Goal: Task Accomplishment & Management: Complete application form

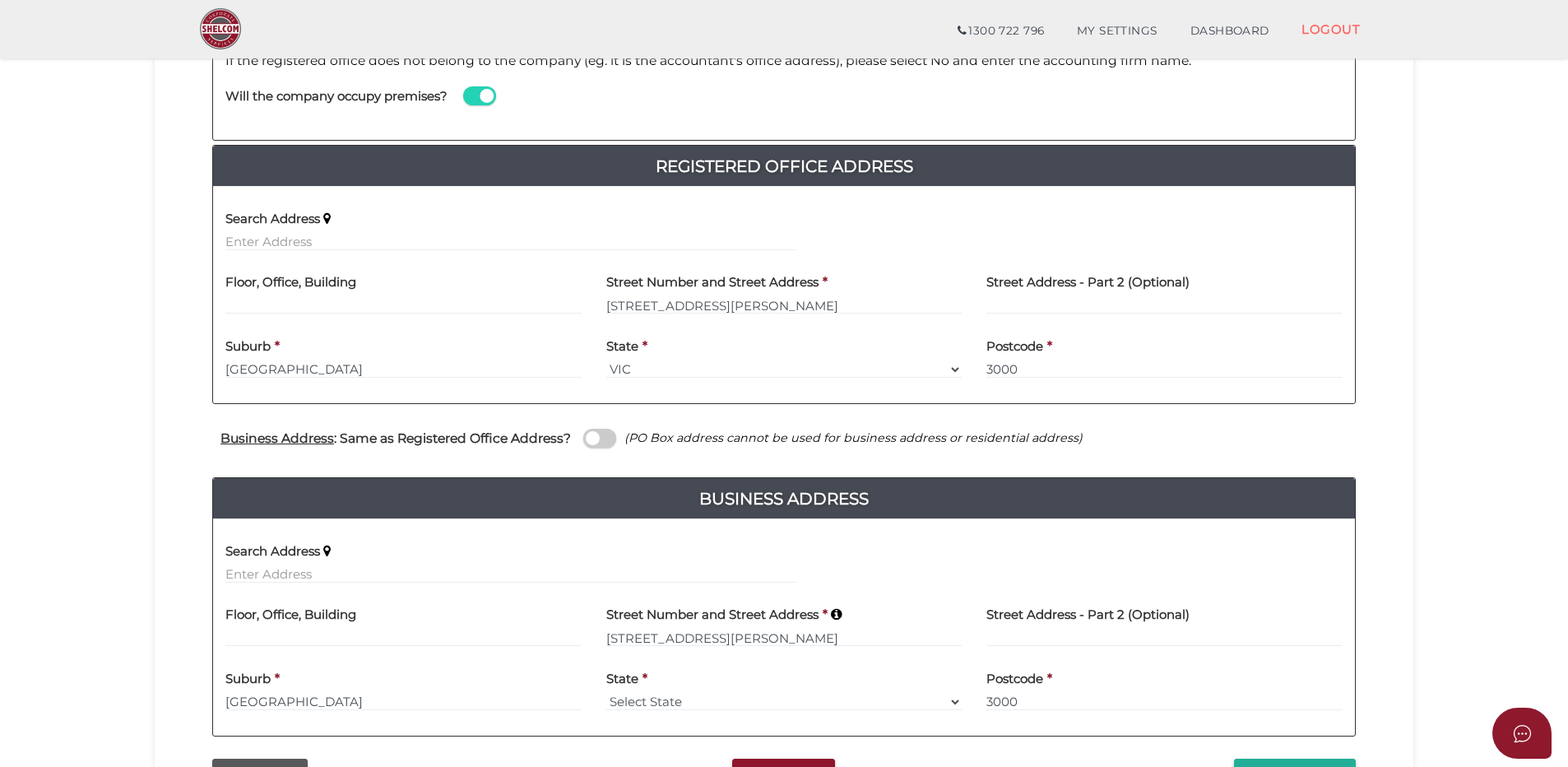
scroll to position [433, 0]
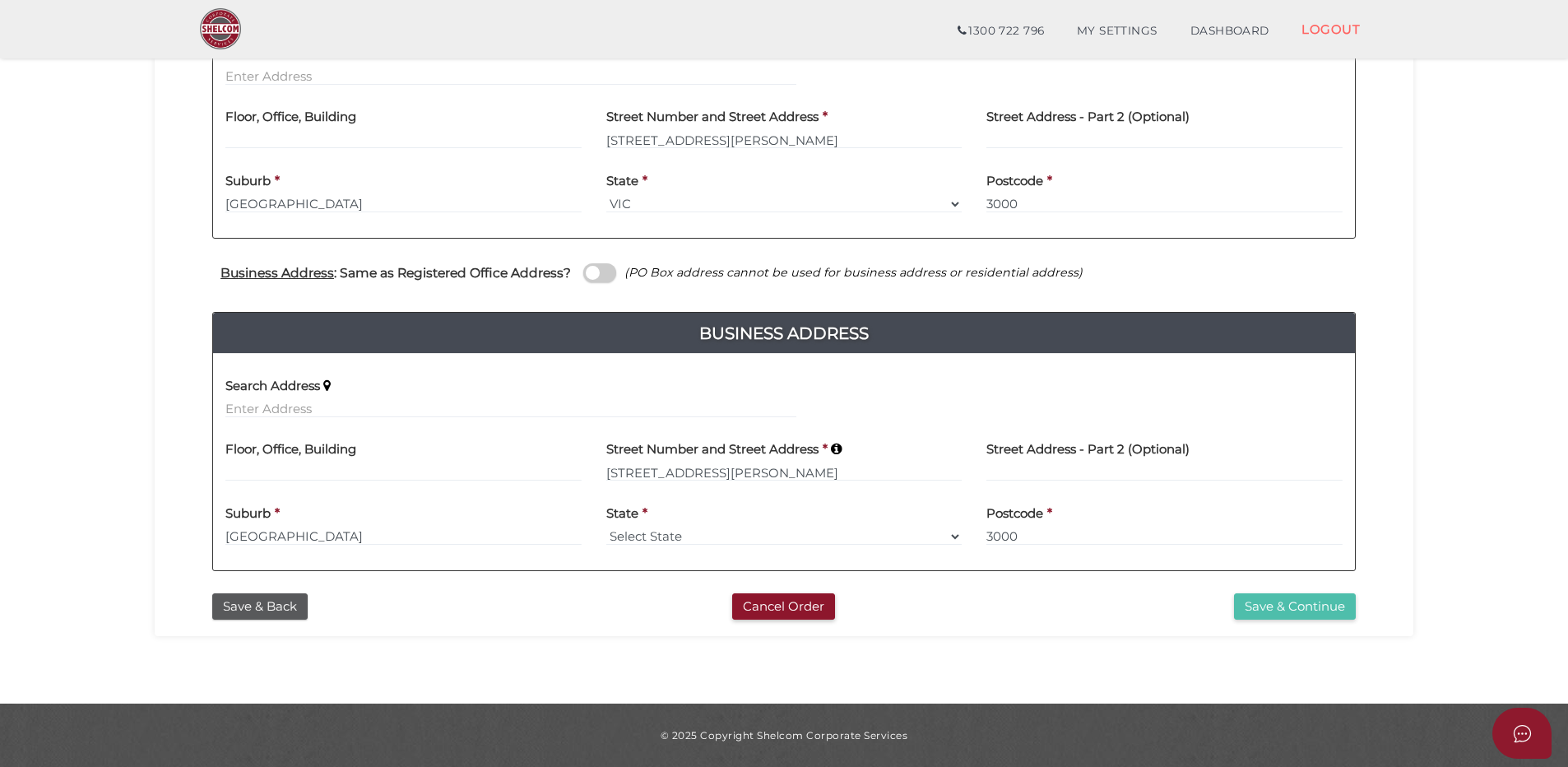
click at [1312, 610] on button "Save & Continue" at bounding box center [1294, 607] width 121 height 27
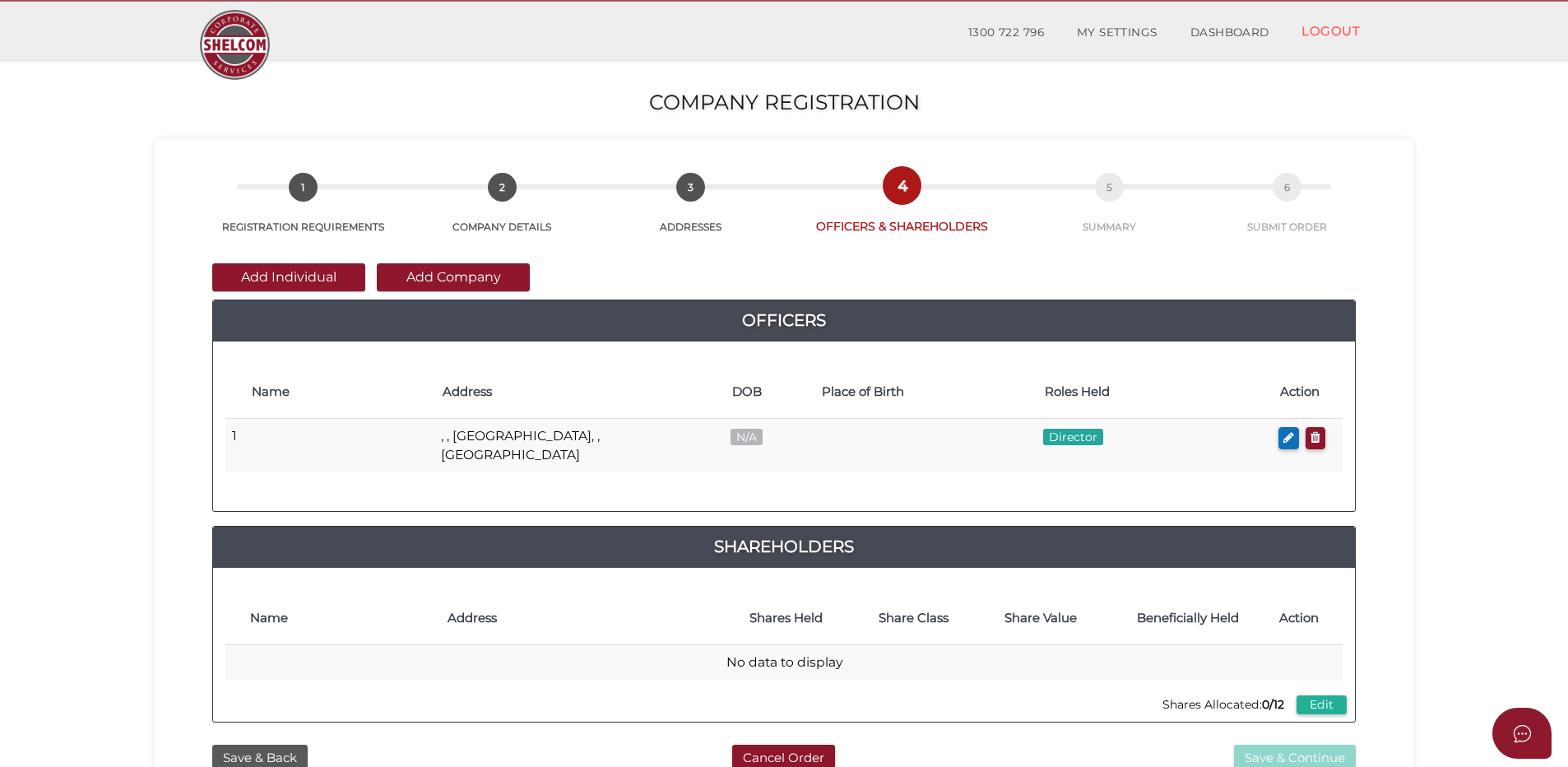
scroll to position [82, 0]
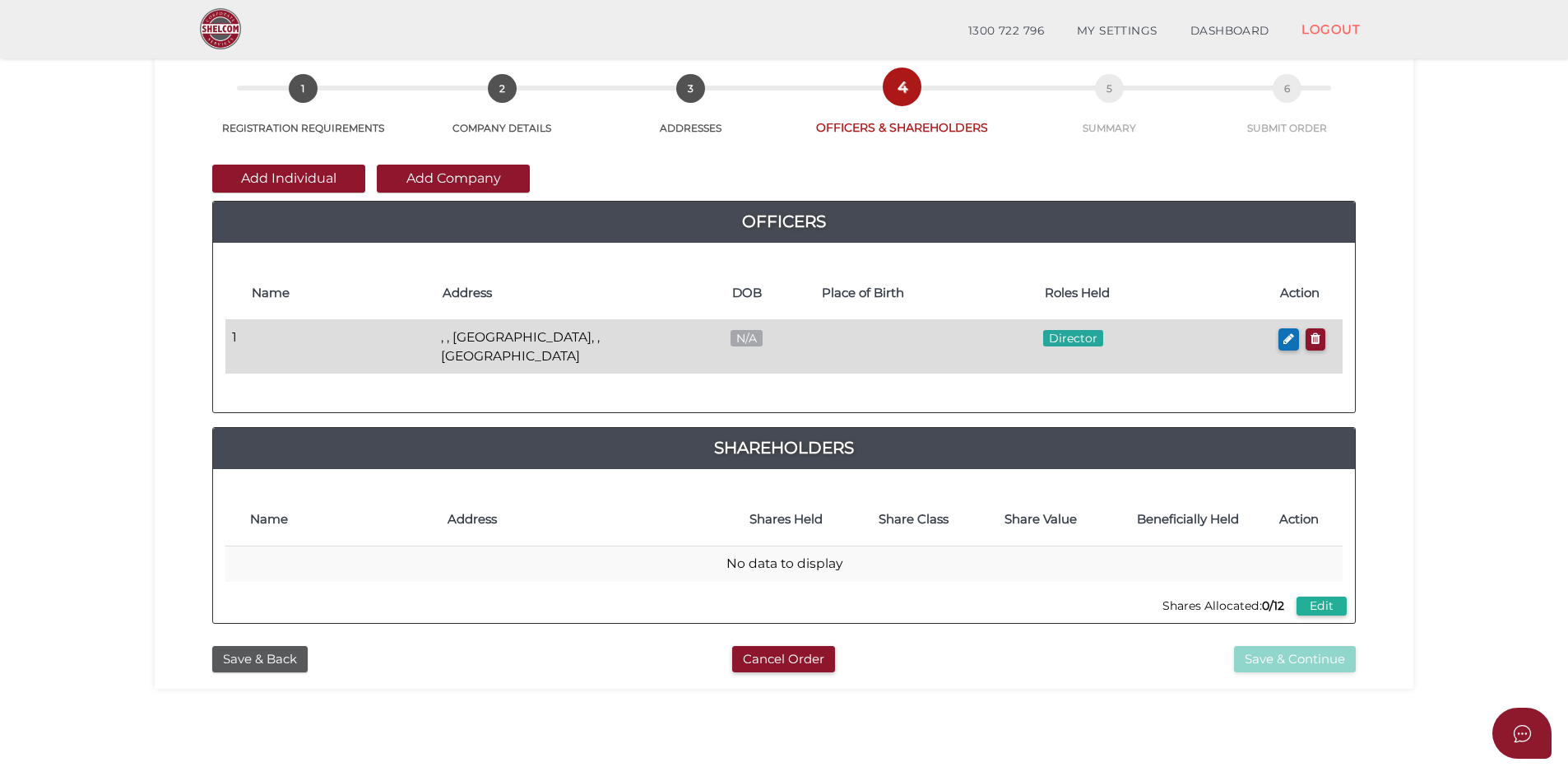
click at [322, 352] on td at bounding box center [339, 347] width 191 height 54
click at [239, 338] on td "1" at bounding box center [234, 347] width 18 height 54
click at [730, 335] on span "N/A" at bounding box center [745, 337] width 32 height 16
click at [768, 336] on td "N/A" at bounding box center [768, 347] width 90 height 54
click at [1297, 337] on button "button" at bounding box center [1288, 339] width 20 height 22
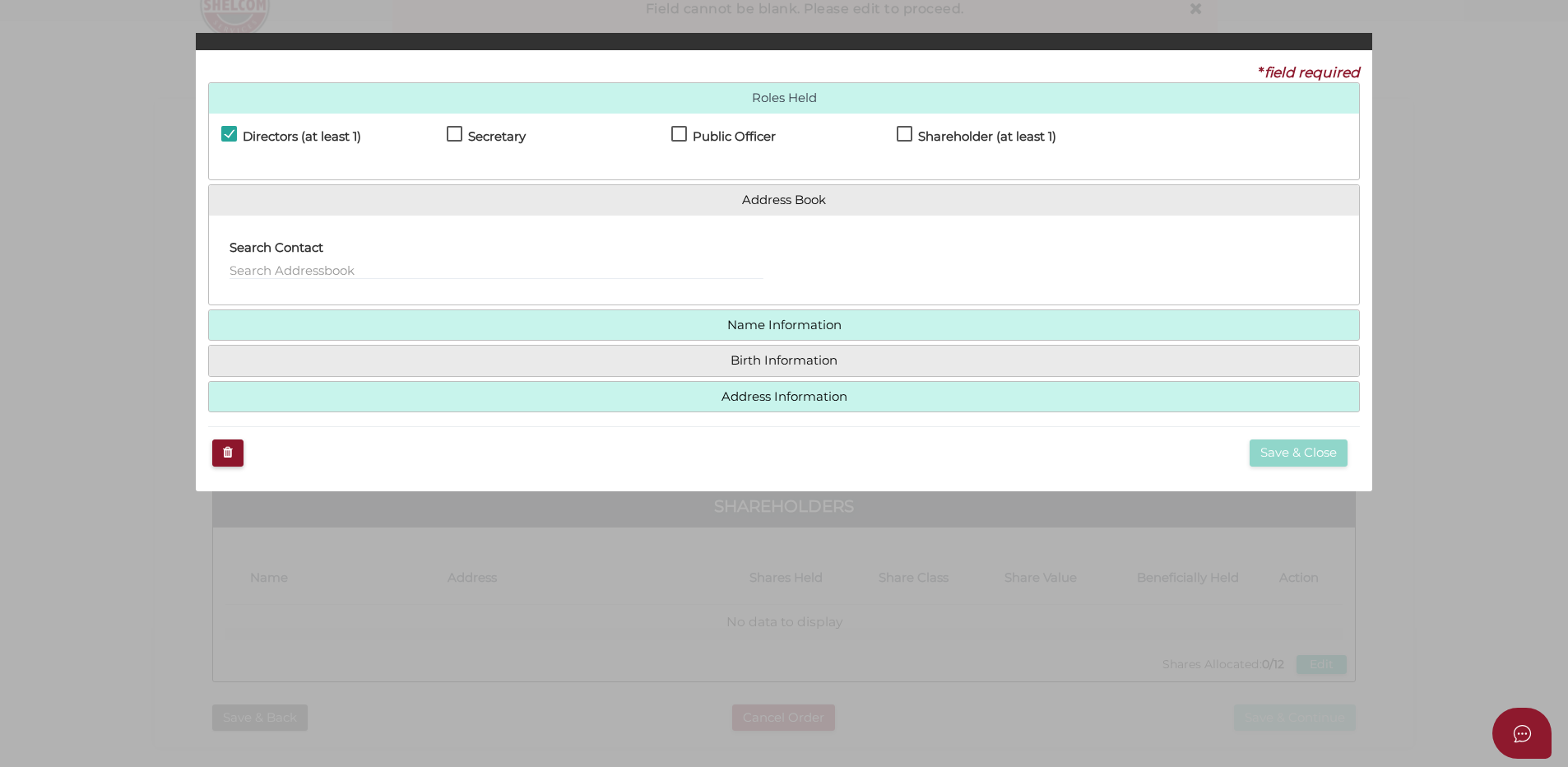
checkbox input "true"
type input "0"
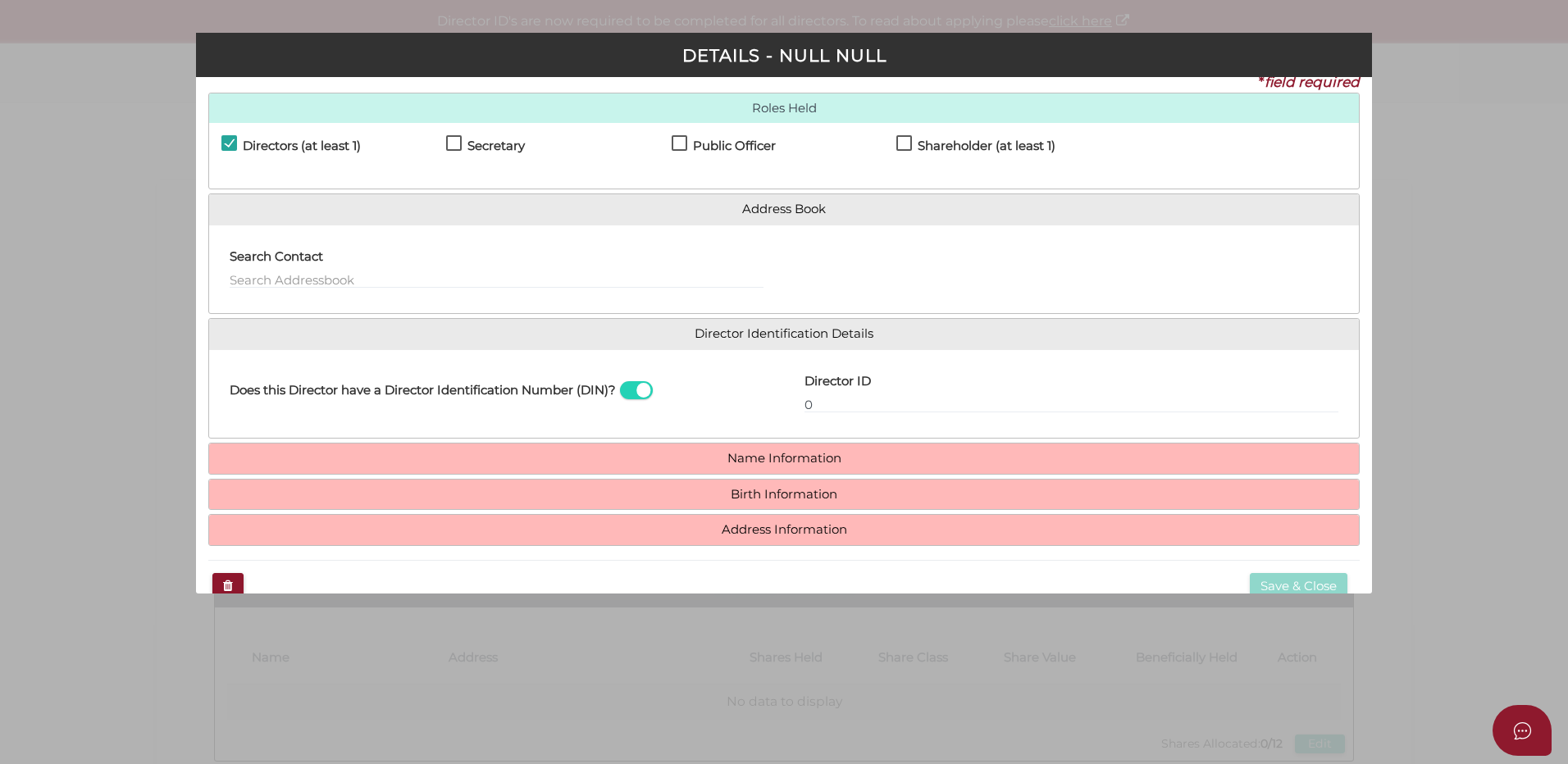
scroll to position [0, 0]
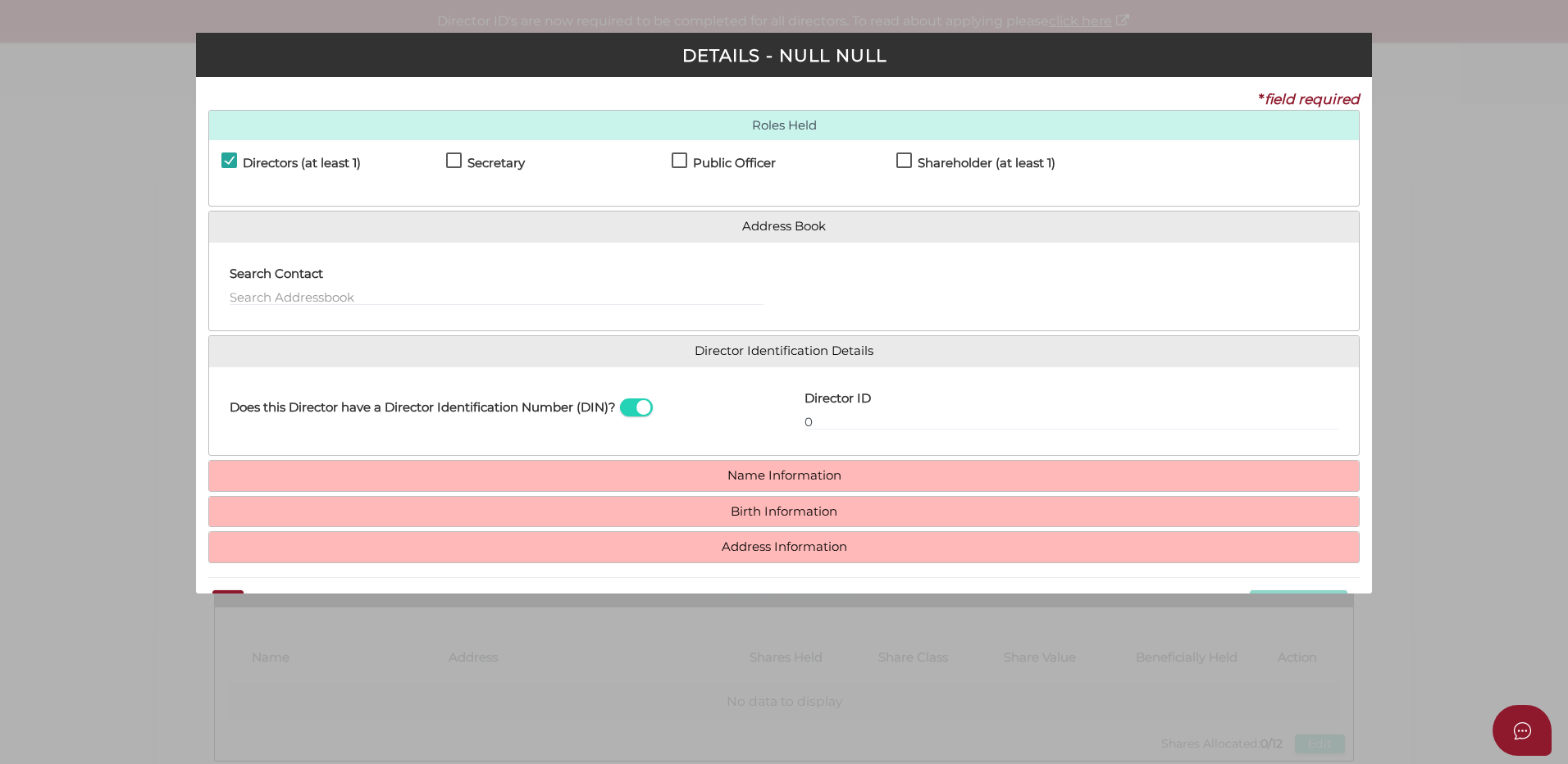
click at [461, 160] on label "Secretary" at bounding box center [486, 166] width 79 height 20
checkbox input "true"
click at [905, 161] on label "Shareholder (at least 1)" at bounding box center [976, 166] width 159 height 20
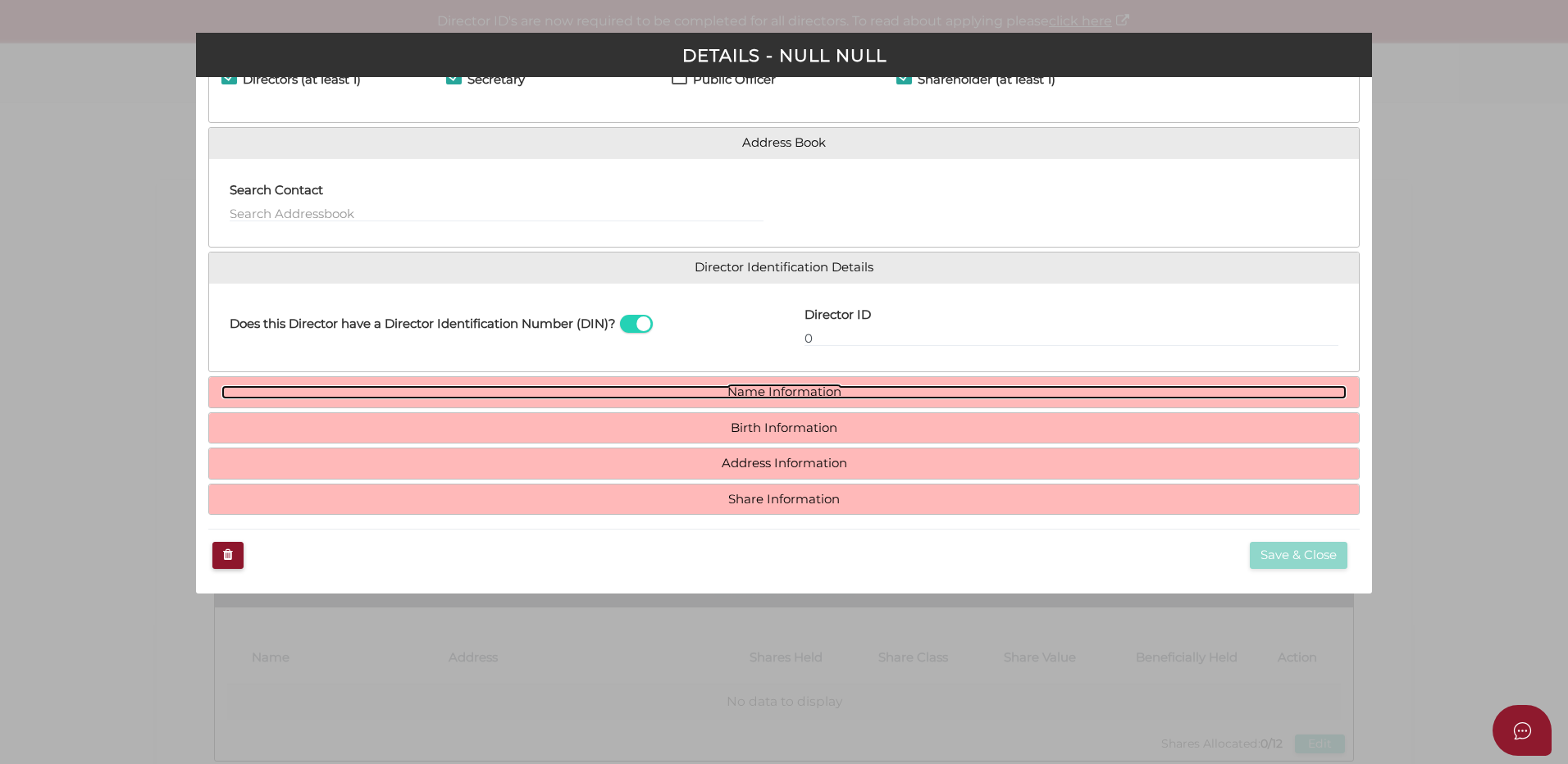
click at [788, 391] on link "Name Information" at bounding box center [784, 392] width 1125 height 14
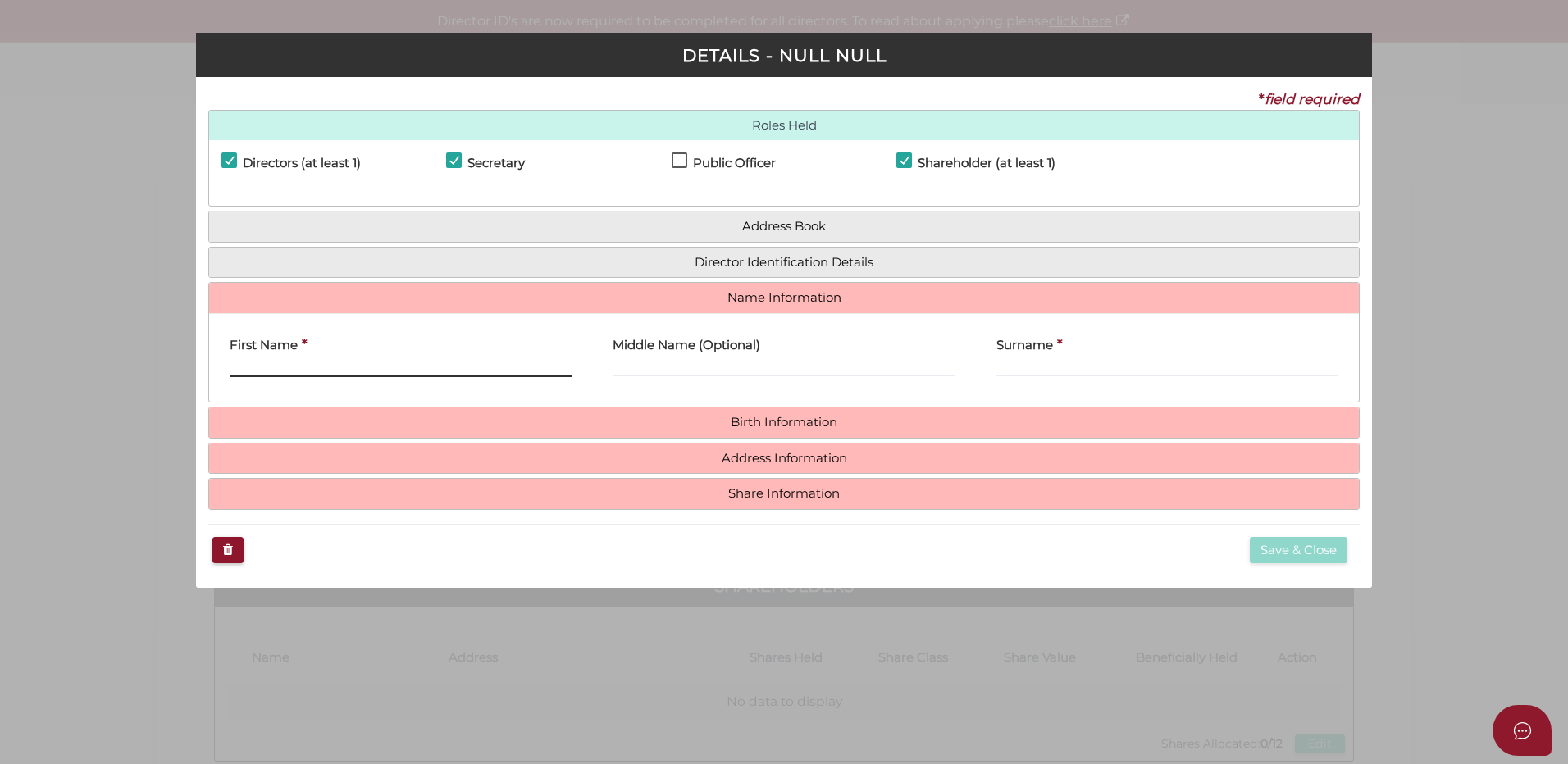
click at [501, 365] on input "text" at bounding box center [400, 368] width 342 height 18
click at [903, 156] on label "Shareholder (at least 1)" at bounding box center [976, 166] width 159 height 20
checkbox input "false"
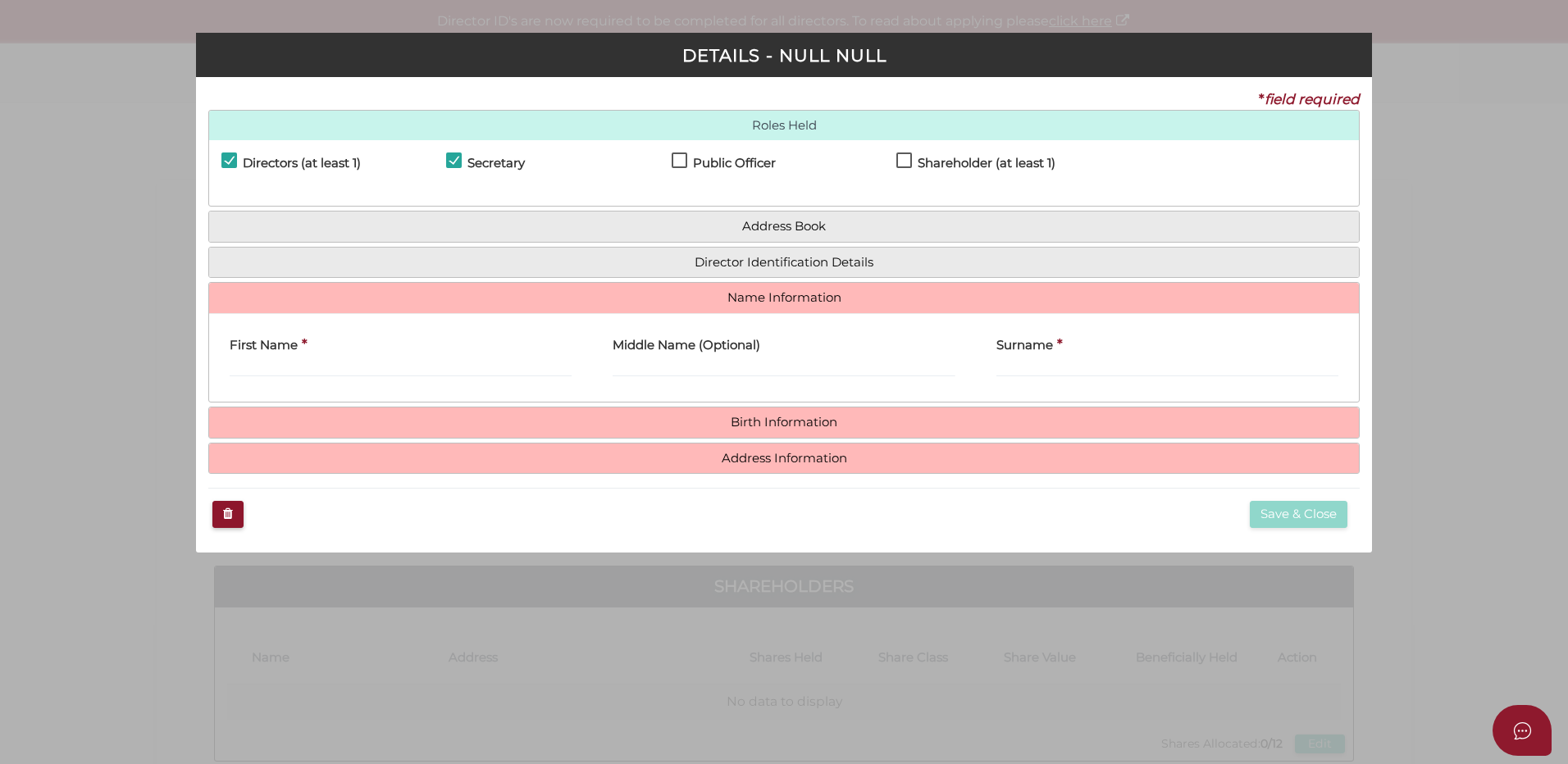
click at [293, 359] on label "First Name" at bounding box center [263, 343] width 68 height 34
click at [295, 368] on input "text" at bounding box center [400, 368] width 342 height 18
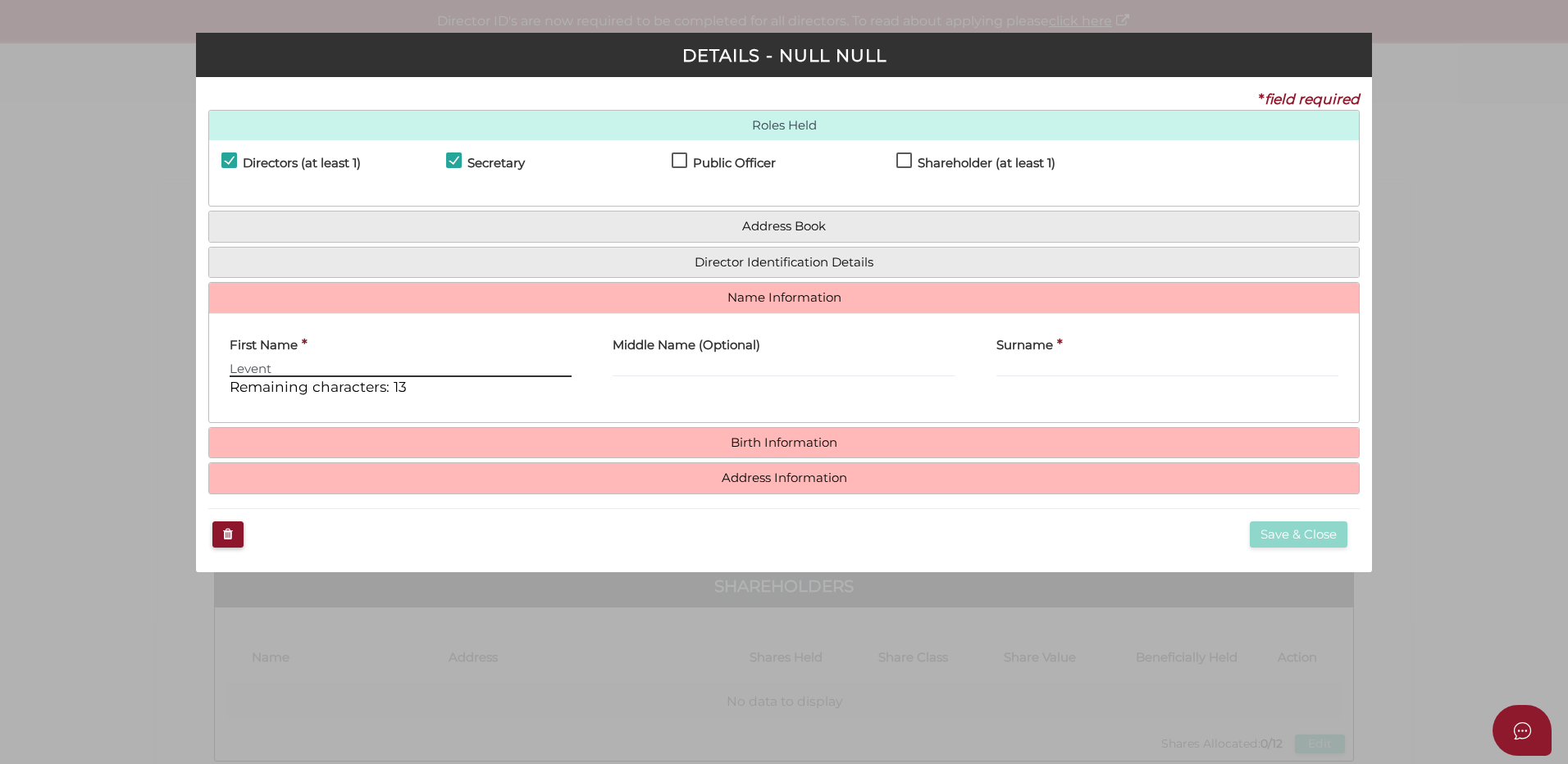
type input "Levent"
click at [692, 368] on input "text" at bounding box center [784, 368] width 342 height 18
click at [1018, 361] on input "text" at bounding box center [1168, 368] width 342 height 18
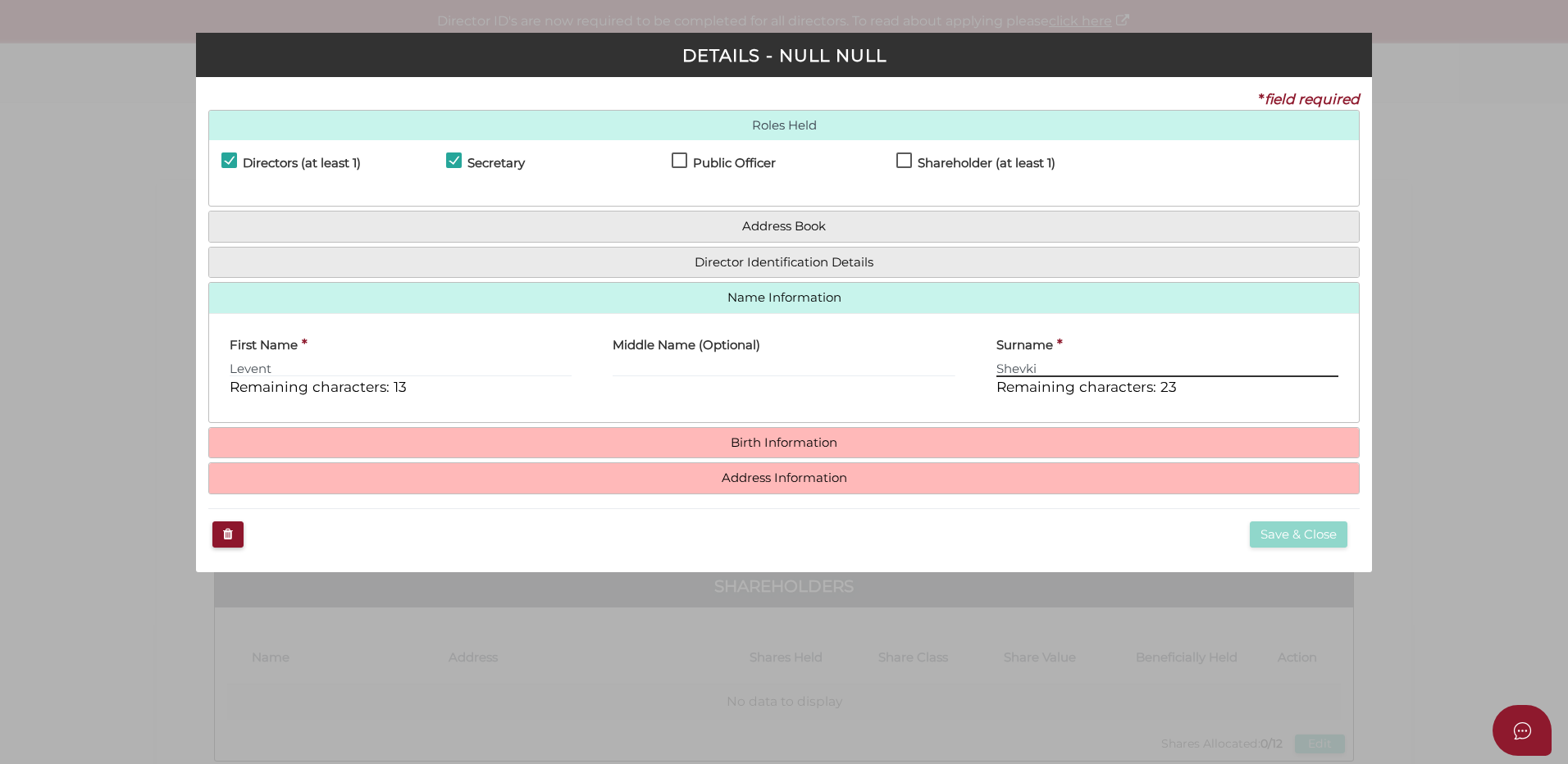
type input "Shevki"
click at [705, 395] on div "Middle Name (Optional)" at bounding box center [784, 368] width 383 height 84
click at [856, 435] on h4 "Birth Information" at bounding box center [784, 443] width 1149 height 31
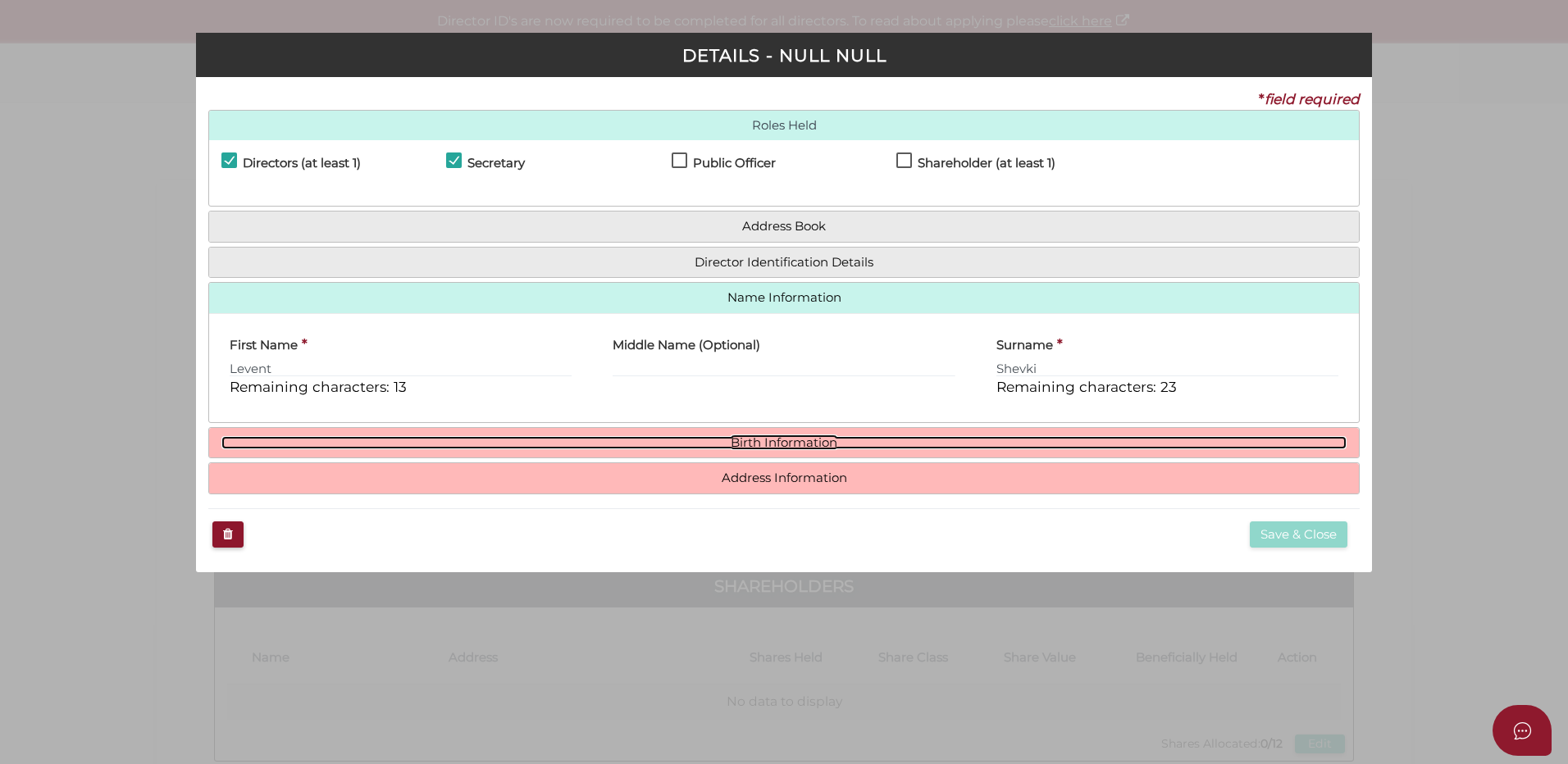
drag, startPoint x: 832, startPoint y: 446, endPoint x: 822, endPoint y: 447, distance: 10.0
click at [832, 447] on link "Birth Information" at bounding box center [784, 442] width 1125 height 14
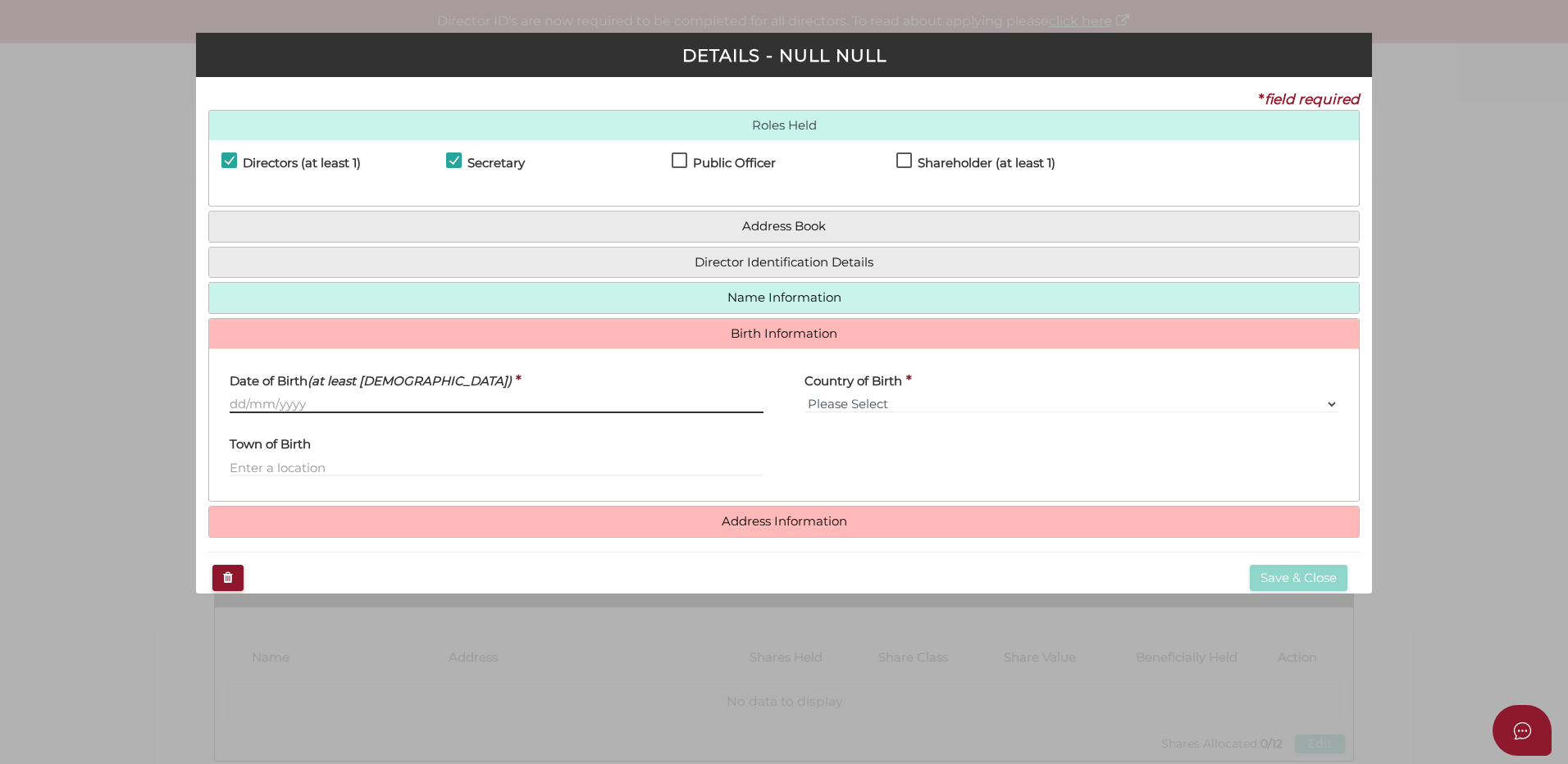
click at [381, 407] on input "text" at bounding box center [496, 404] width 534 height 18
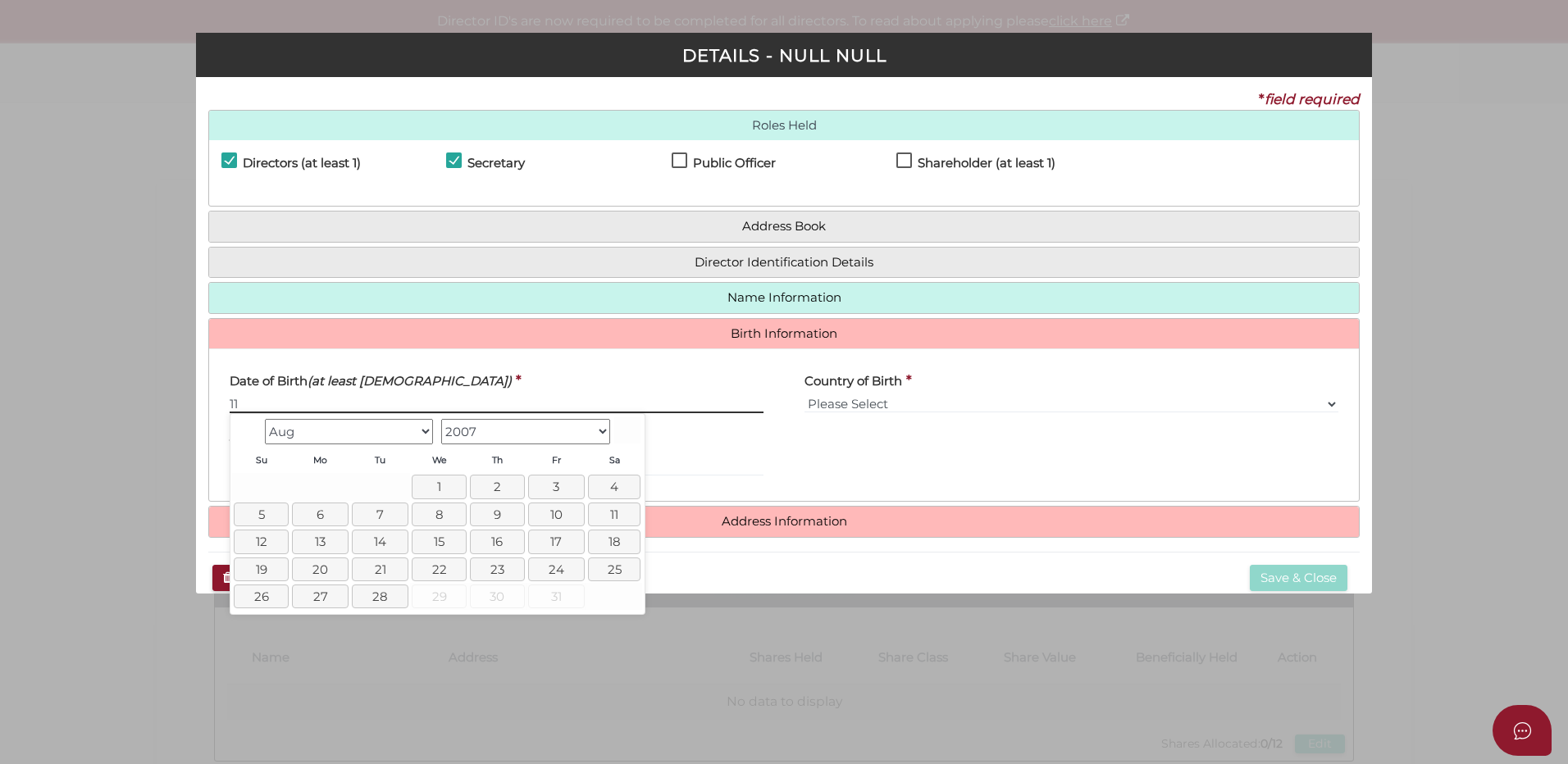
type input "11"
click at [403, 436] on select "Jan Feb Mar Apr May Jun Jul Aug" at bounding box center [350, 431] width 169 height 25
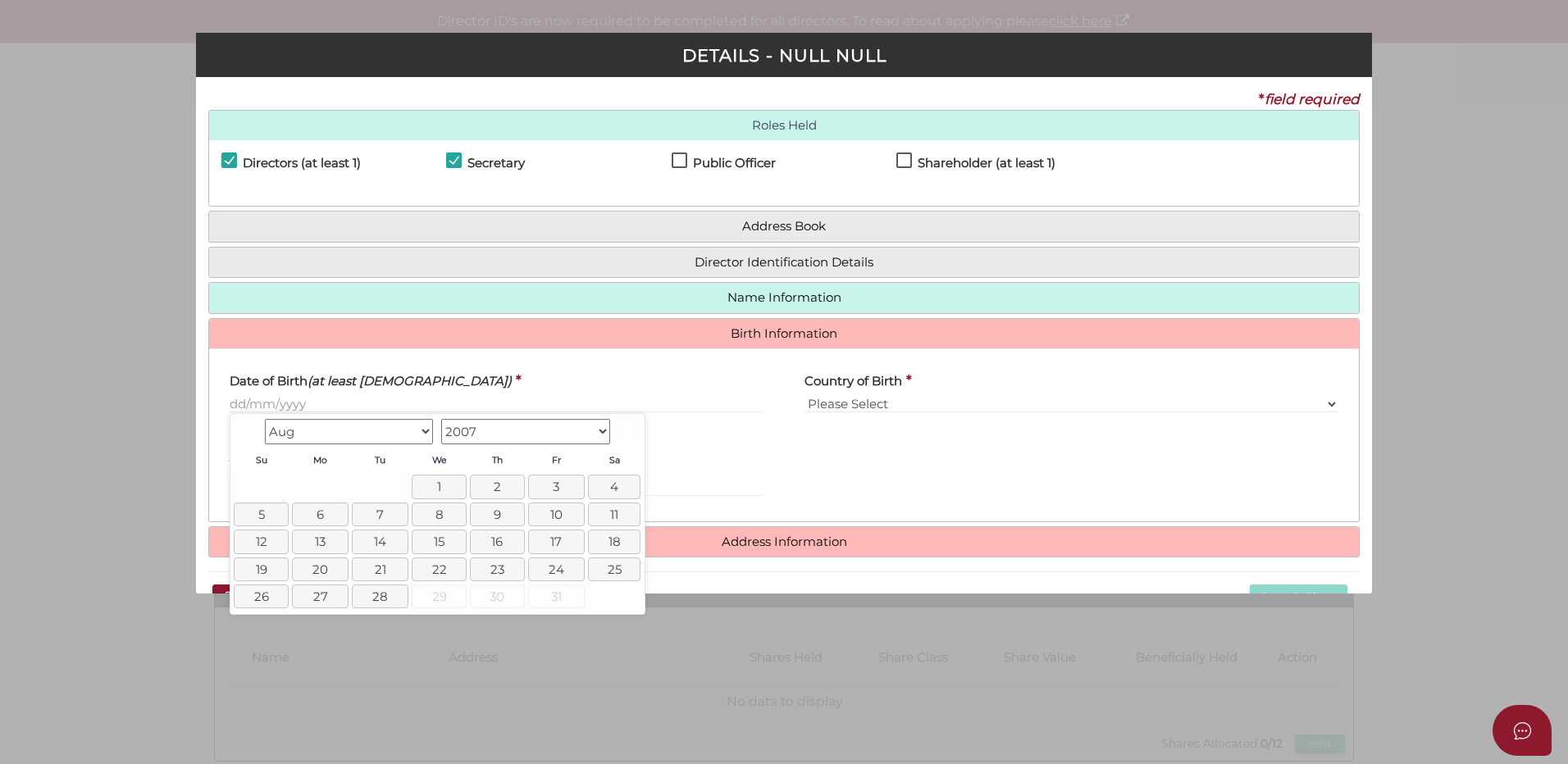
click at [495, 429] on select "1900 1901 1902 1903 1904 1905 1906 1907 1908 1909 1910 1911 1912 1913 1914 1915…" at bounding box center [525, 431] width 169 height 25
click at [405, 435] on select "Jan Feb Mar Apr May Jun Jul Aug Sep Oct Nov Dec" at bounding box center [350, 431] width 169 height 25
click at [623, 520] on link "11" at bounding box center [614, 513] width 53 height 24
type input "11/12/1976"
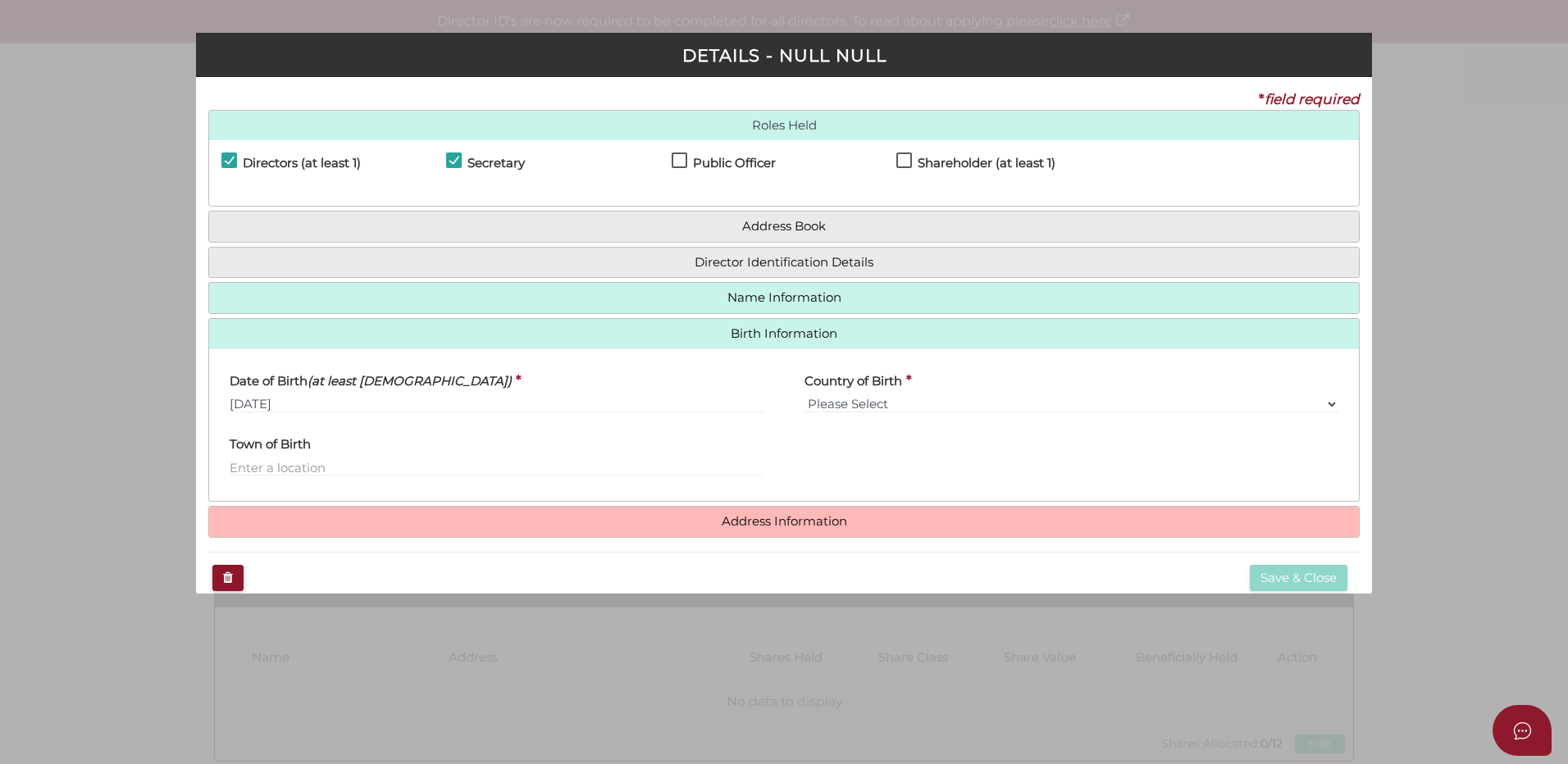
click at [859, 391] on label "Country of Birth" at bounding box center [854, 378] width 98 height 34
click at [0, 0] on select "Please Select v Australia Afghanistan Albania Algeria American Samoa Andorra An…" at bounding box center [0, 0] width 0 height 0
click at [866, 403] on select "Please Select v Australia Afghanistan Albania Algeria American Samoa Andorra An…" at bounding box center [1072, 404] width 534 height 18
select select "Australia"
click at [805, 395] on select "Please Select v Australia Afghanistan Albania Algeria American Samoa Andorra An…" at bounding box center [1072, 404] width 534 height 18
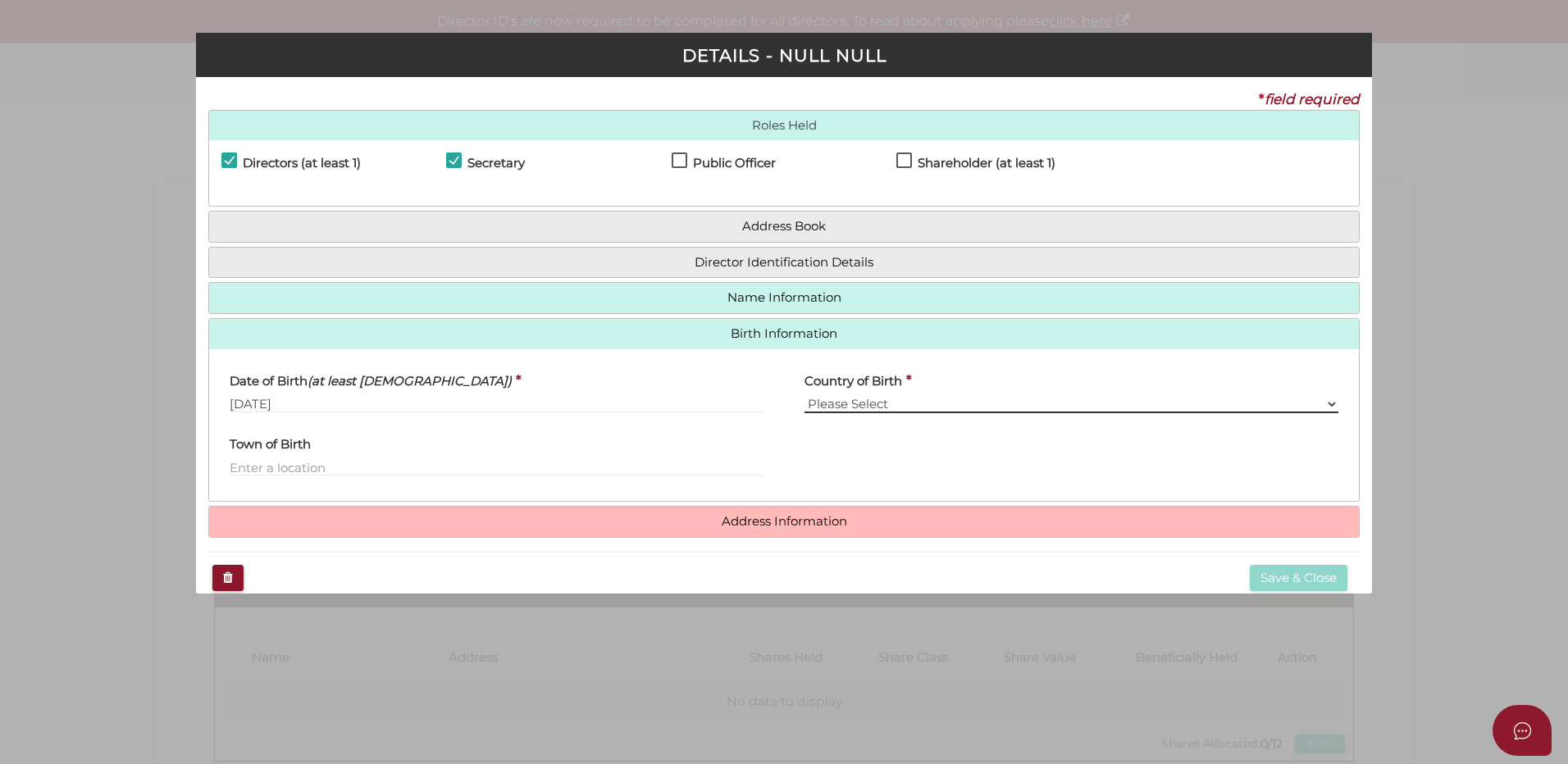
select select "Please Select"
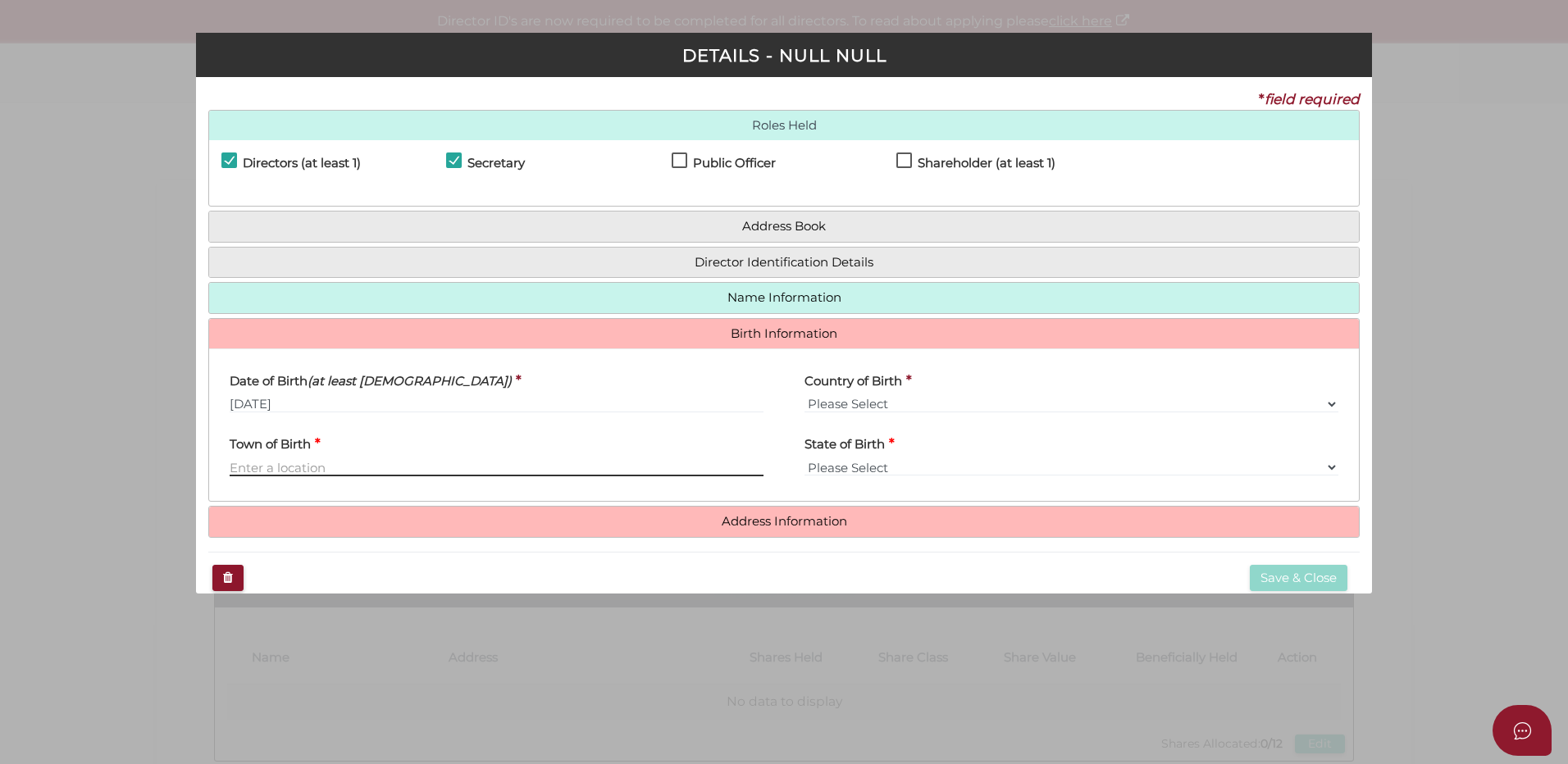
click at [564, 470] on input "text" at bounding box center [496, 466] width 534 height 18
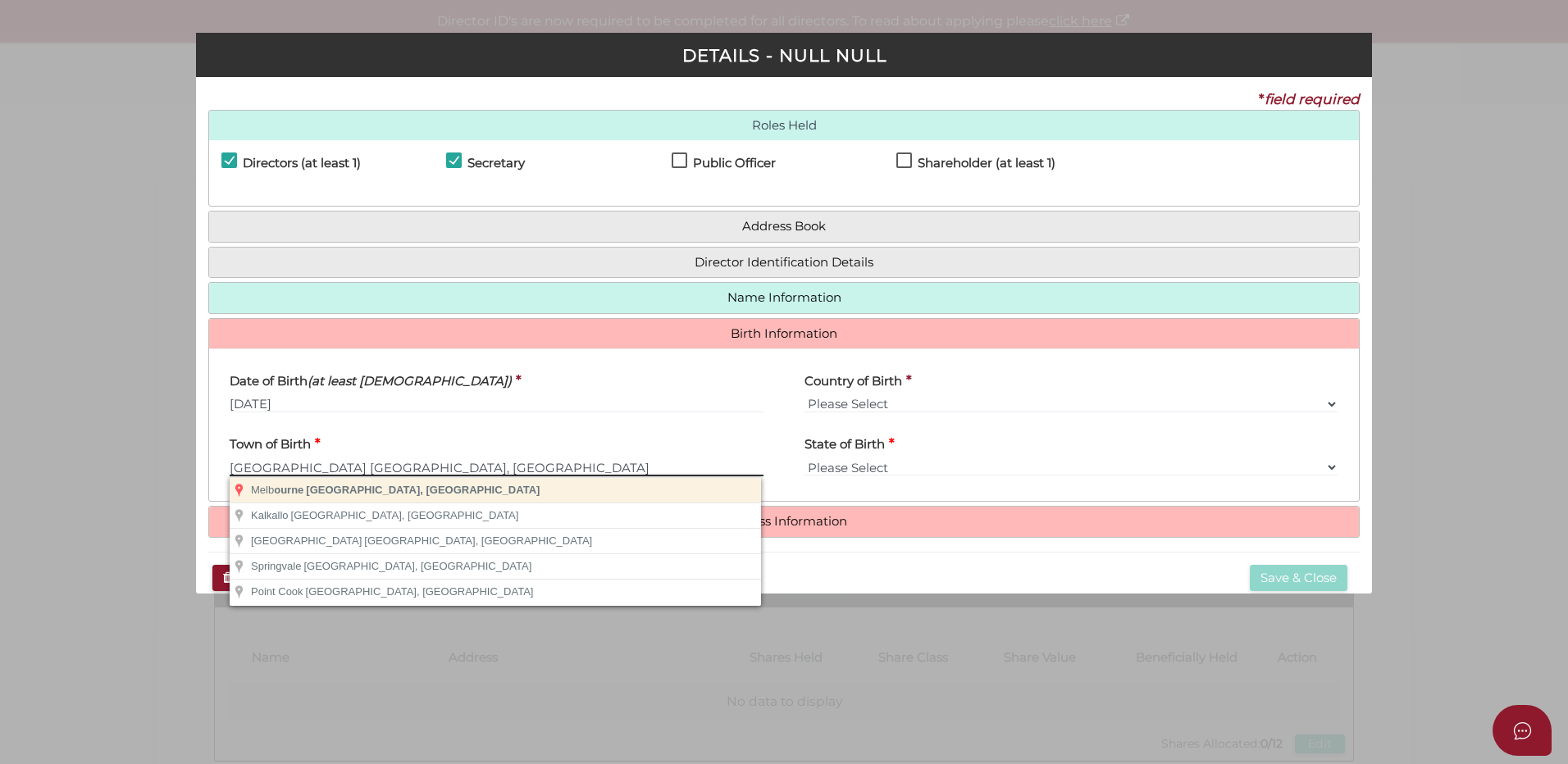
type input "[GEOGRAPHIC_DATA]"
select select "VIC"
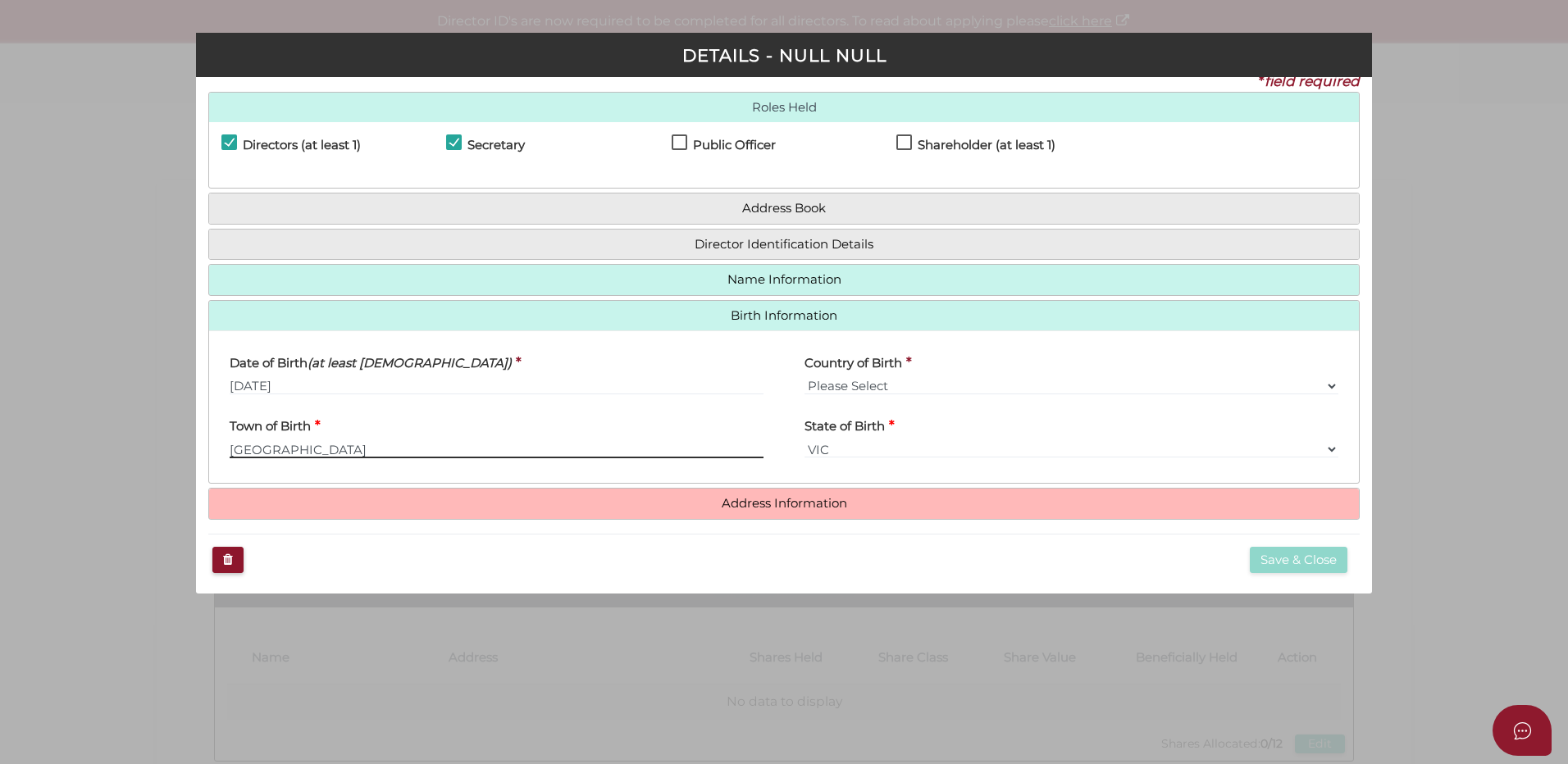
scroll to position [22, 0]
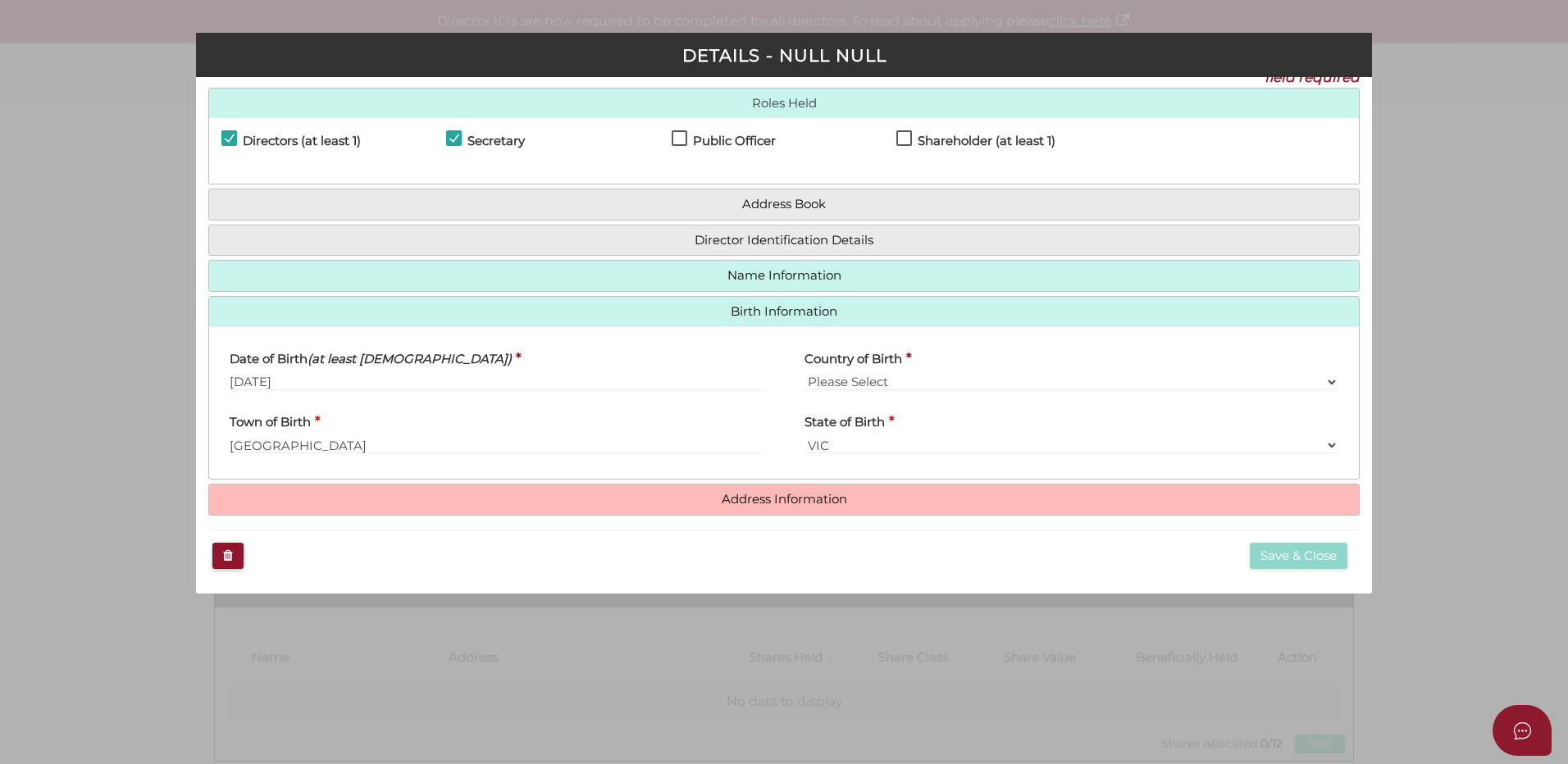
click at [850, 508] on h4 "Address Information" at bounding box center [784, 500] width 1149 height 31
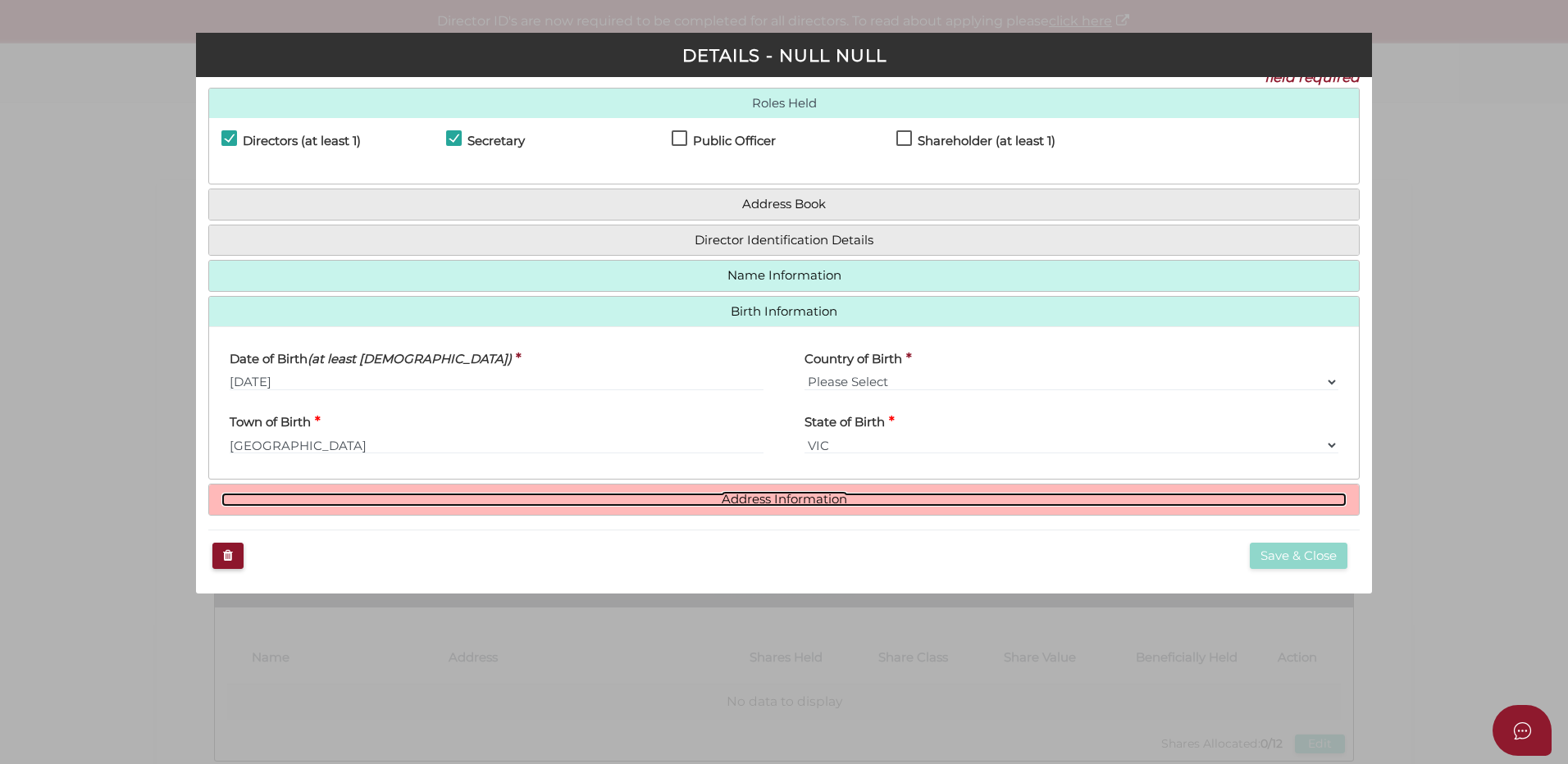
click at [839, 502] on link "Address Information" at bounding box center [784, 499] width 1125 height 14
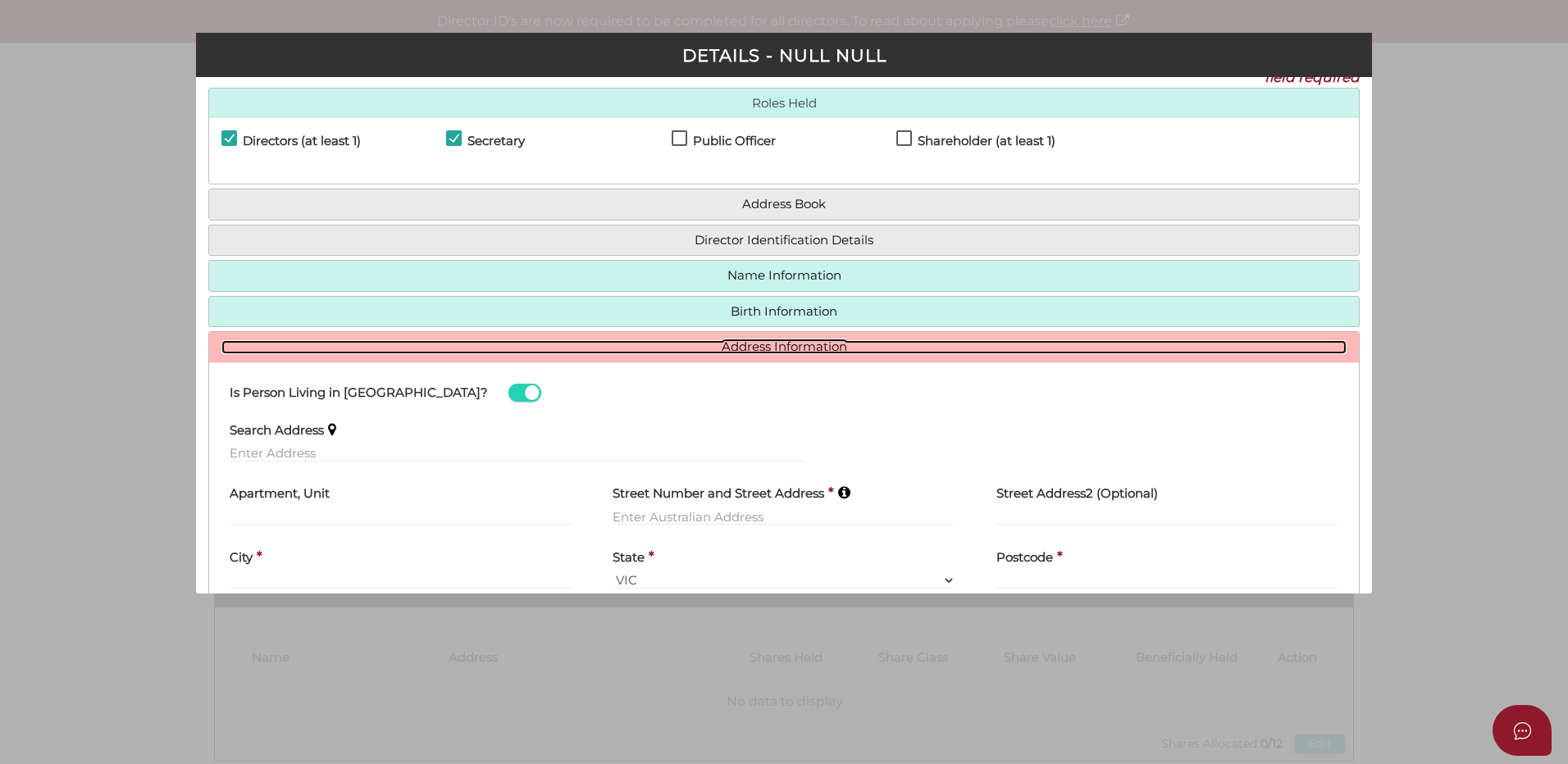
scroll to position [121, 0]
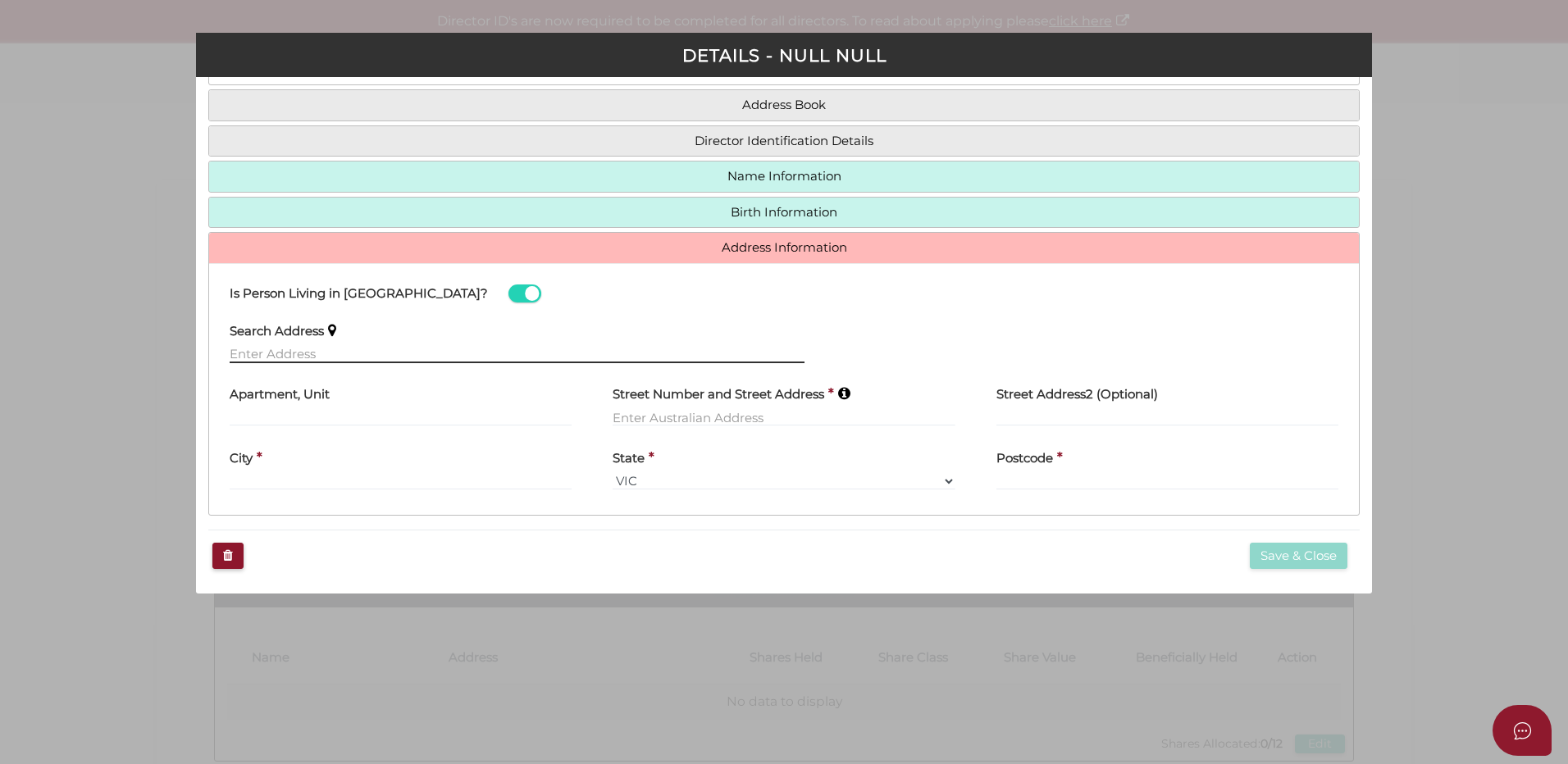
click at [354, 355] on input "text" at bounding box center [517, 354] width 575 height 18
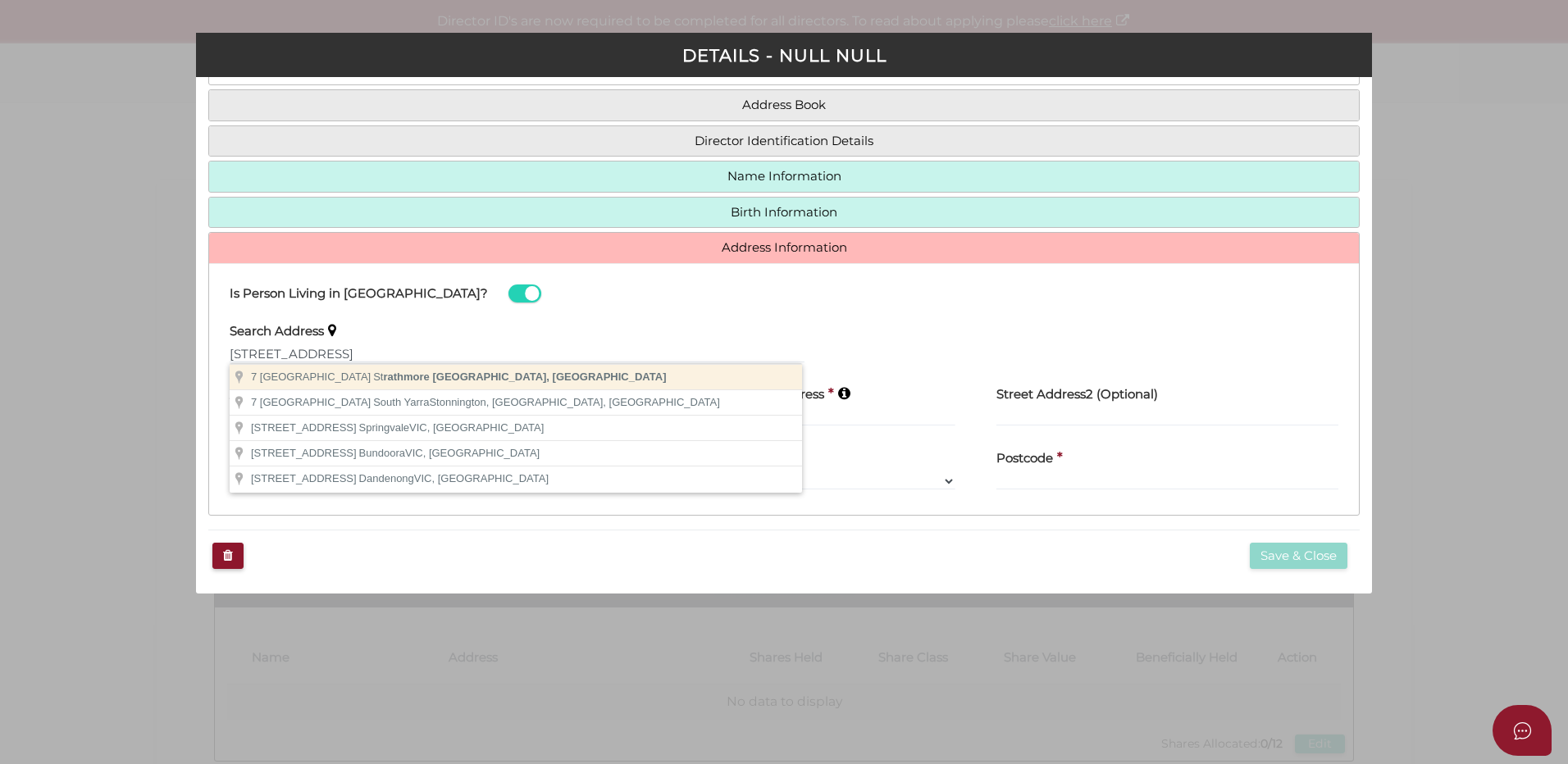
type input "7 Balmoral Avenue, Strathmore VIC, Australia"
type input "7 Balmoral Avenue"
type input "Strathmore"
select select "VIC"
type input "3041"
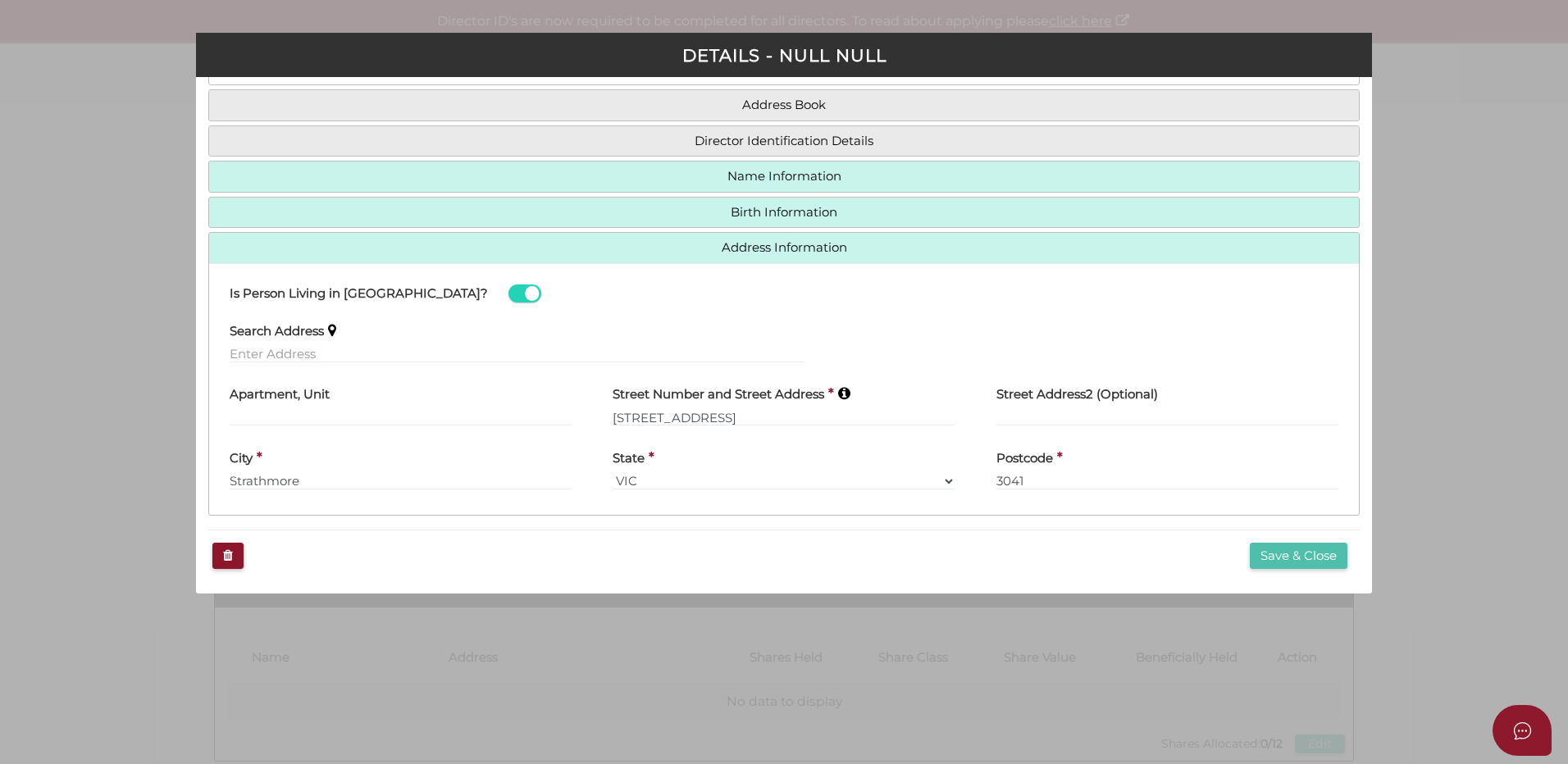
click at [1278, 559] on button "Save & Close" at bounding box center [1298, 556] width 98 height 27
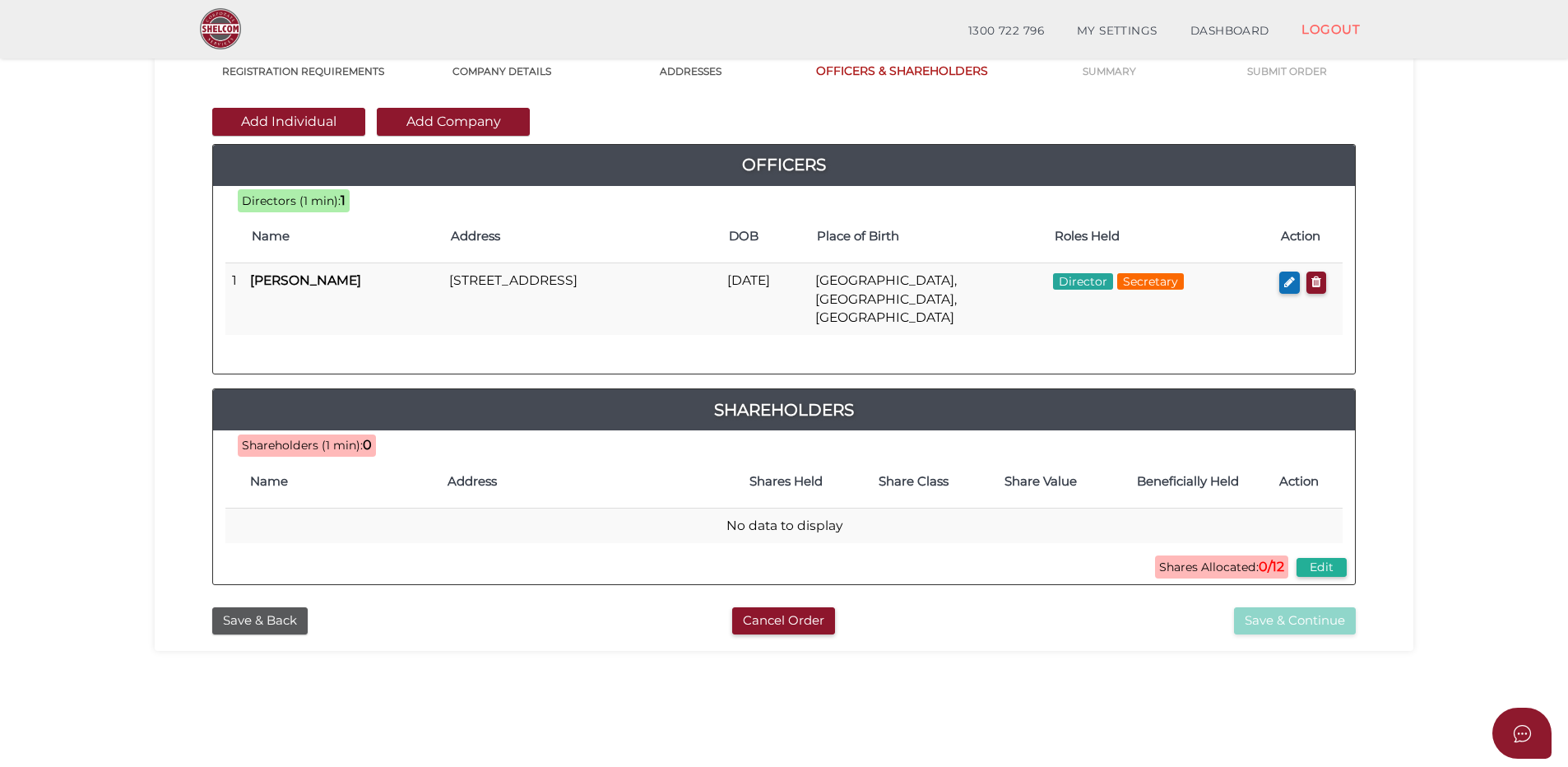
scroll to position [165, 0]
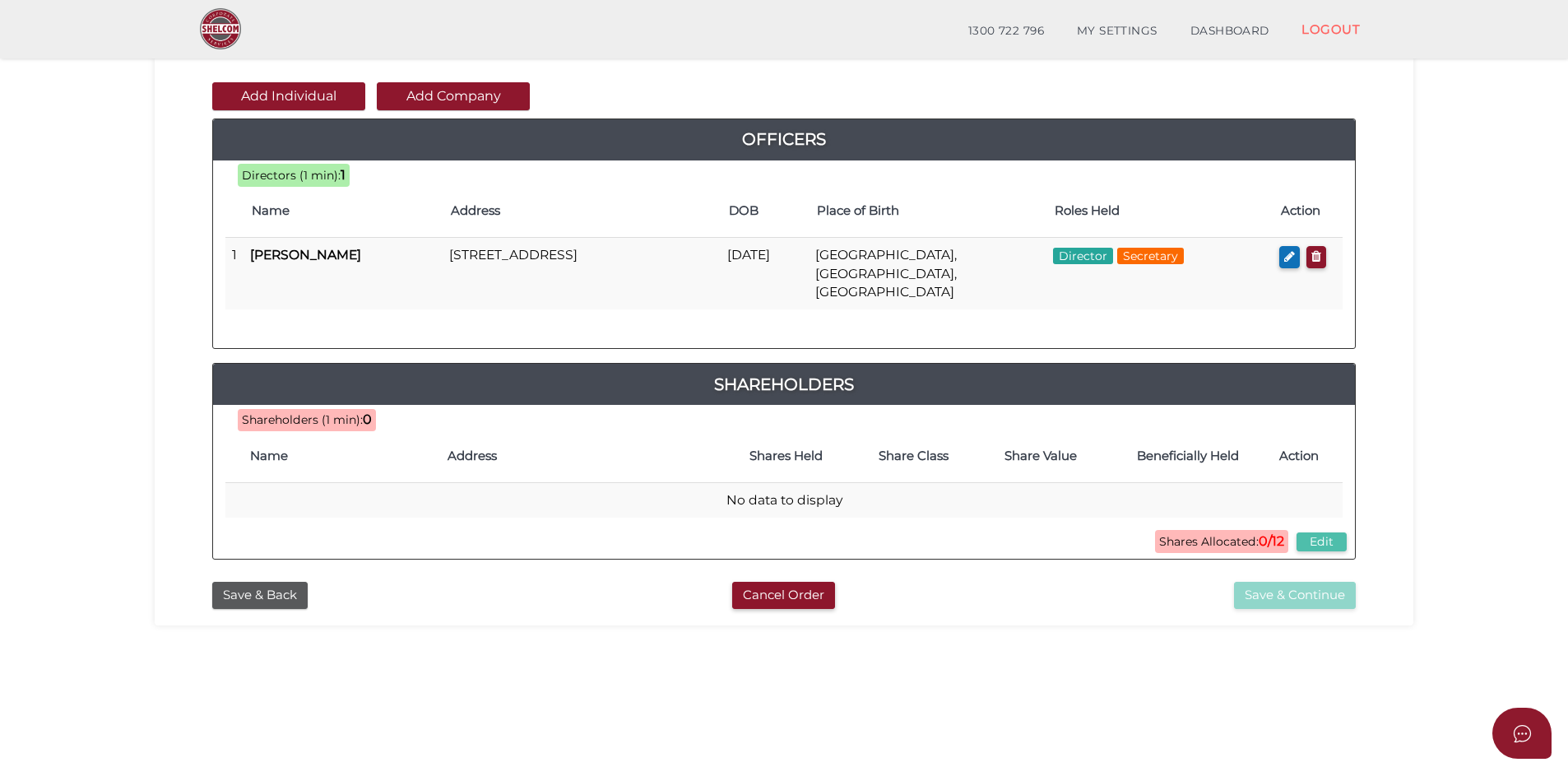
click at [1326, 532] on button "Edit" at bounding box center [1321, 542] width 50 height 19
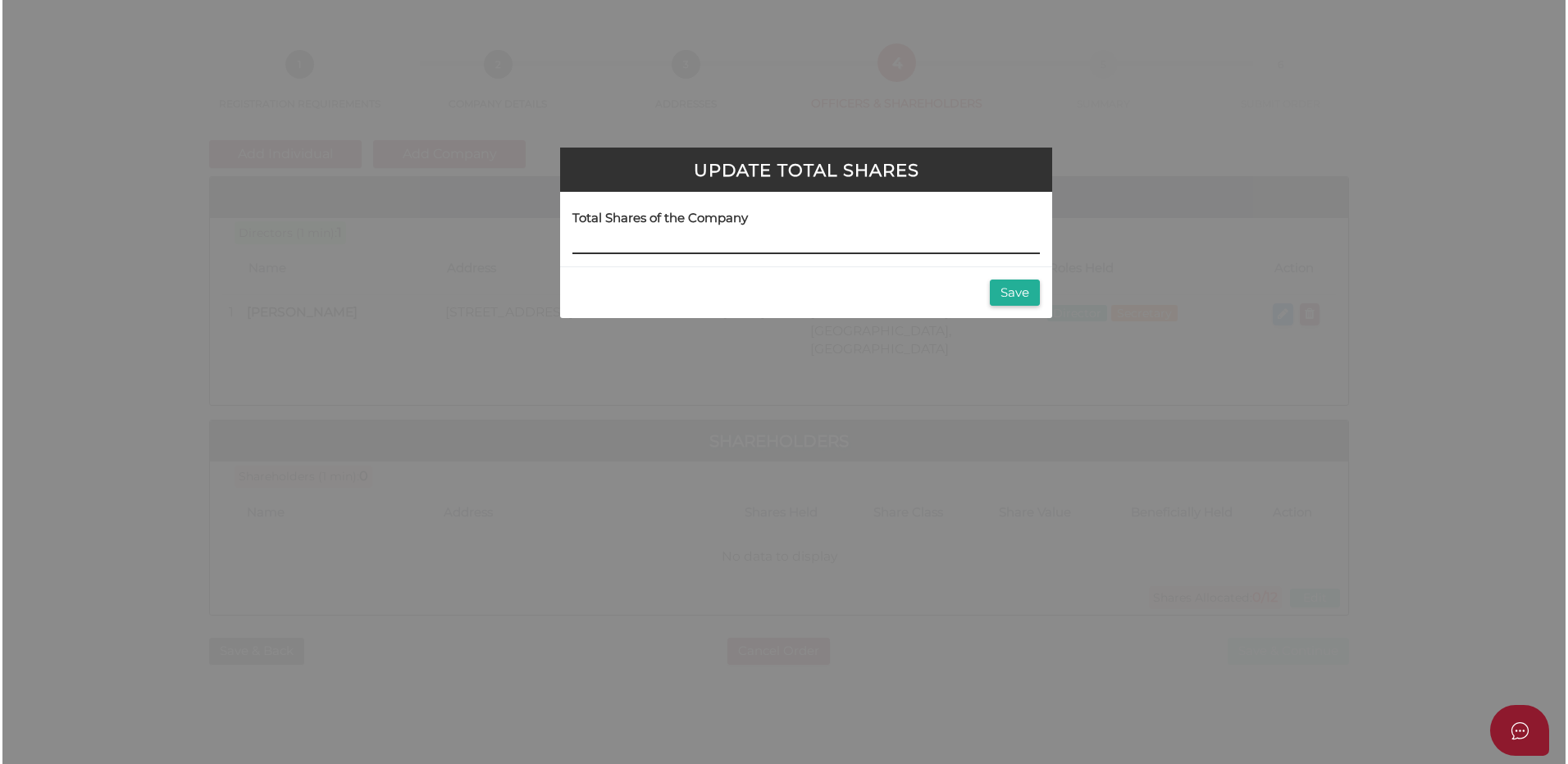
scroll to position [0, 0]
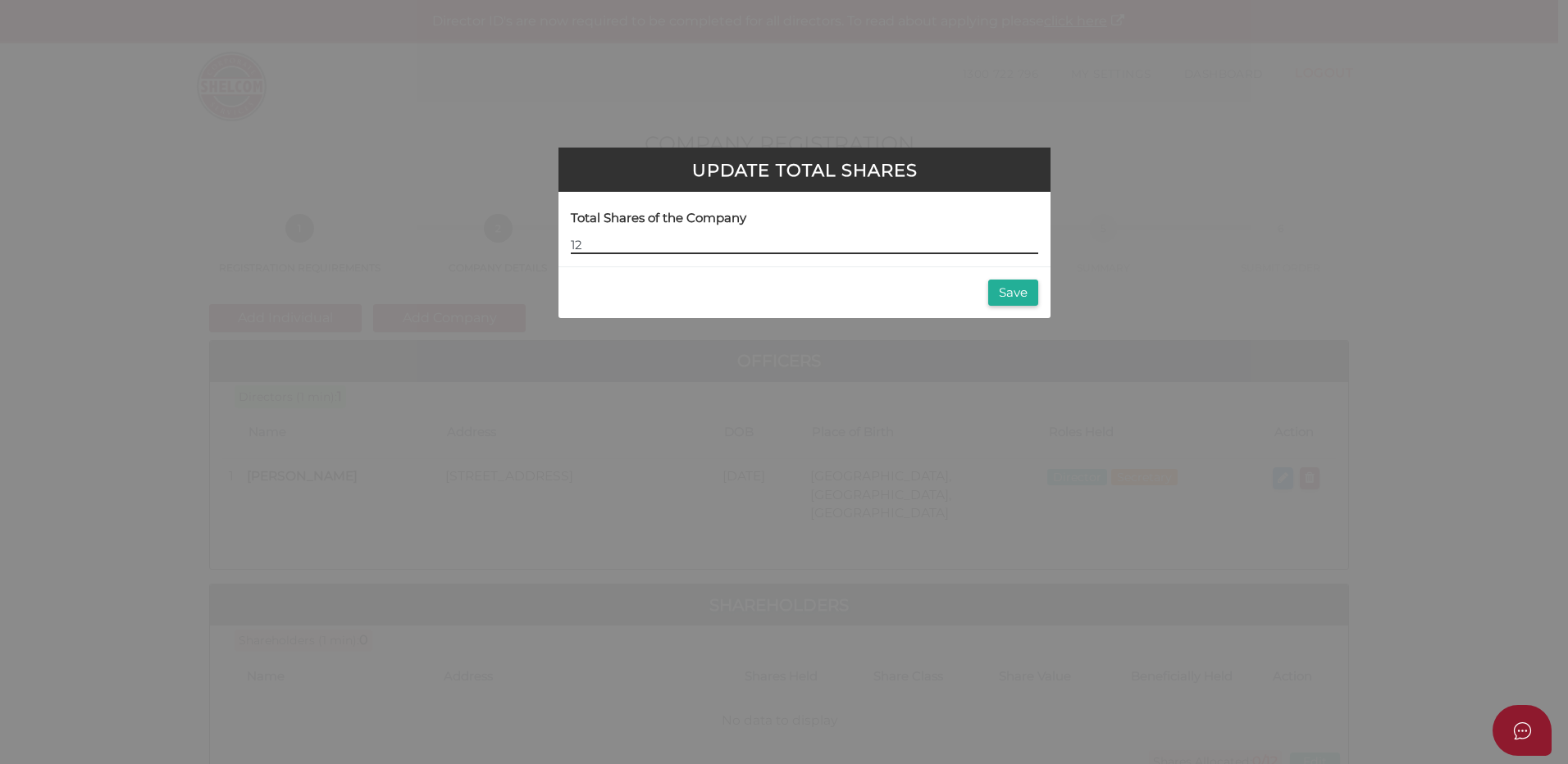
type input "12"
click at [1007, 283] on button "Save" at bounding box center [1013, 293] width 50 height 27
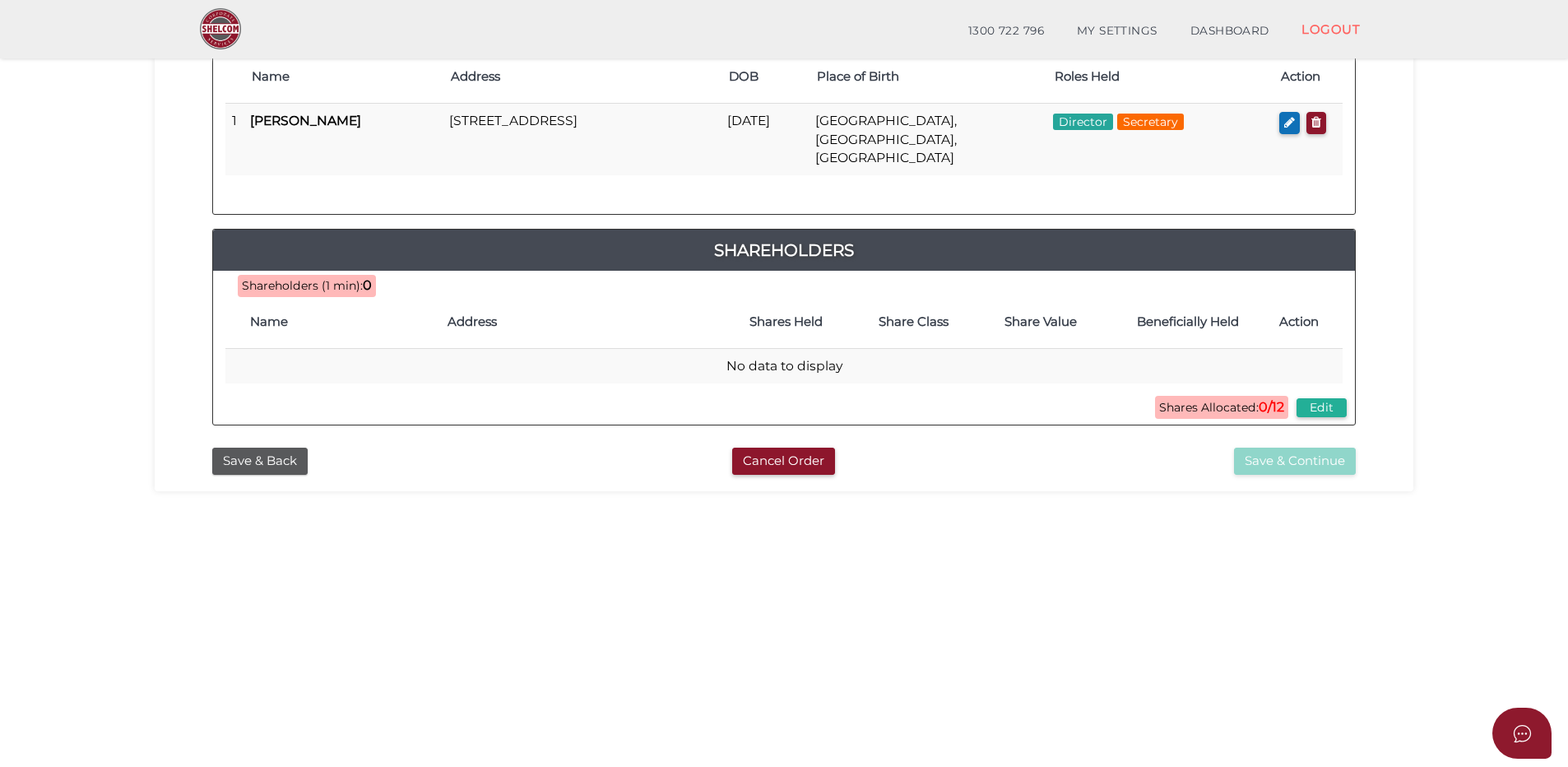
scroll to position [330, 0]
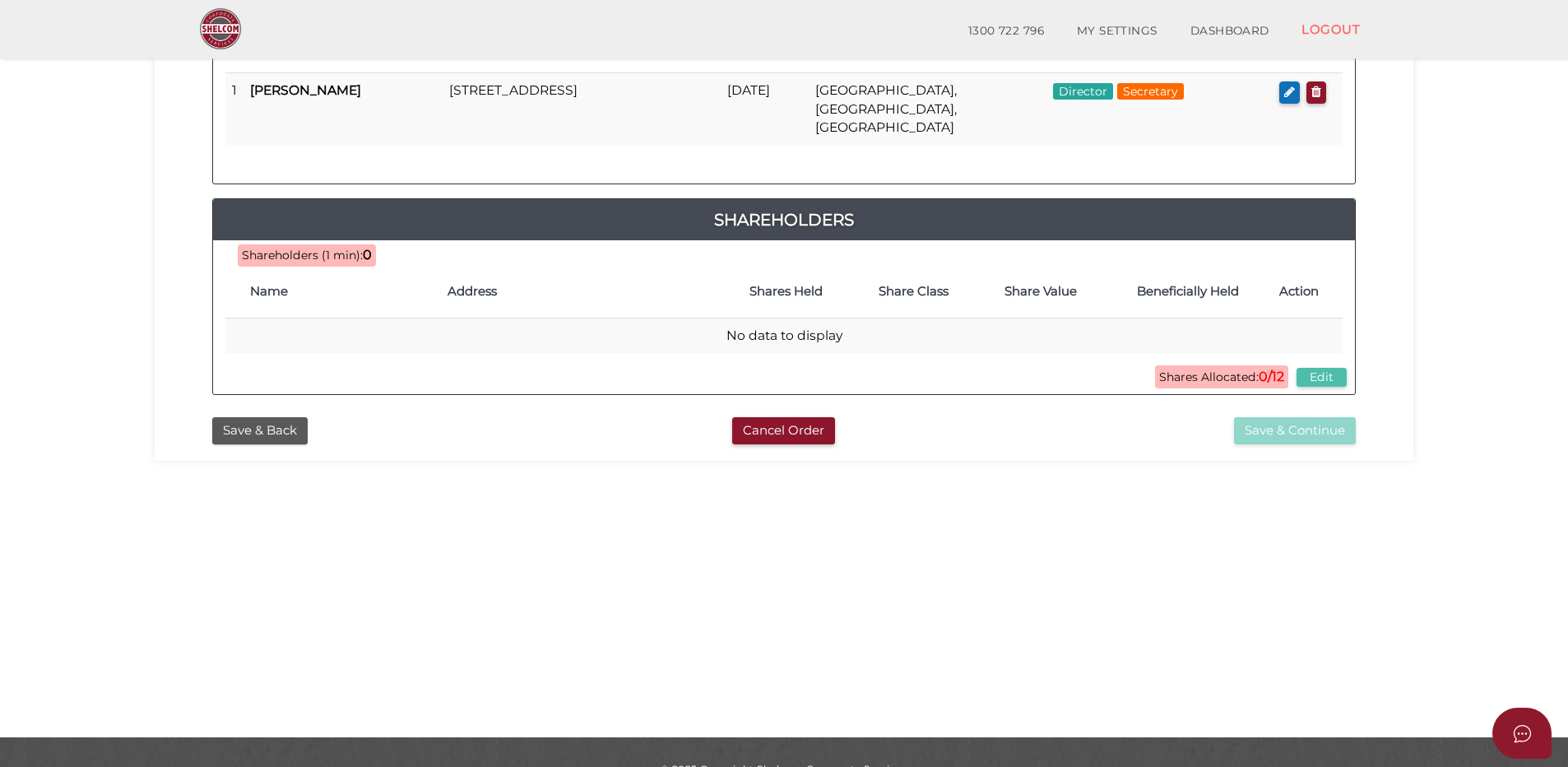
click at [1332, 368] on button "Edit" at bounding box center [1321, 378] width 50 height 19
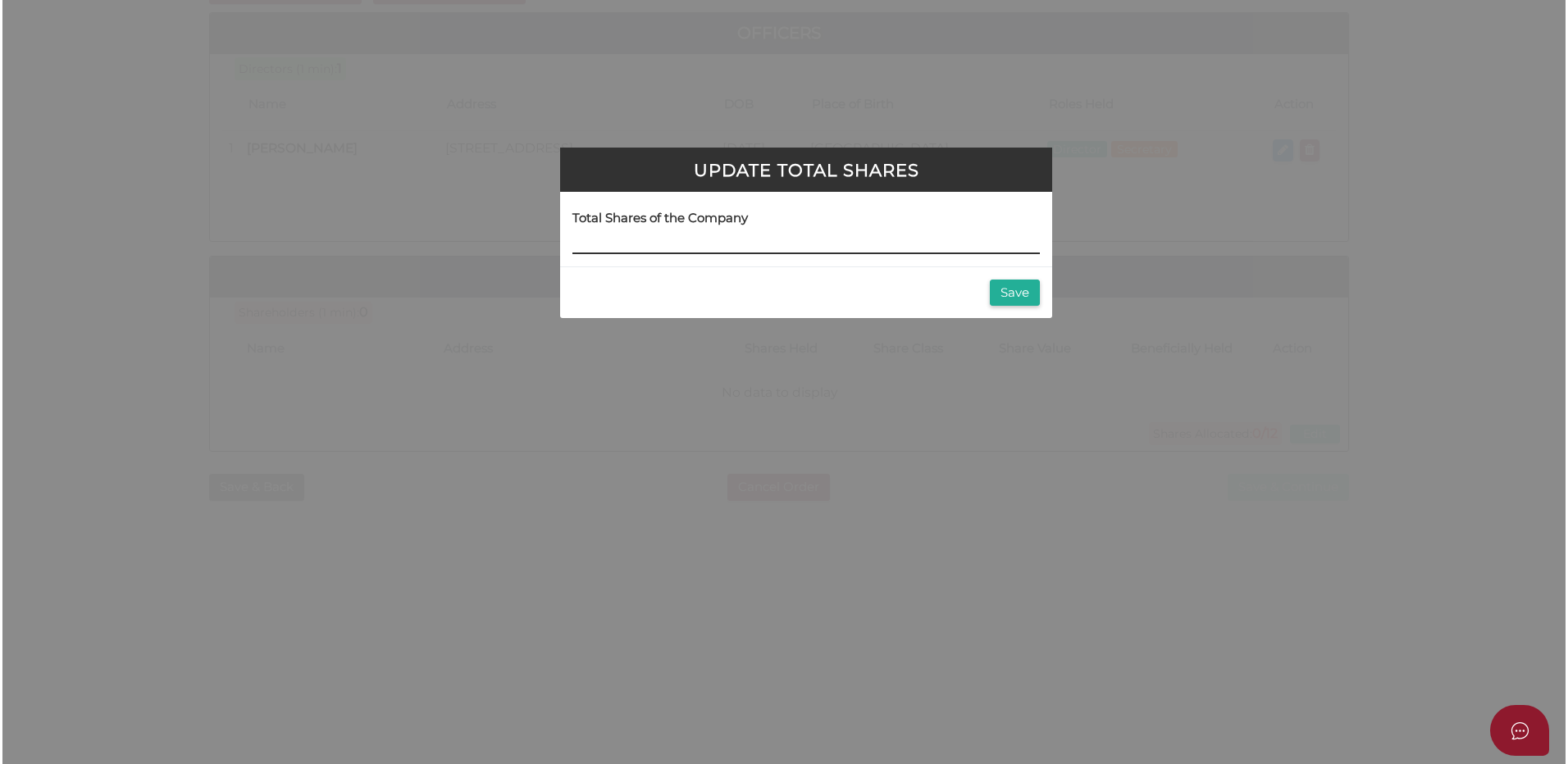
scroll to position [0, 0]
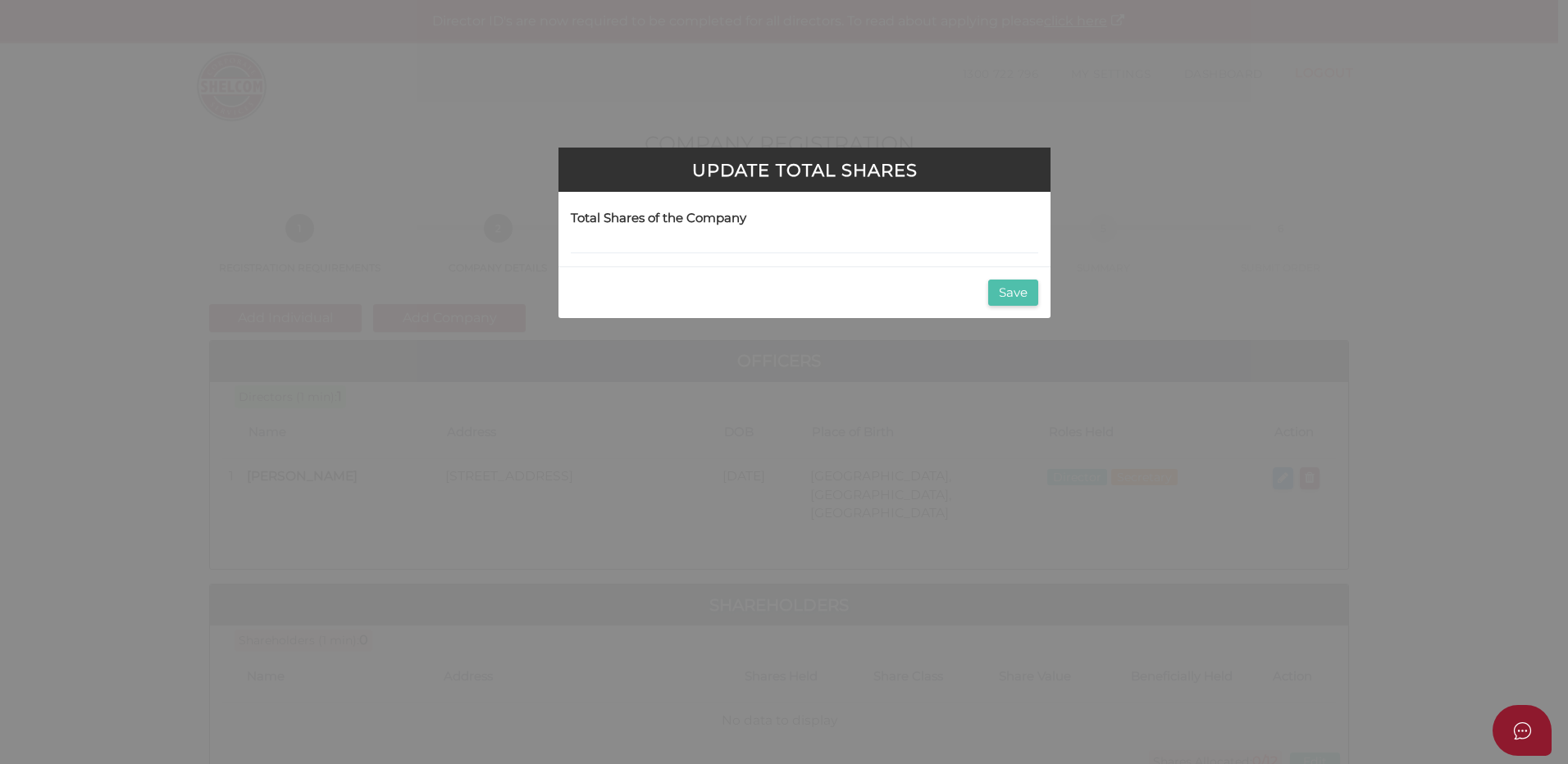
click at [1019, 287] on button "Save" at bounding box center [1013, 293] width 50 height 27
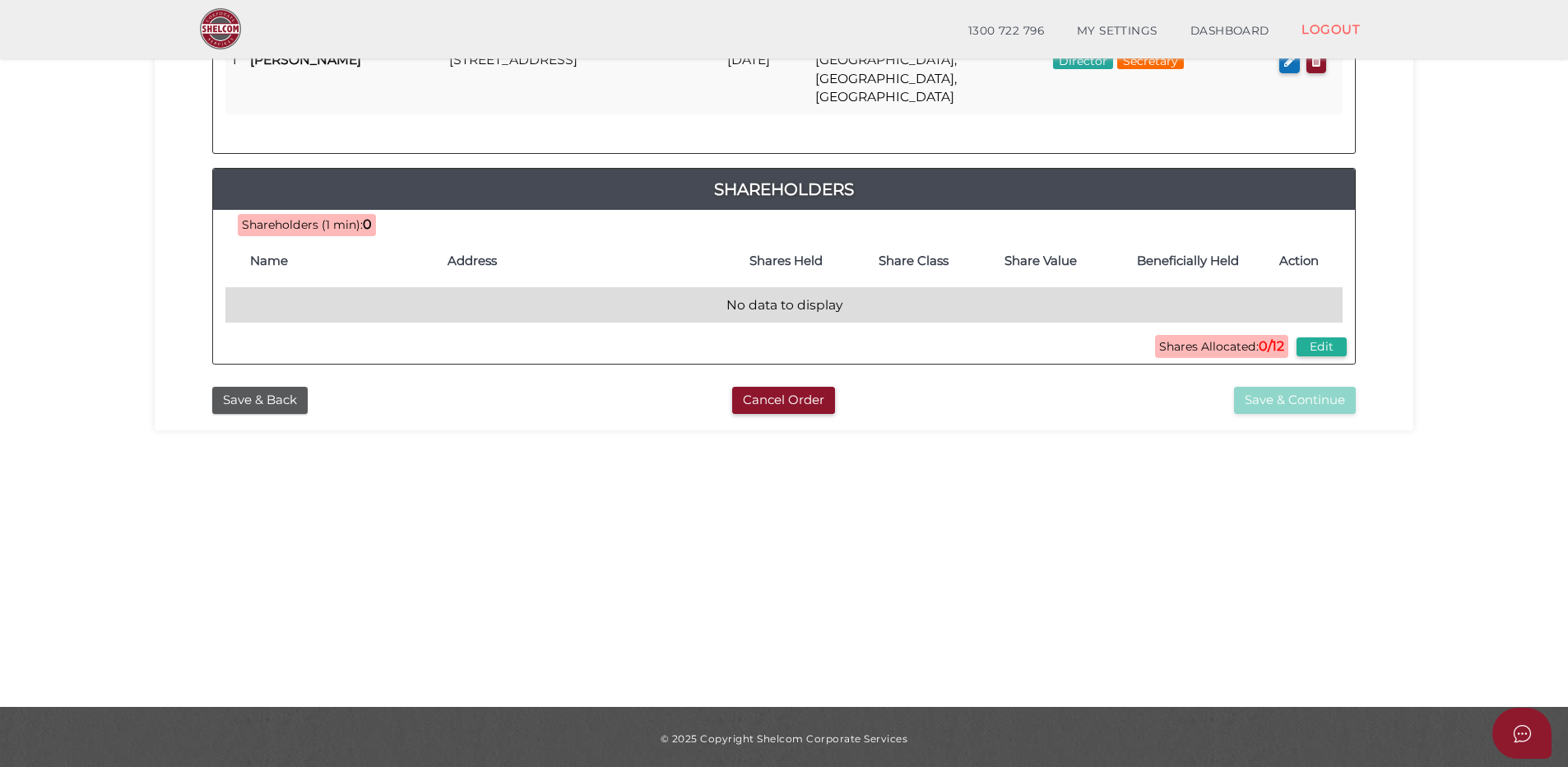
scroll to position [363, 0]
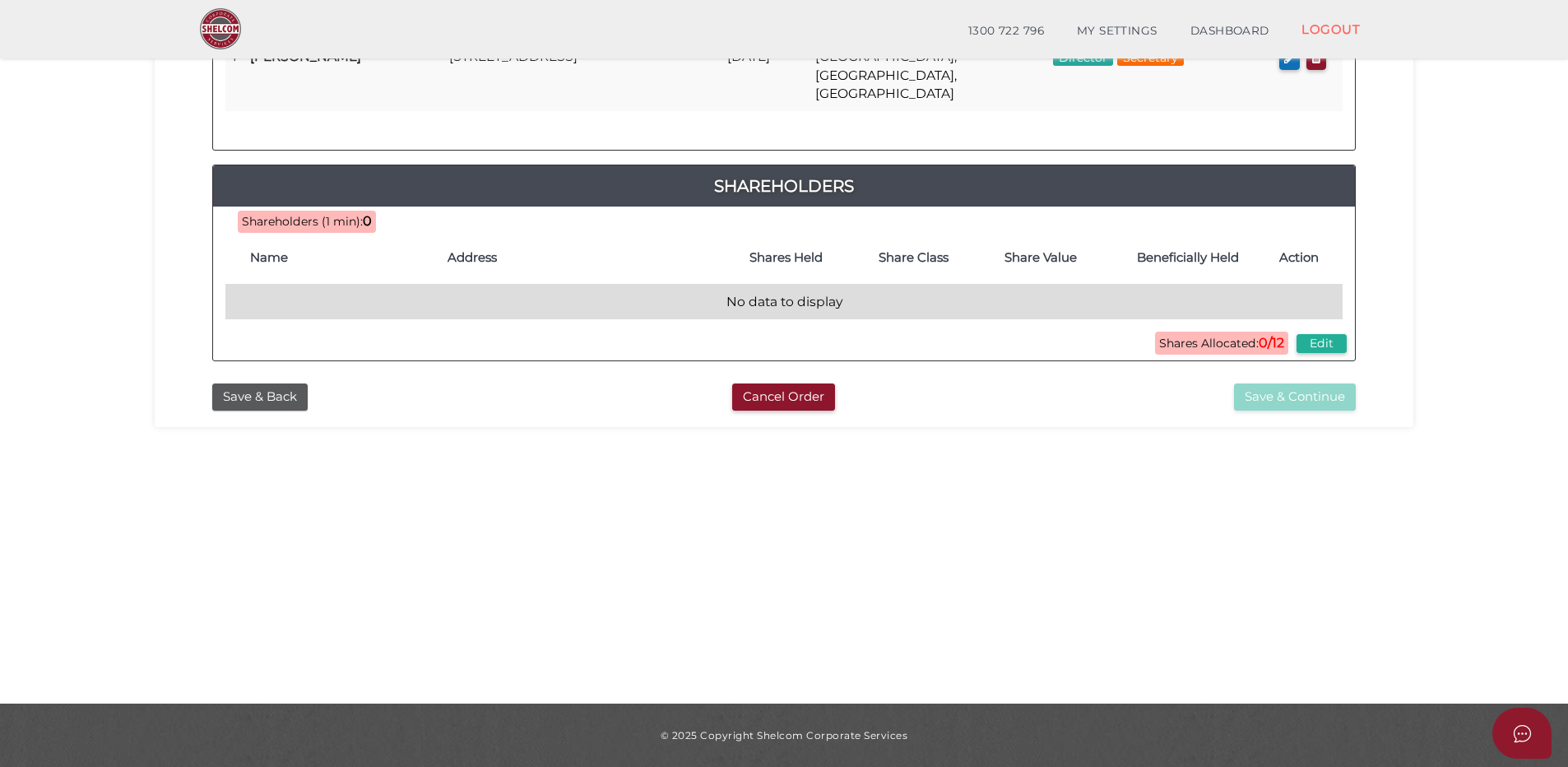
click at [848, 284] on td "No data to display" at bounding box center [784, 302] width 1117 height 36
click at [829, 284] on td "No data to display" at bounding box center [784, 302] width 1117 height 36
click at [806, 284] on td "No data to display" at bounding box center [784, 302] width 1117 height 36
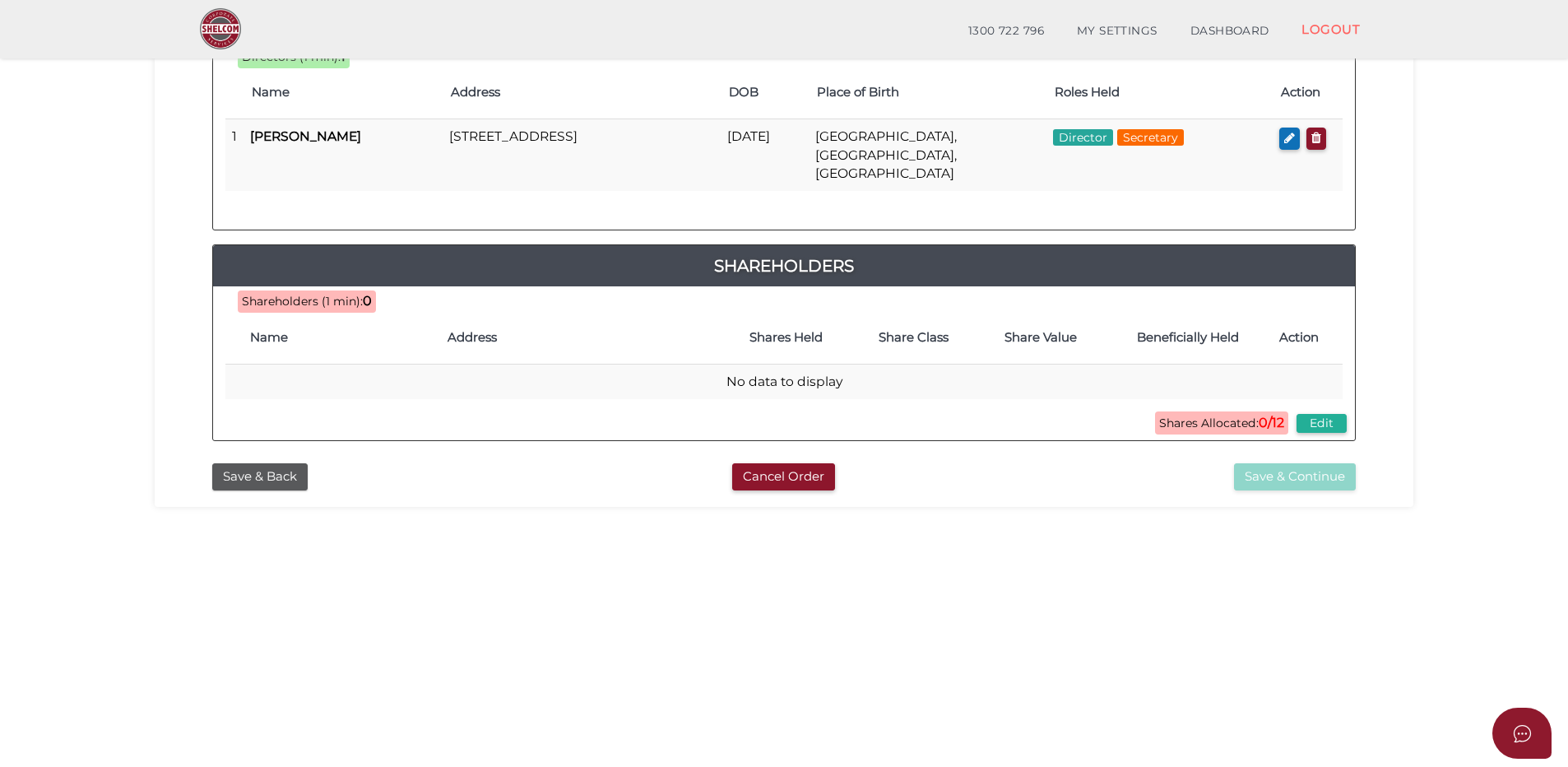
scroll to position [280, 0]
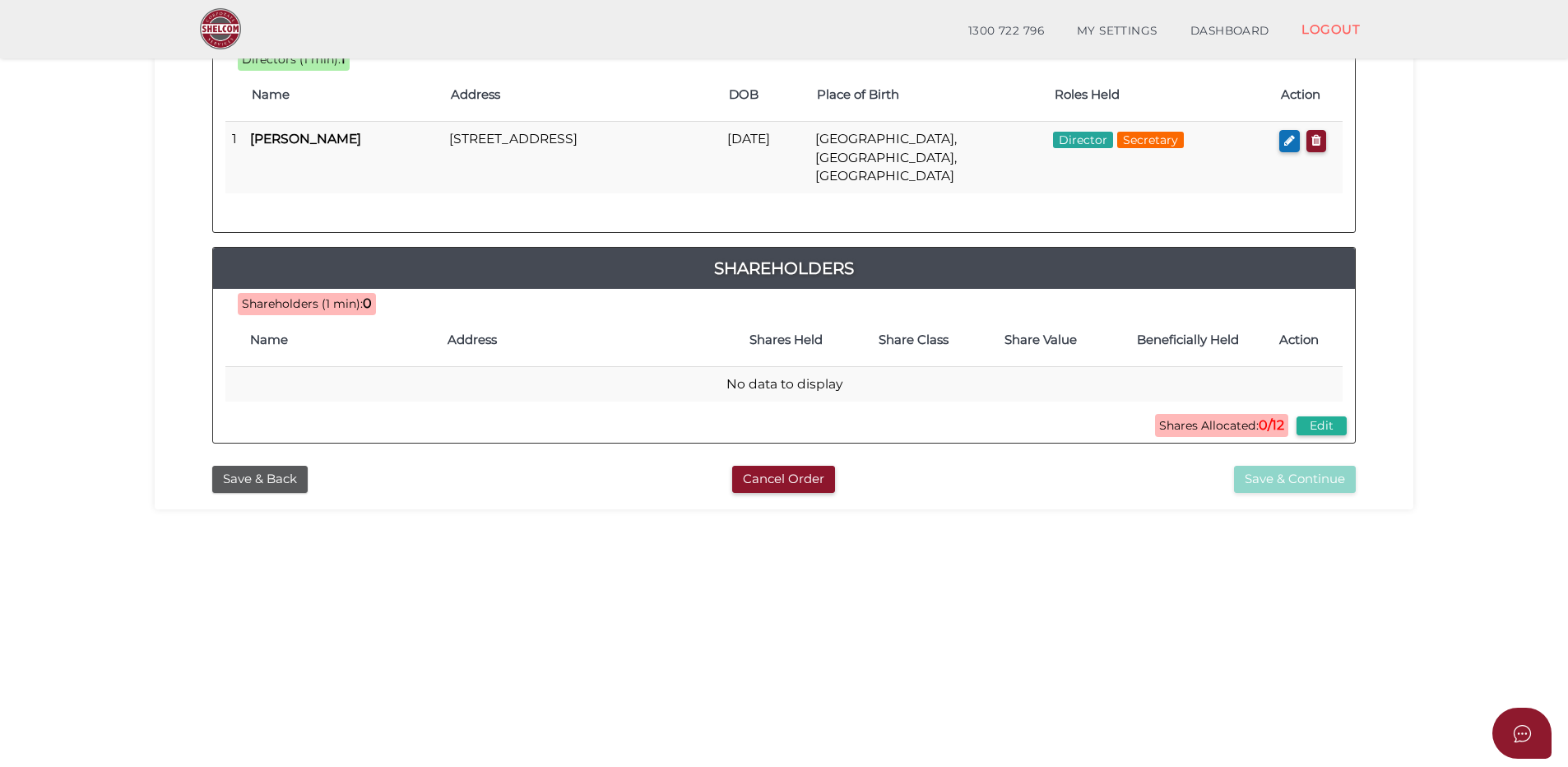
click at [309, 296] on span "Shareholders (1 min):" at bounding box center [302, 303] width 121 height 14
click at [1215, 413] on div "Shares Allocated: 0/12 Edit" at bounding box center [1251, 426] width 200 height 25
click at [1215, 414] on span "Shares Allocated: 0/12" at bounding box center [1221, 426] width 133 height 23
click at [1241, 414] on span "Shares Allocated: 0/12" at bounding box center [1221, 426] width 133 height 23
click at [1326, 416] on button "Edit" at bounding box center [1321, 426] width 50 height 19
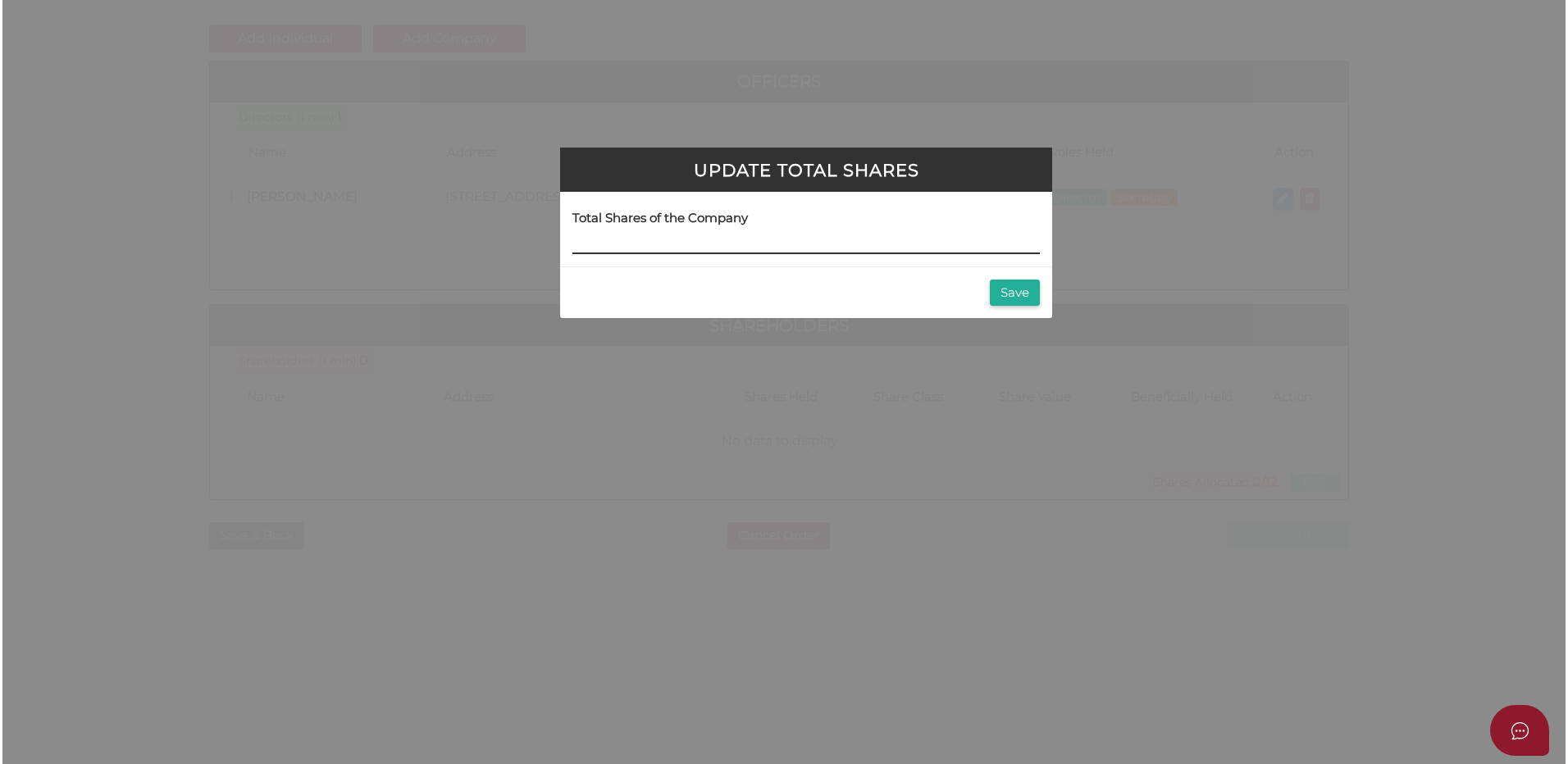
scroll to position [0, 0]
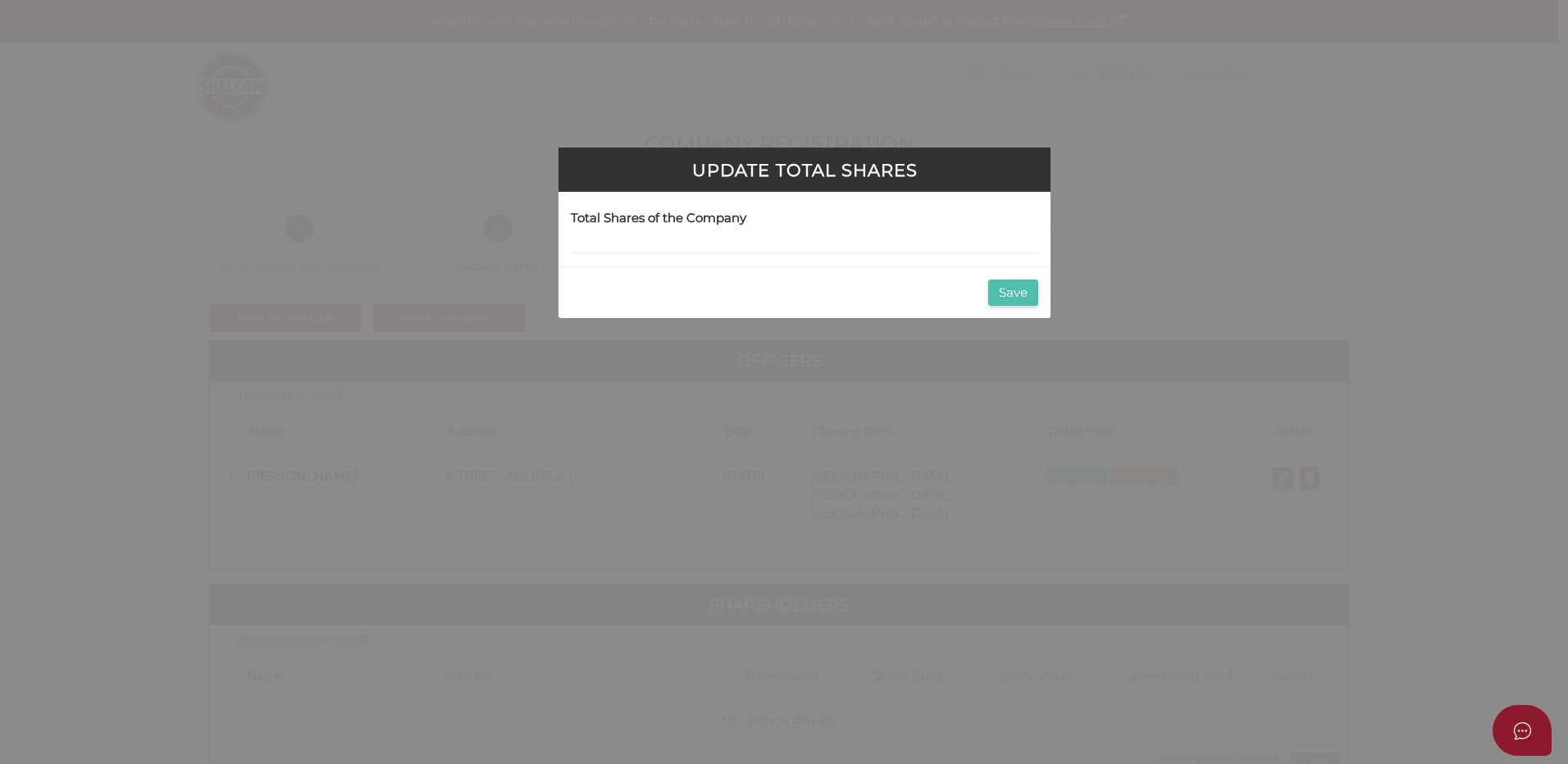
click at [1007, 290] on button "Save" at bounding box center [1013, 293] width 50 height 27
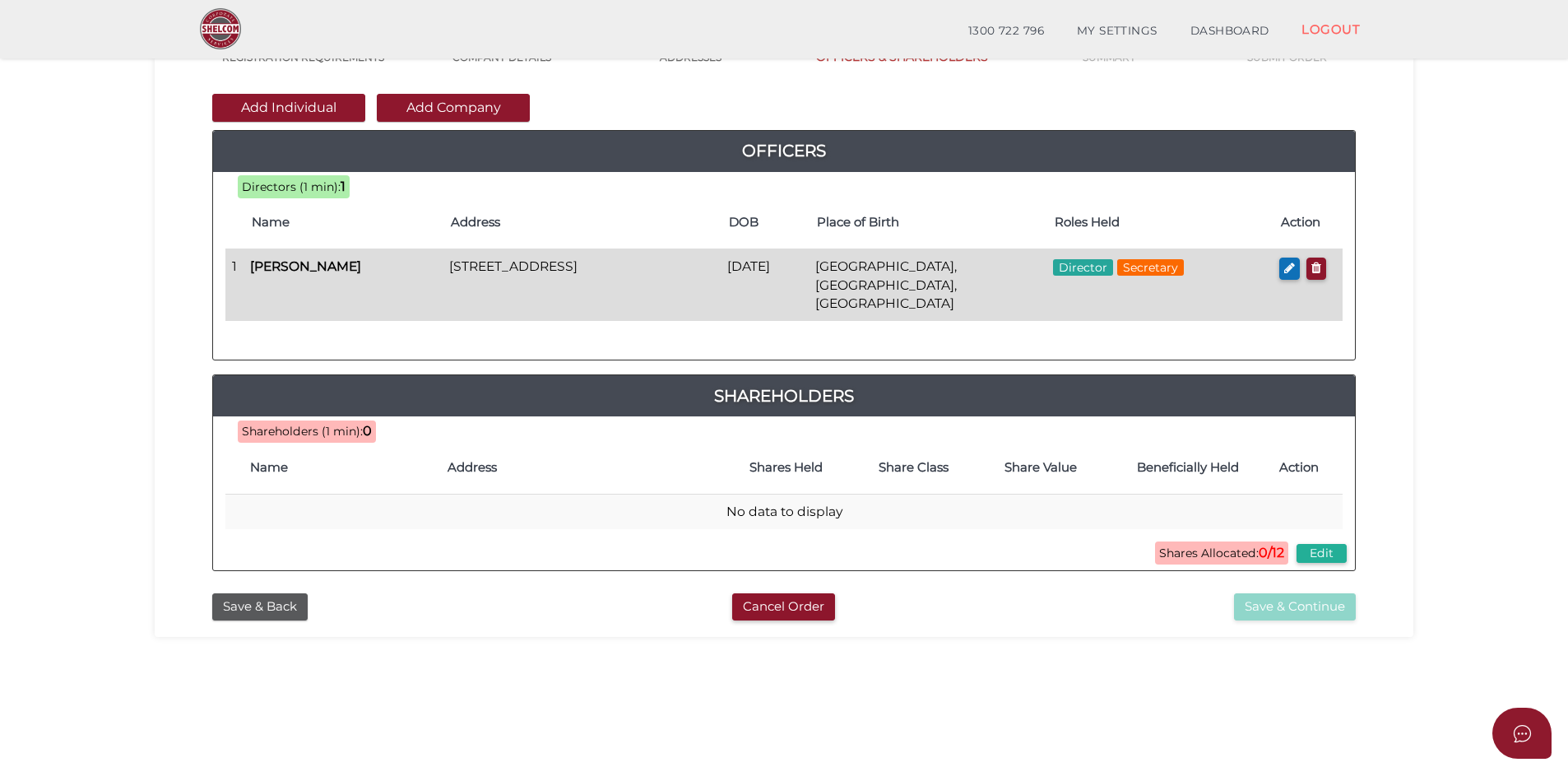
scroll to position [165, 0]
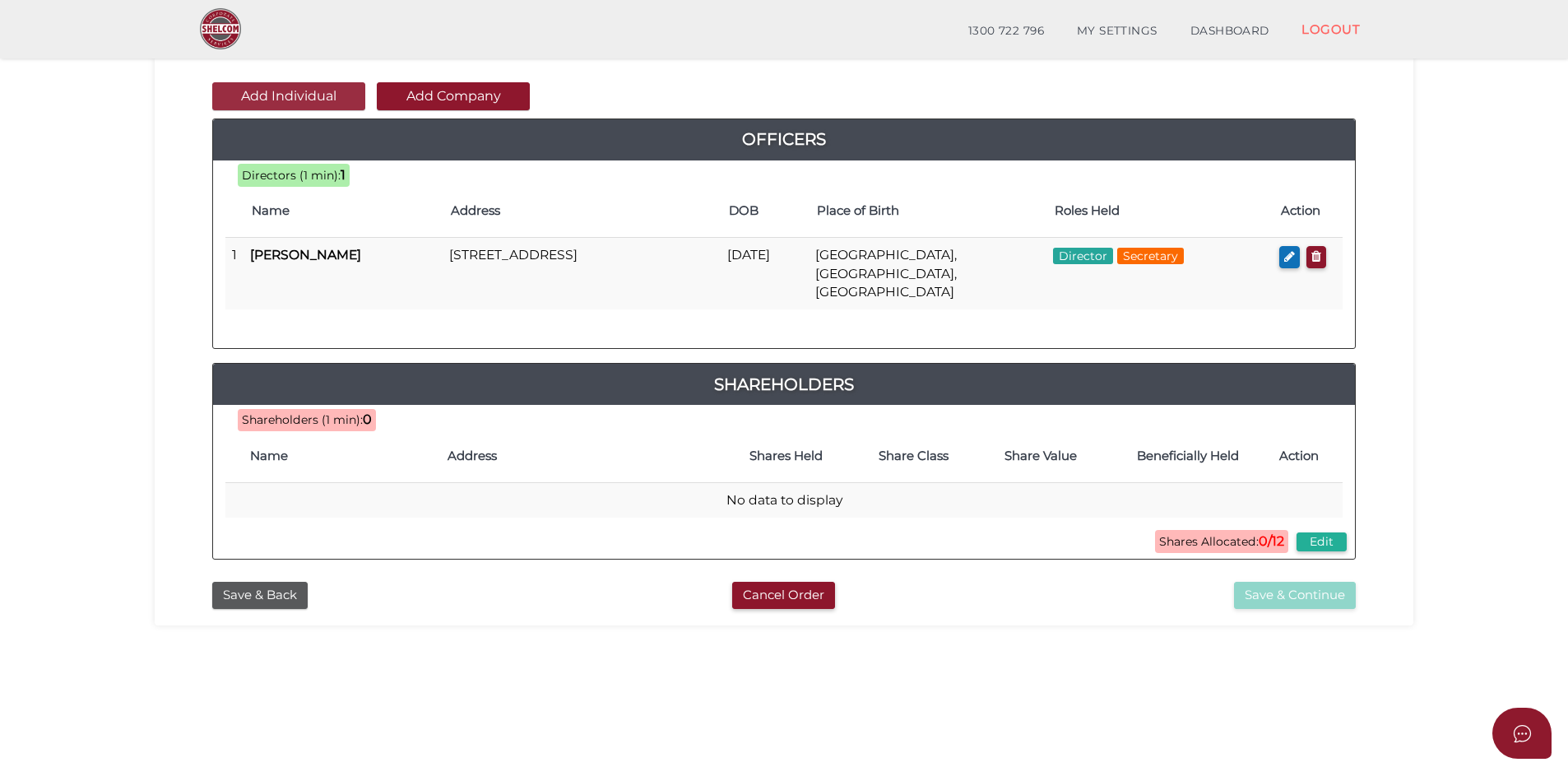
click at [311, 95] on button "Add Individual" at bounding box center [288, 95] width 153 height 28
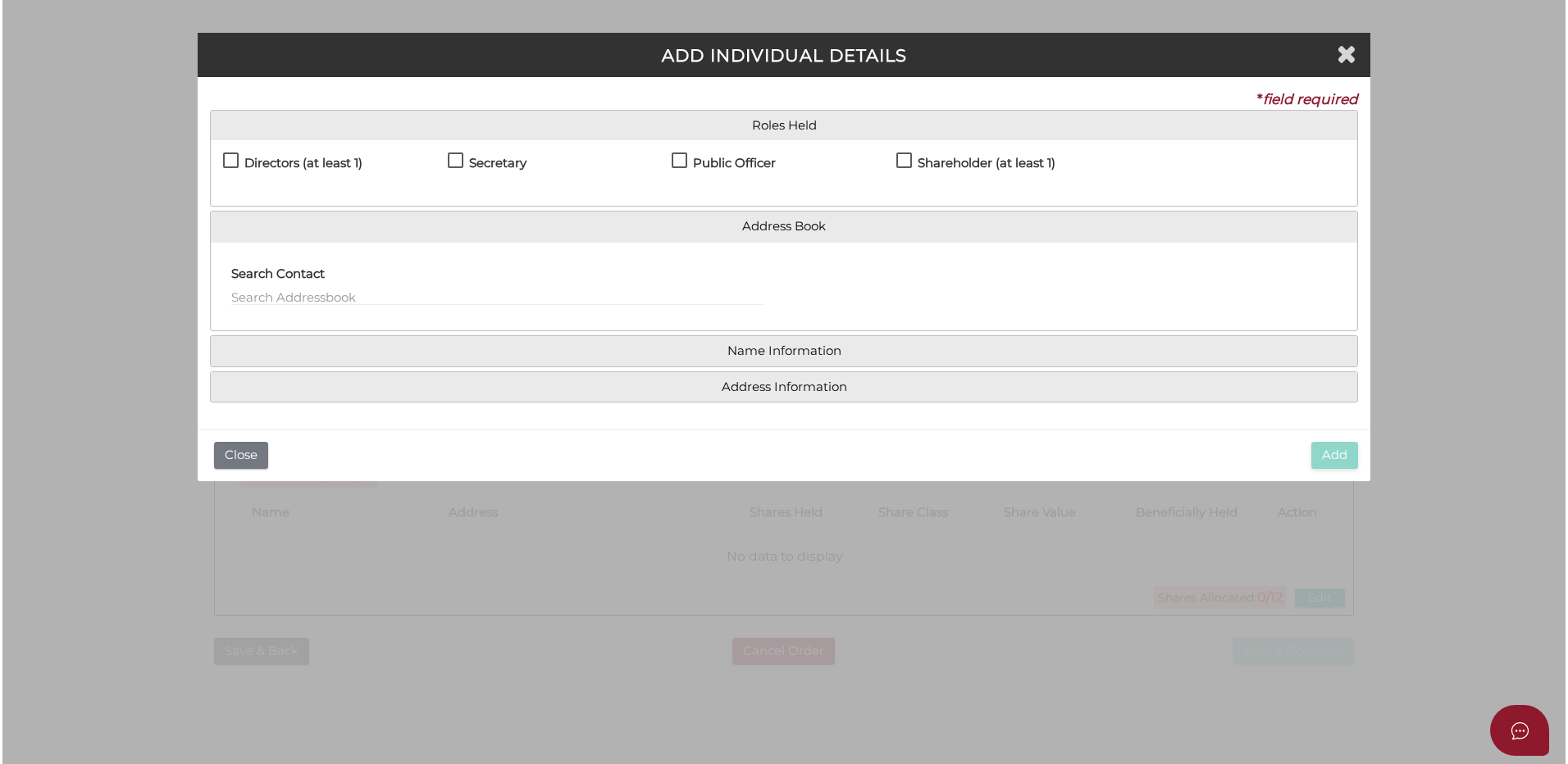
scroll to position [0, 0]
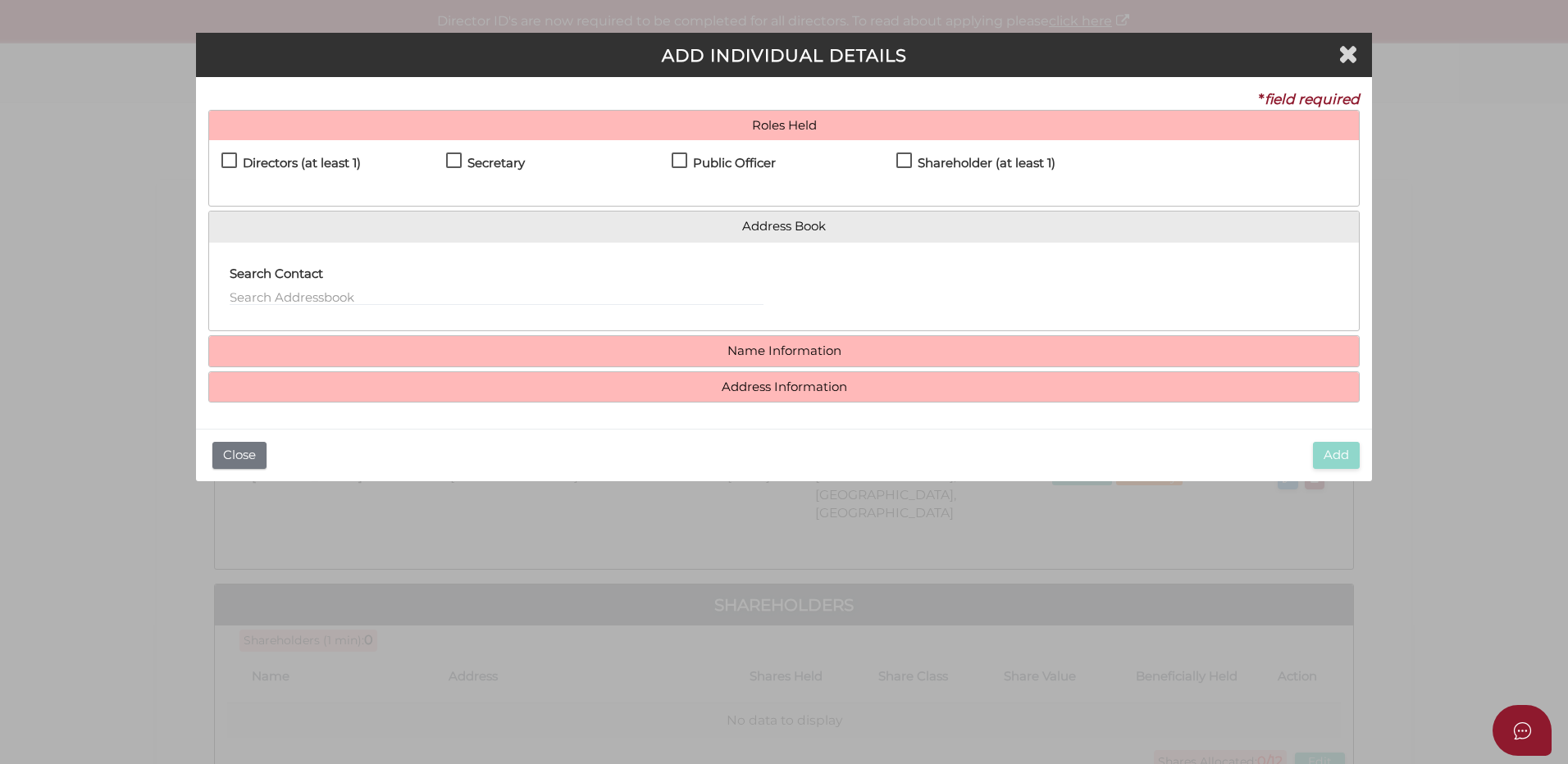
click at [934, 165] on h4 "Shareholder (at least 1)" at bounding box center [986, 163] width 137 height 14
checkbox input "true"
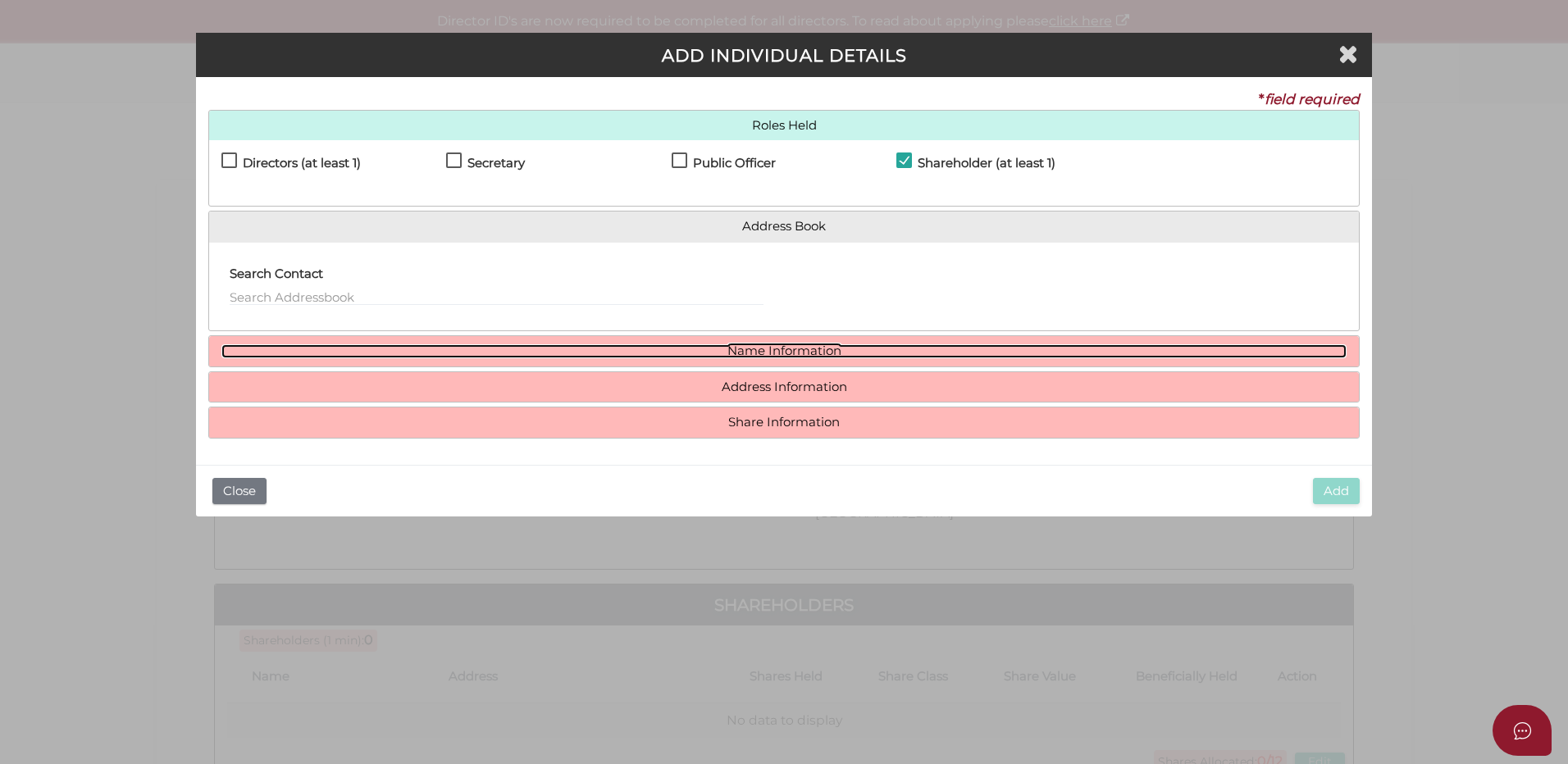
click at [818, 350] on link "Name Information" at bounding box center [784, 351] width 1125 height 14
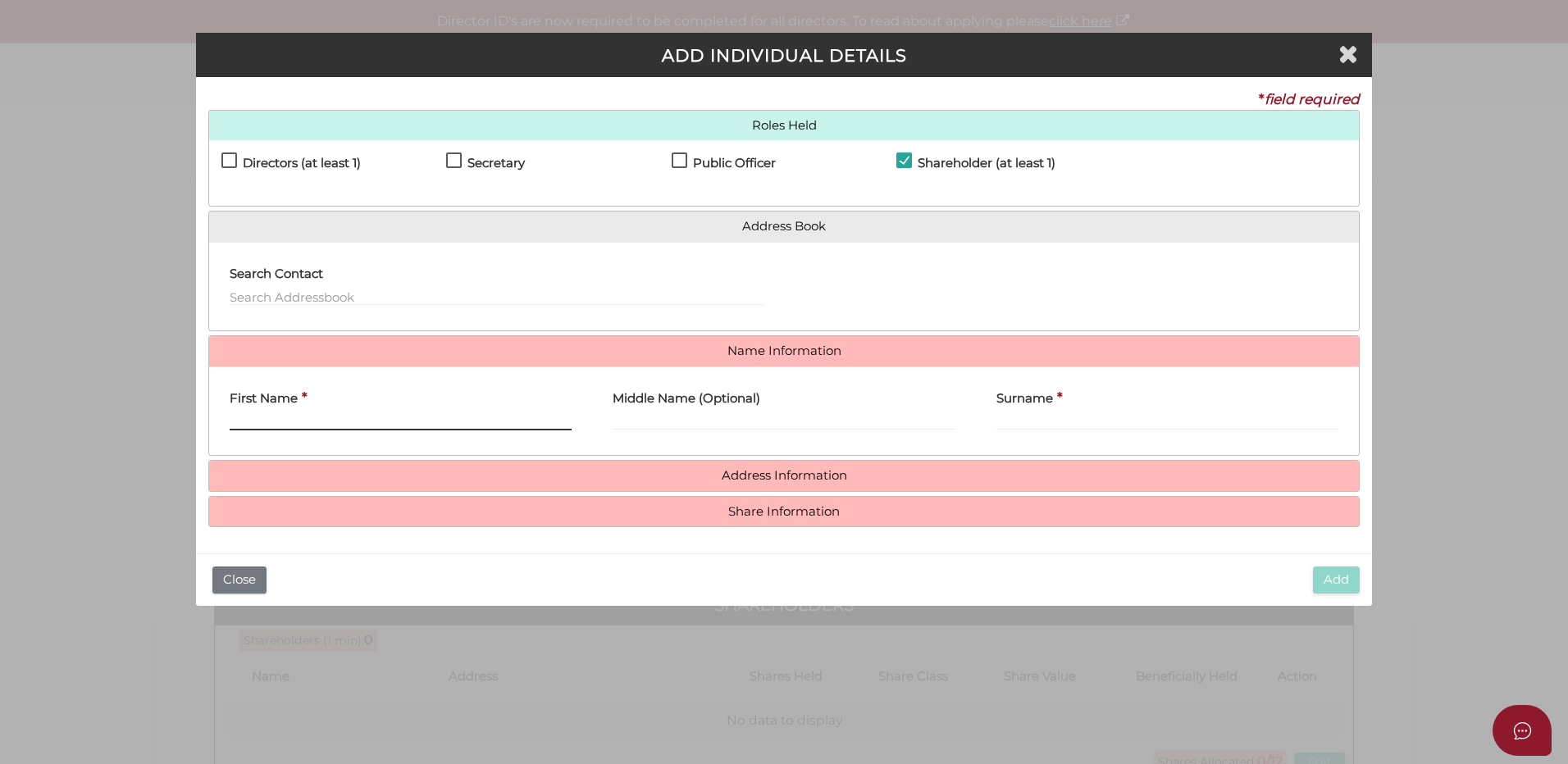
click at [452, 418] on input "First Name" at bounding box center [400, 421] width 342 height 18
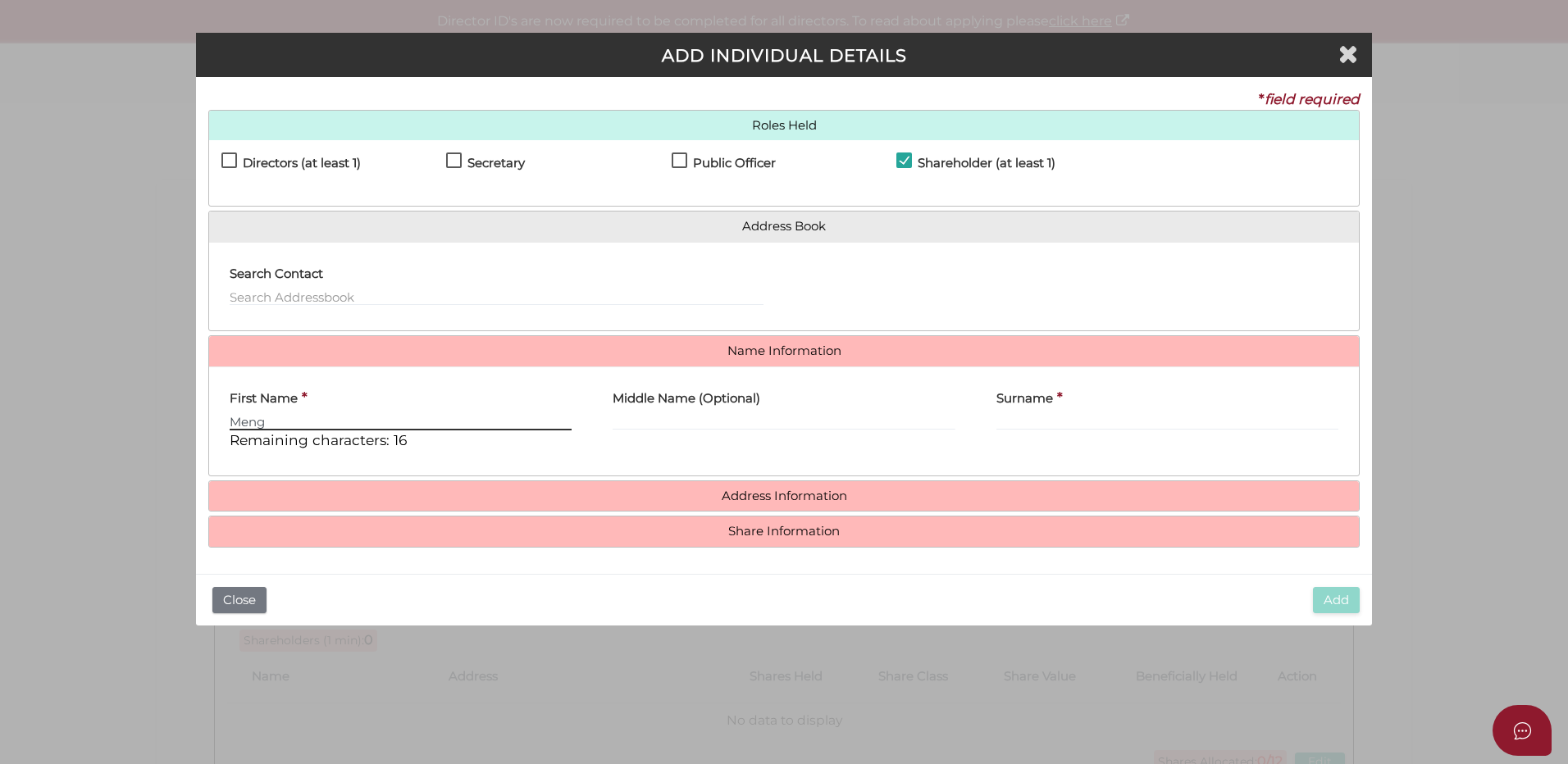
type input "Meng"
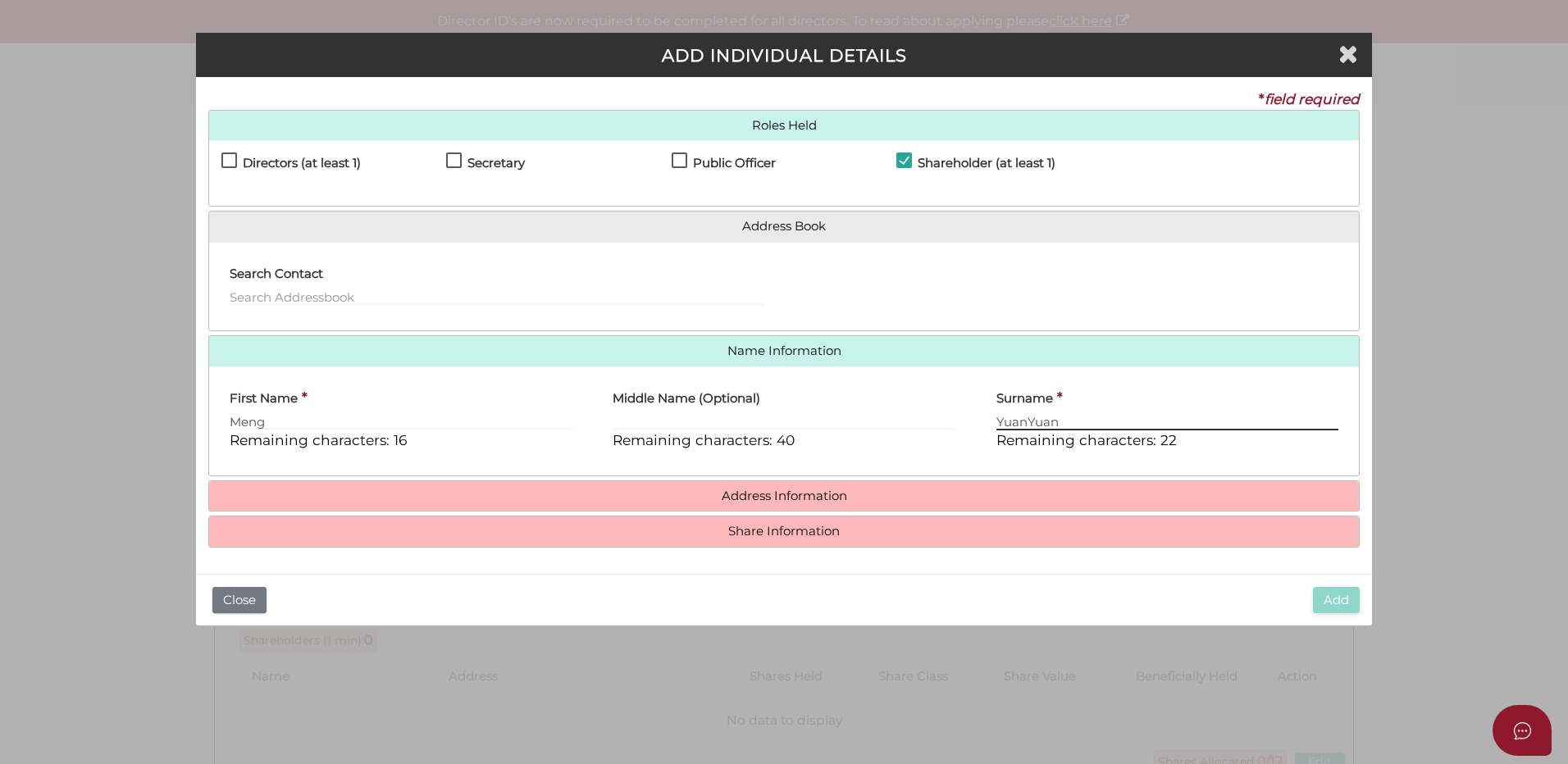
drag, startPoint x: 1074, startPoint y: 416, endPoint x: 948, endPoint y: 415, distance: 126.0
click at [948, 415] on div "First Name * Meng Remaining characters: 16 Middle Name (Optional) Remaining cha…" at bounding box center [784, 420] width 1149 height 84
type input "YuanYuan"
click at [324, 418] on input "Meng" at bounding box center [400, 421] width 342 height 18
type input "M"
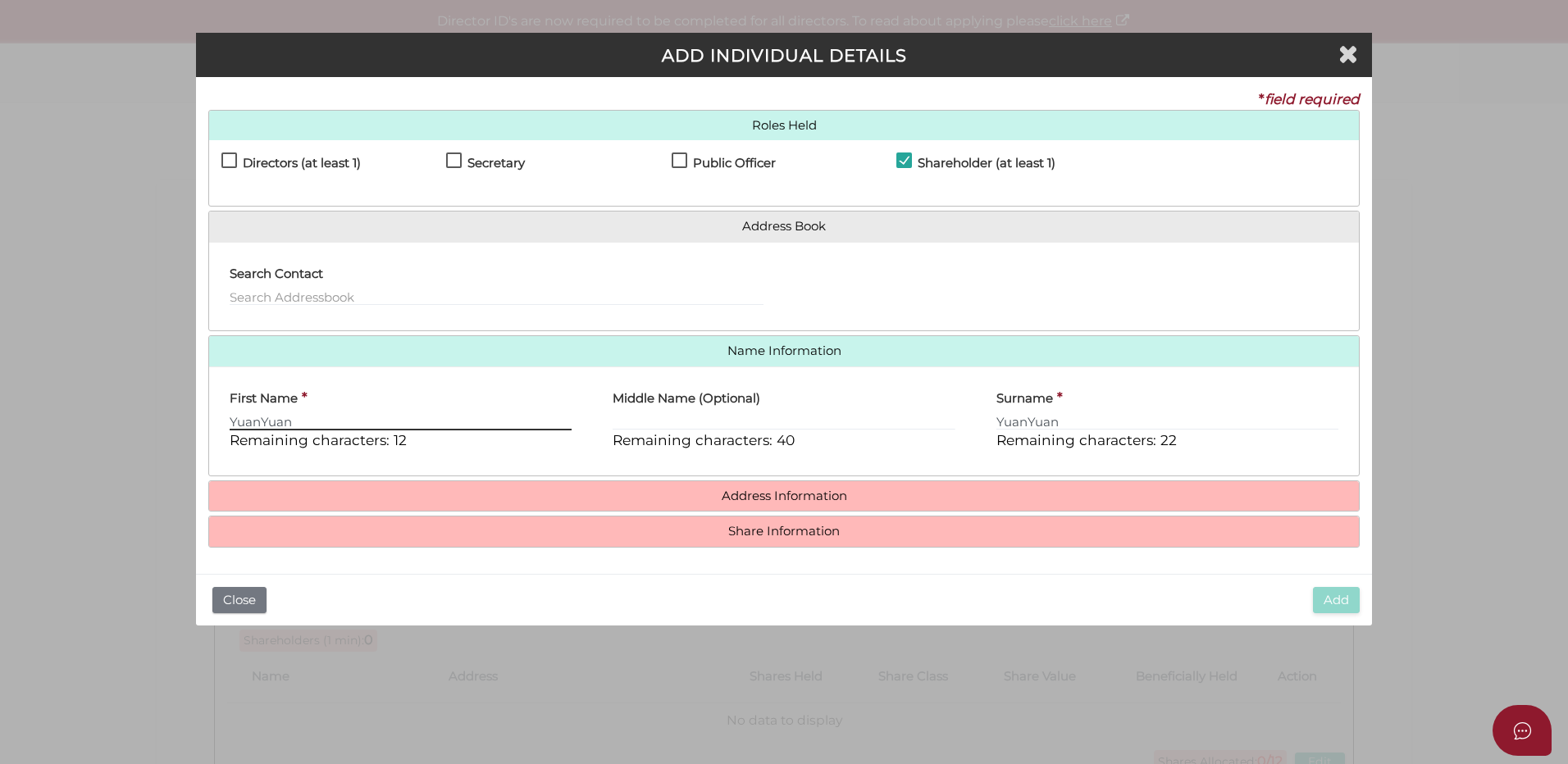
type input "YuanYuan"
type input "Meng"
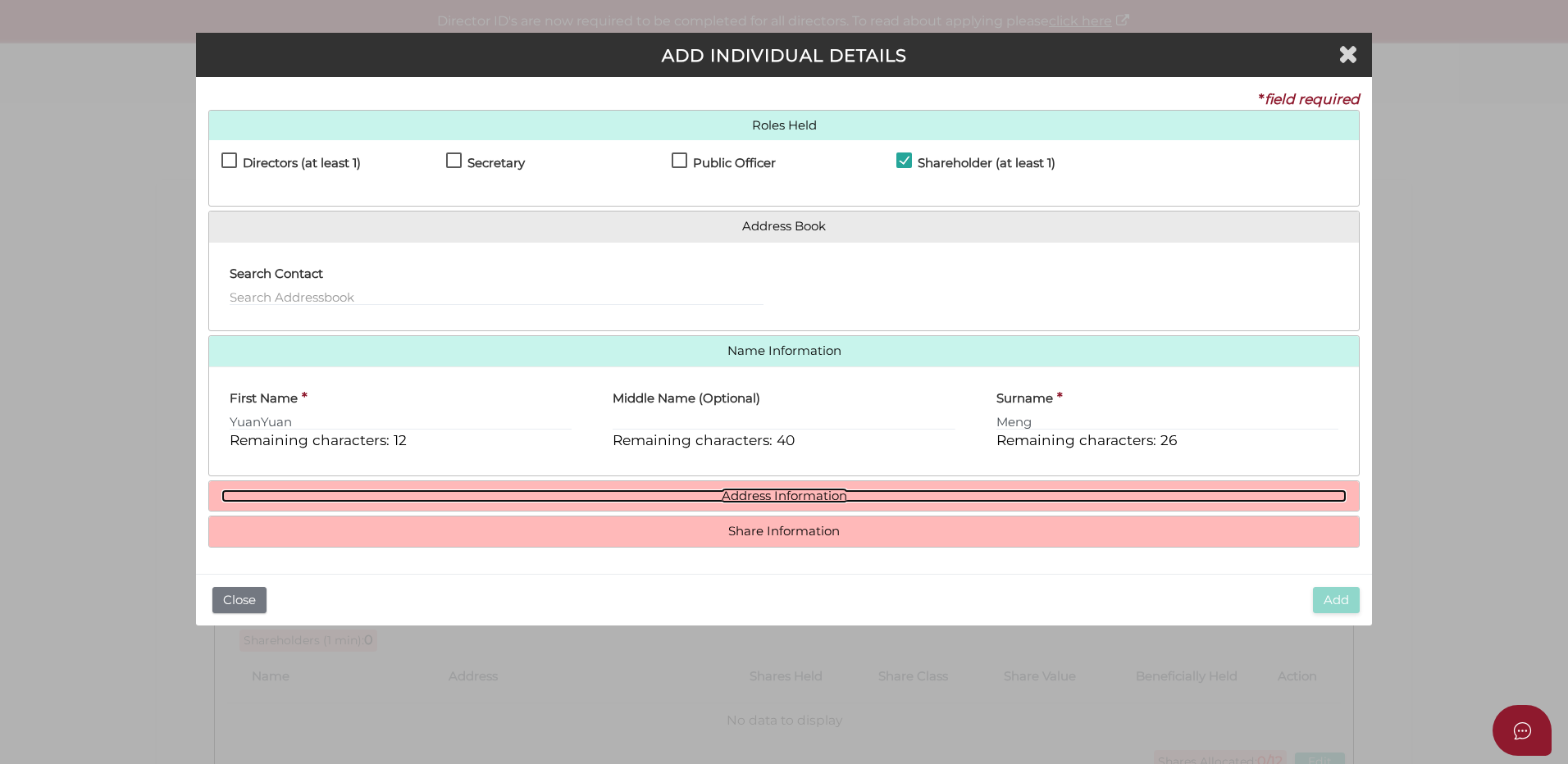
click at [813, 500] on link "Address Information" at bounding box center [784, 496] width 1125 height 14
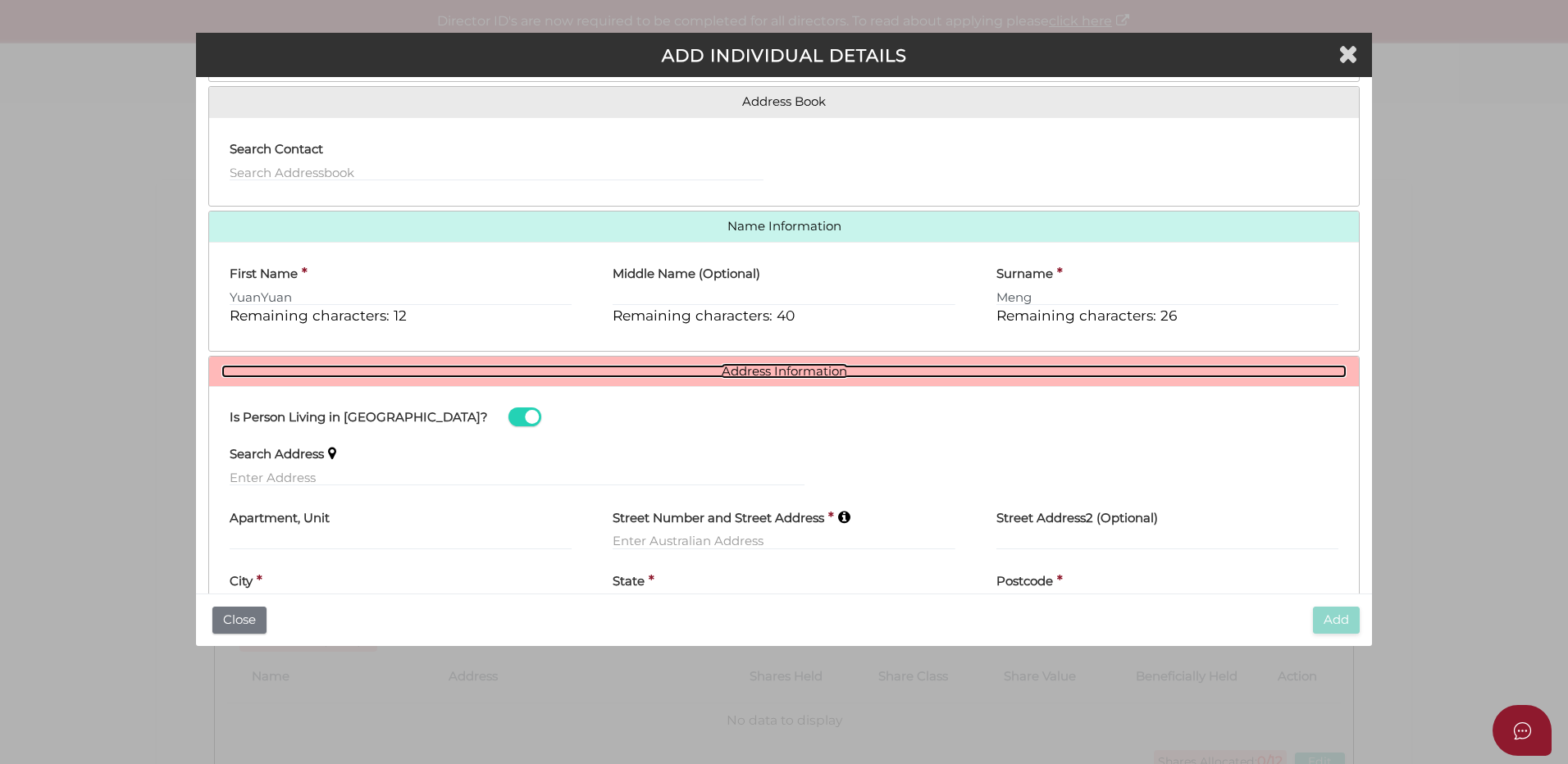
scroll to position [232, 0]
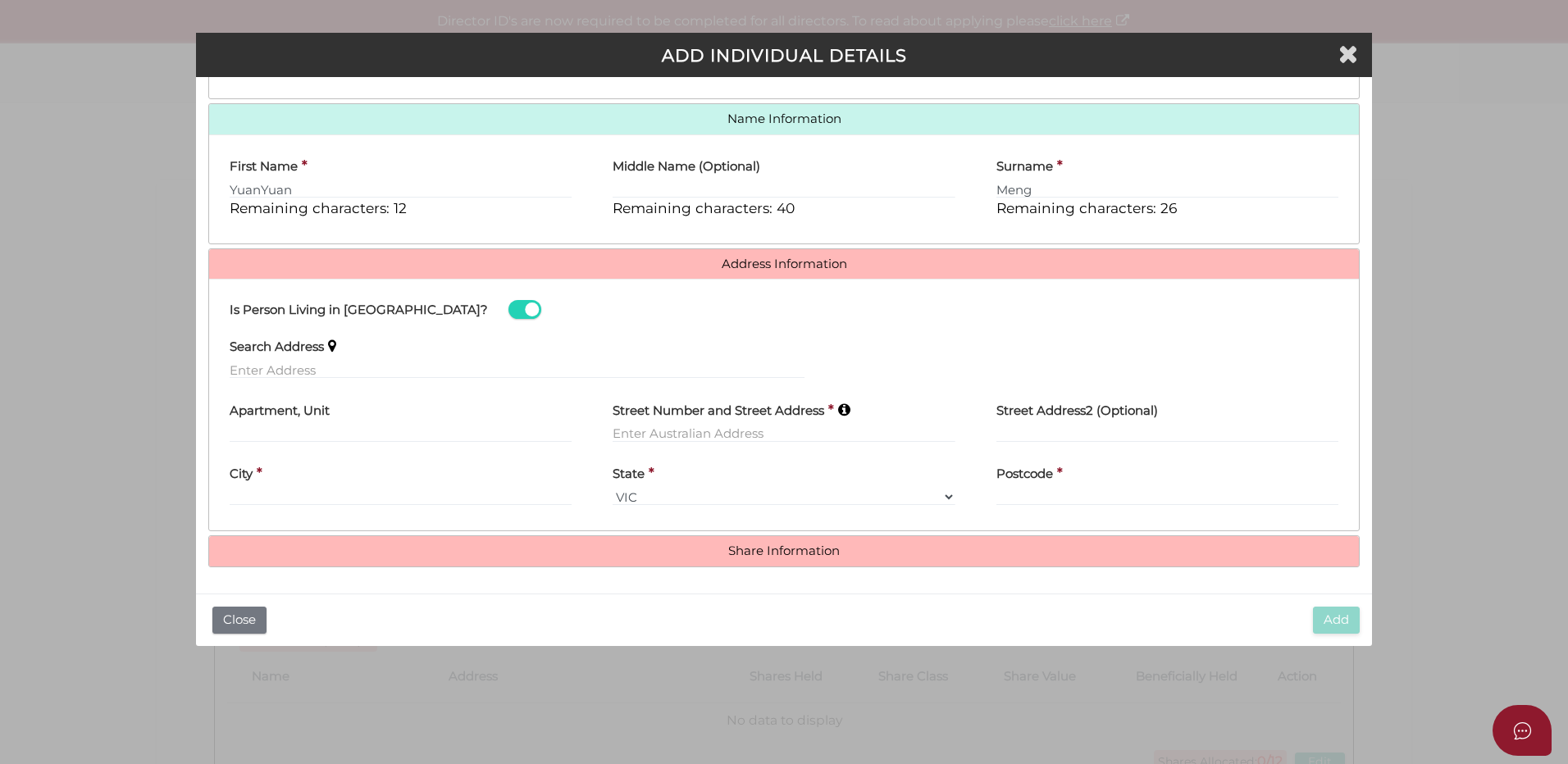
click at [508, 309] on span at bounding box center [524, 310] width 33 height 19
click at [0, 0] on input "checkbox" at bounding box center [0, 0] width 0 height 0
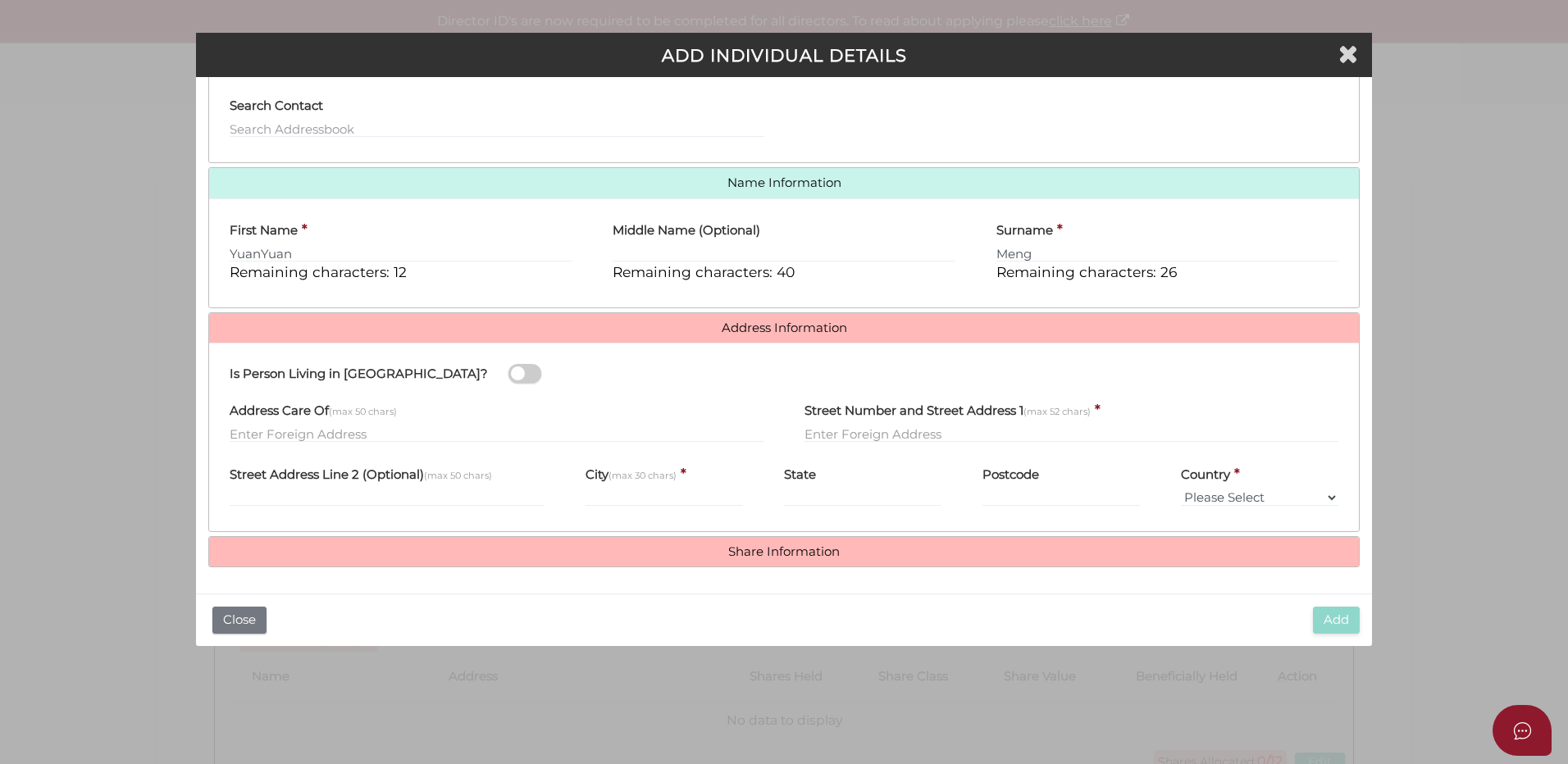
click at [567, 400] on div "Address Care Of (max 50 chars)" at bounding box center [496, 418] width 534 height 52
click at [439, 418] on div "Address Care Of (max 50 chars)" at bounding box center [496, 418] width 534 height 52
click at [433, 426] on input "text" at bounding box center [496, 433] width 534 height 18
click at [508, 367] on span at bounding box center [524, 373] width 33 height 19
click at [0, 0] on input "checkbox" at bounding box center [0, 0] width 0 height 0
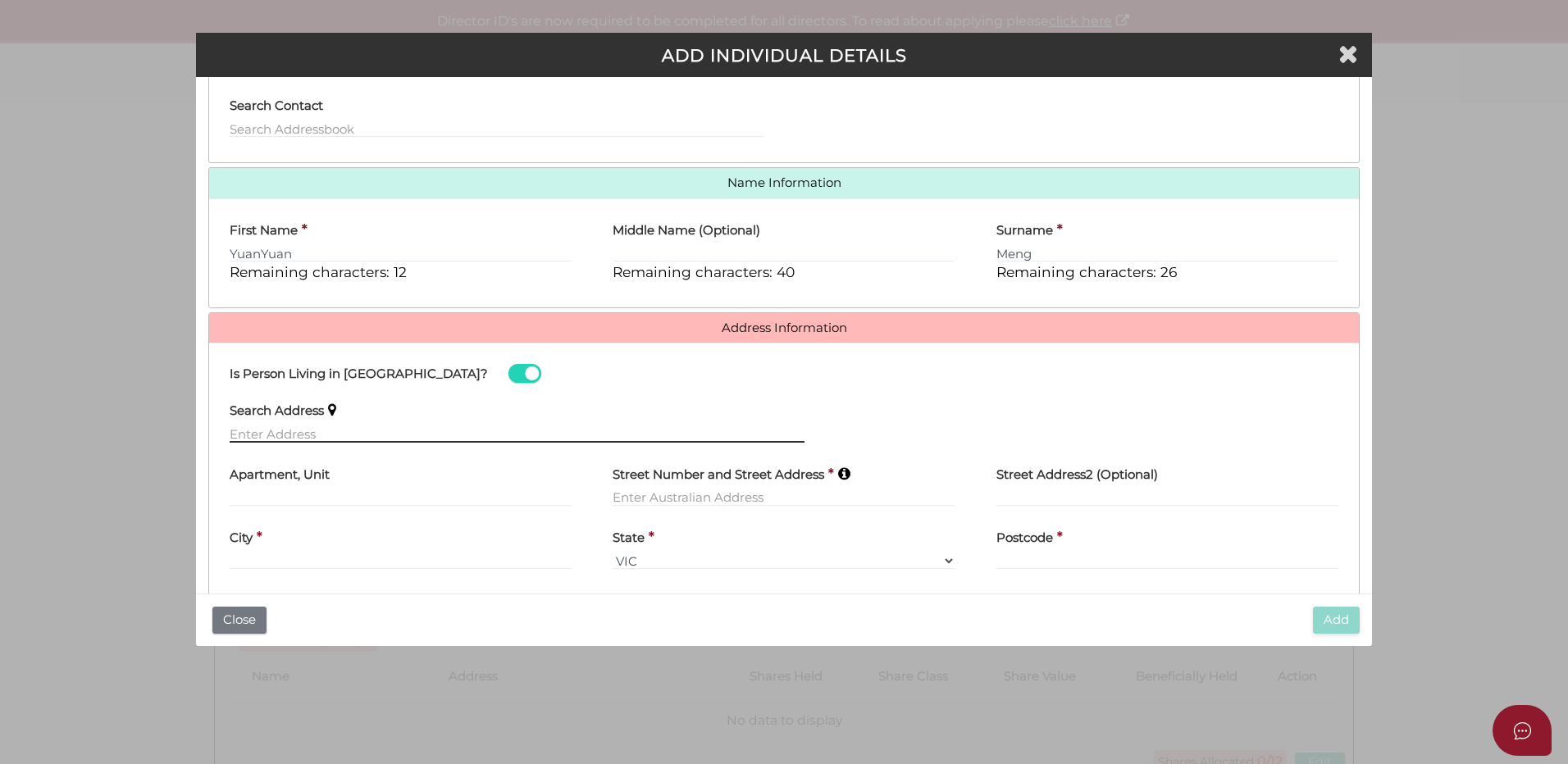
click at [387, 441] on input "text" at bounding box center [517, 433] width 575 height 18
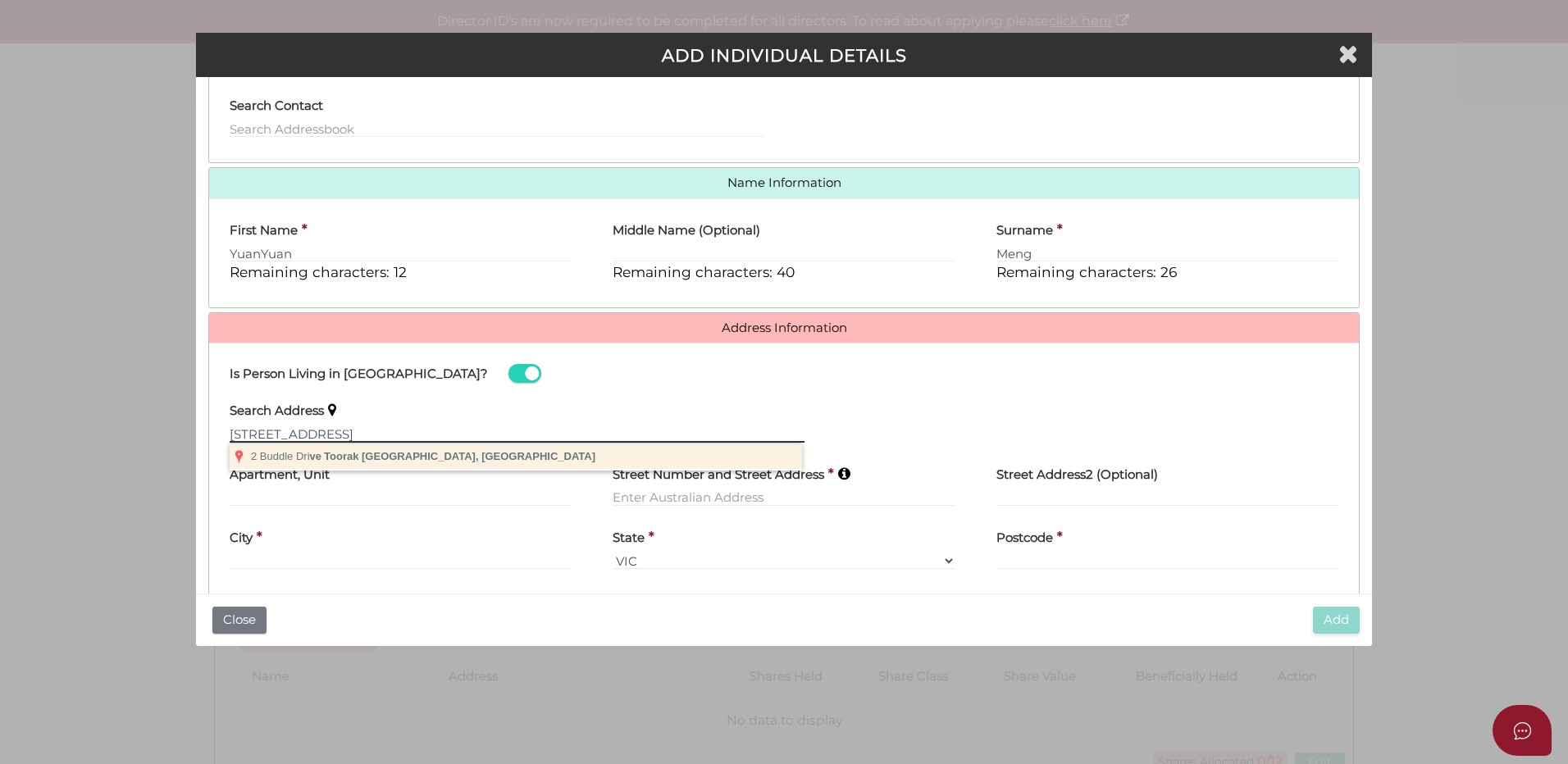
type input "2 Buddle Drive, Toorak VIC, Australia"
type input "2 Buddle Drive"
type input "Toorak"
select select "VIC"
type input "3142"
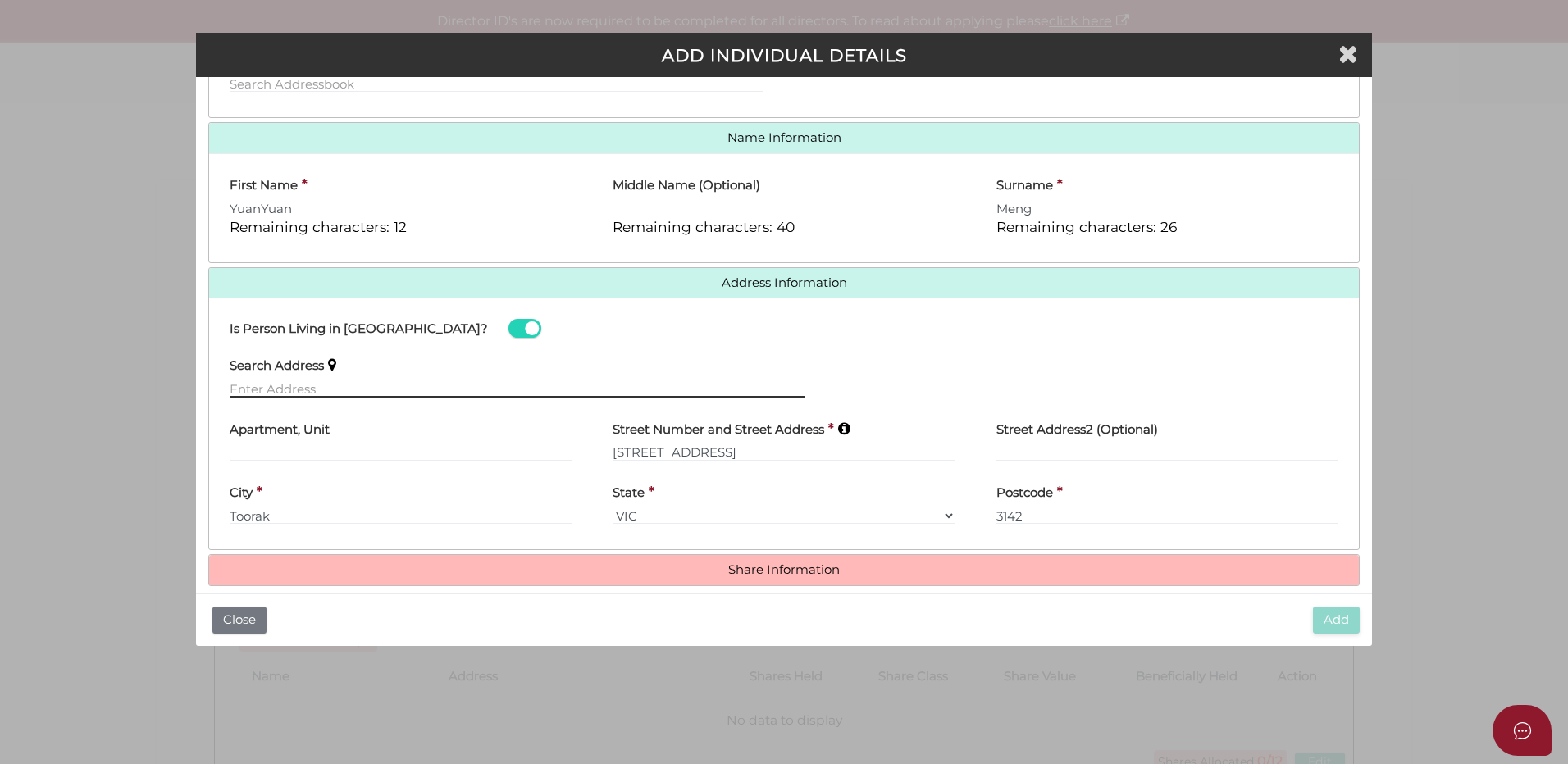
scroll to position [232, 0]
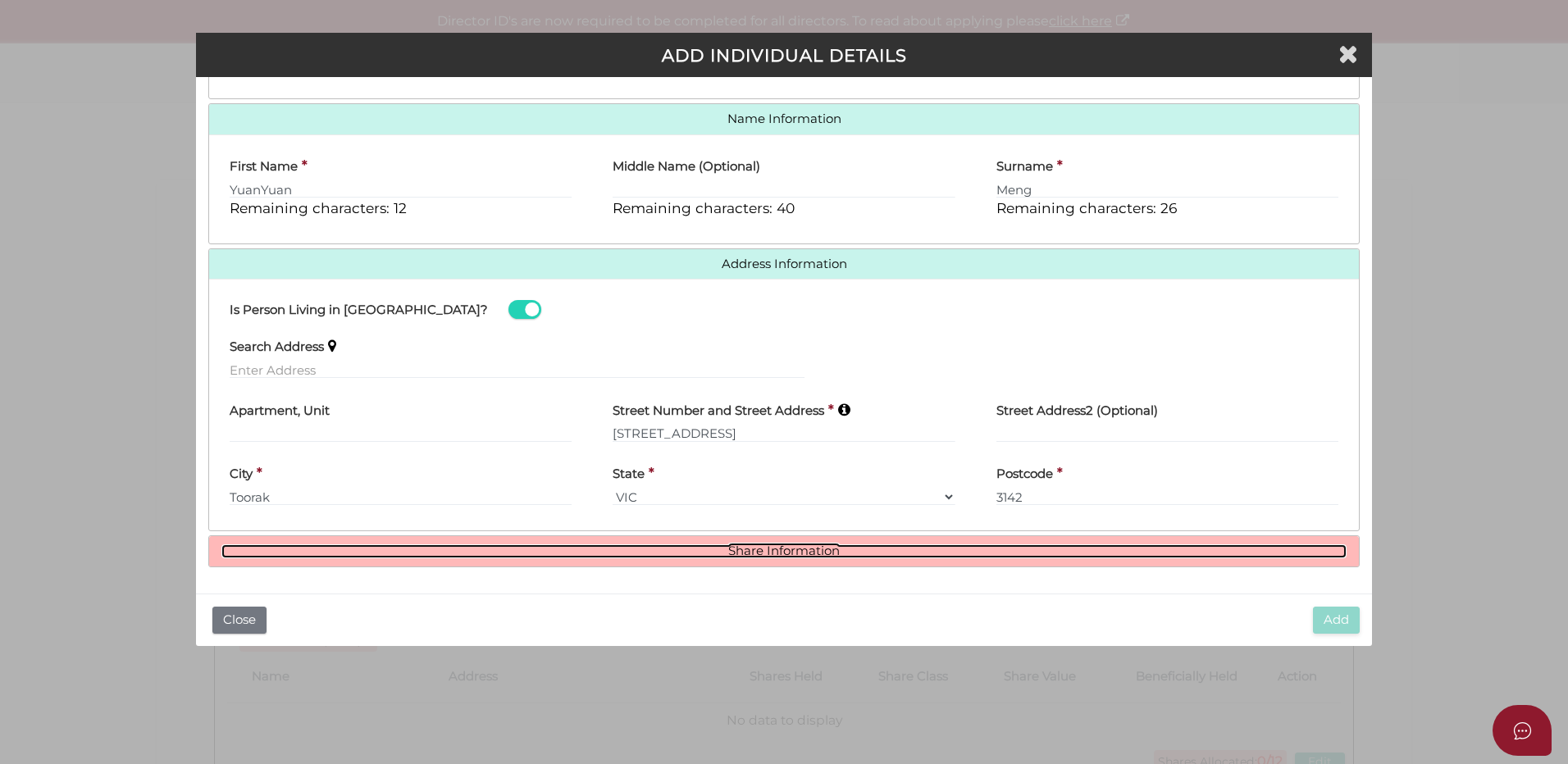
click at [818, 553] on link "Share Information" at bounding box center [784, 551] width 1125 height 14
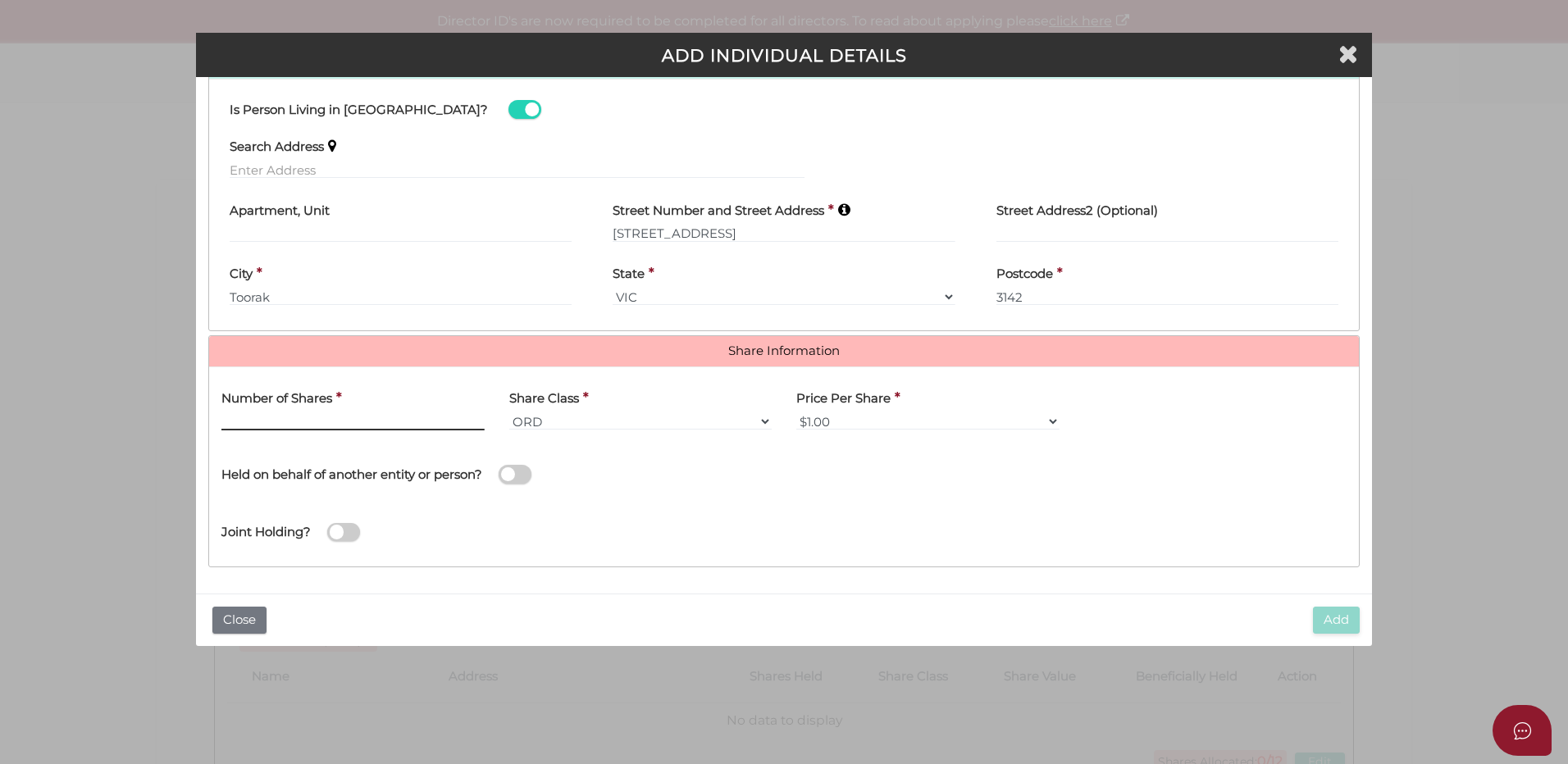
click at [413, 418] on input "text" at bounding box center [353, 421] width 263 height 18
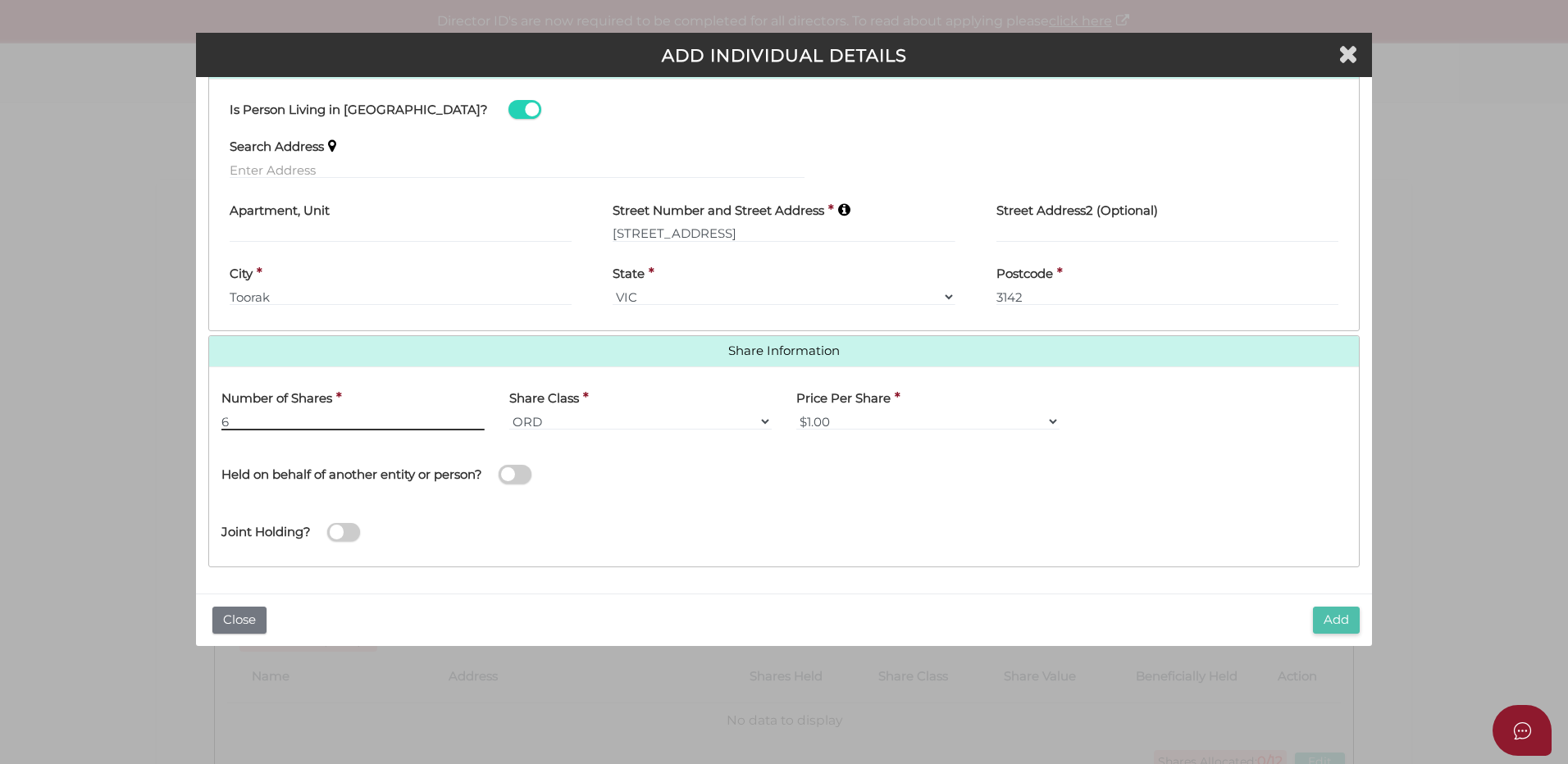
type input "6"
click at [1339, 617] on button "Add" at bounding box center [1336, 620] width 47 height 27
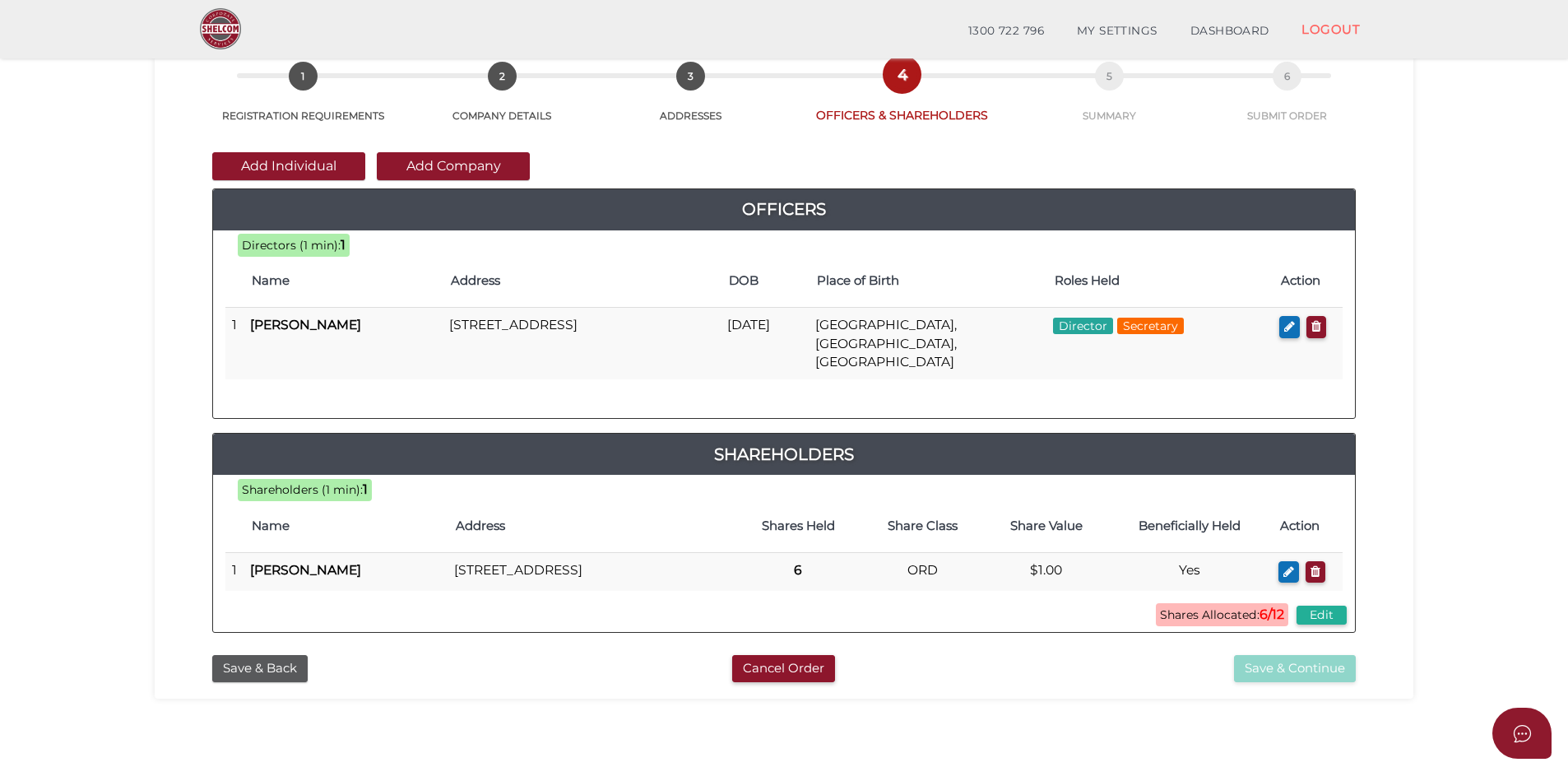
scroll to position [34, 0]
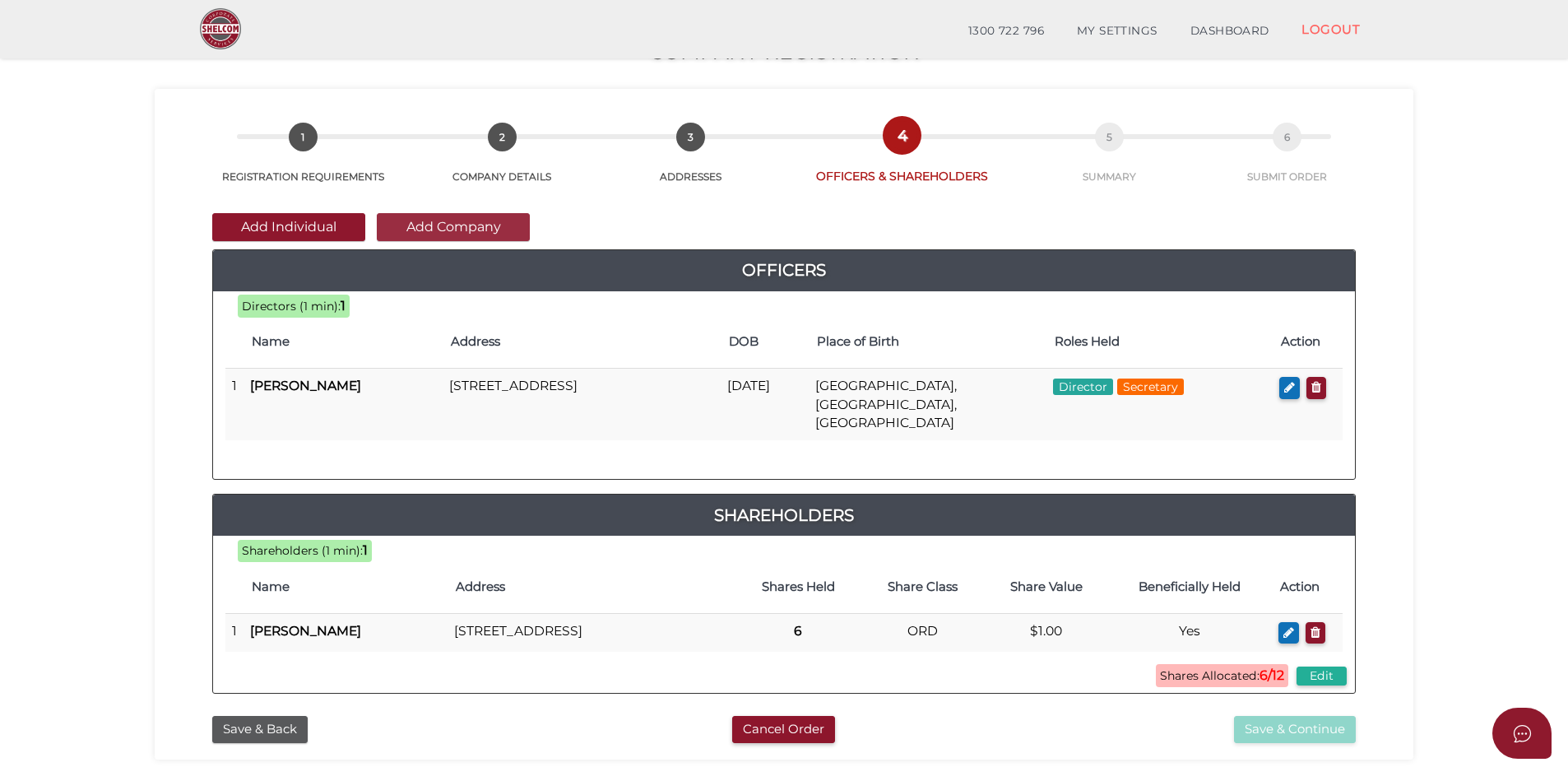
click at [468, 227] on button "Add Company" at bounding box center [453, 226] width 153 height 28
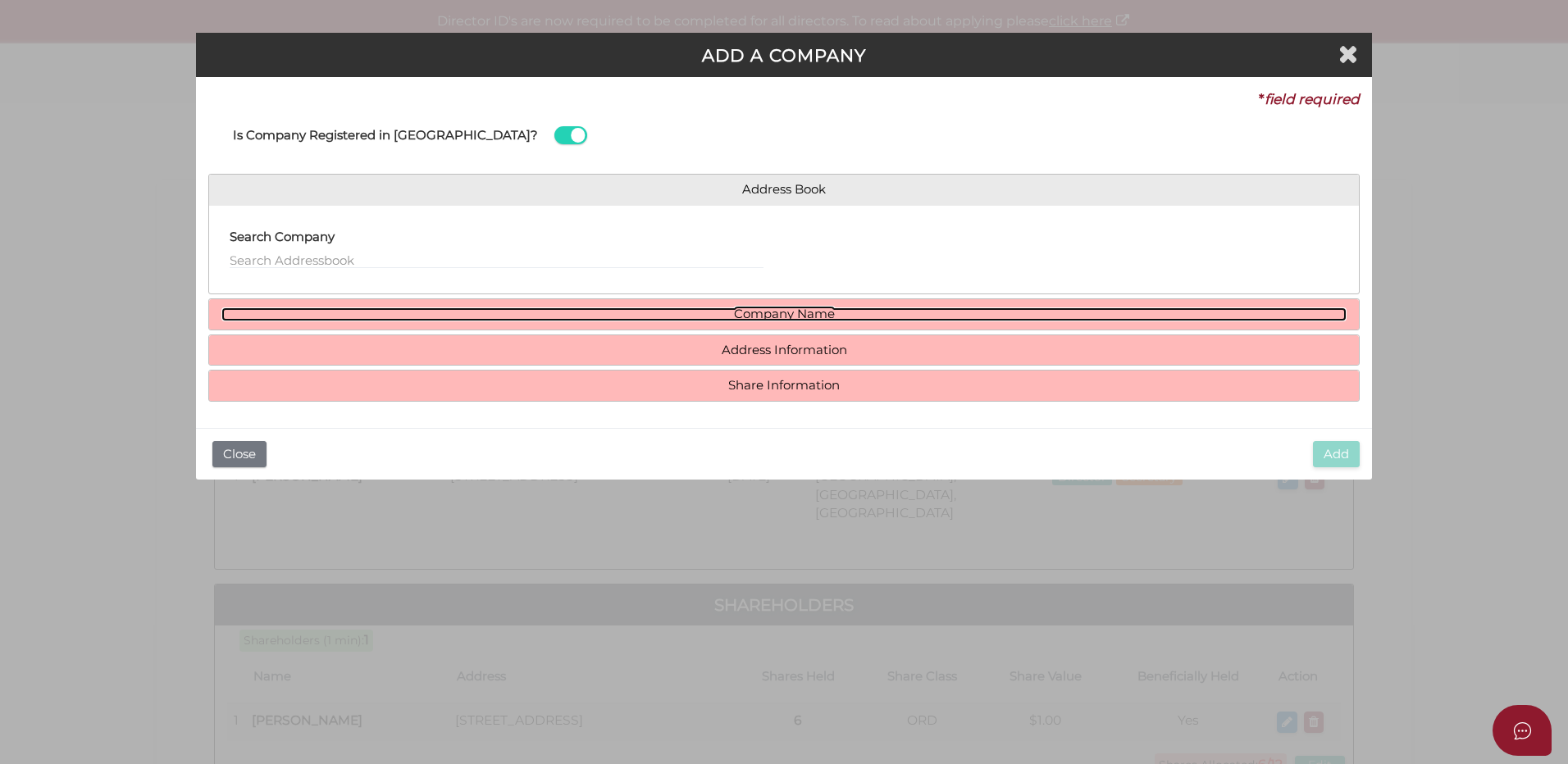
click at [804, 320] on link "Company Name" at bounding box center [784, 314] width 1125 height 14
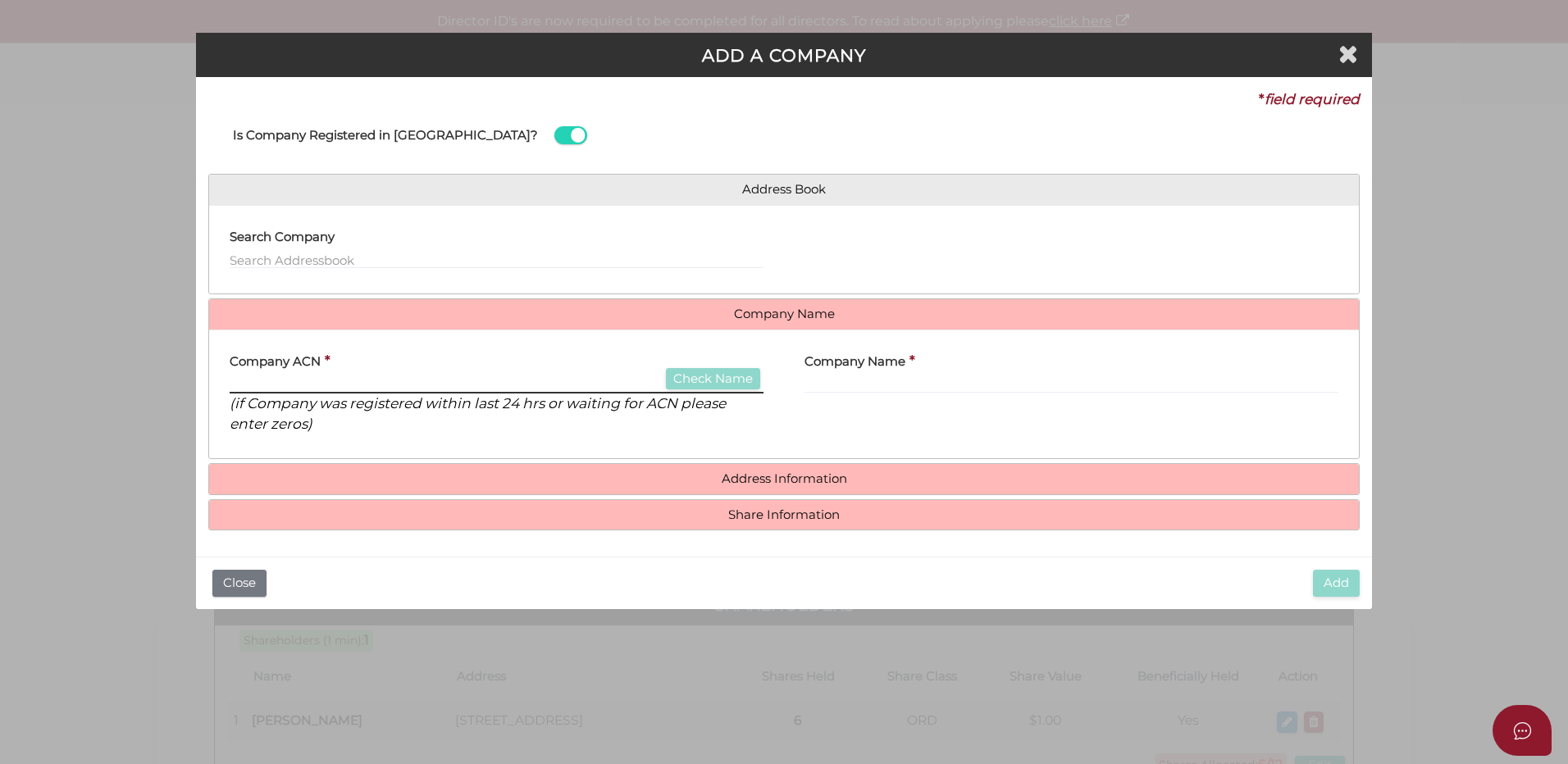
click at [405, 380] on input "text" at bounding box center [496, 384] width 534 height 18
click at [584, 371] on div "Company ACN * Check Name (if Company was registered within last 24 hrs or waiti…" at bounding box center [496, 389] width 534 height 92
click at [539, 376] on input "text" at bounding box center [496, 384] width 534 height 18
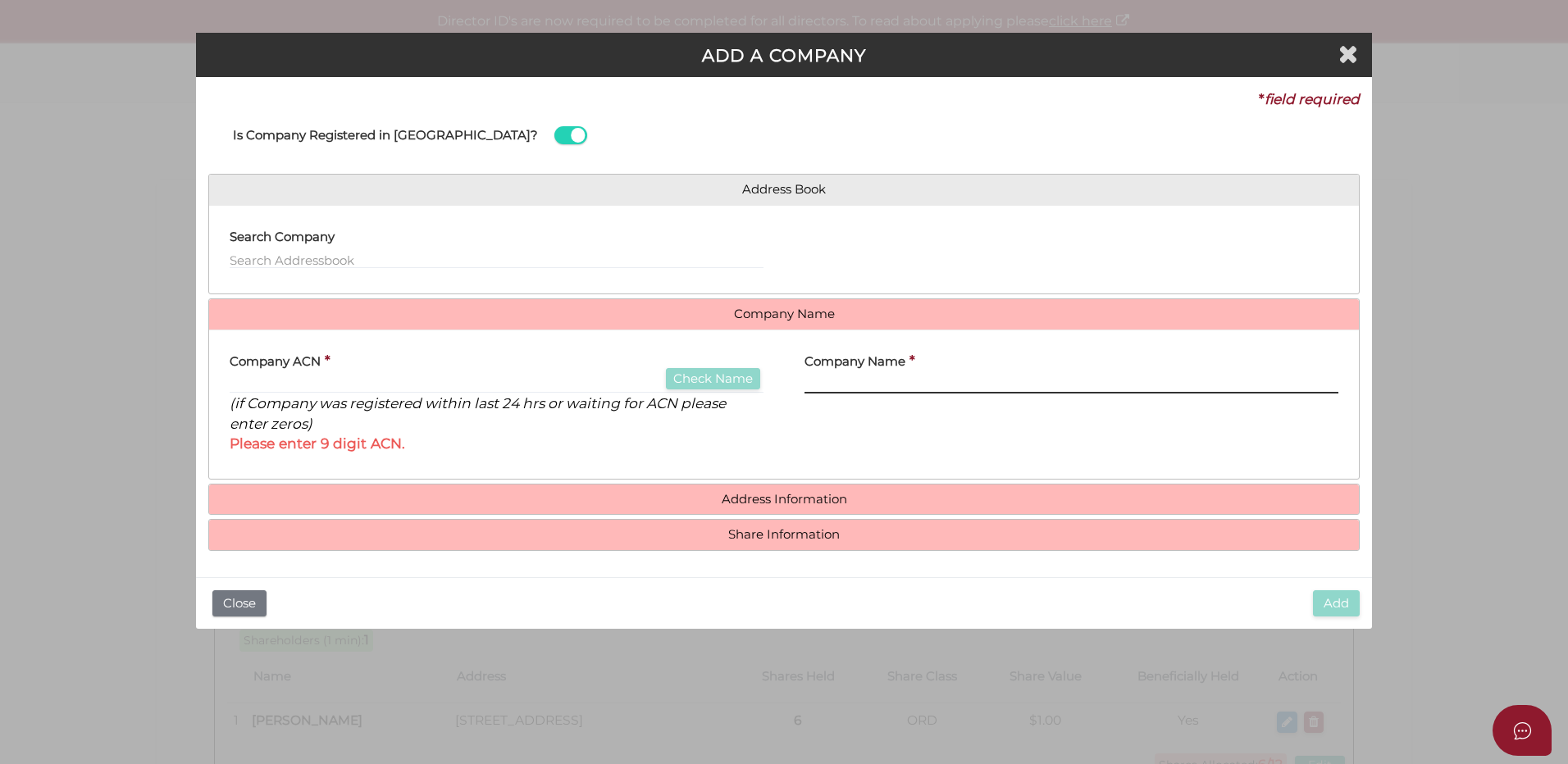
click at [945, 383] on input "text" at bounding box center [1072, 384] width 534 height 18
paste input "Sifcorp Pty Ltd"
type input "Sifcorp Pty Ltd"
click at [902, 435] on div "Company Name * Sifcorp Pty Ltd" at bounding box center [1071, 404] width 575 height 124
click at [910, 384] on input "Sifcorp Pty Ltd" at bounding box center [1072, 384] width 534 height 18
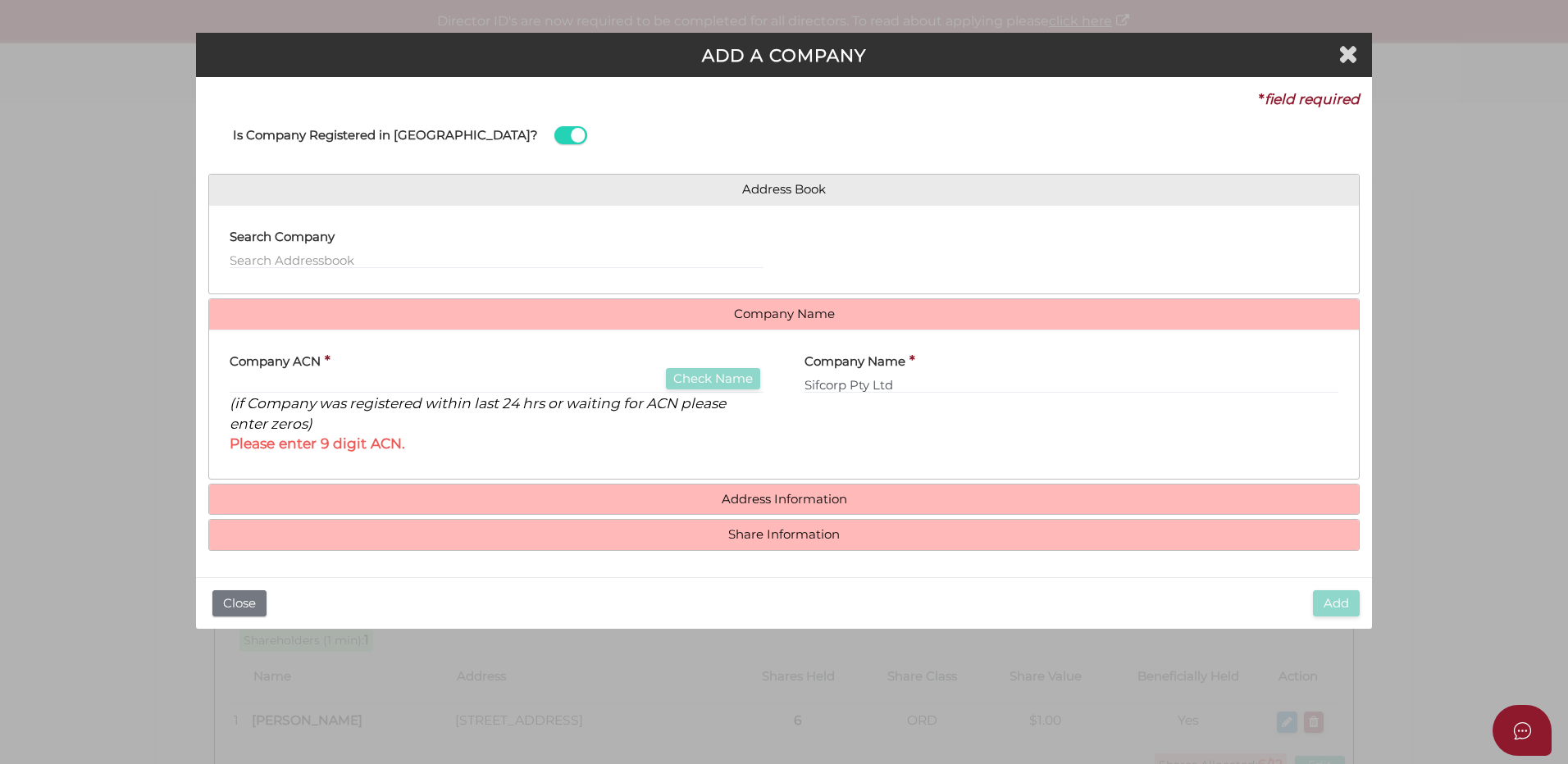
click at [919, 418] on div "Company Name * Sifcorp Pty Ltd" at bounding box center [1071, 404] width 575 height 124
click at [834, 435] on div "Company Name * Sifcorp Pty Ltd" at bounding box center [1071, 404] width 575 height 124
click at [525, 386] on input "text" at bounding box center [496, 384] width 534 height 18
type input "0"
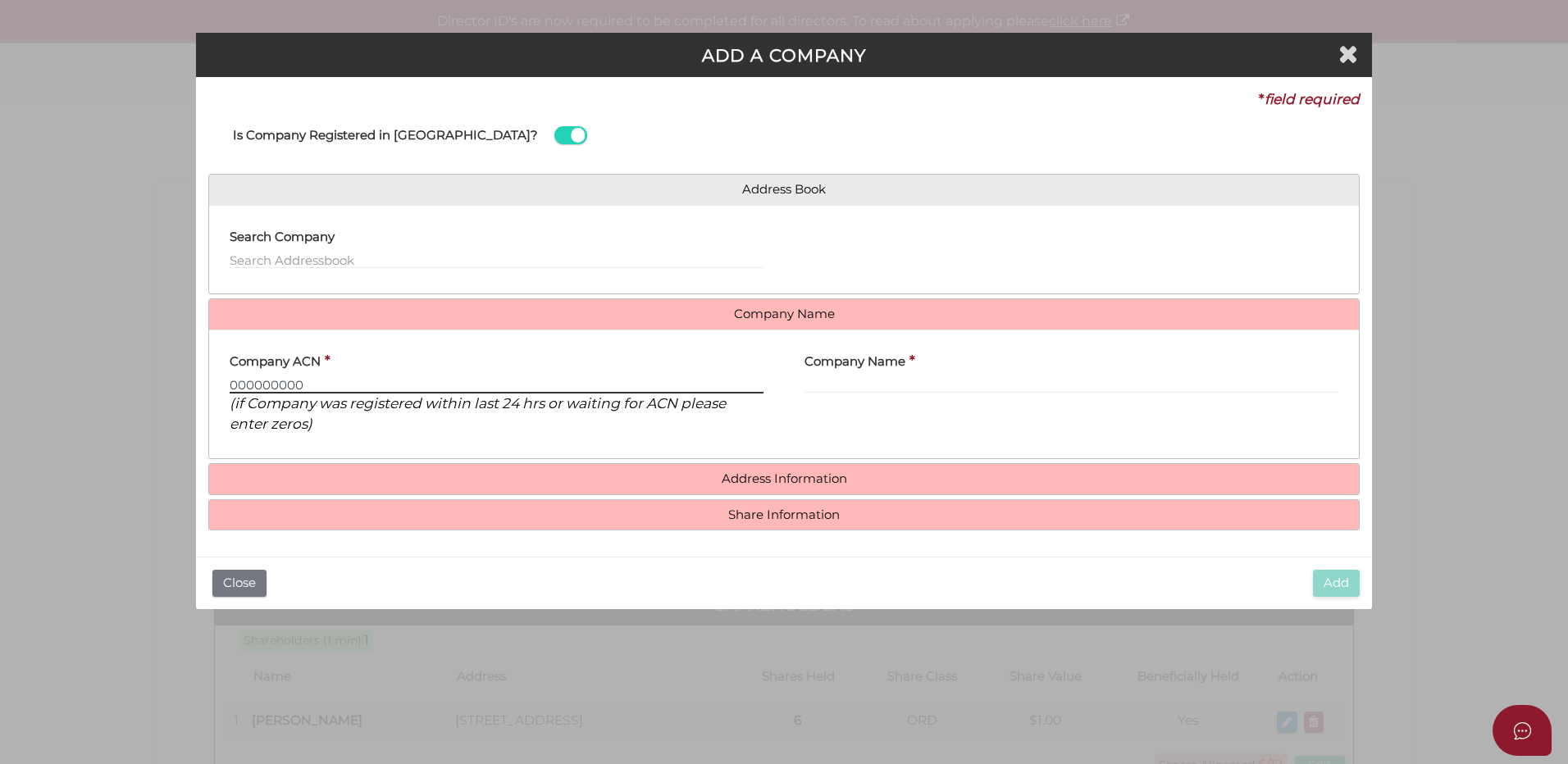
drag, startPoint x: 250, startPoint y: 384, endPoint x: 215, endPoint y: 383, distance: 35.0
click at [215, 383] on div "Company ACN * 000000000 Check Name (if Company was registered within last 24 hr…" at bounding box center [496, 394] width 575 height 104
drag, startPoint x: 276, startPoint y: 384, endPoint x: 247, endPoint y: 384, distance: 29.0
click at [247, 384] on input "000000000" at bounding box center [496, 384] width 534 height 18
drag, startPoint x: 306, startPoint y: 383, endPoint x: 267, endPoint y: 380, distance: 39.1
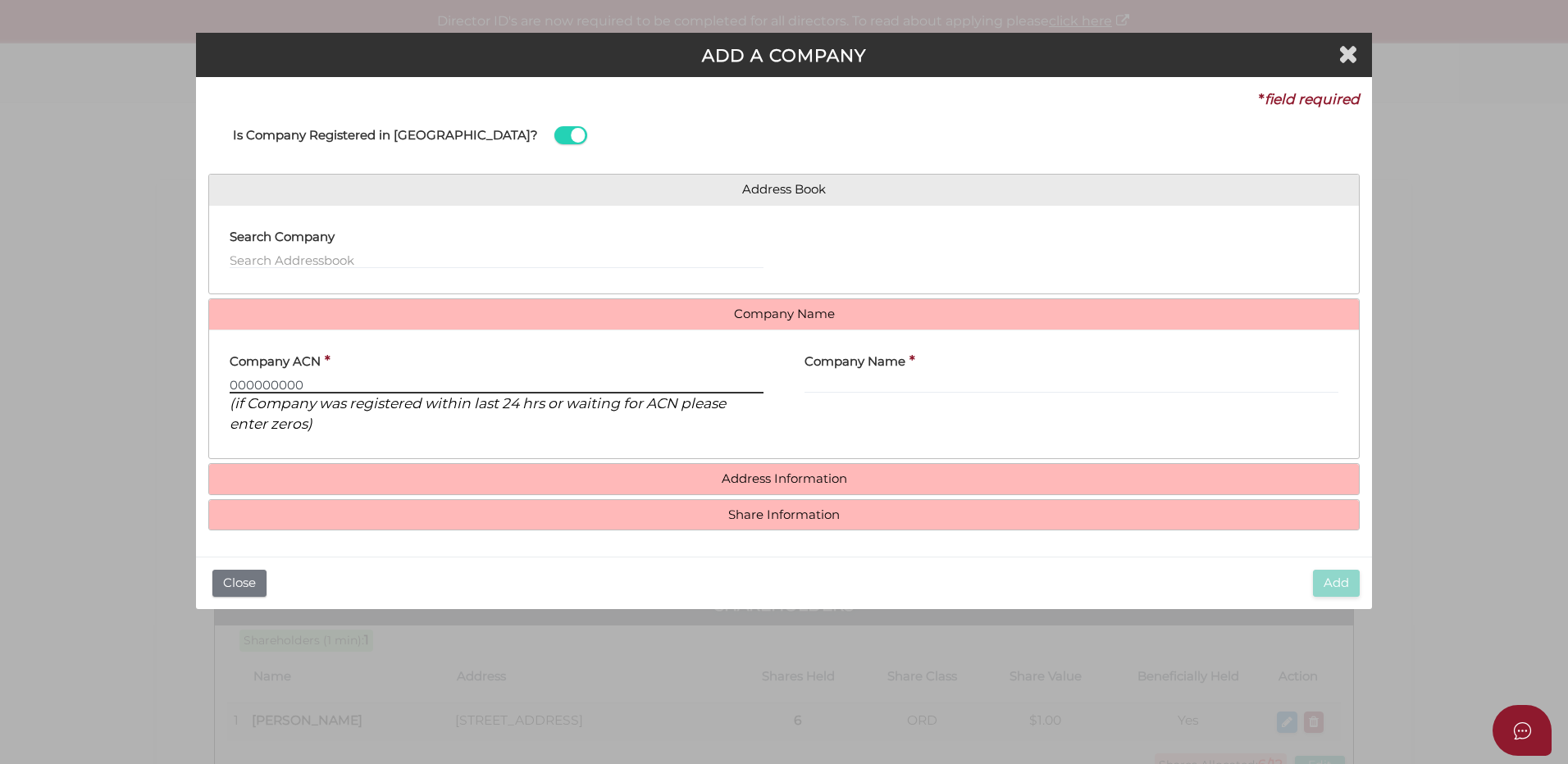
click at [267, 380] on input "000000000" at bounding box center [496, 384] width 534 height 18
type input "000000000"
click at [1042, 393] on input "text" at bounding box center [1072, 384] width 534 height 18
paste input "Sifcorp Pty Ltd"
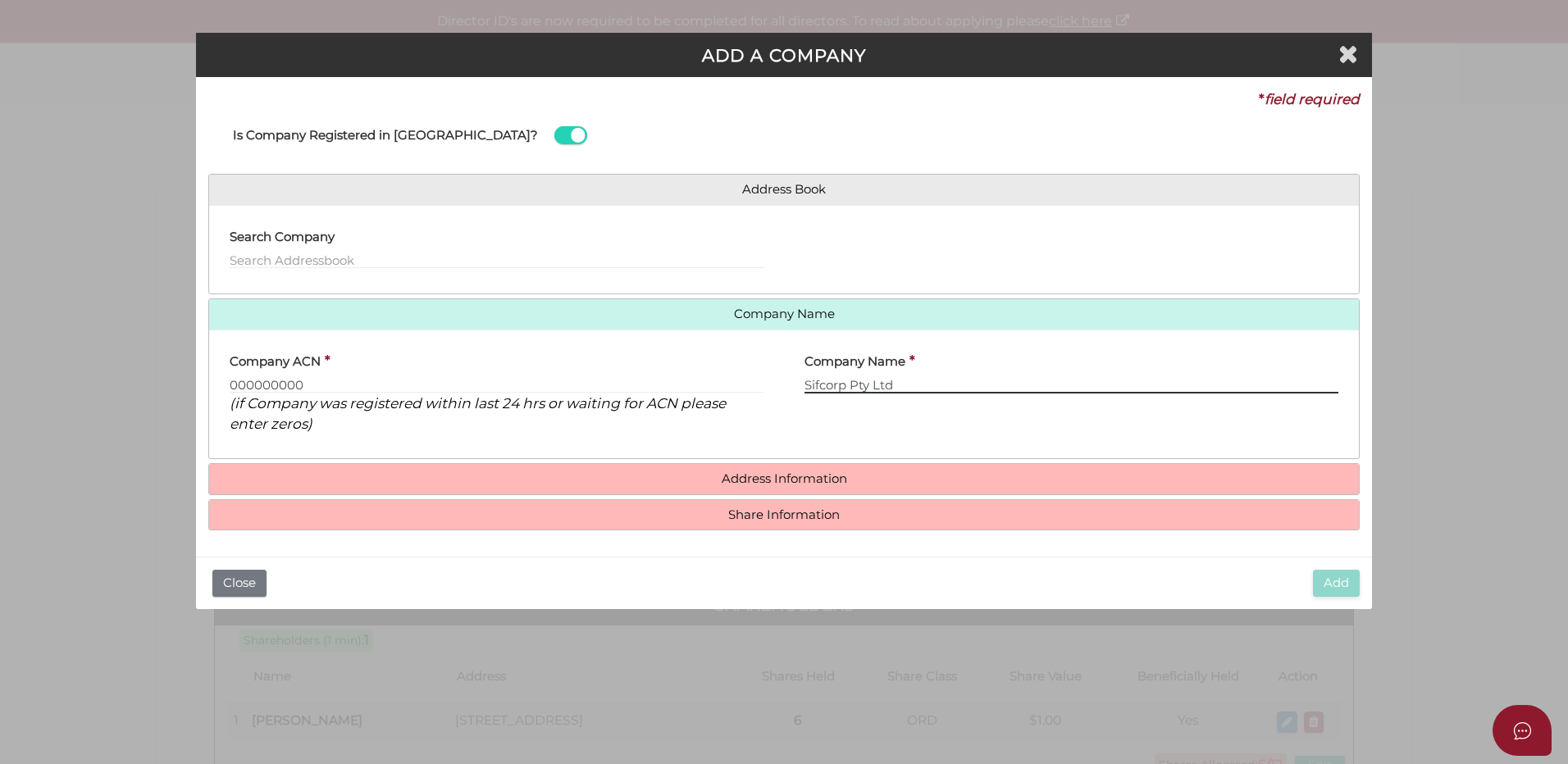
type input "Sifcorp Pty Ltd"
click at [1019, 419] on div "Company Name * Sifcorp Pty Ltd" at bounding box center [1071, 394] width 575 height 104
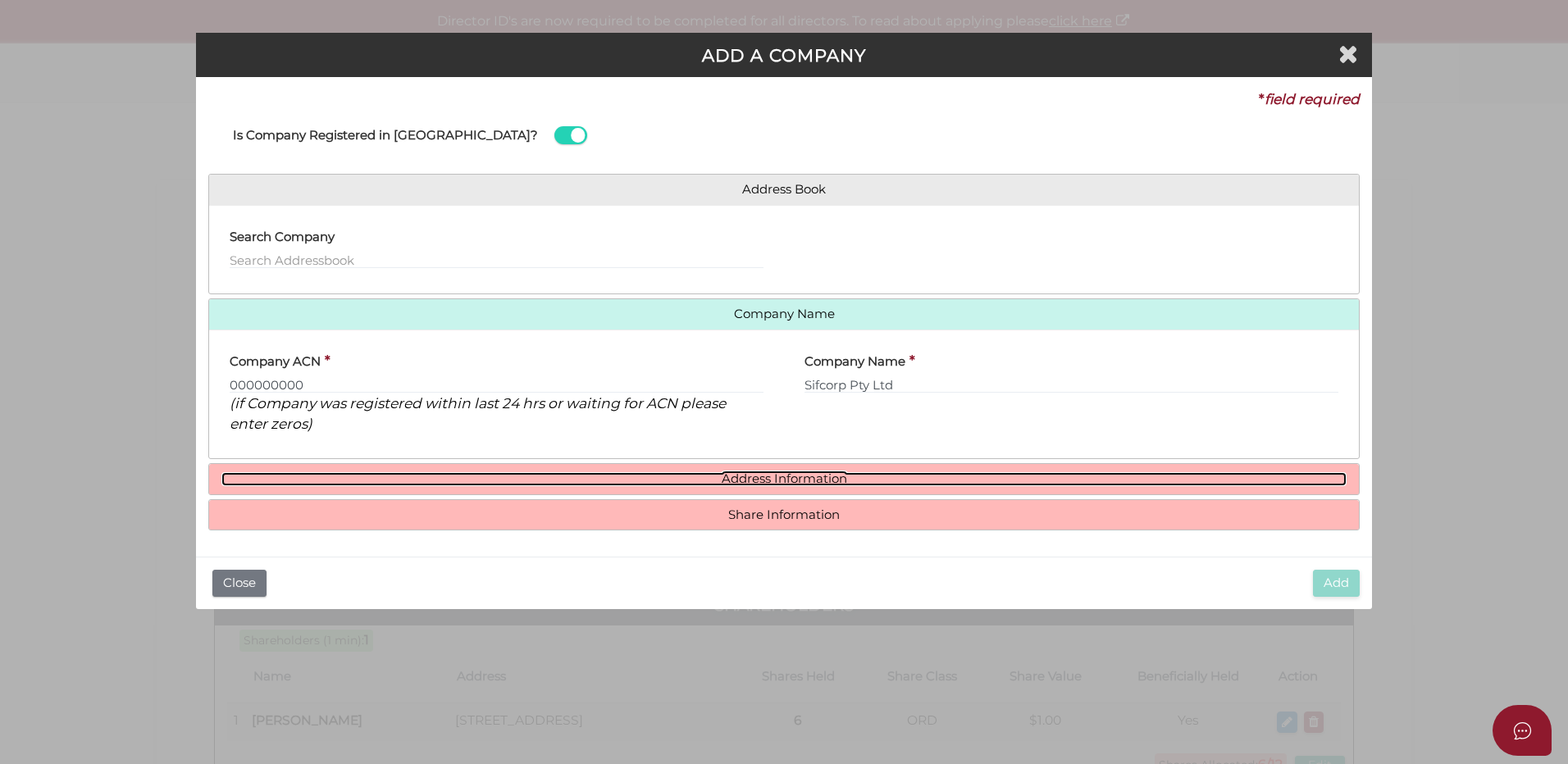
click at [833, 484] on link "Address Information" at bounding box center [784, 479] width 1125 height 14
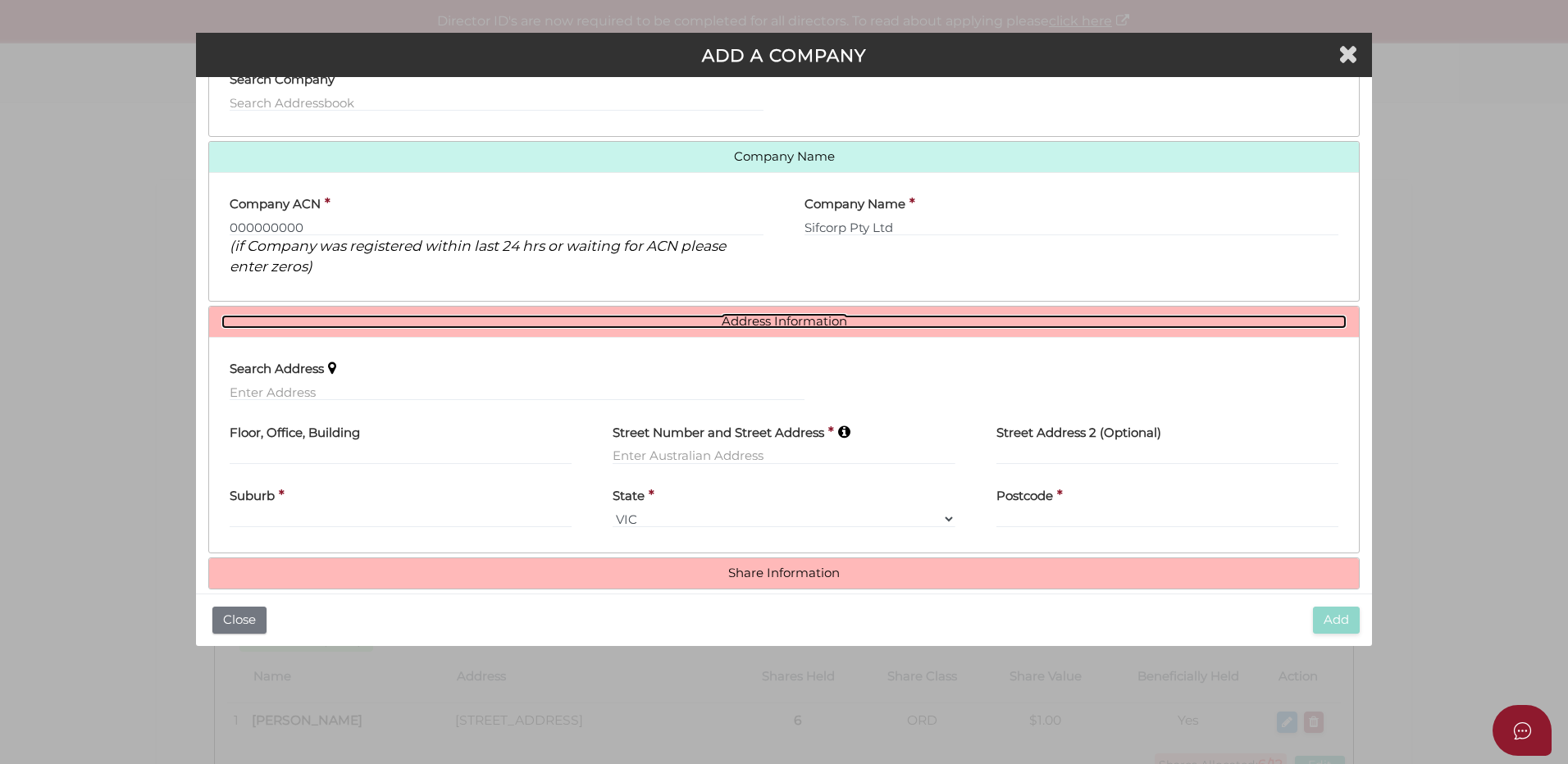
scroll to position [164, 0]
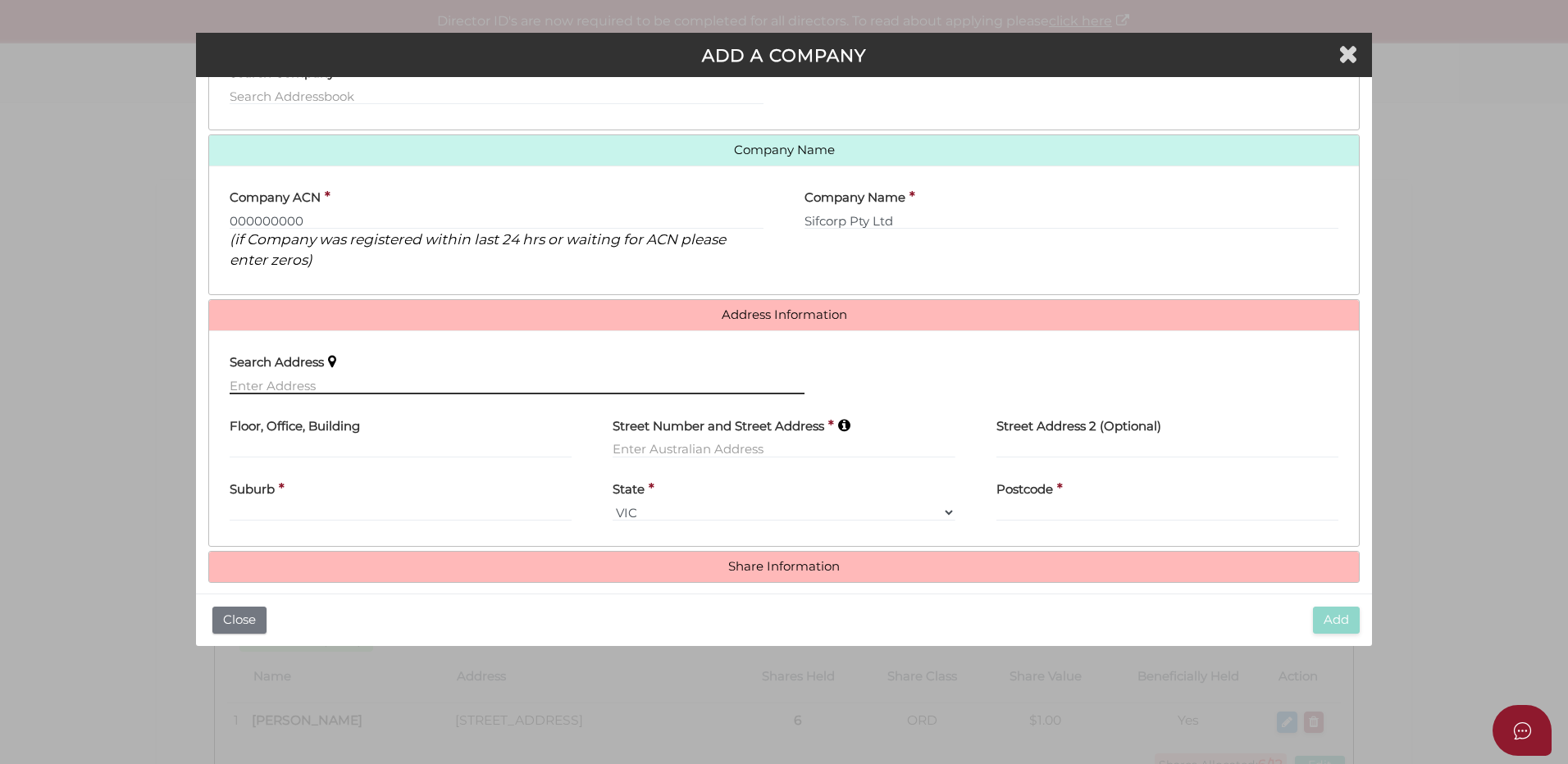
click at [287, 379] on input "text" at bounding box center [517, 385] width 575 height 18
paste input "7 Balmoral Avenue, Strathmore, Vic 3041"
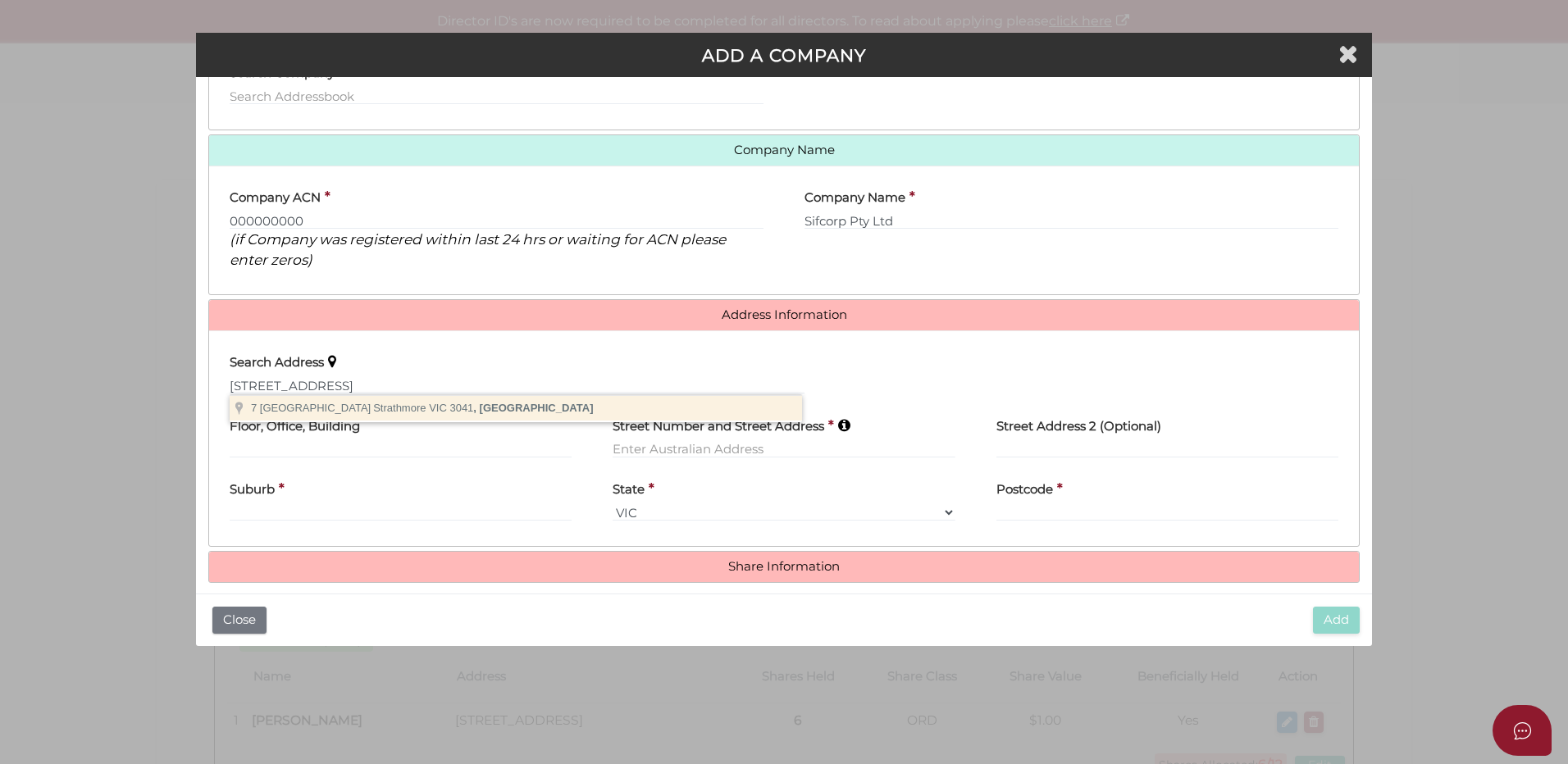
type input "7 Balmoral Avenue, Strathmore VIC 3041, Australia"
type input "7 Balmoral Avenue"
type input "Strathmore"
select select "VIC"
type input "3041"
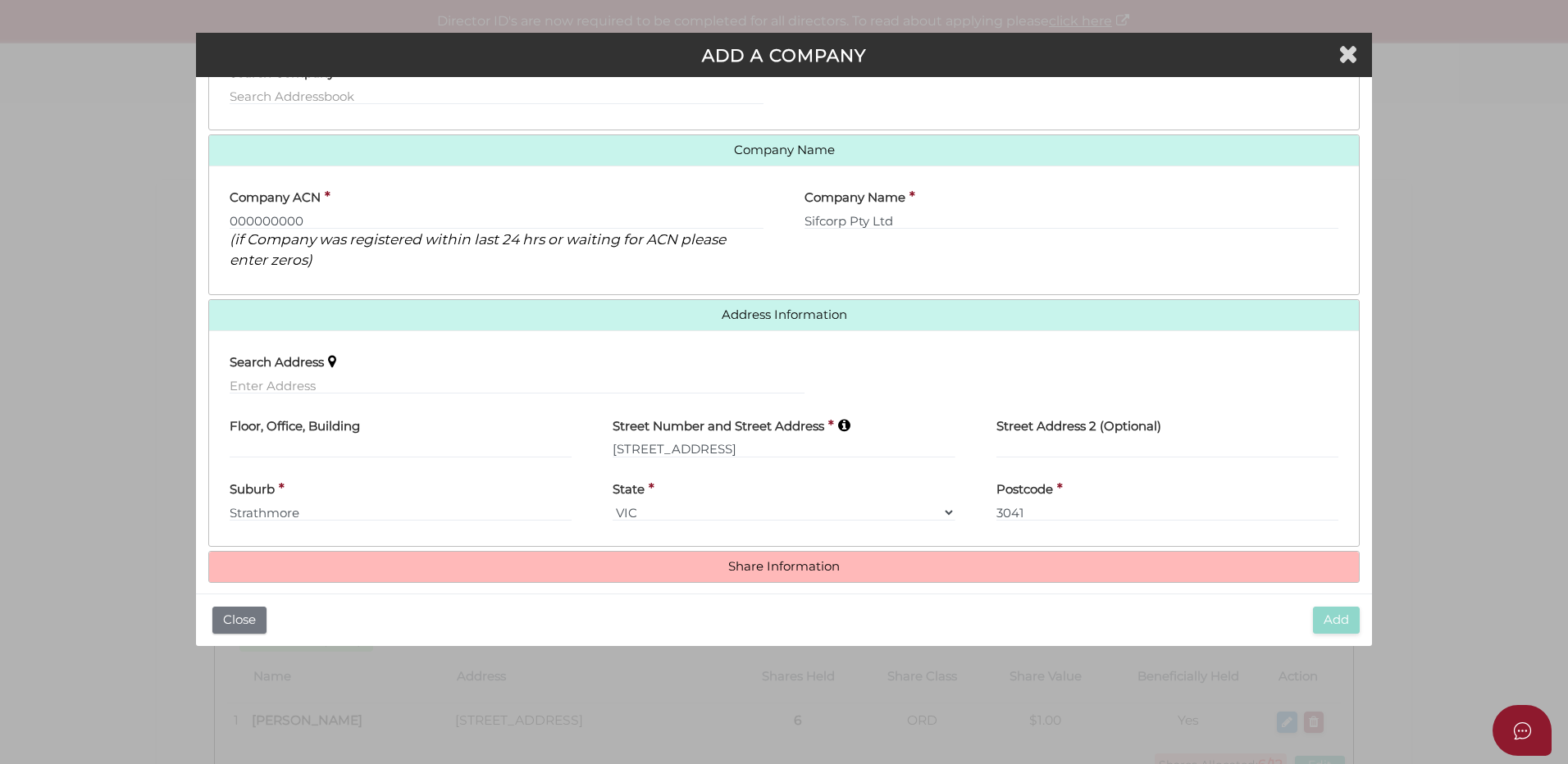
scroll to position [179, 0]
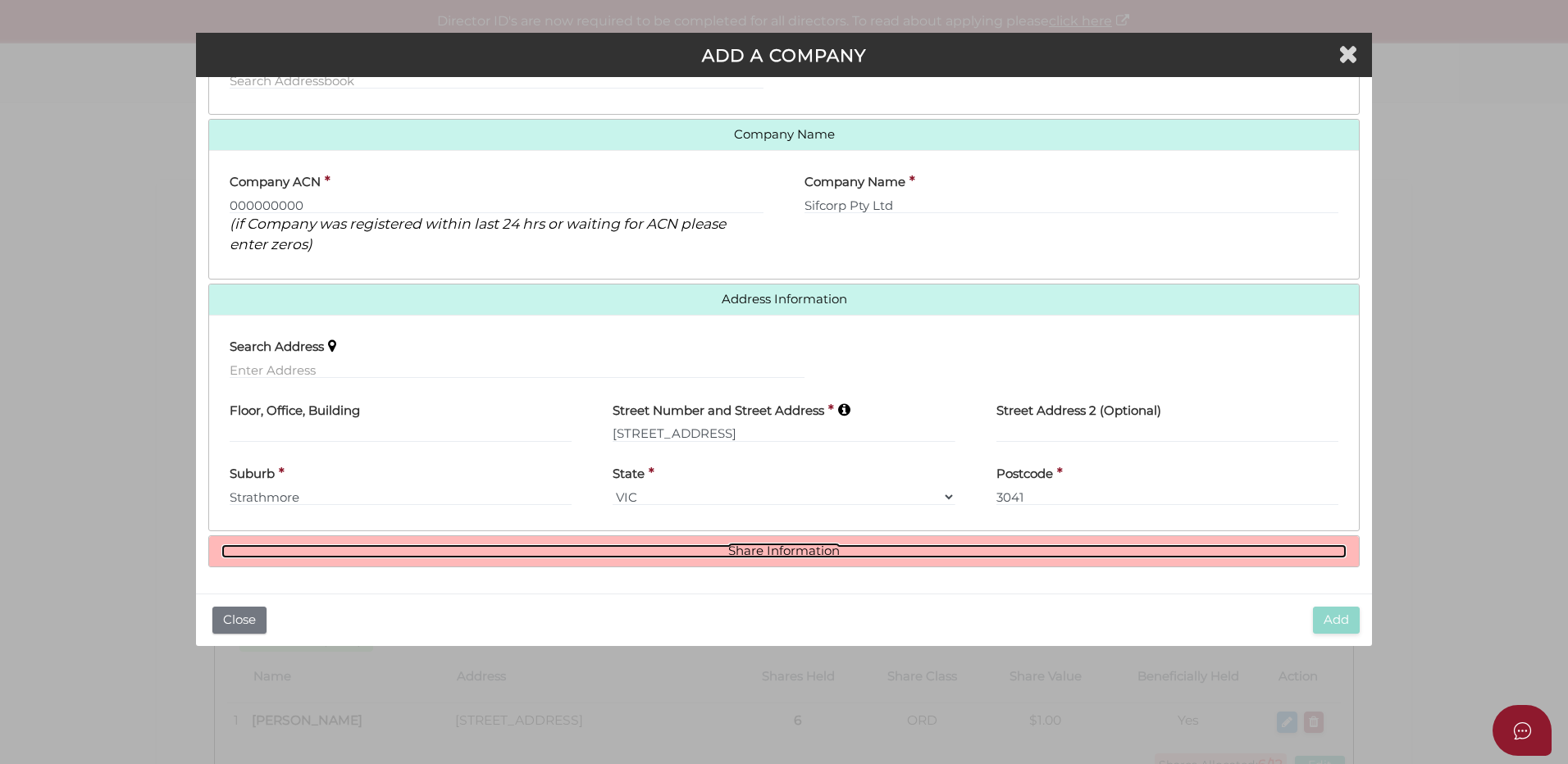
click at [821, 552] on link "Share Information" at bounding box center [784, 551] width 1125 height 14
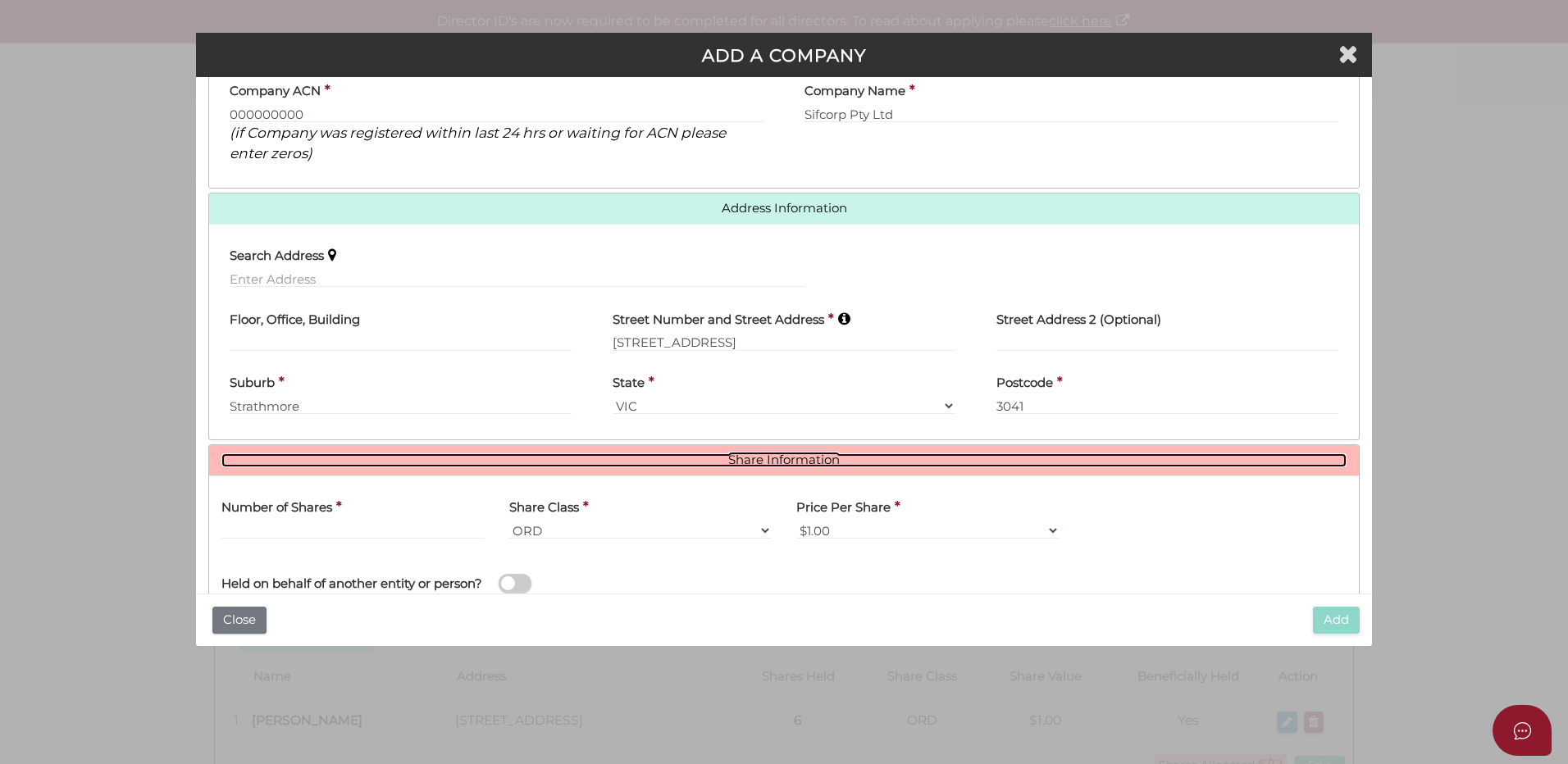
scroll to position [379, 0]
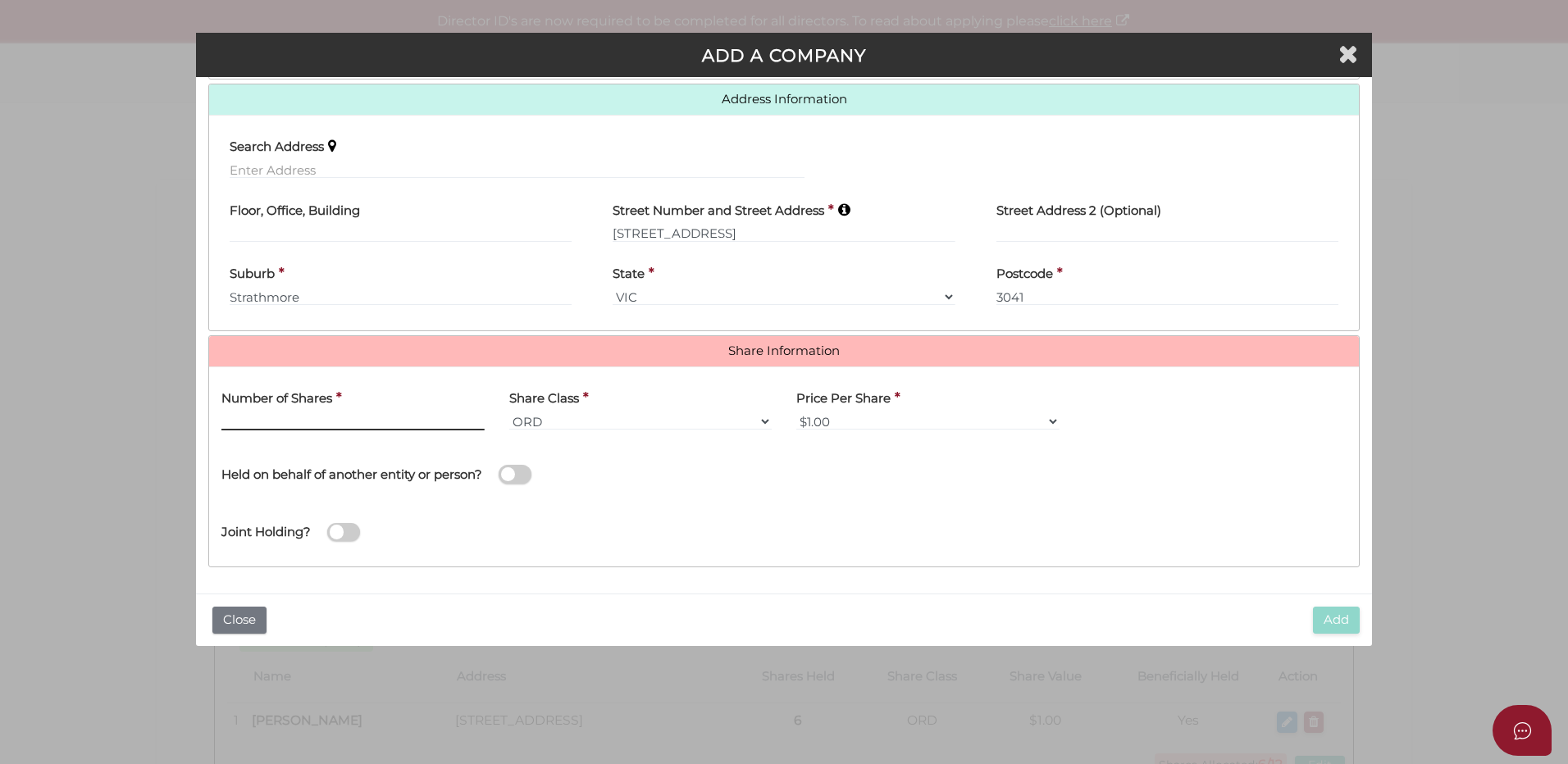
click at [323, 418] on input "text" at bounding box center [353, 421] width 263 height 18
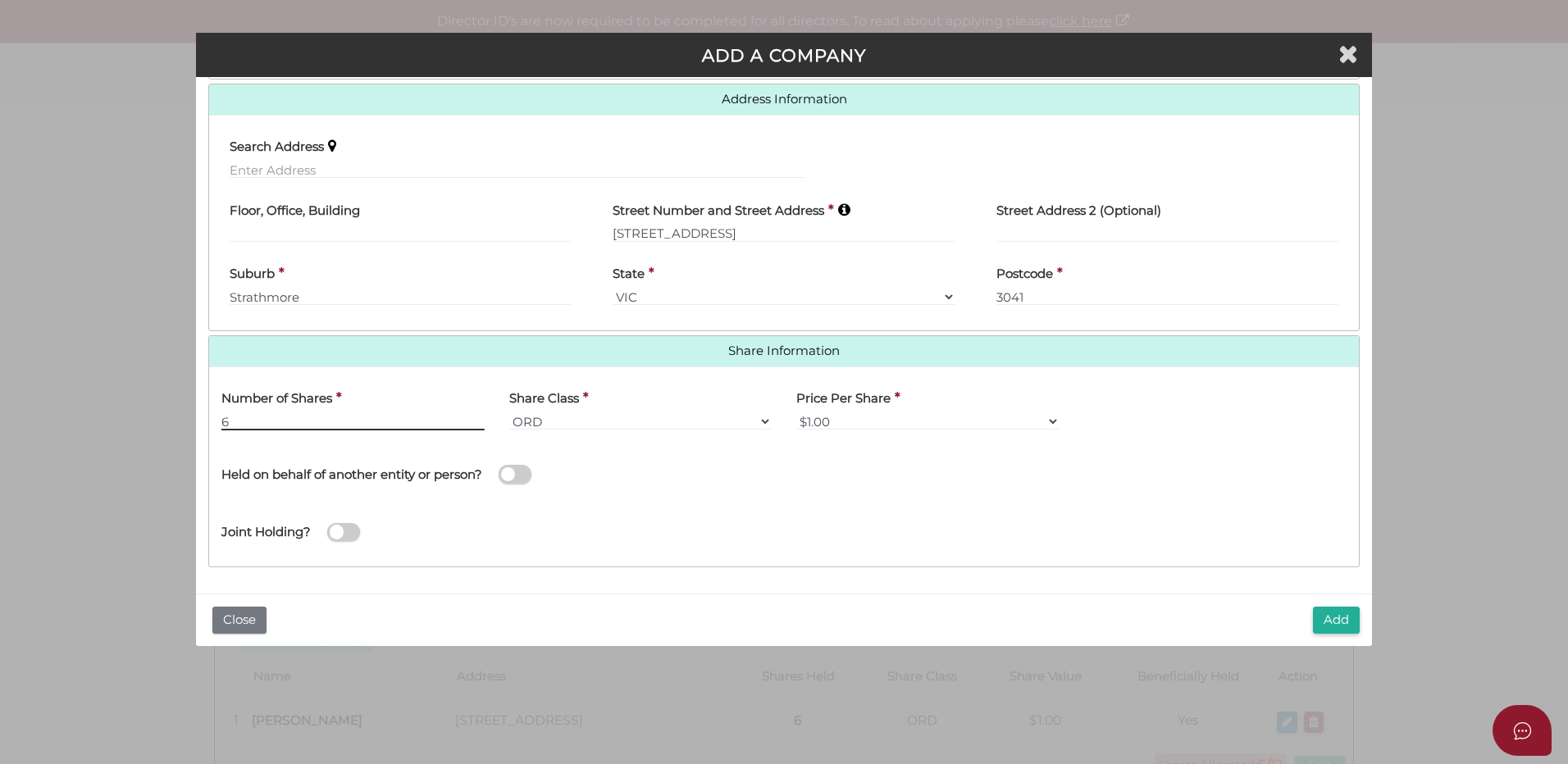
type input "6"
click at [528, 474] on span at bounding box center [515, 474] width 33 height 19
click at [0, 0] on input "checkbox" at bounding box center [0, 0] width 0 height 0
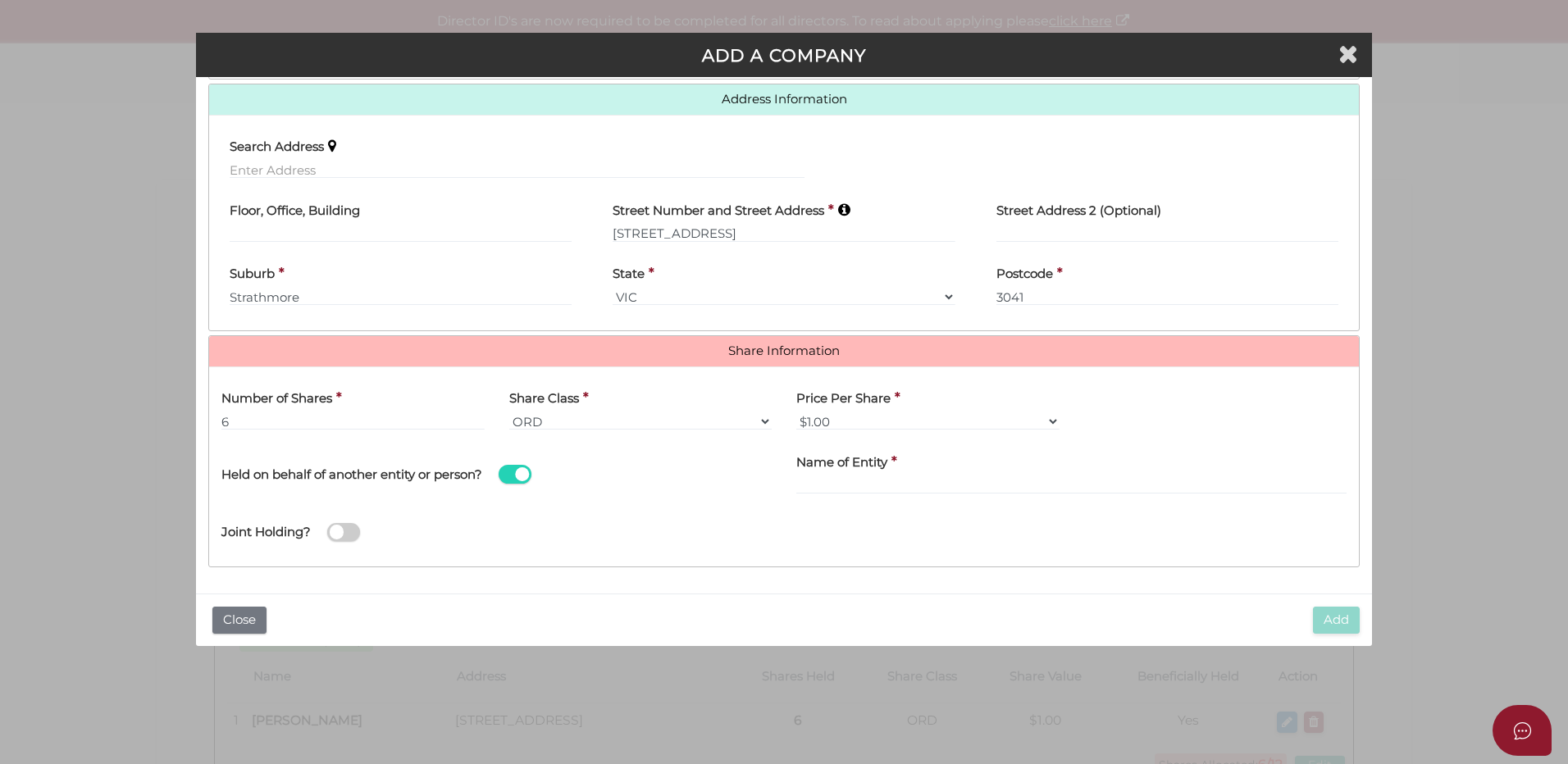
click at [858, 473] on label "Name of Entity" at bounding box center [841, 459] width 91 height 34
click at [851, 484] on input "text" at bounding box center [1071, 485] width 550 height 18
drag, startPoint x: 962, startPoint y: 490, endPoint x: 970, endPoint y: 488, distance: 8.2
click at [966, 489] on input "text" at bounding box center [1071, 485] width 550 height 18
paste input "Shevki Family Trust"
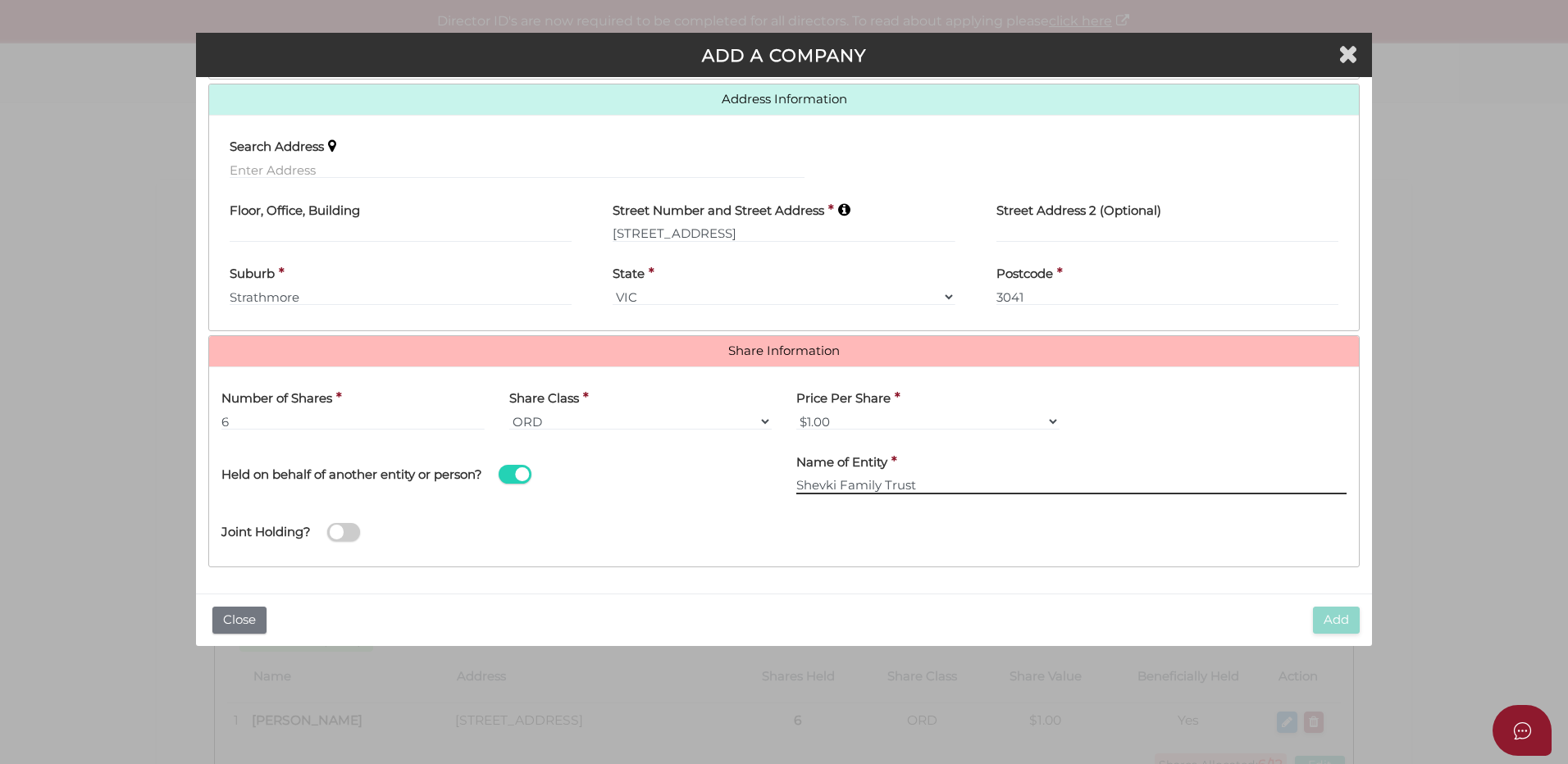
type input "Shevki Family Trust"
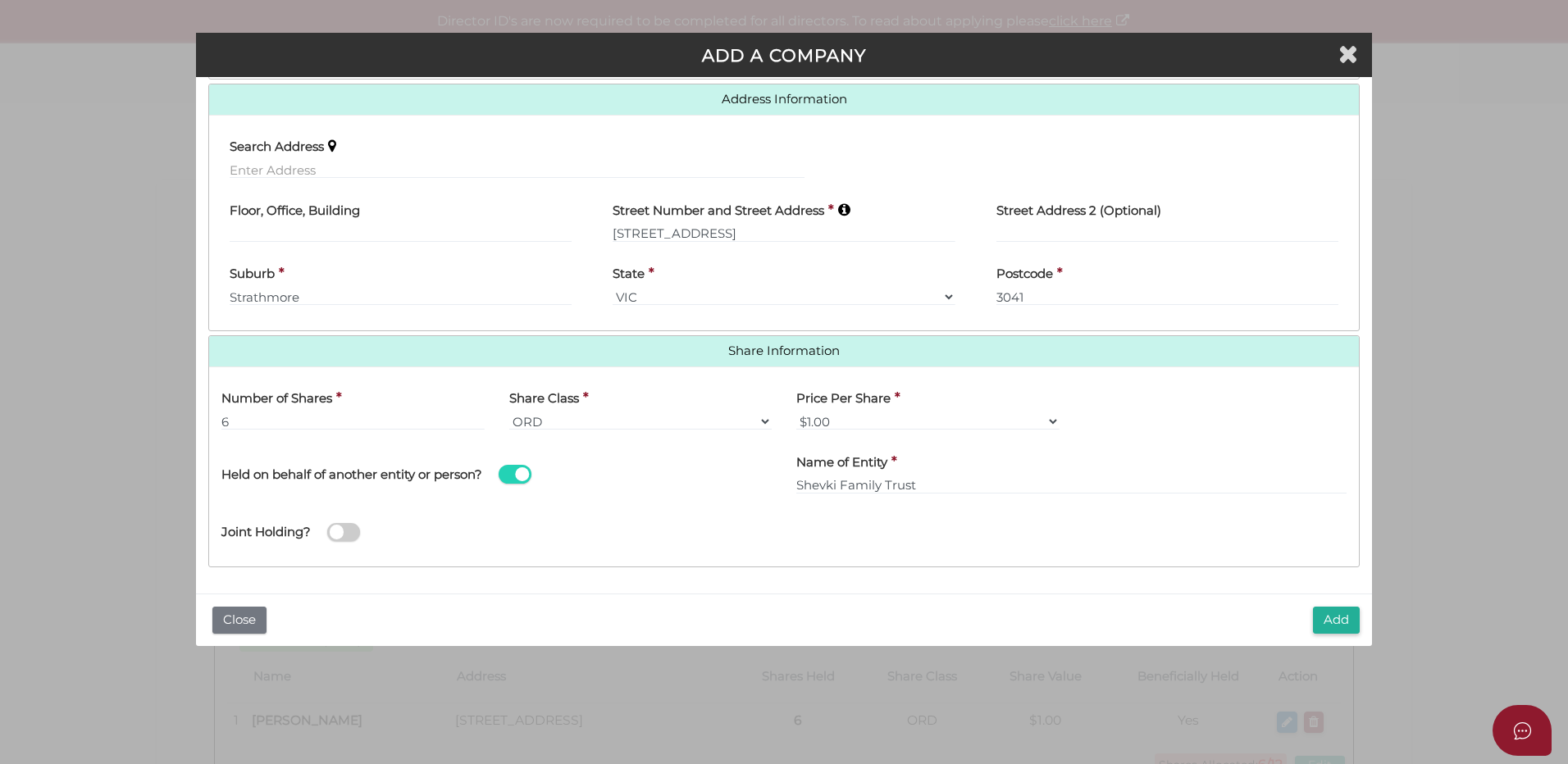
click at [1001, 528] on div "Joint Holding?" at bounding box center [784, 528] width 1149 height 54
click at [1330, 622] on button "Add" at bounding box center [1336, 620] width 47 height 27
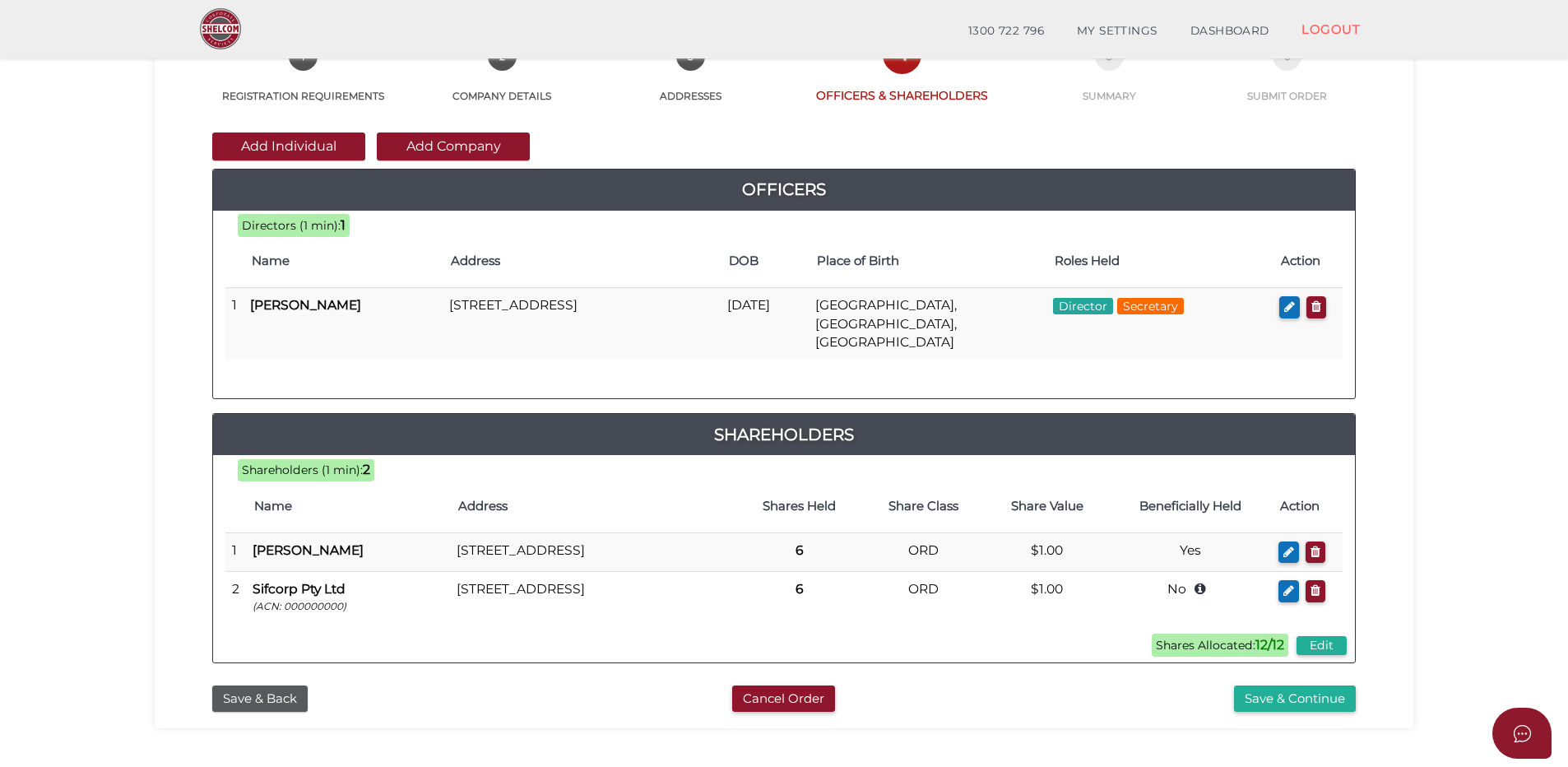
scroll to position [330, 0]
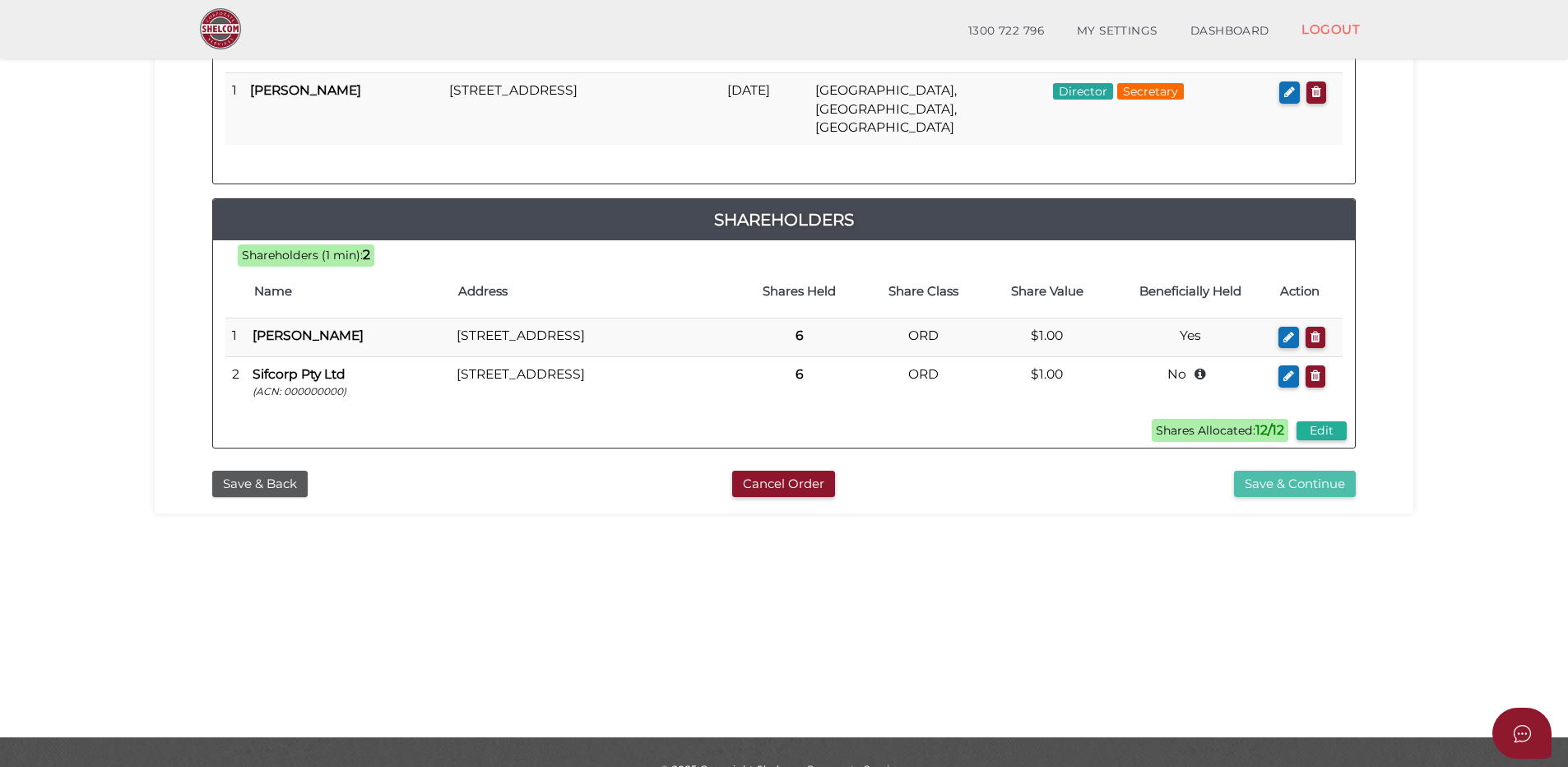
click at [1280, 476] on button "Save & Continue" at bounding box center [1294, 484] width 121 height 27
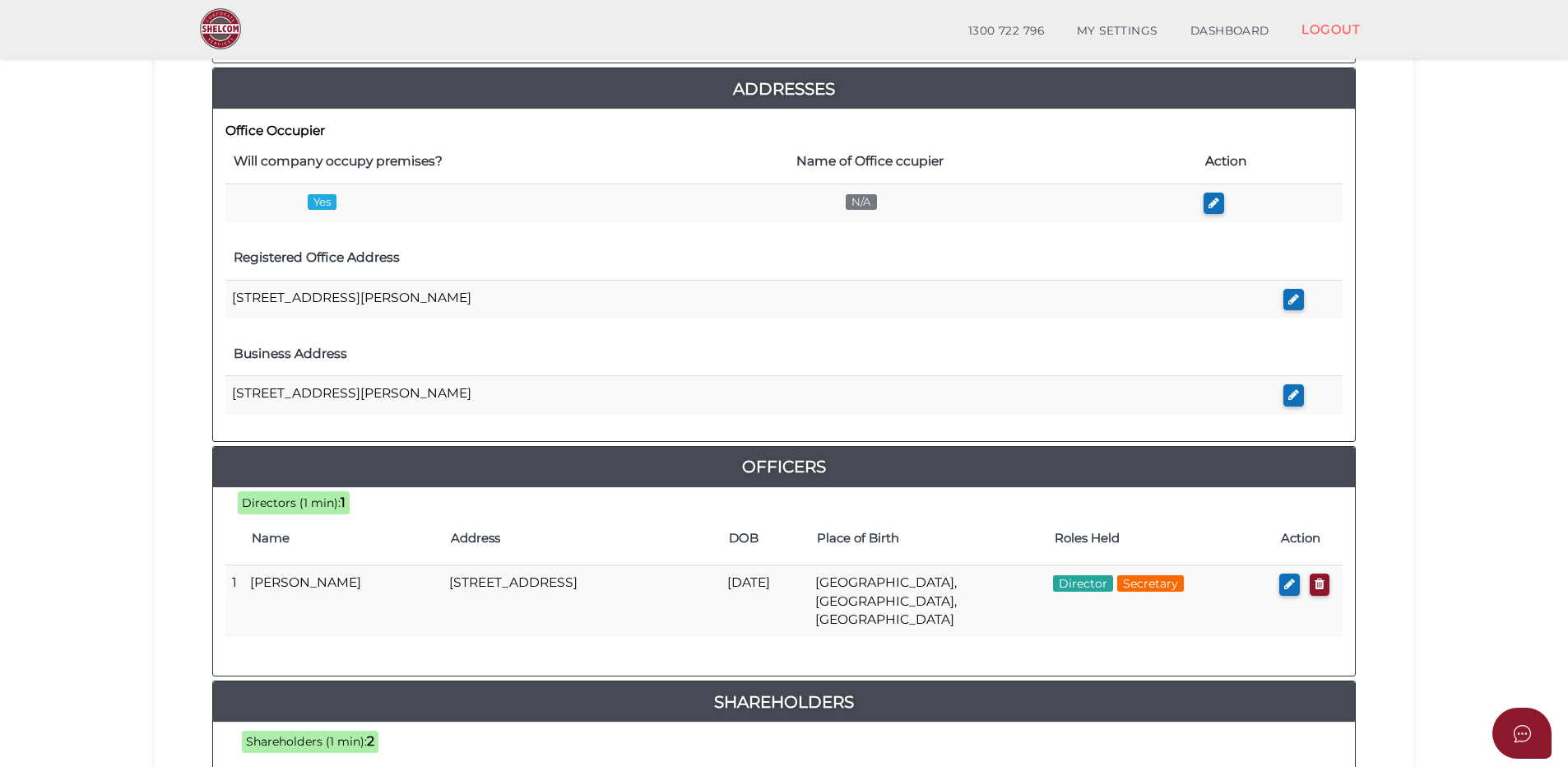
scroll to position [493, 0]
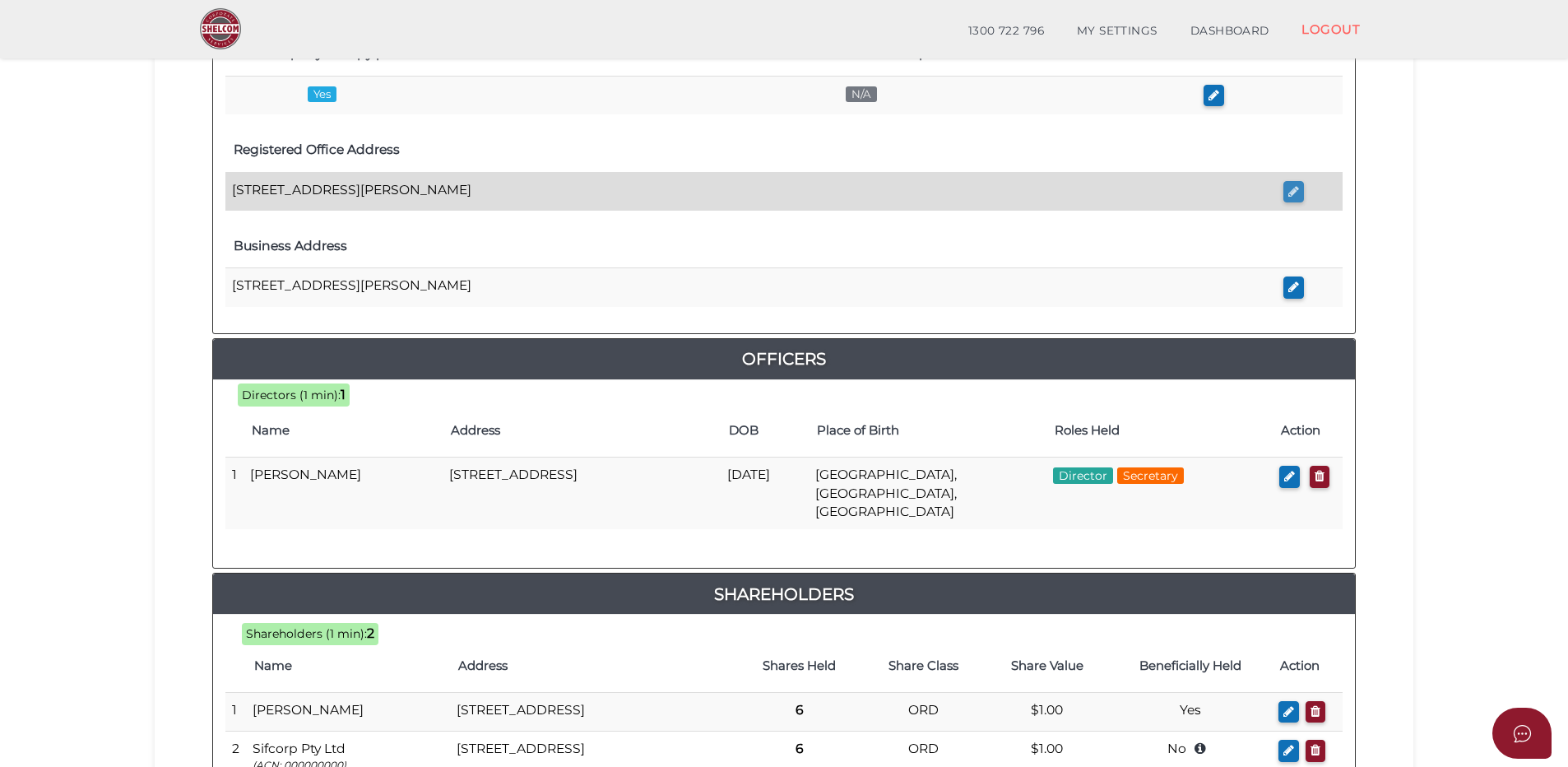
click at [1293, 194] on icon "button" at bounding box center [1293, 191] width 11 height 13
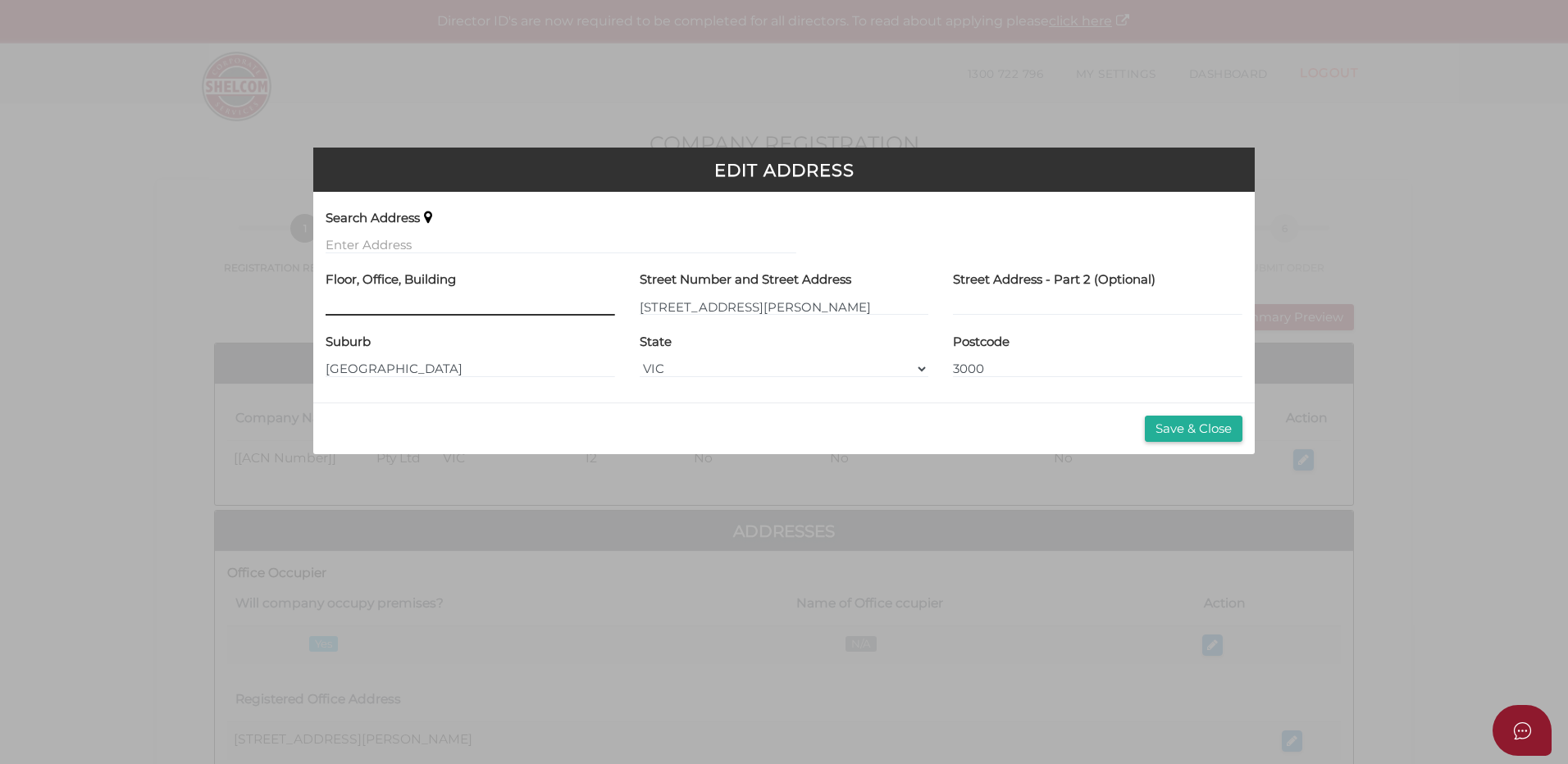
click at [444, 300] on input at bounding box center [470, 306] width 289 height 18
type input "Level 4"
click at [1186, 436] on button "Save & Close" at bounding box center [1194, 429] width 98 height 27
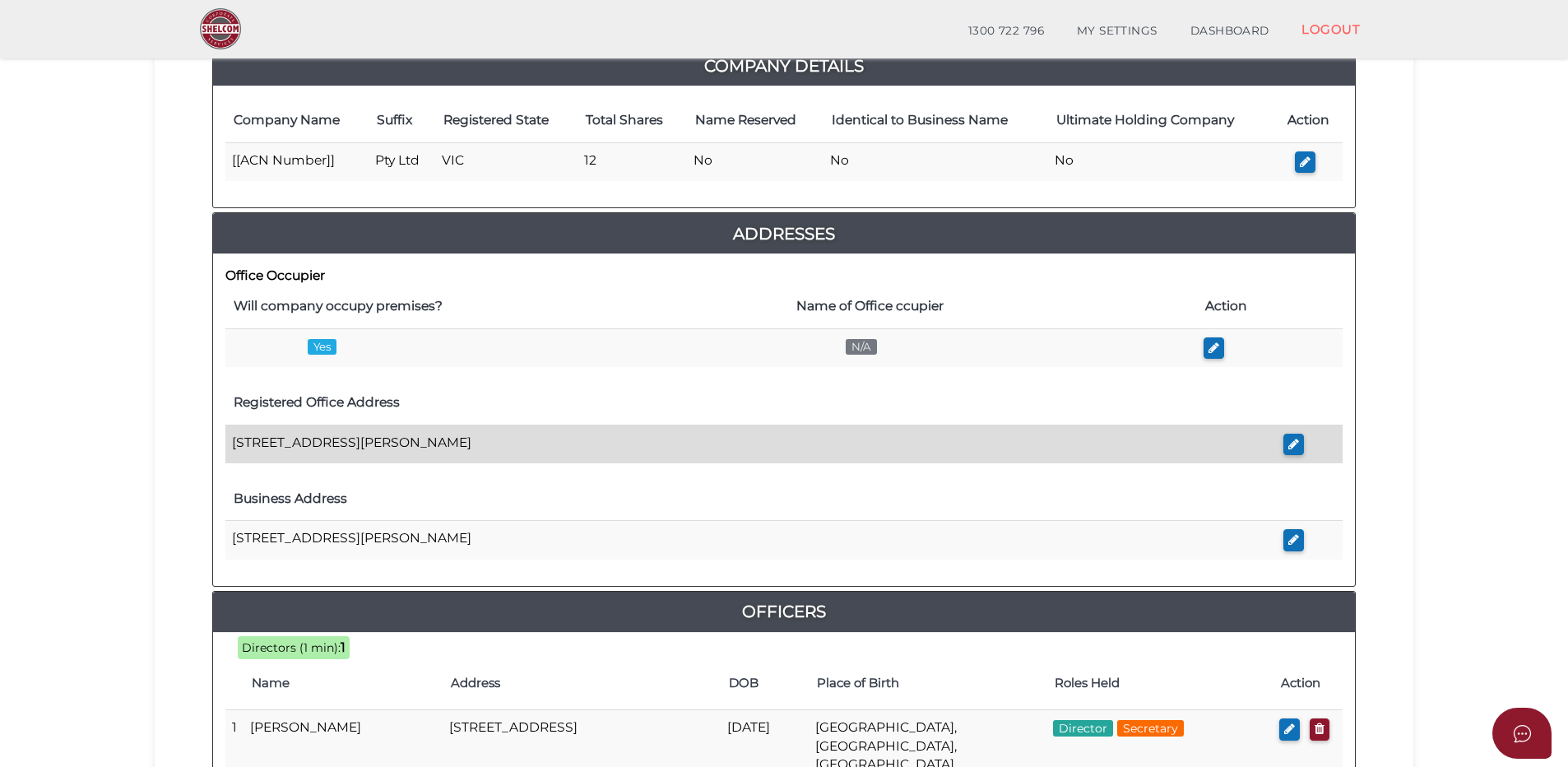
scroll to position [247, 0]
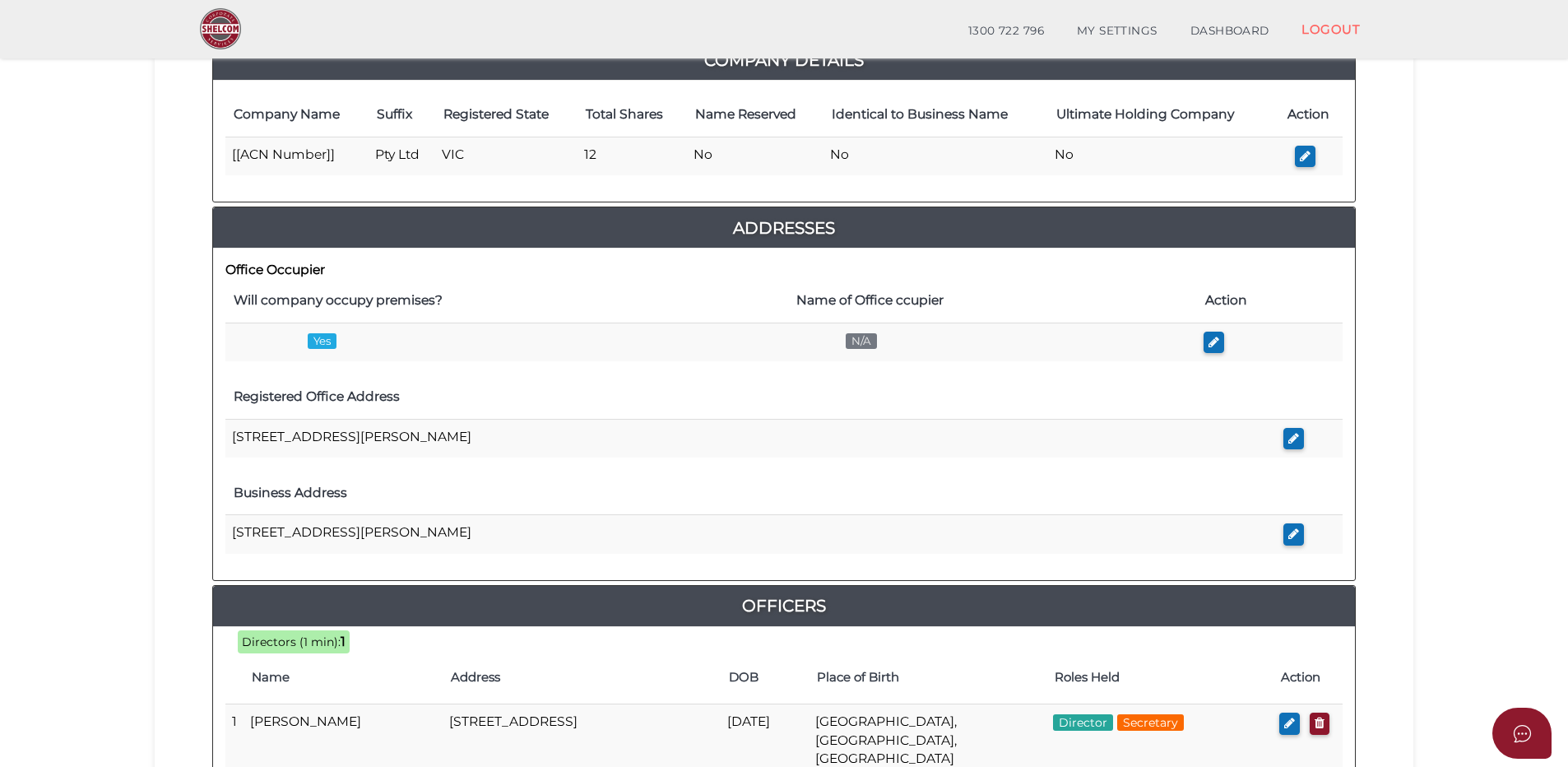
click at [1302, 533] on button "button" at bounding box center [1293, 534] width 20 height 22
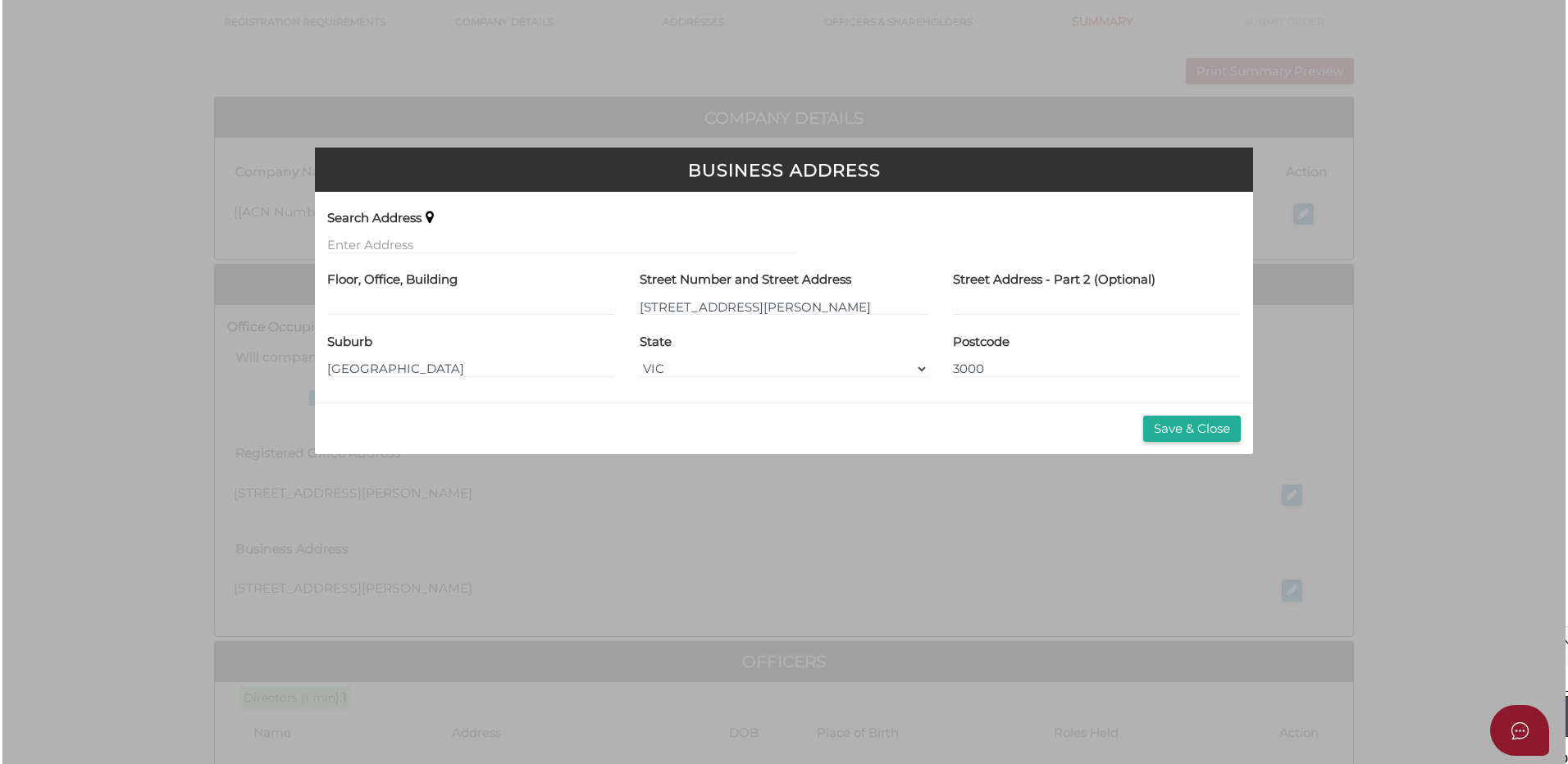
scroll to position [0, 0]
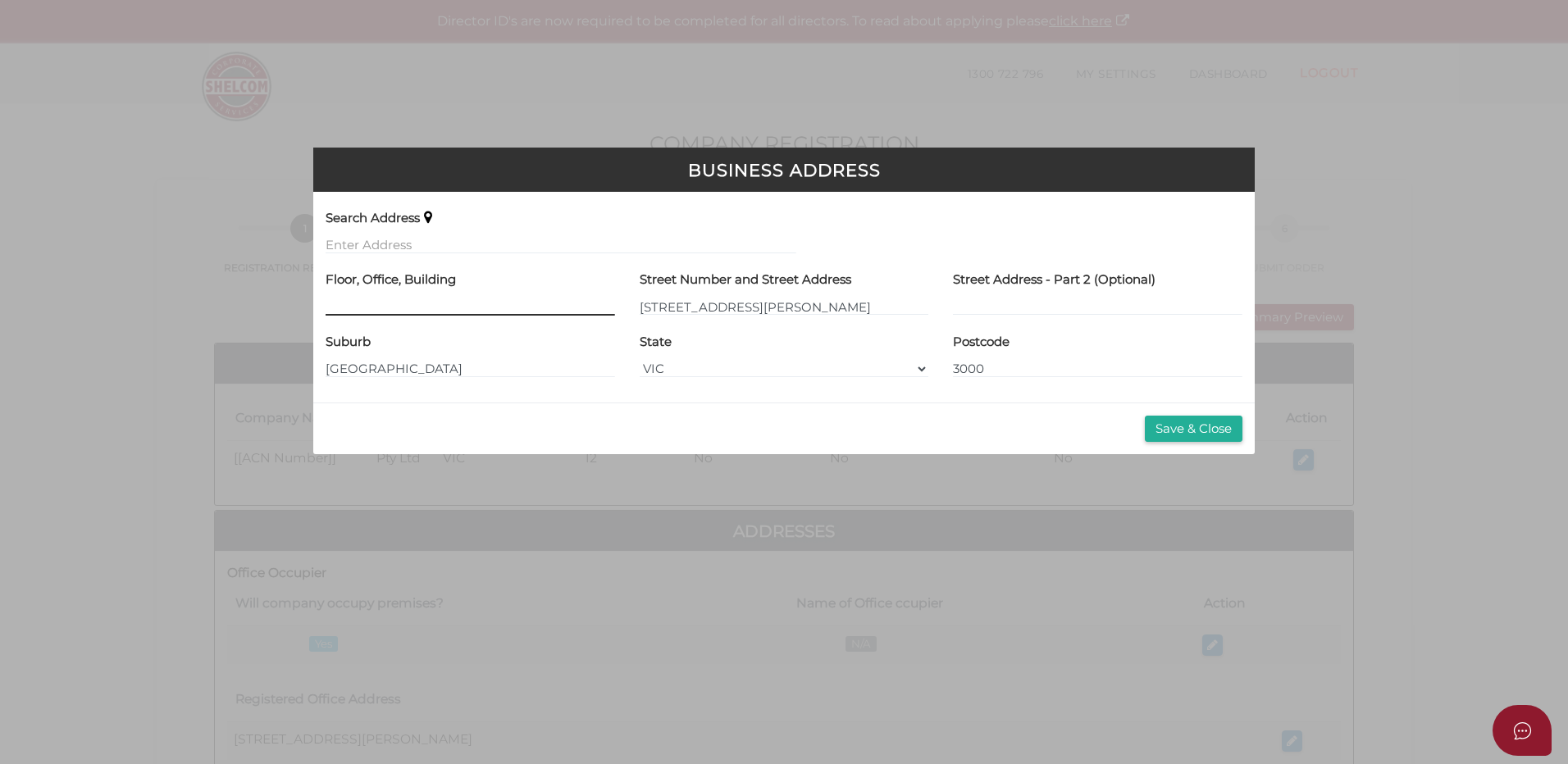
click at [418, 306] on input at bounding box center [470, 306] width 289 height 18
type input "Level 4"
click at [1210, 423] on button "Save & Close" at bounding box center [1194, 429] width 98 height 27
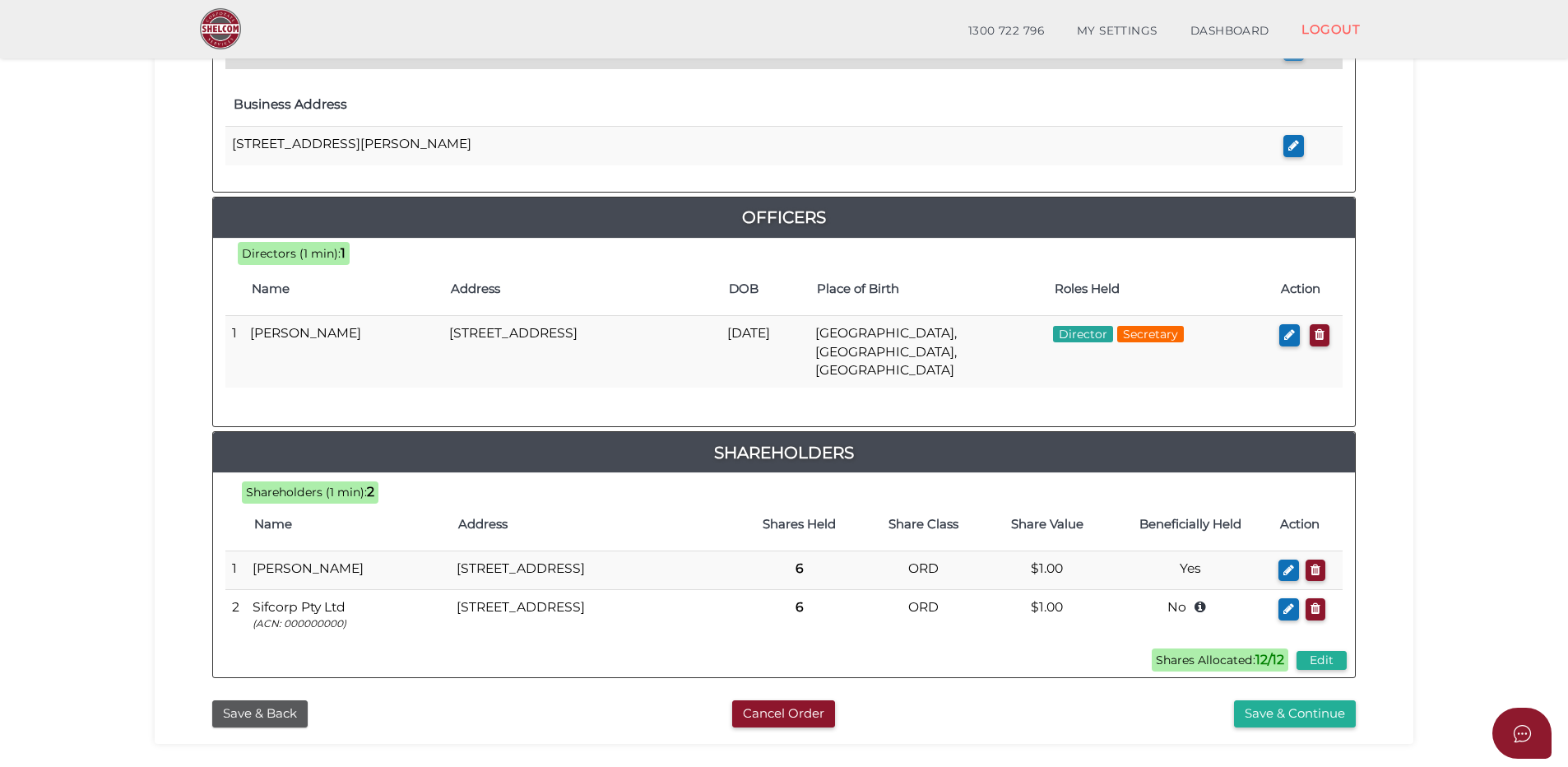
scroll to position [729, 0]
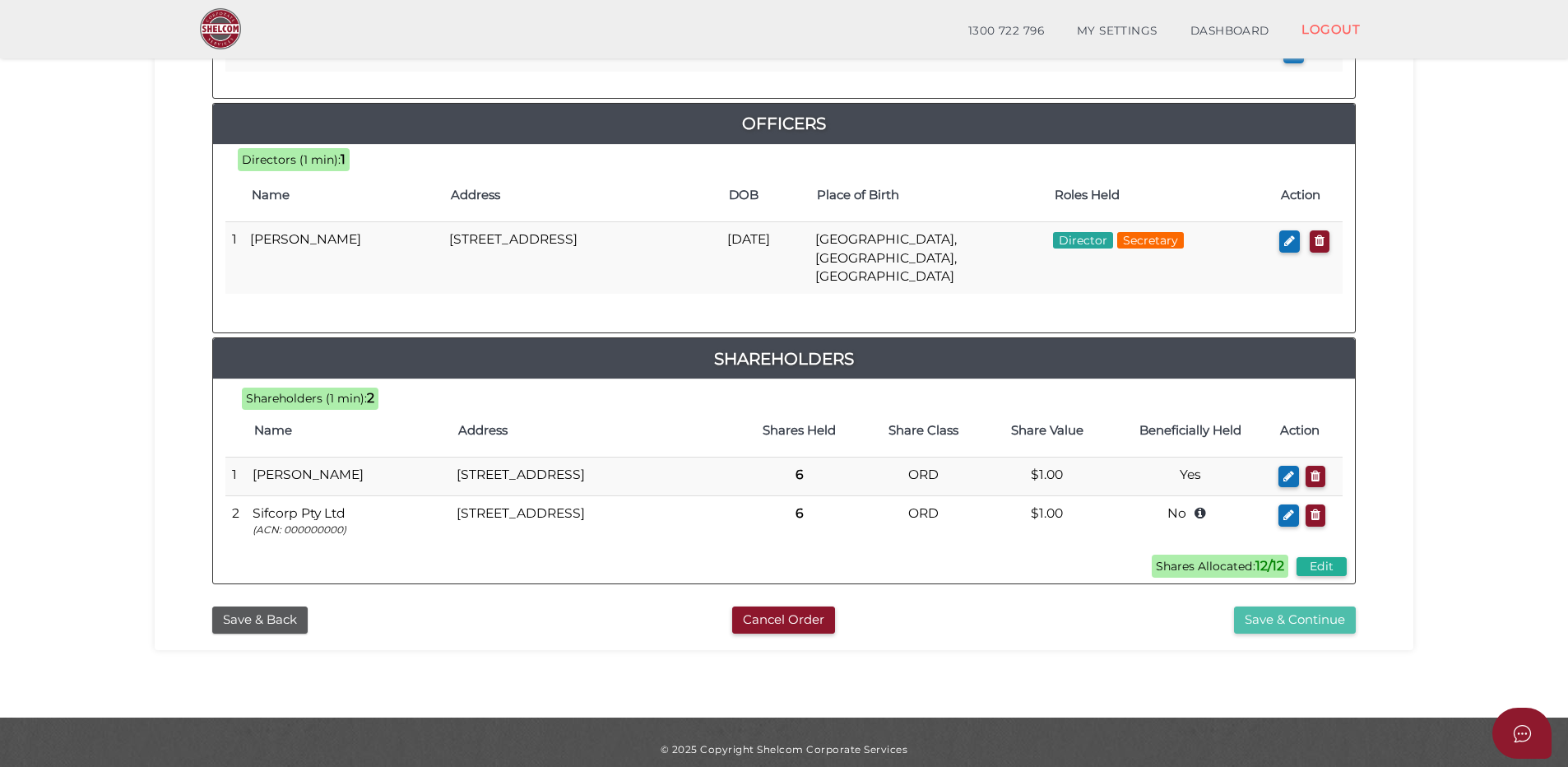
click at [1294, 606] on button "Save & Continue" at bounding box center [1294, 620] width 121 height 27
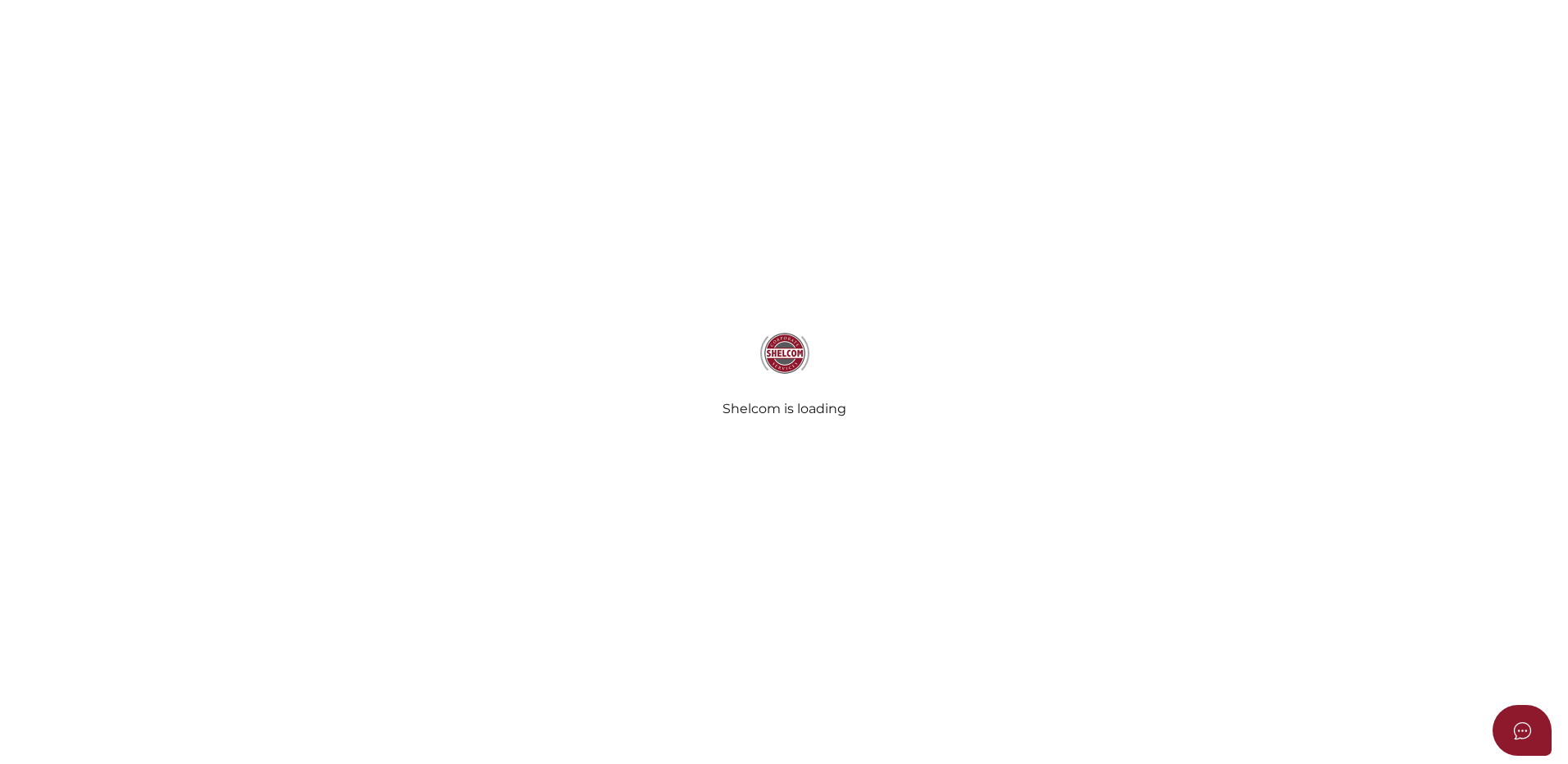
select select "Comb Binding"
select select "No"
radio input "true"
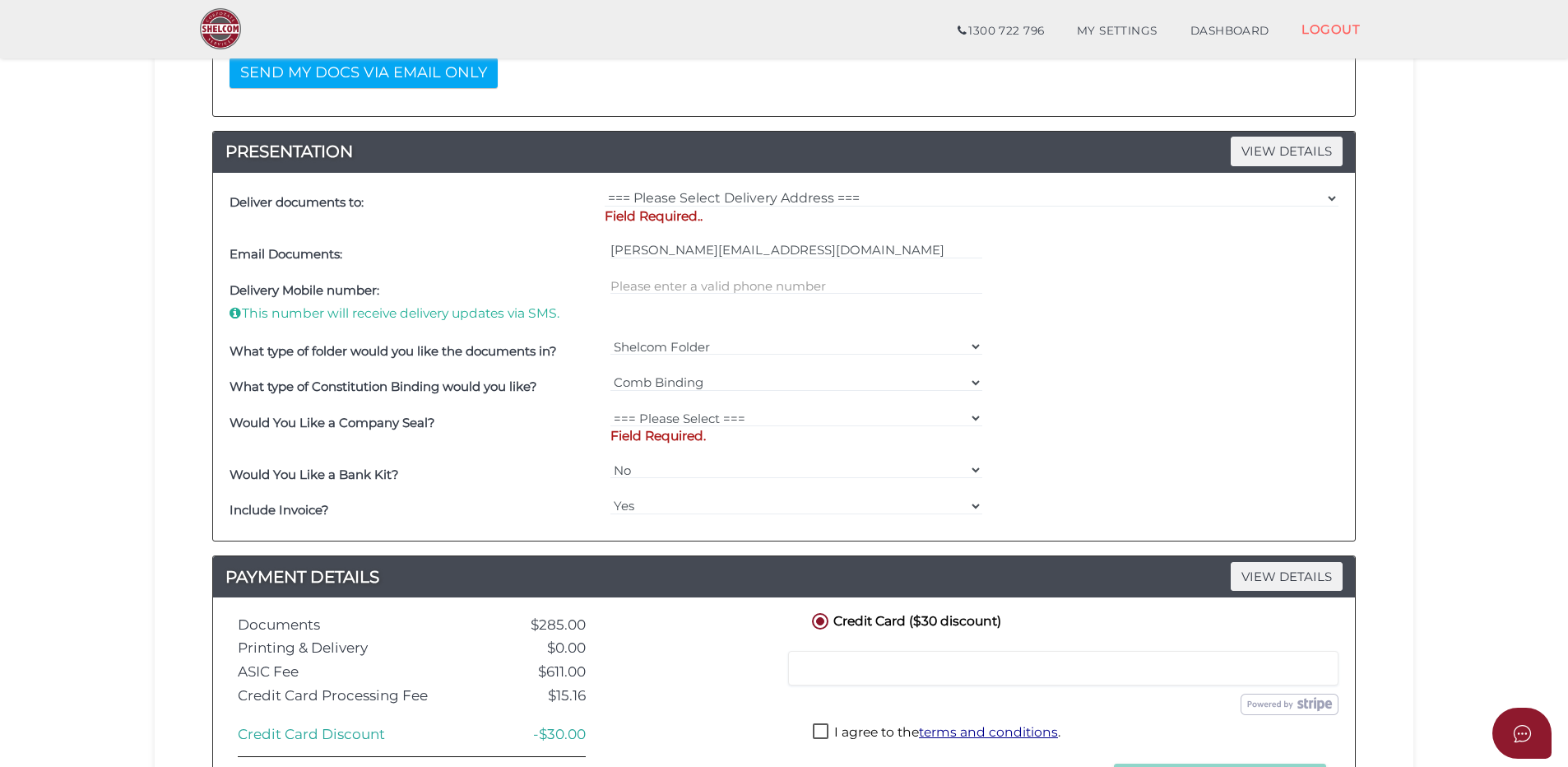
scroll to position [493, 0]
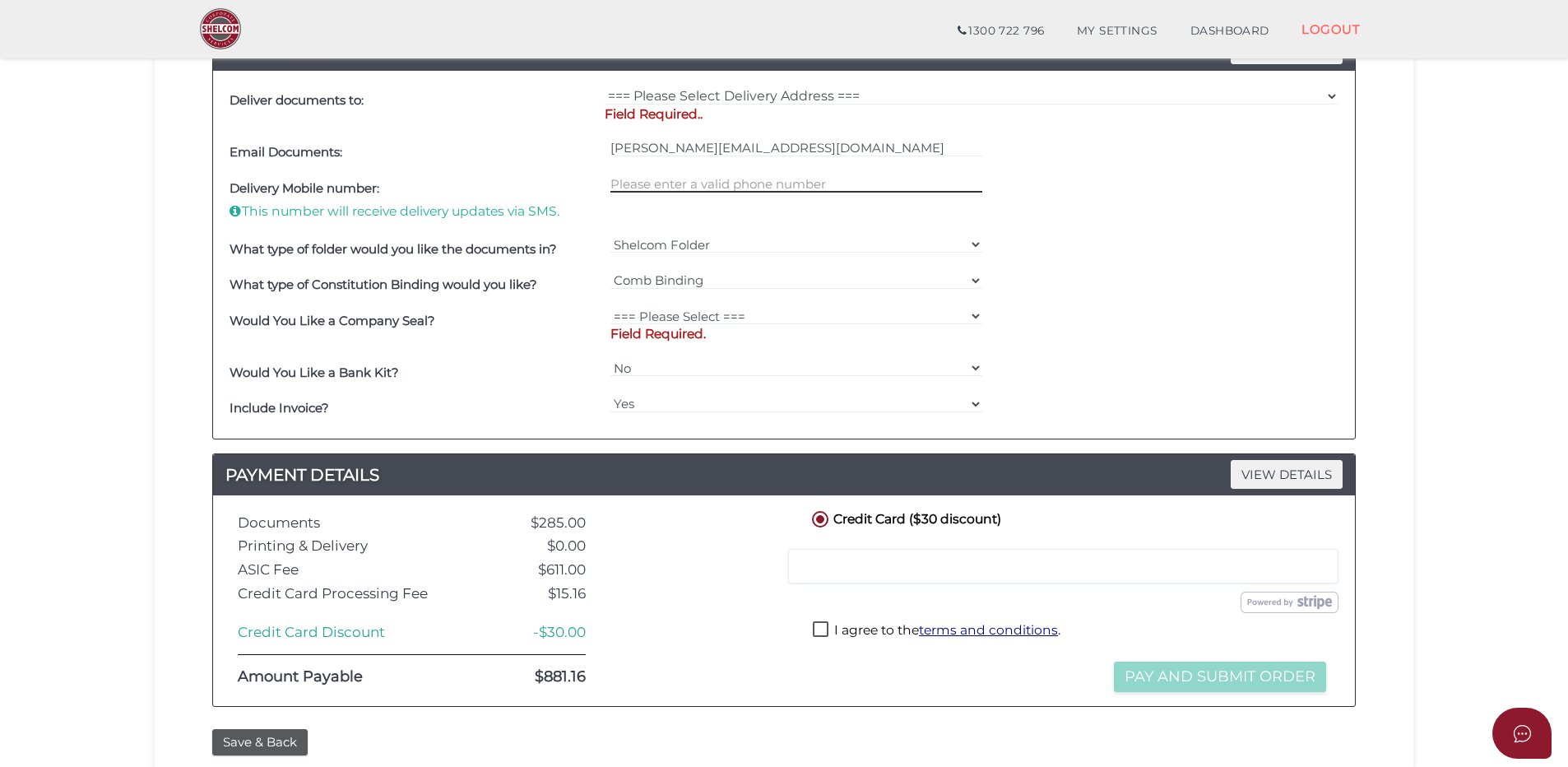
click at [670, 188] on input "text" at bounding box center [797, 183] width 373 height 18
type input "0468927261"
click at [670, 248] on select "Shelcom Folder === Please Select === Shelcom Folder Client Supplied Folder No F…" at bounding box center [797, 244] width 373 height 18
drag, startPoint x: 1244, startPoint y: 251, endPoint x: 1232, endPoint y: 251, distance: 12.0
click at [1244, 251] on div "What type of folder would you like the documents in? Shelcom Folder === Please …" at bounding box center [784, 250] width 1117 height 37
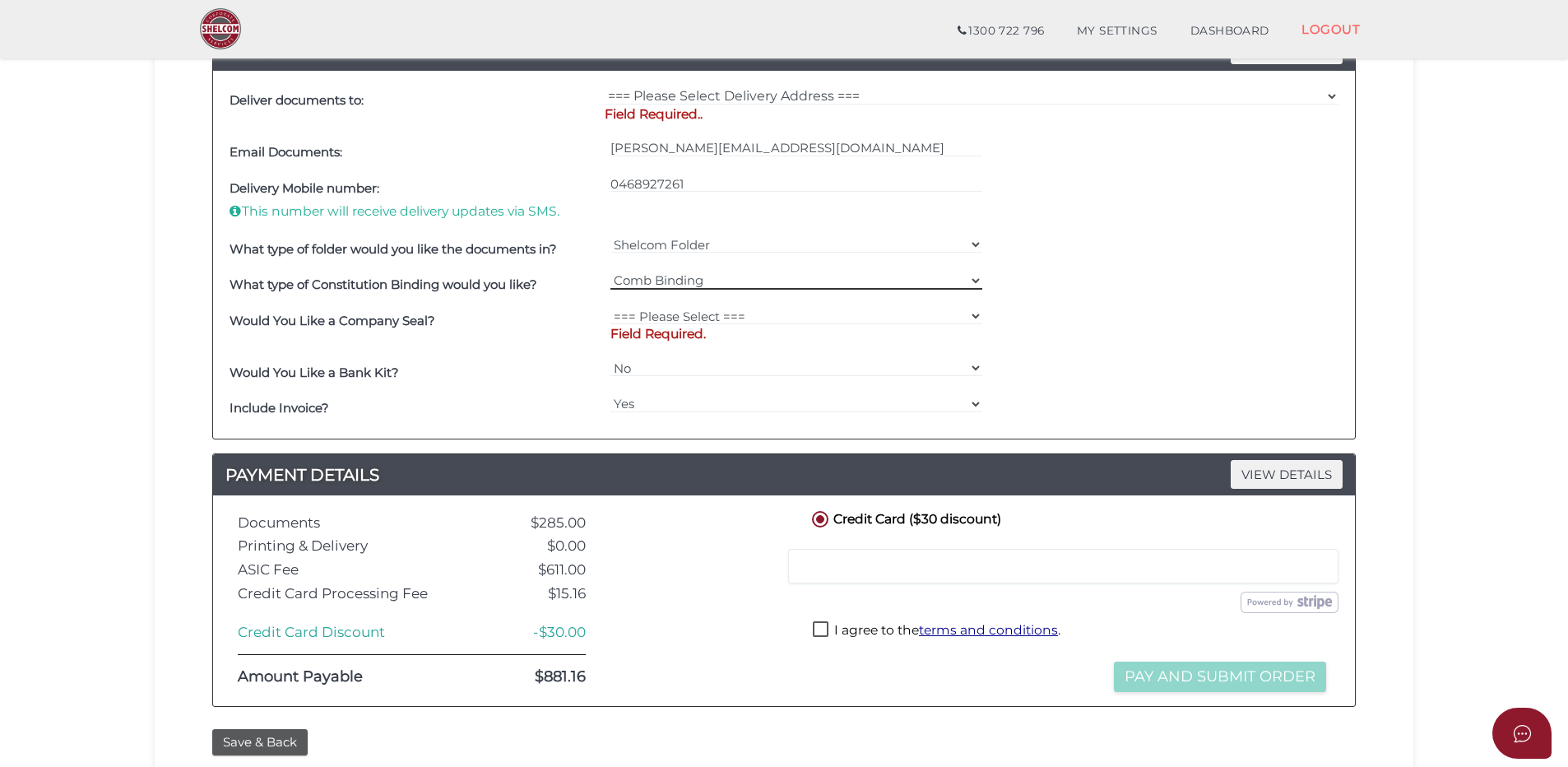
click at [702, 278] on select "=== Please Select === Comb Binding No Binding" at bounding box center [797, 280] width 373 height 18
click at [1189, 285] on div "What type of Constitution Binding would you like? === Please Select === Comb Bi…" at bounding box center [784, 286] width 1117 height 37
click at [684, 316] on select "=== Please Select === Fold Seal $50 No Seal" at bounding box center [797, 316] width 373 height 18
select select "0"
click at [611, 307] on select "=== Please Select === Fold Seal $50 No Seal" at bounding box center [797, 316] width 373 height 18
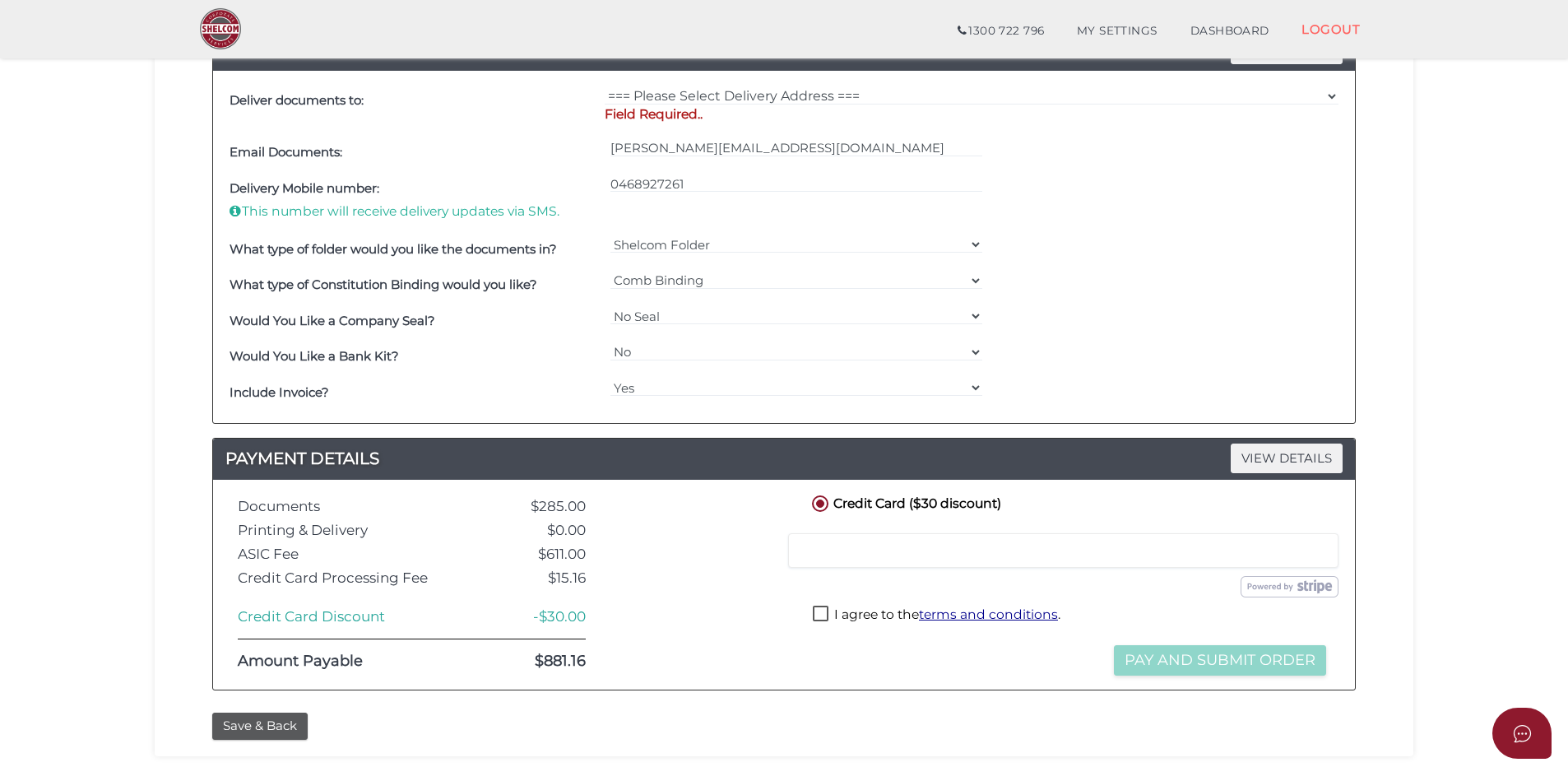
click at [533, 345] on div "Would You Like a Bank Kit?" at bounding box center [415, 357] width 380 height 37
click at [639, 355] on select "Yes No" at bounding box center [797, 352] width 373 height 18
select select "Yes"
click at [611, 343] on select "Yes No" at bounding box center [797, 352] width 373 height 18
click at [625, 357] on select "Yes No" at bounding box center [797, 352] width 373 height 18
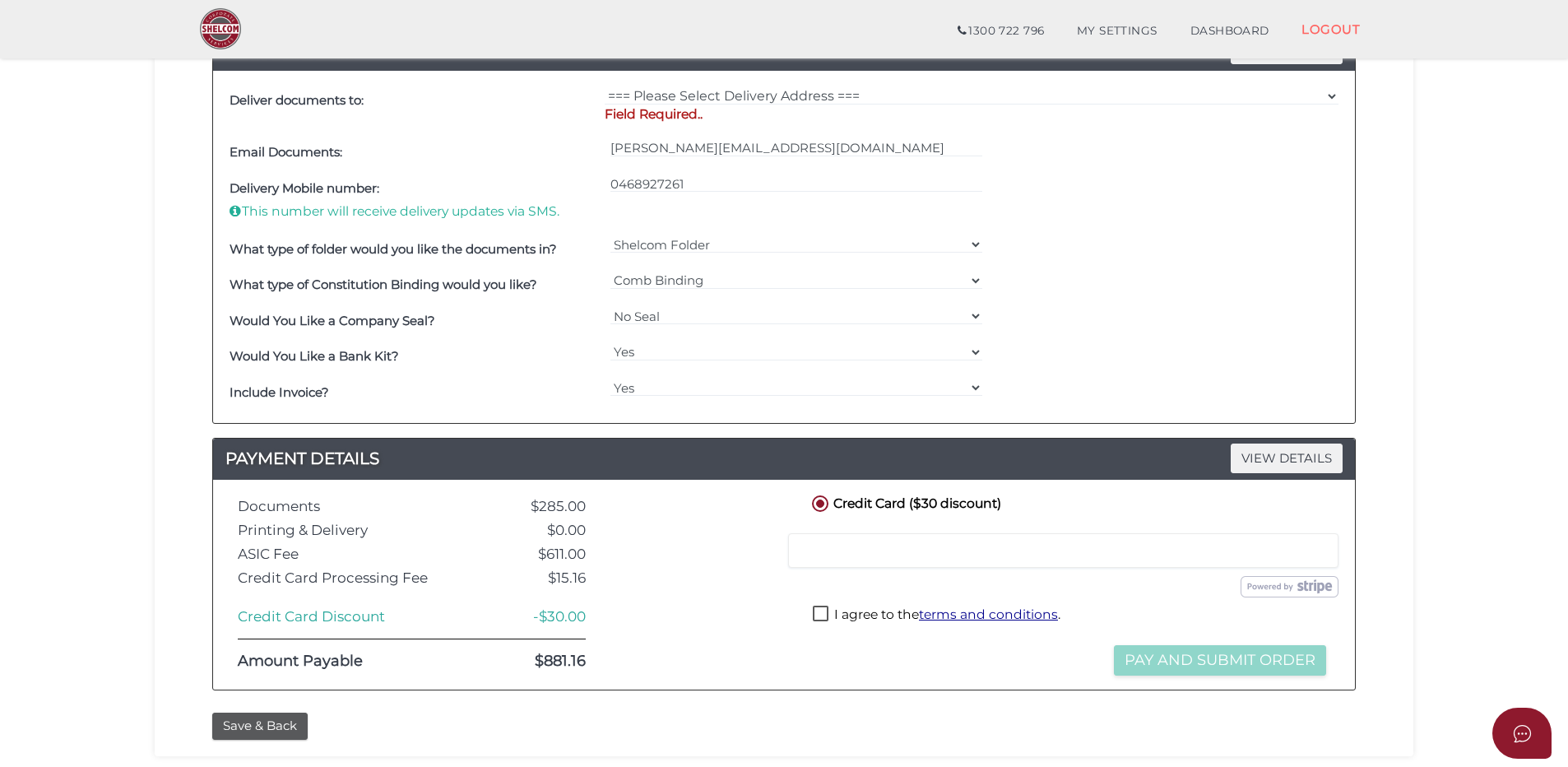
click at [539, 358] on h4 "Would You Like a Bank Kit?" at bounding box center [415, 357] width 373 height 14
click at [639, 386] on select "Yes No" at bounding box center [797, 387] width 373 height 18
click at [559, 380] on div "Include Invoice?" at bounding box center [415, 393] width 380 height 37
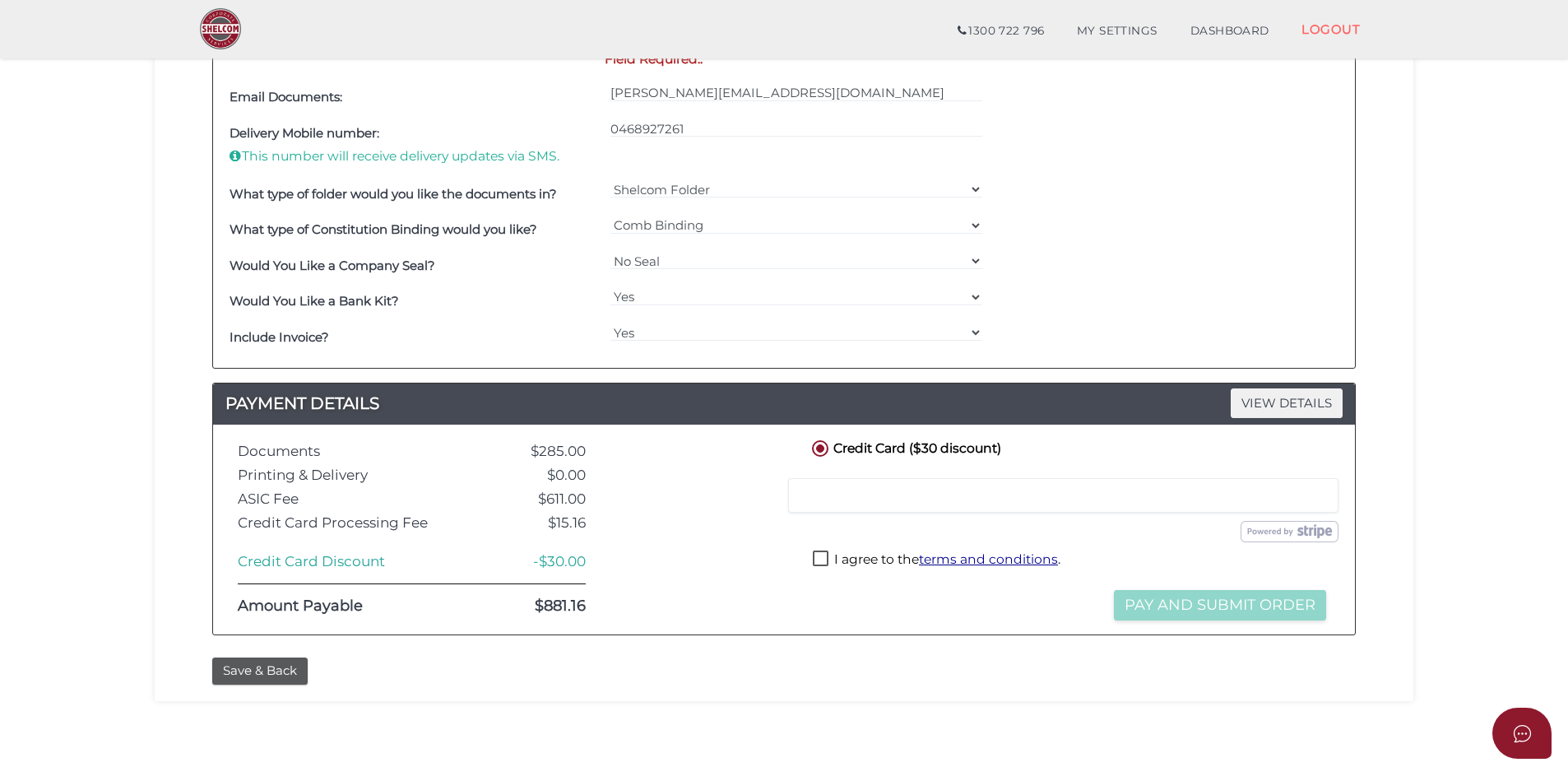
scroll to position [576, 0]
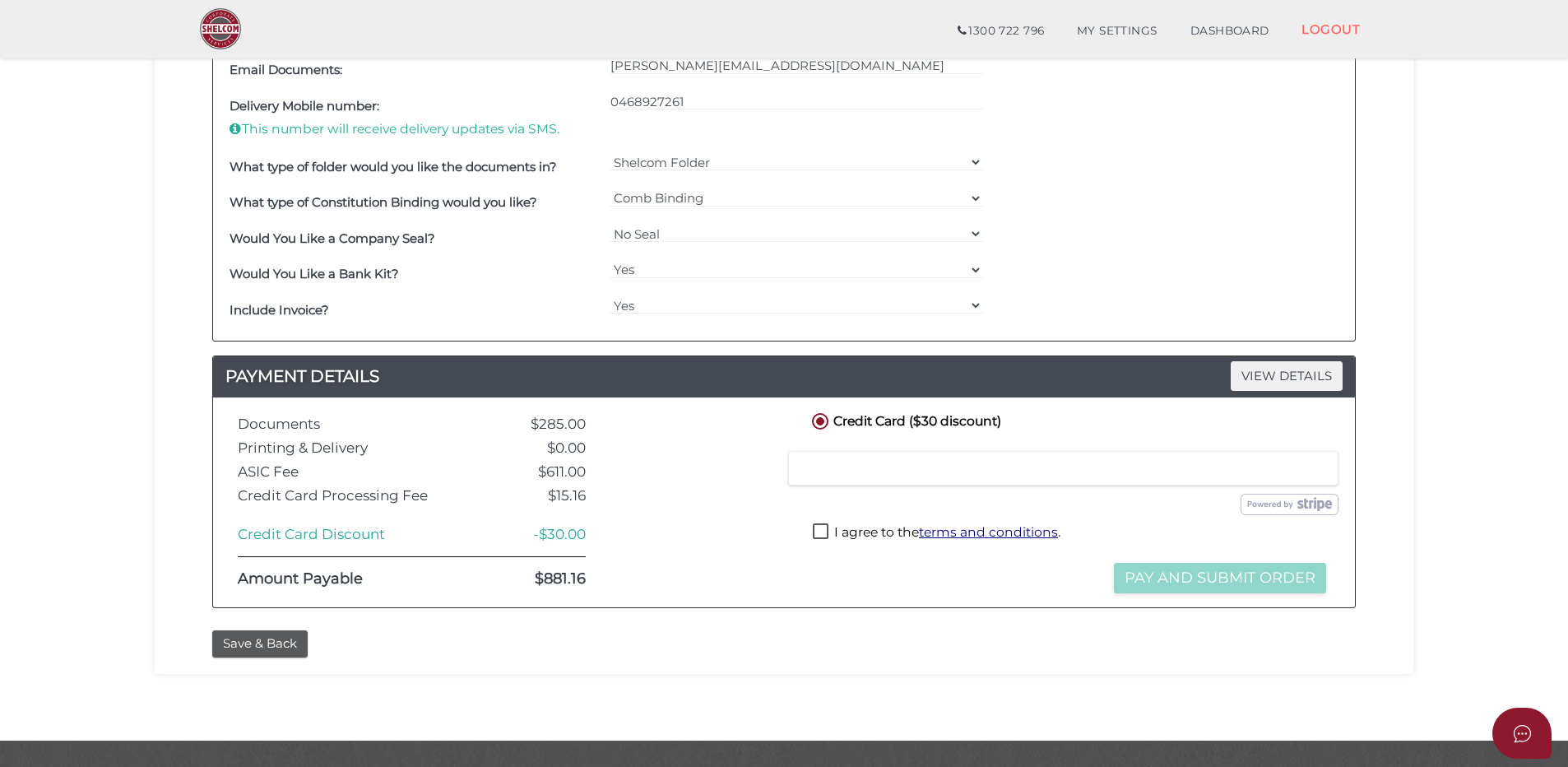
click at [1445, 369] on section "Company Registration 8baecf6c0e5a37e26a7bf54806741e92 1 REGISTRATION REQUIREMEN…" at bounding box center [784, 105] width 1568 height 1274
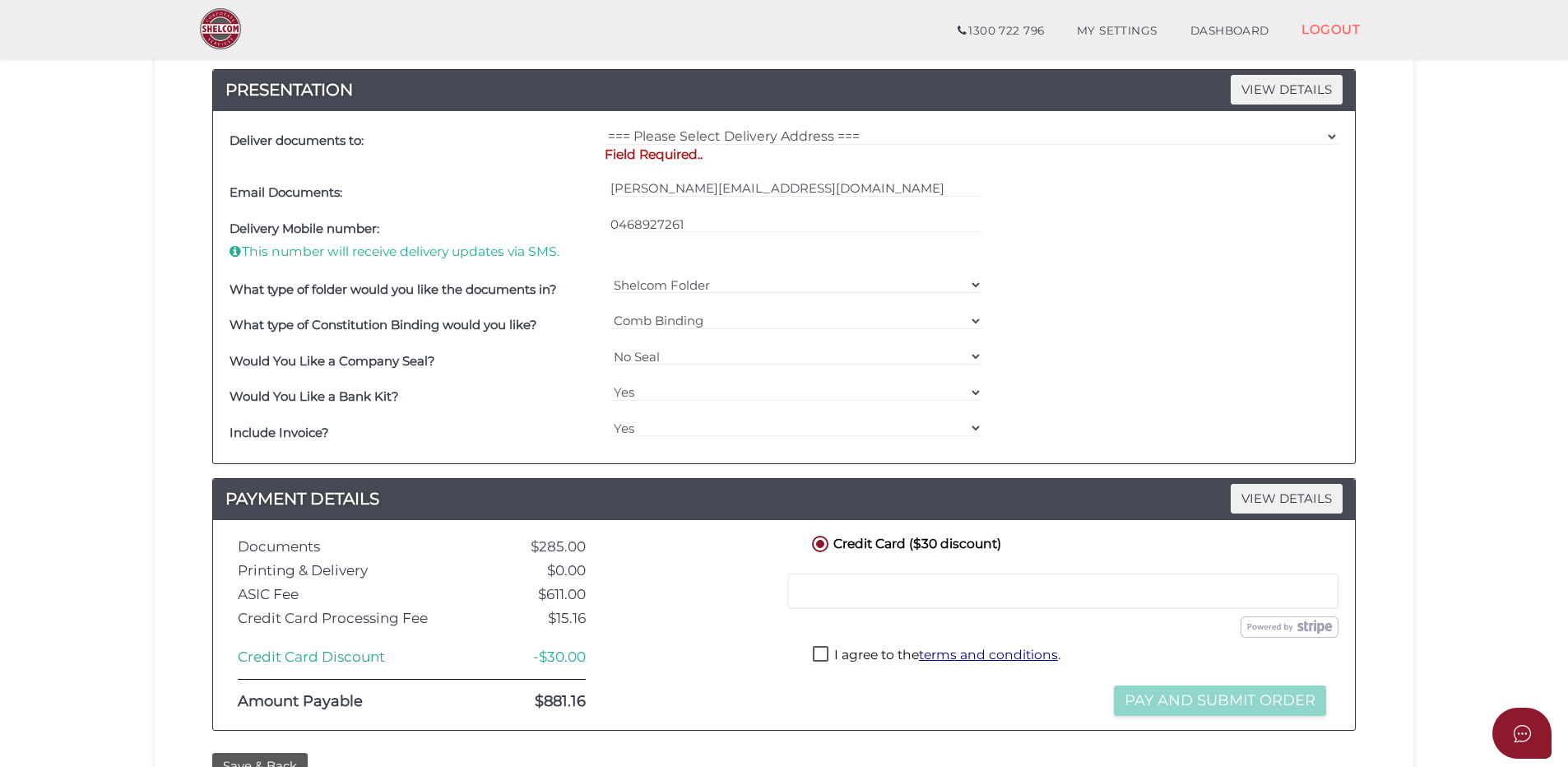
scroll to position [614, 0]
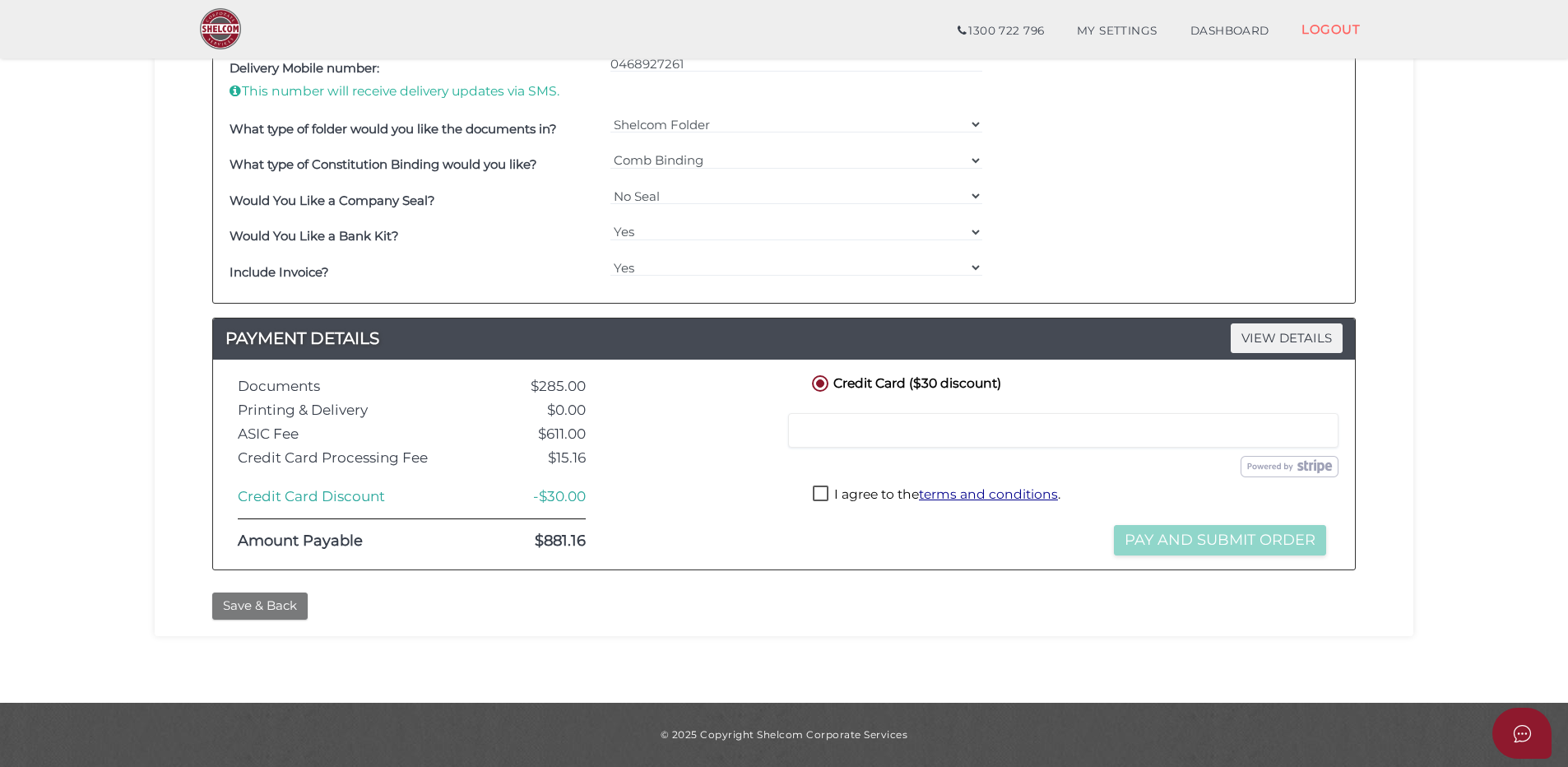
click at [236, 600] on button "Save & Back" at bounding box center [259, 606] width 95 height 27
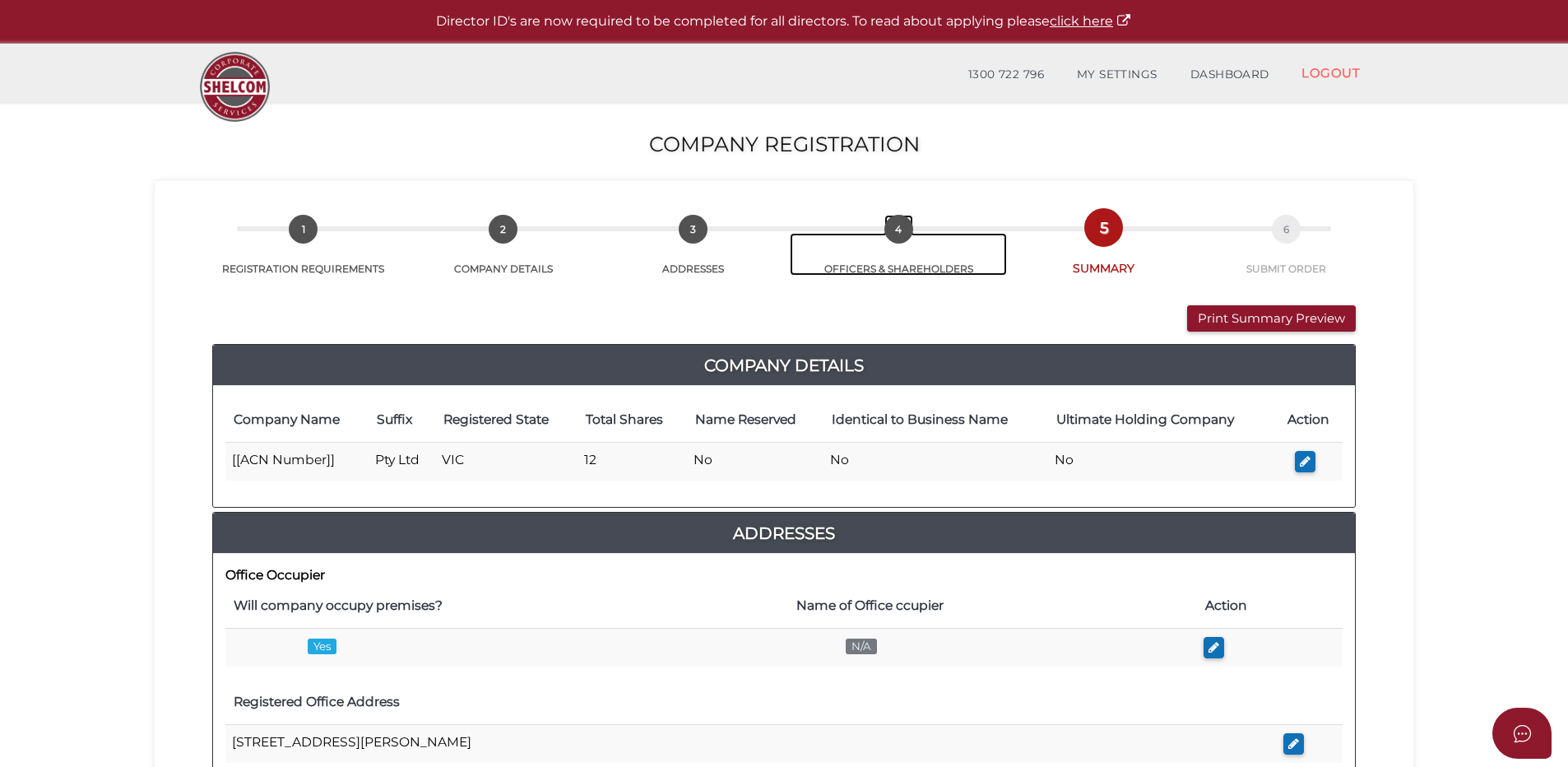
click at [903, 229] on span "4" at bounding box center [899, 229] width 29 height 29
click at [893, 228] on span "4" at bounding box center [899, 229] width 29 height 29
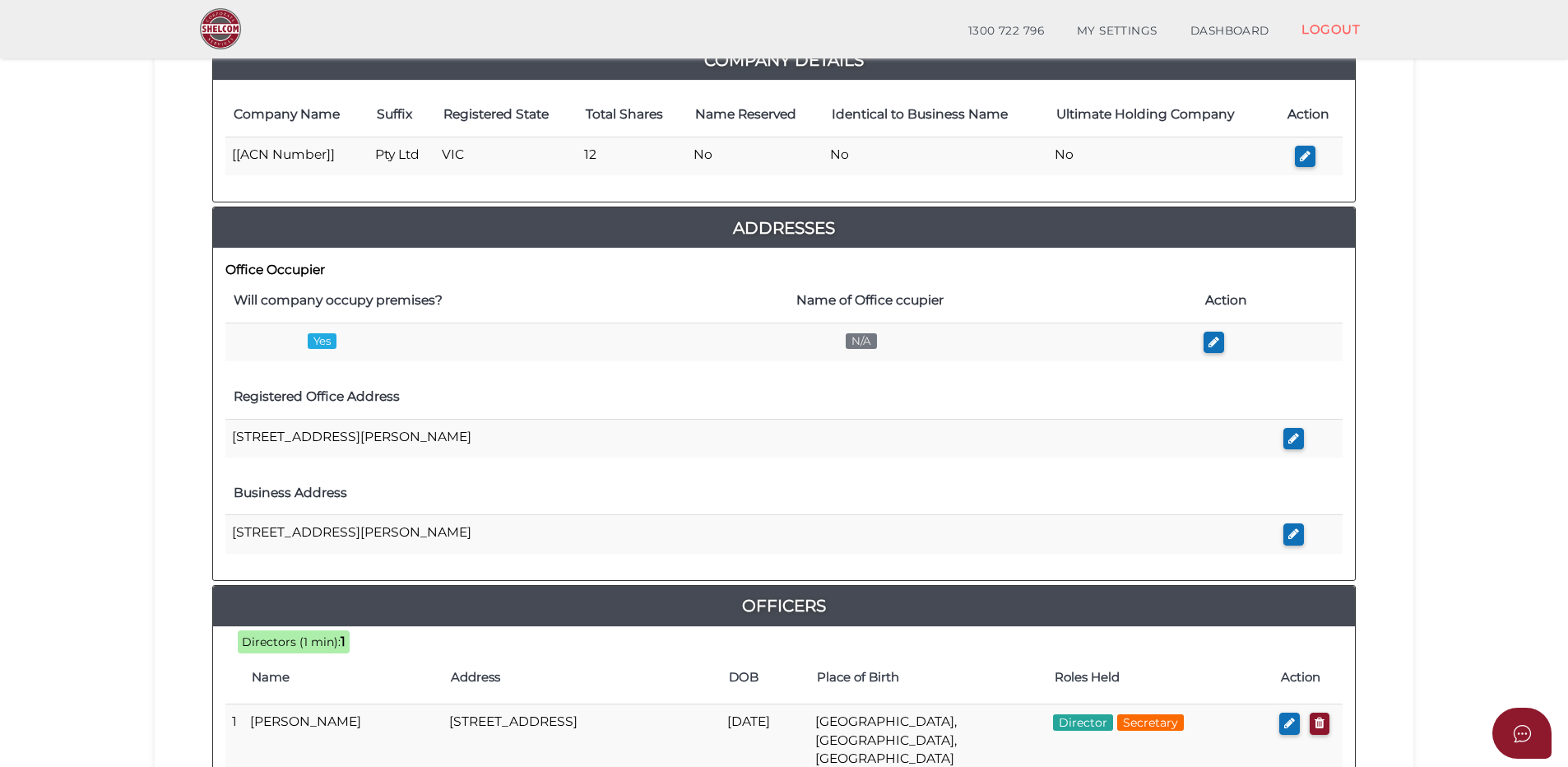
scroll to position [658, 0]
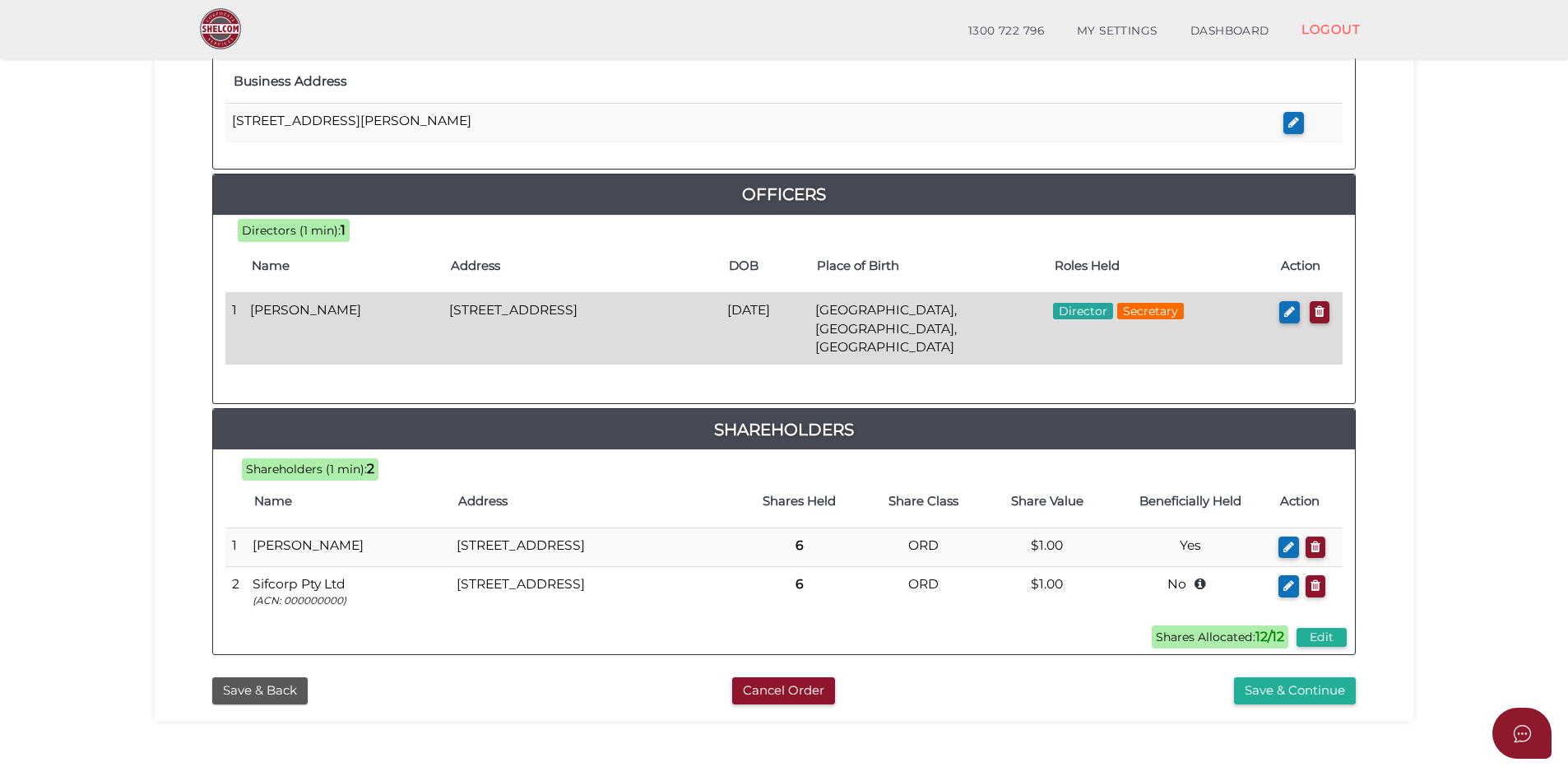
click at [769, 318] on td "[DATE]" at bounding box center [765, 329] width 89 height 71
click at [1281, 314] on button "button" at bounding box center [1289, 312] width 20 height 22
checkbox input "true"
type input "0"
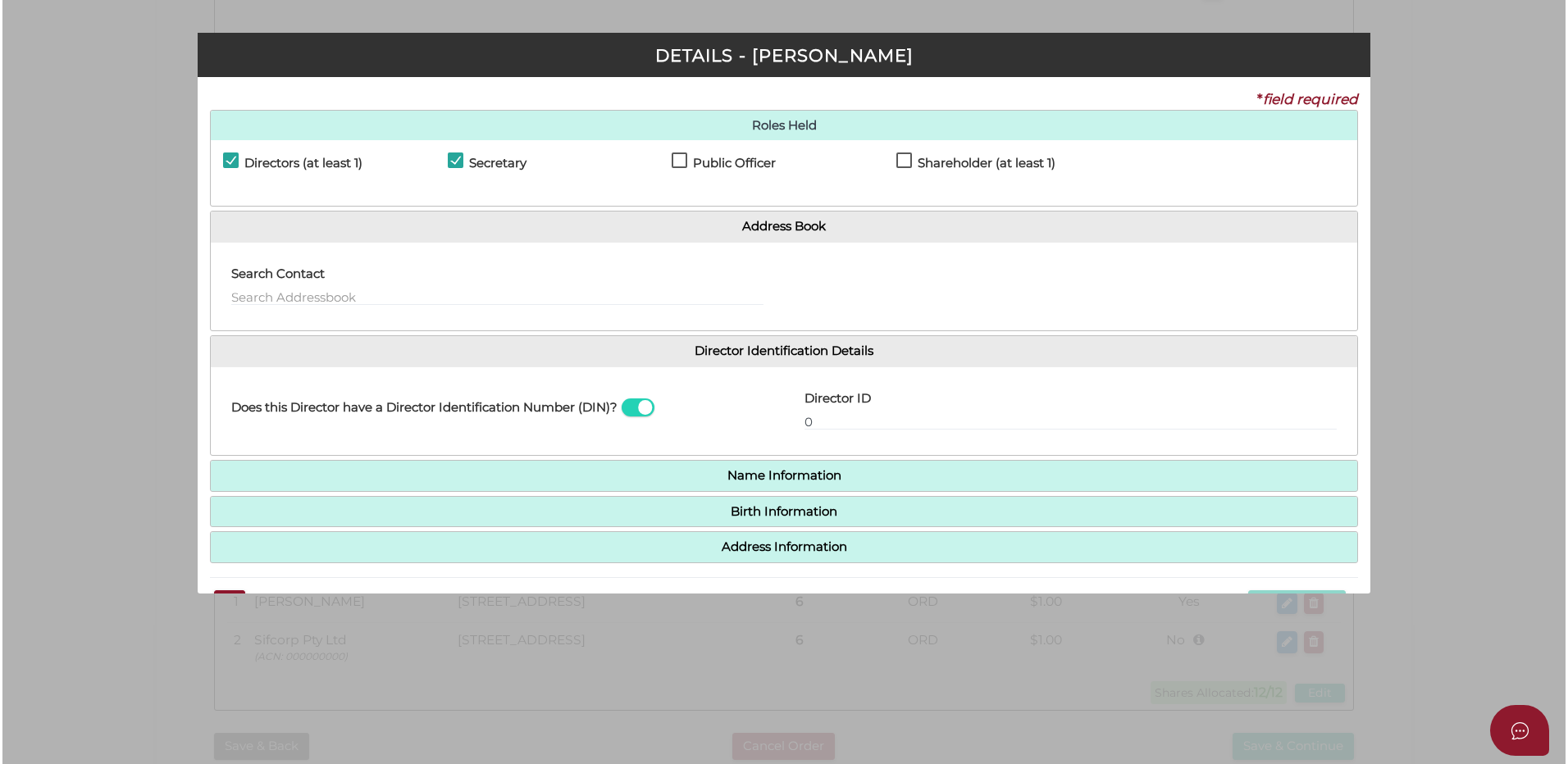
scroll to position [0, 0]
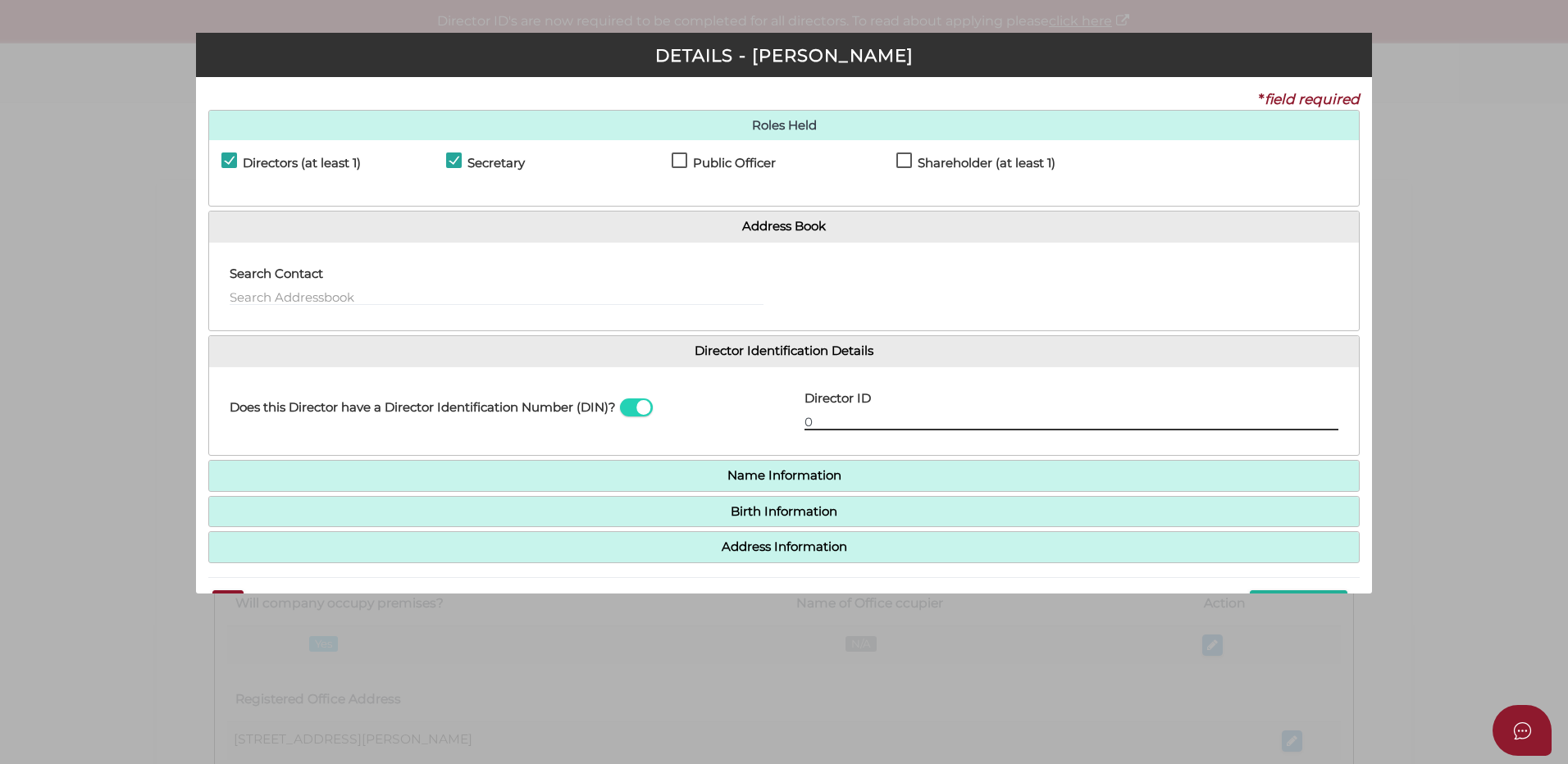
click at [836, 416] on input "0" at bounding box center [1072, 421] width 534 height 18
click at [945, 414] on div "Director ID" at bounding box center [1072, 405] width 534 height 52
click at [935, 418] on input "text" at bounding box center [1072, 421] width 534 height 18
type input "0"
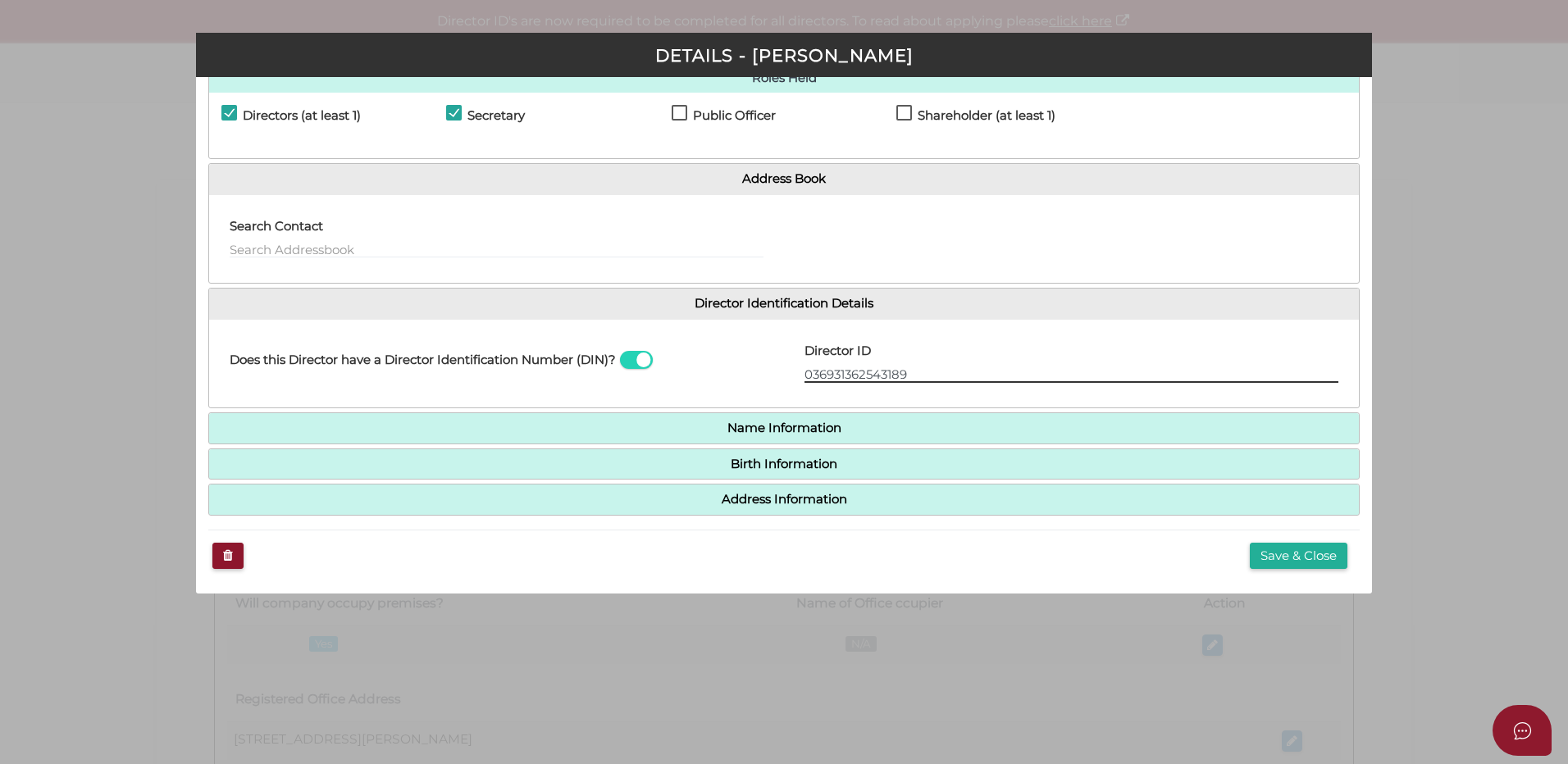
type input "036931362543189"
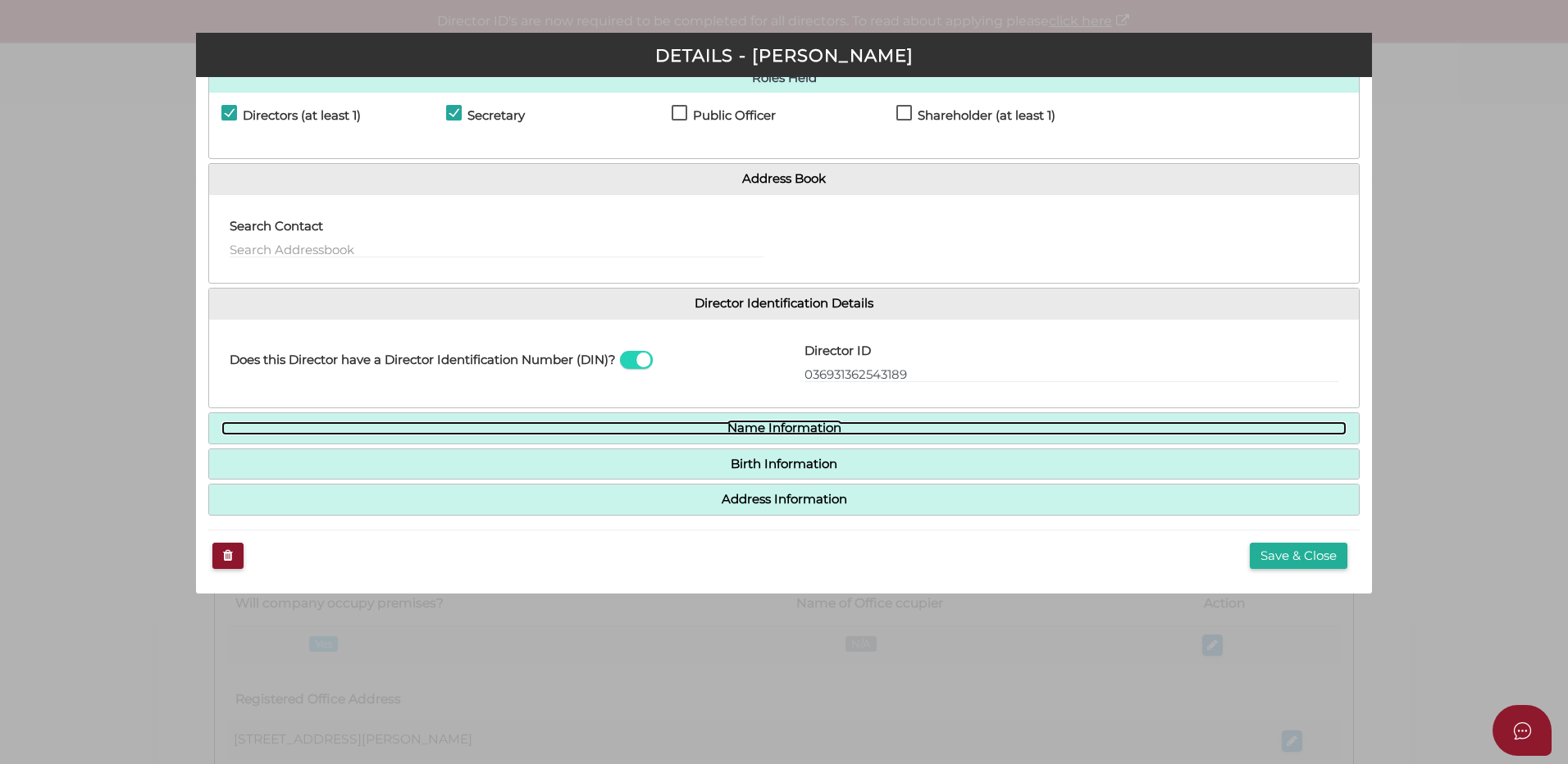
click at [778, 433] on link "Name Information" at bounding box center [784, 428] width 1125 height 14
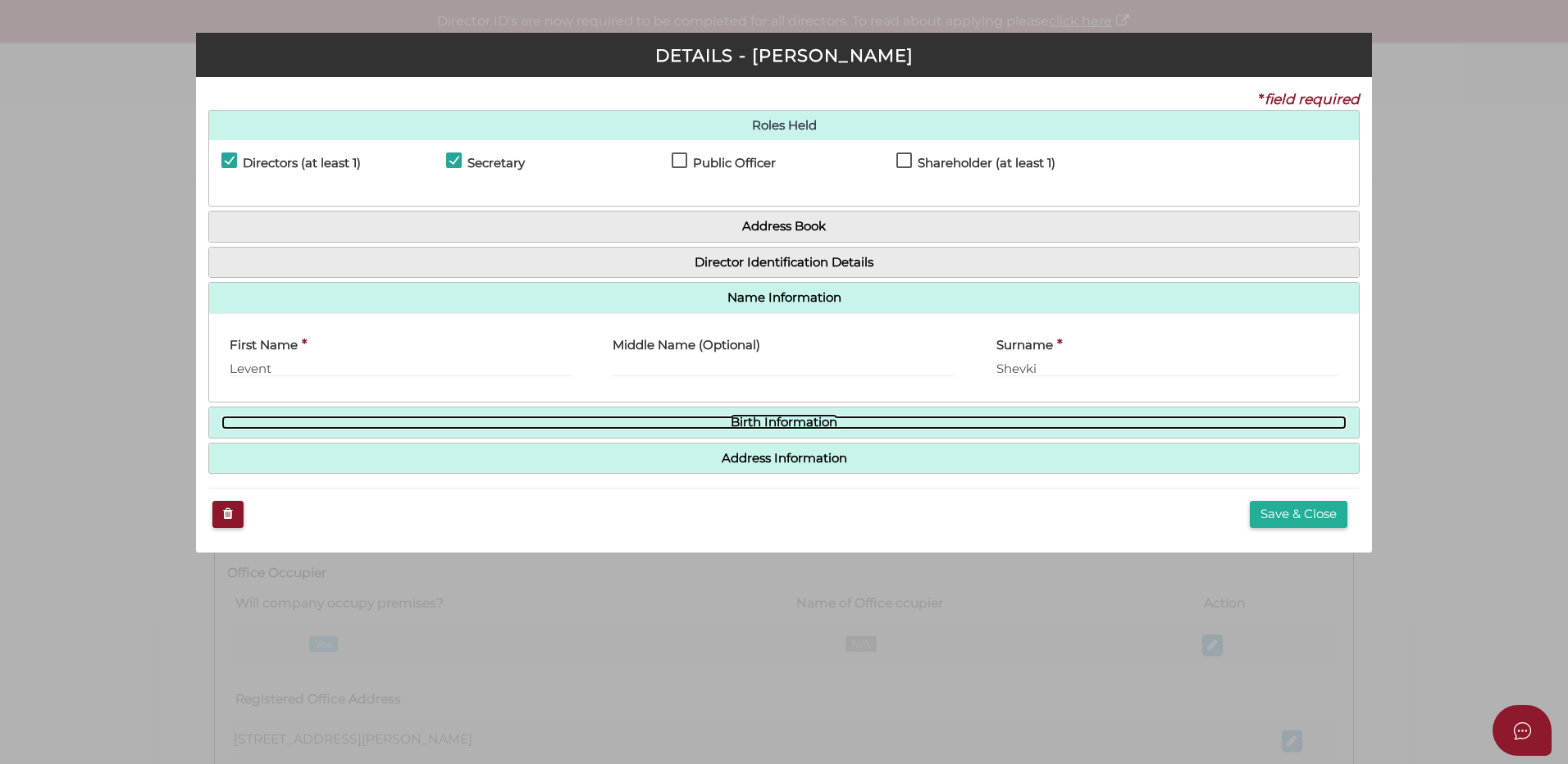
click at [790, 426] on link "Birth Information" at bounding box center [784, 422] width 1125 height 14
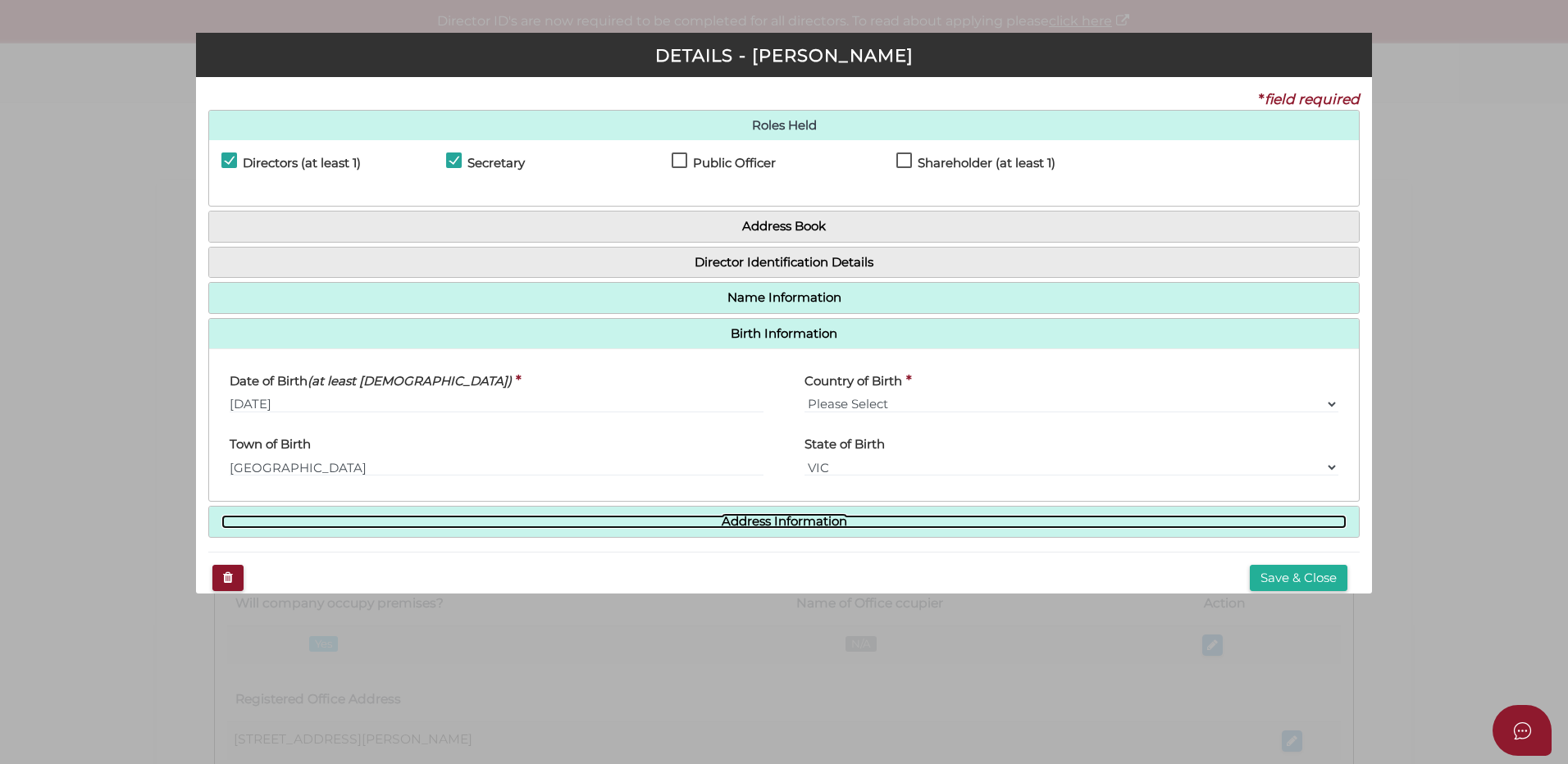
click at [788, 519] on link "Address Information" at bounding box center [784, 521] width 1125 height 14
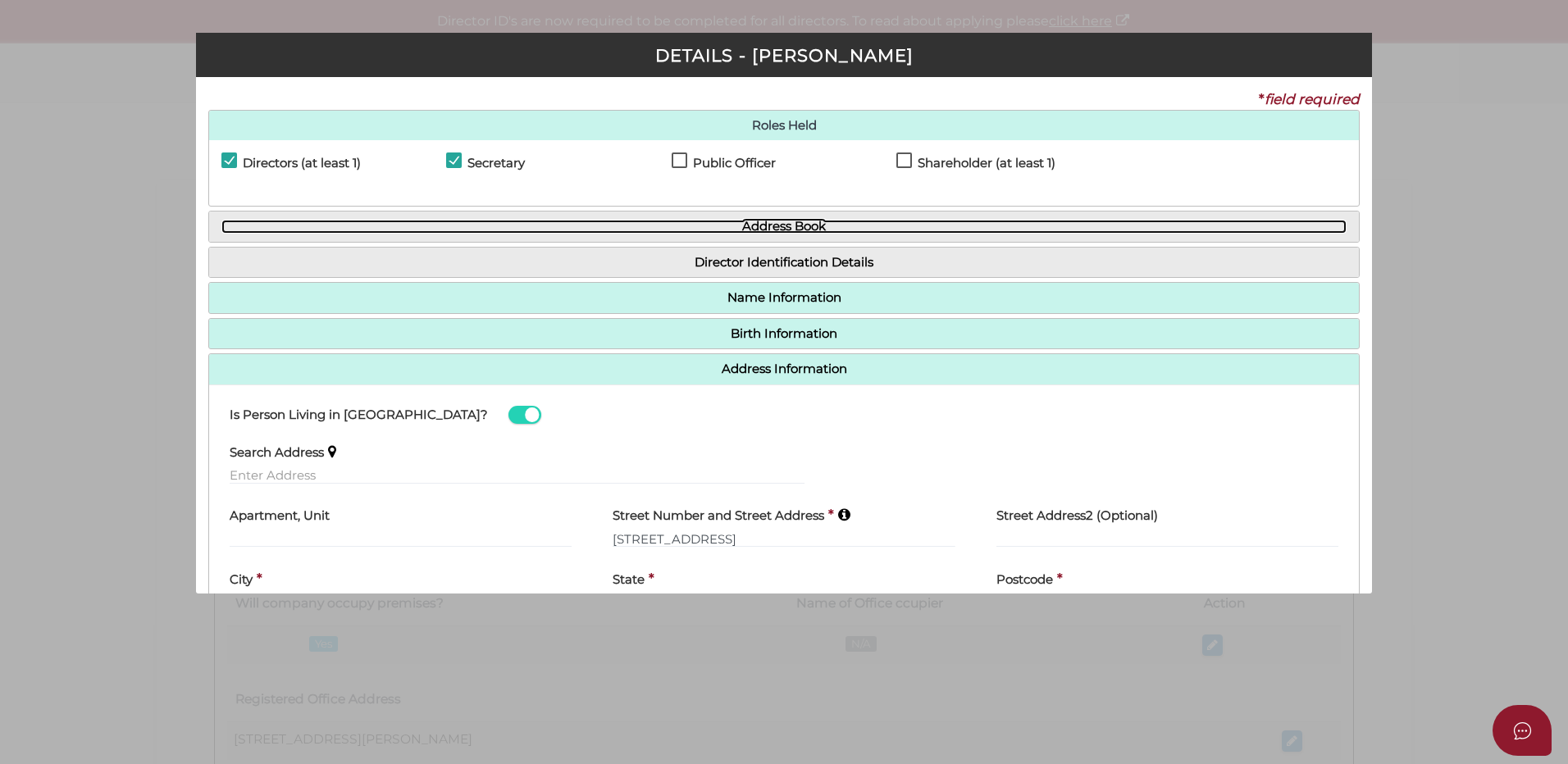
click at [822, 227] on link "Address Book" at bounding box center [784, 227] width 1125 height 14
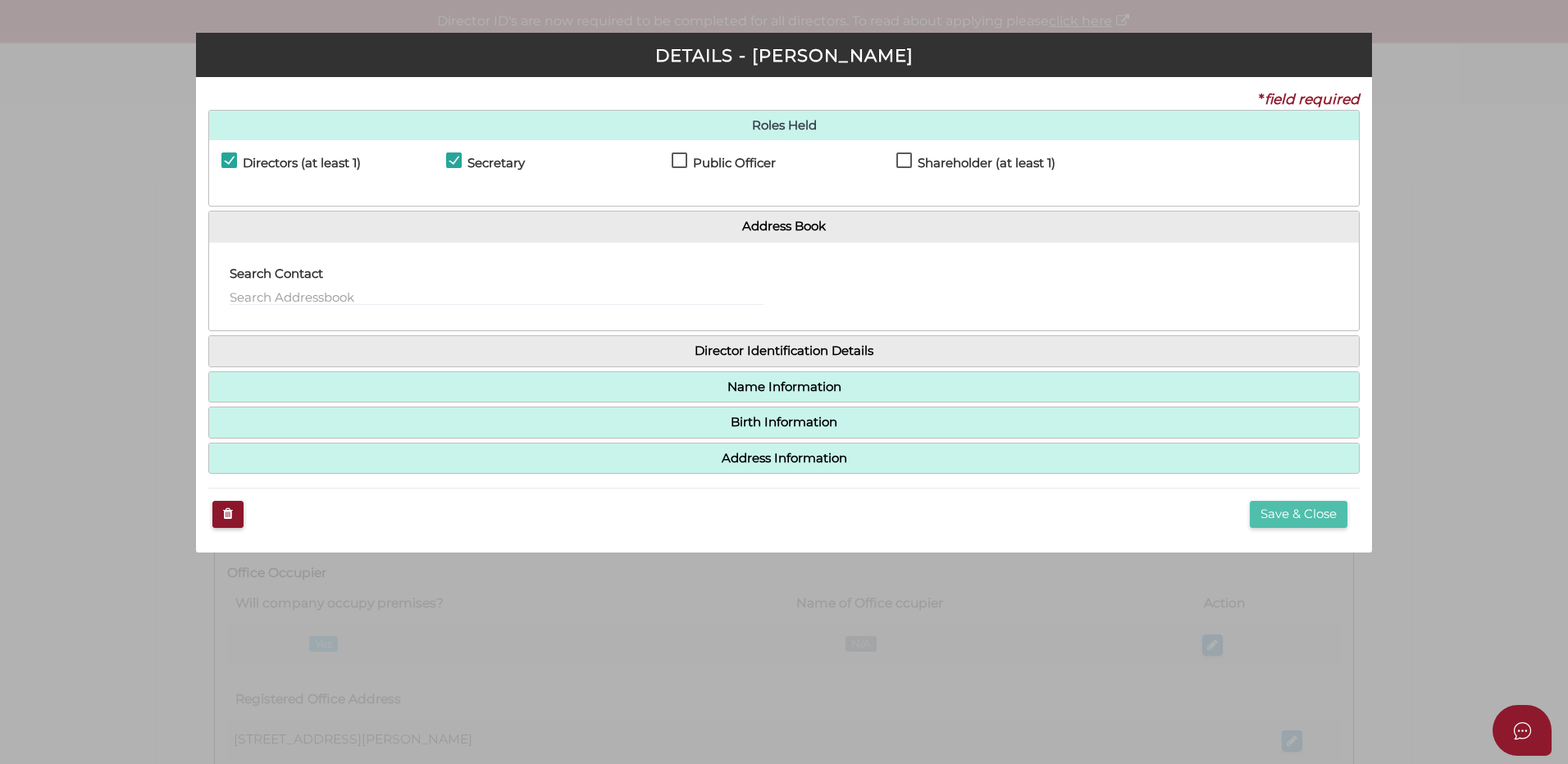
click at [1273, 515] on button "Save & Close" at bounding box center [1298, 514] width 98 height 27
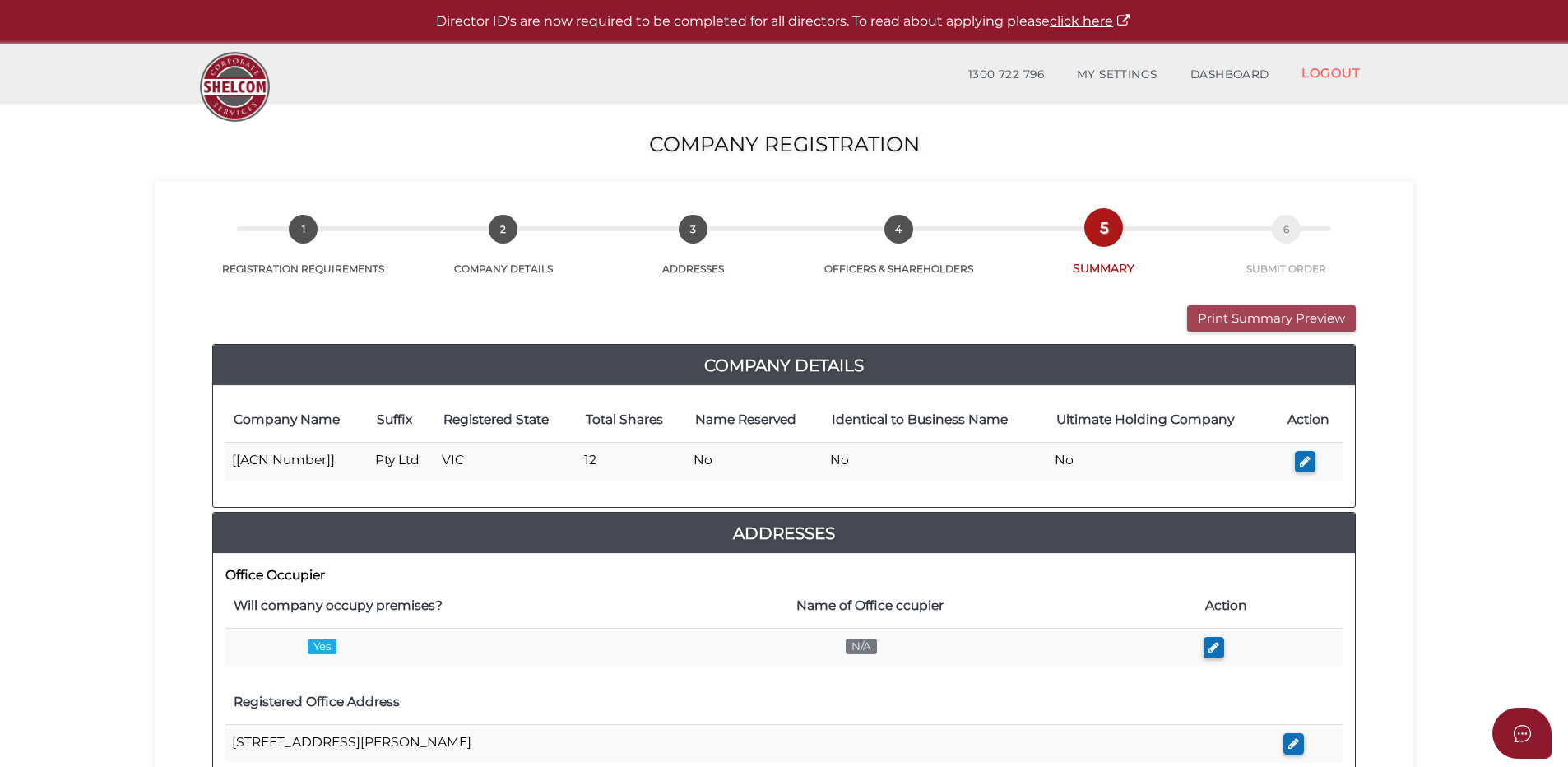
click at [1214, 318] on button "Print Summary Preview" at bounding box center [1270, 319] width 169 height 27
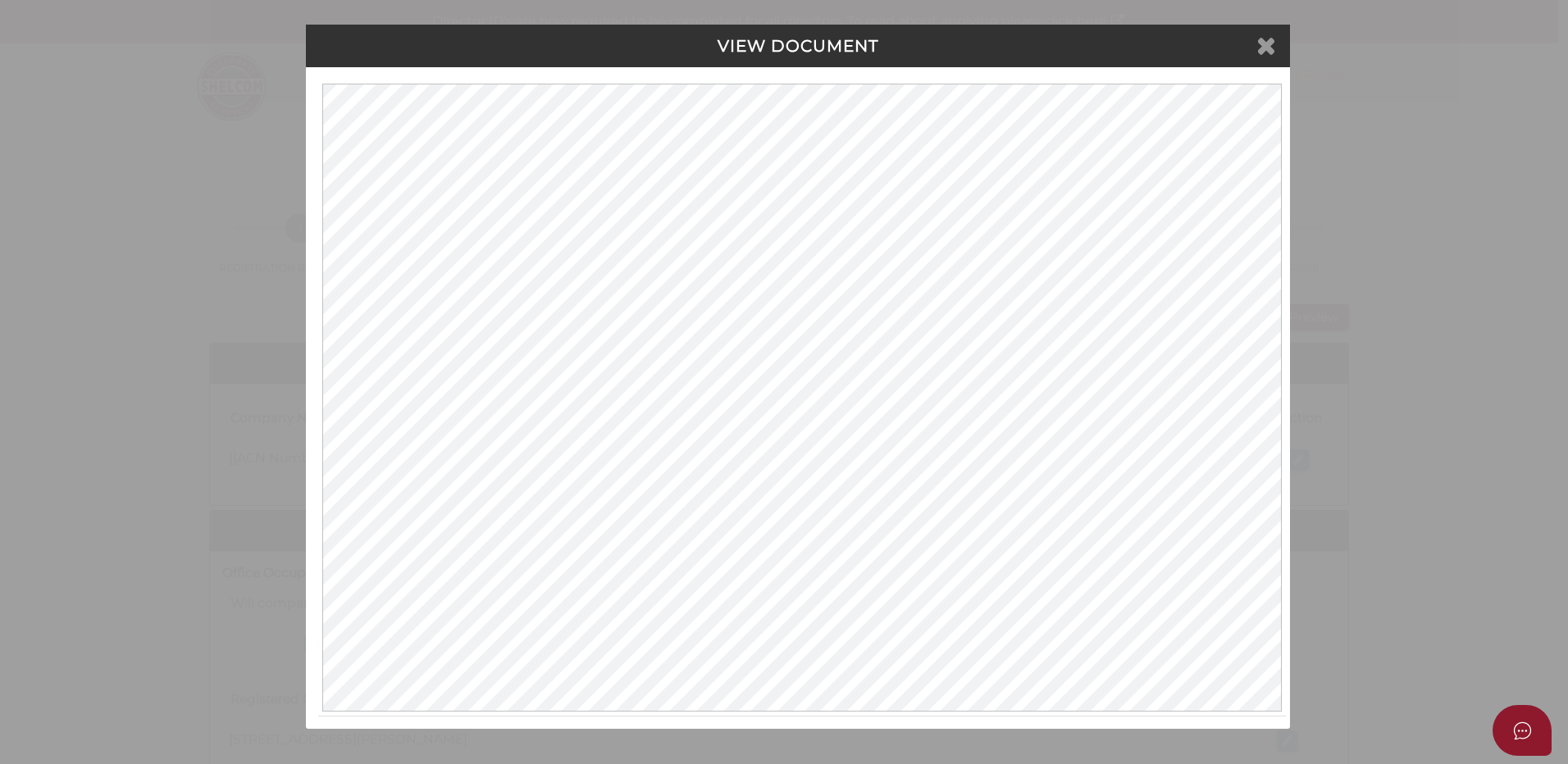
click at [1266, 46] on icon at bounding box center [1266, 45] width 19 height 25
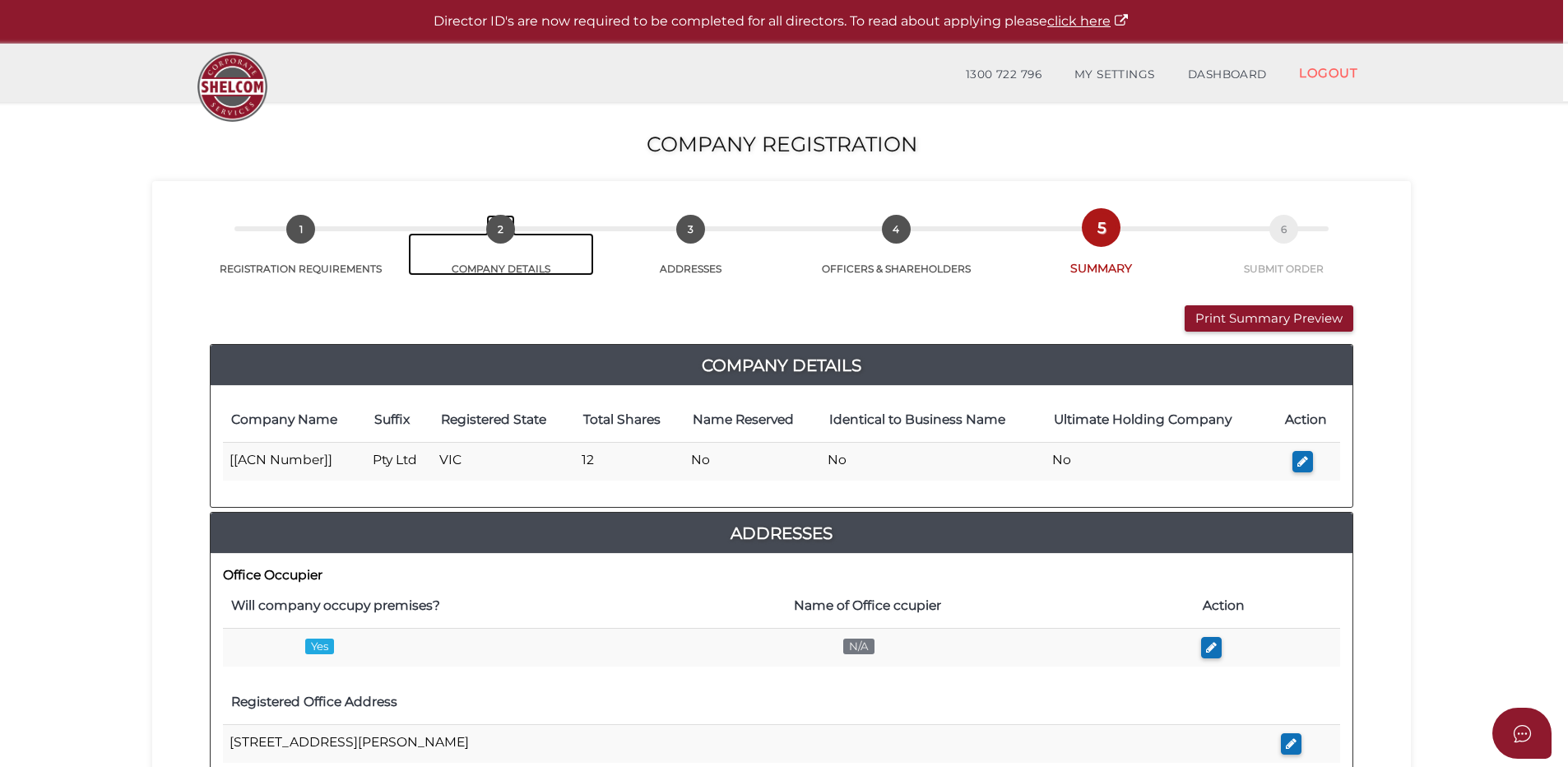
click at [488, 229] on span "2" at bounding box center [501, 229] width 29 height 29
click at [504, 225] on span "2" at bounding box center [501, 229] width 29 height 29
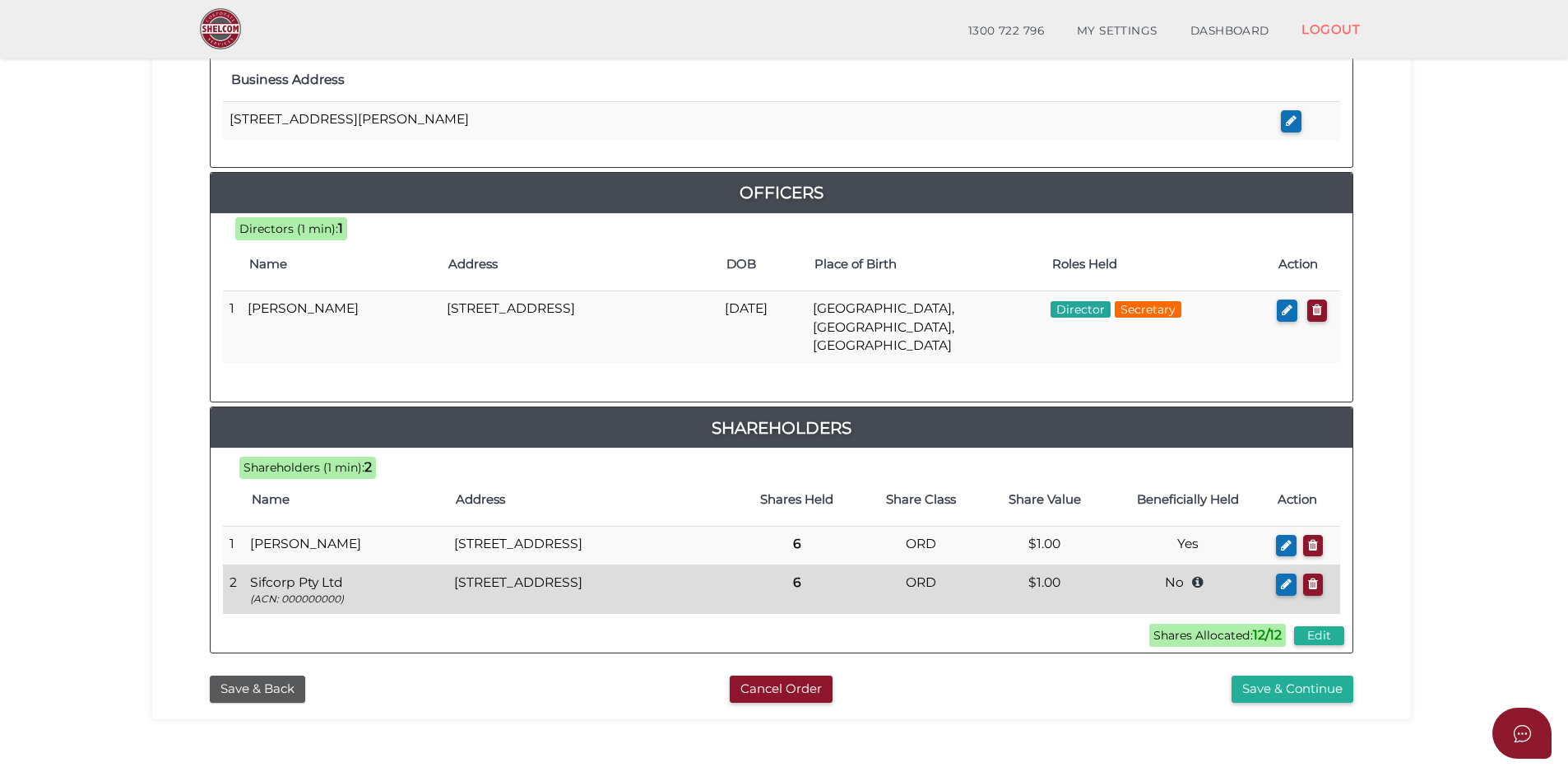
scroll to position [729, 0]
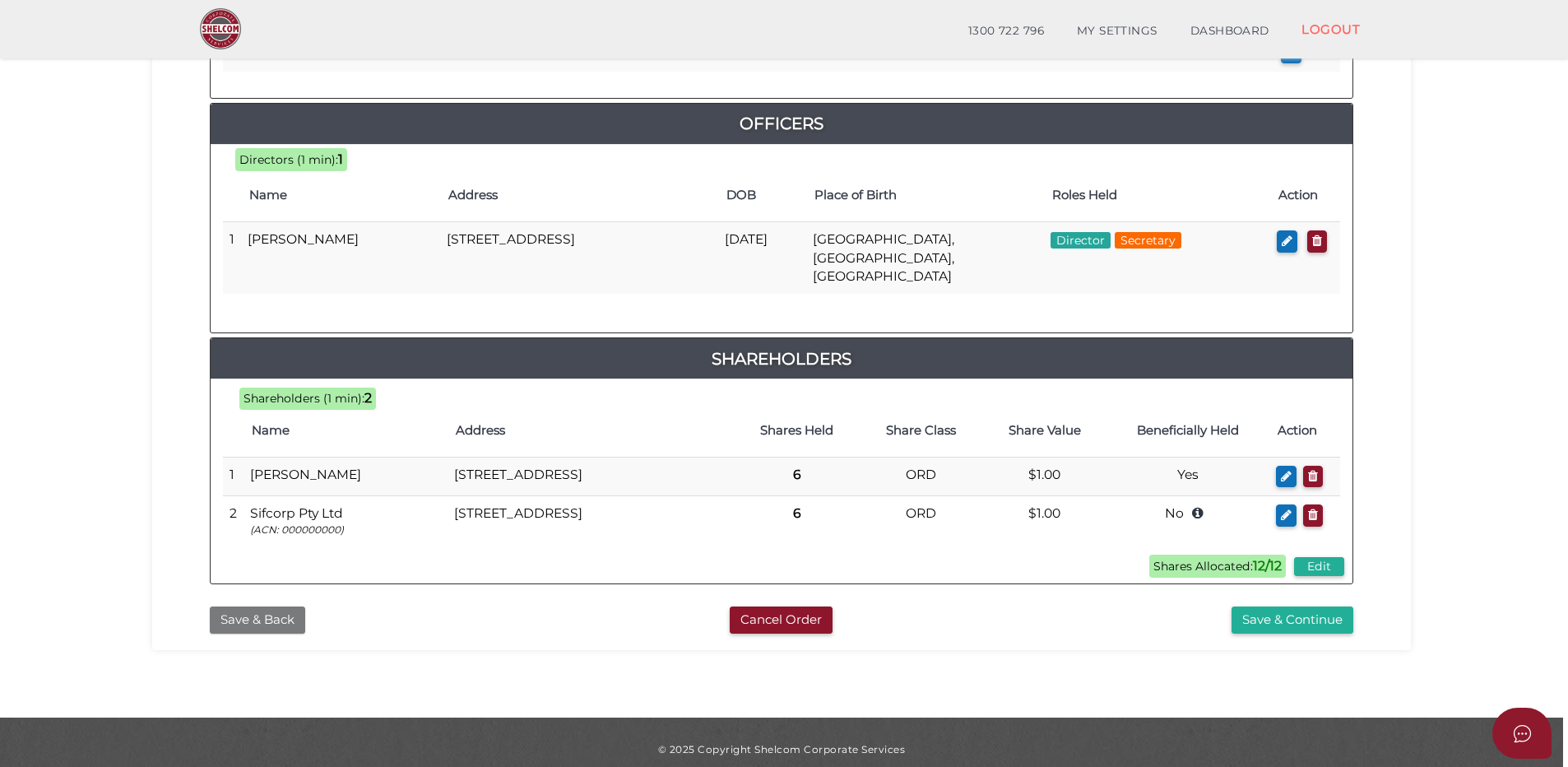
click at [273, 617] on button "Save & Back" at bounding box center [257, 620] width 95 height 27
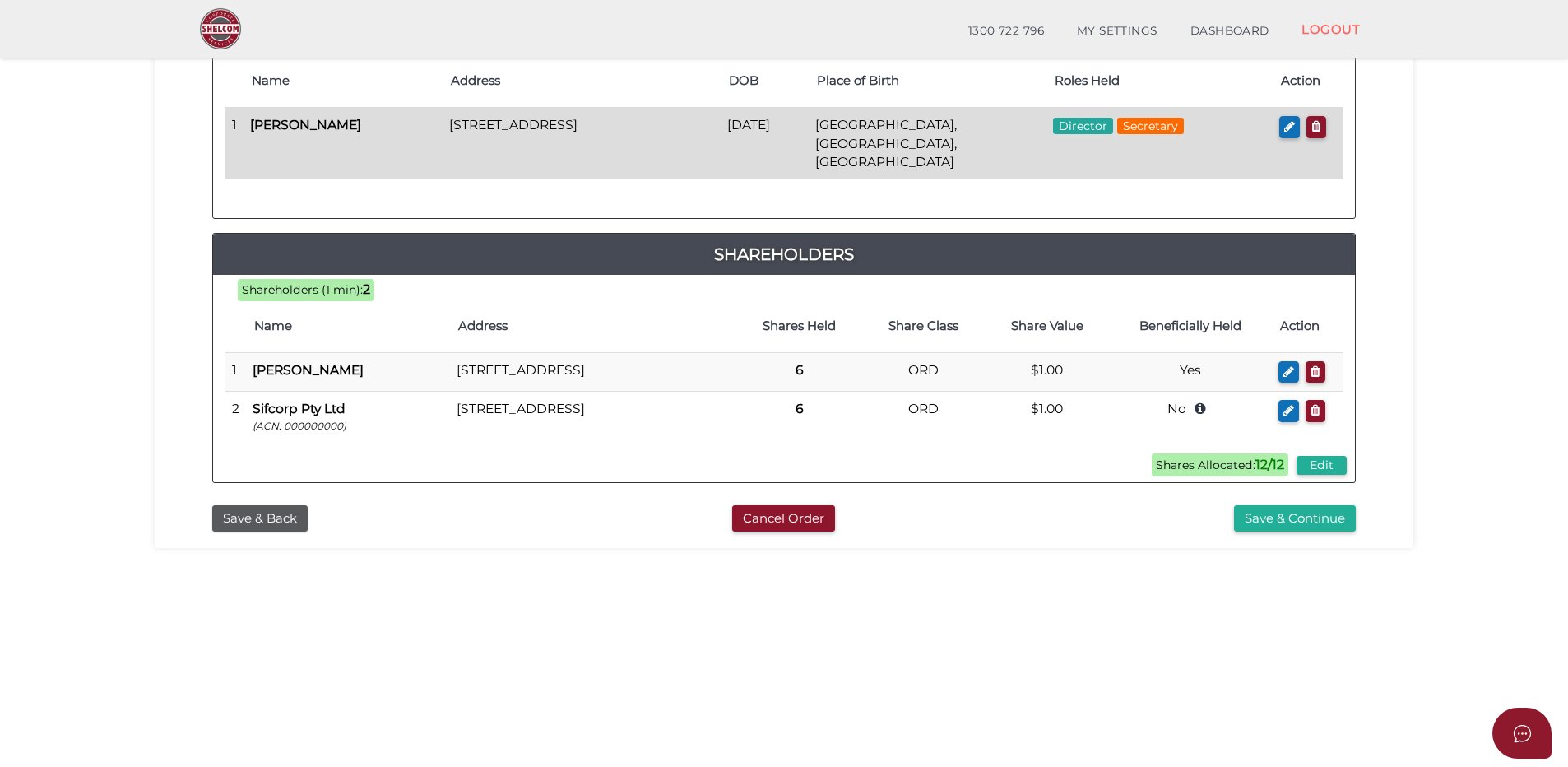
scroll to position [363, 0]
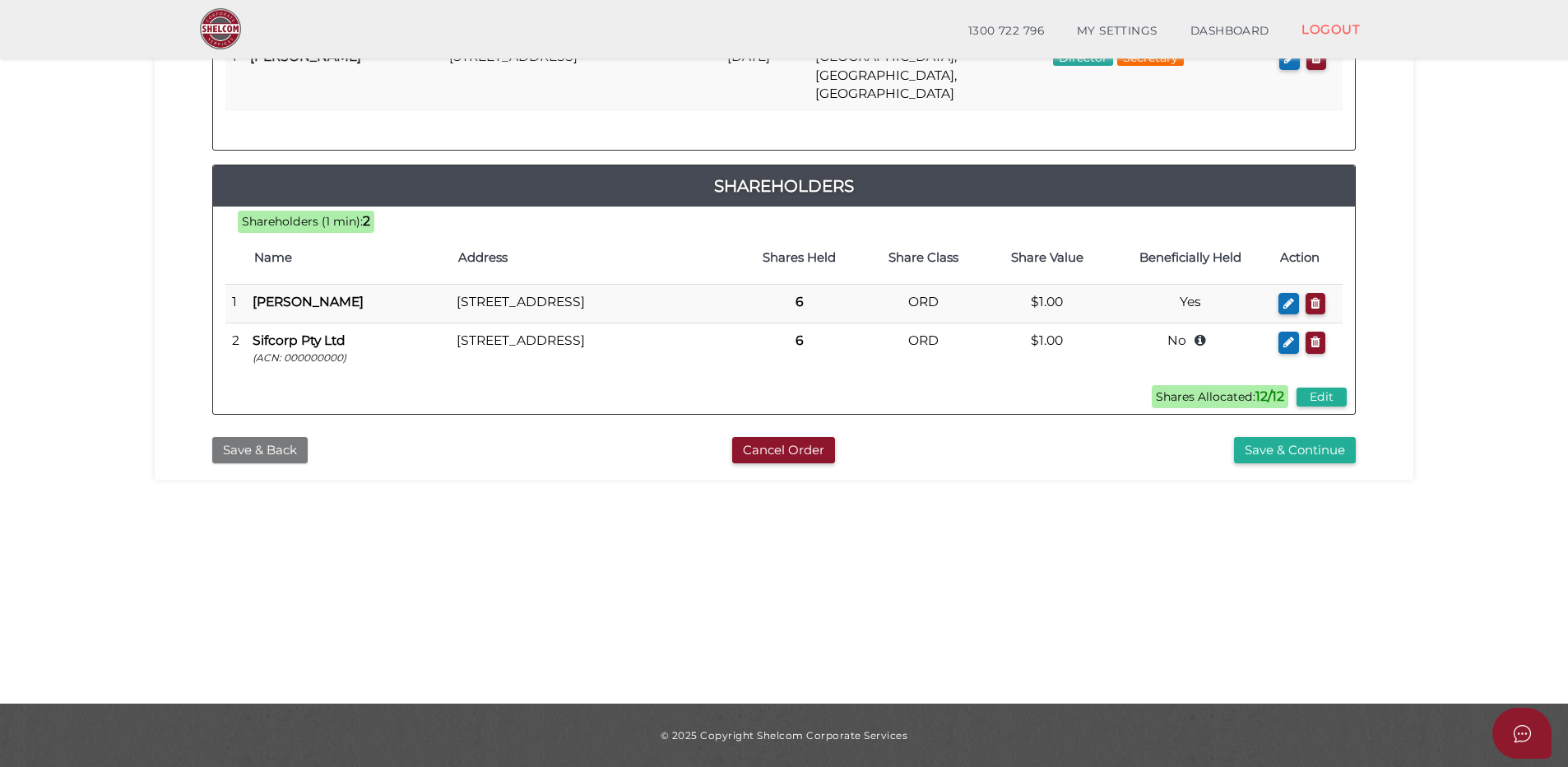
click at [240, 442] on button "Save & Back" at bounding box center [259, 450] width 95 height 27
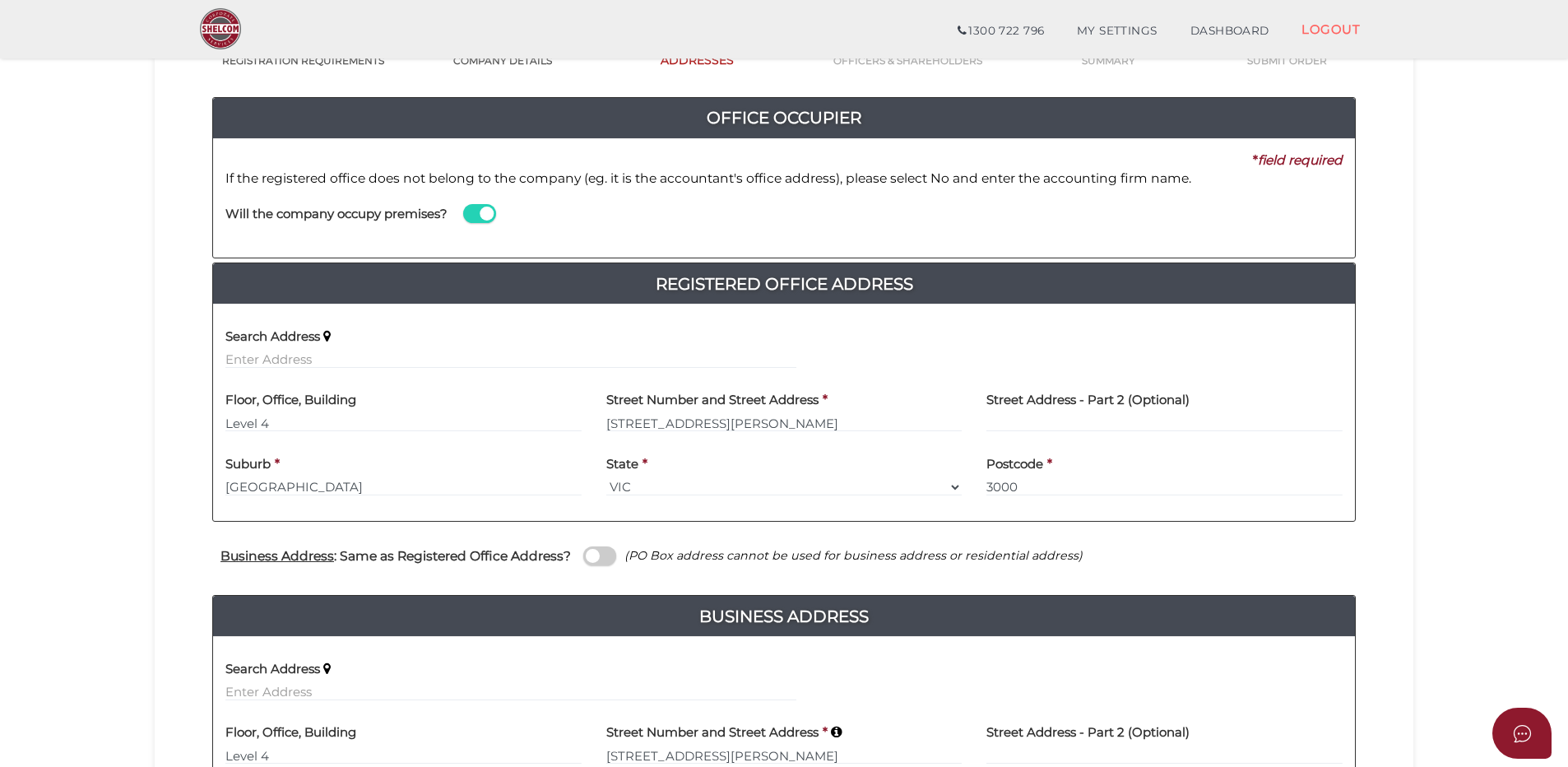
scroll to position [433, 0]
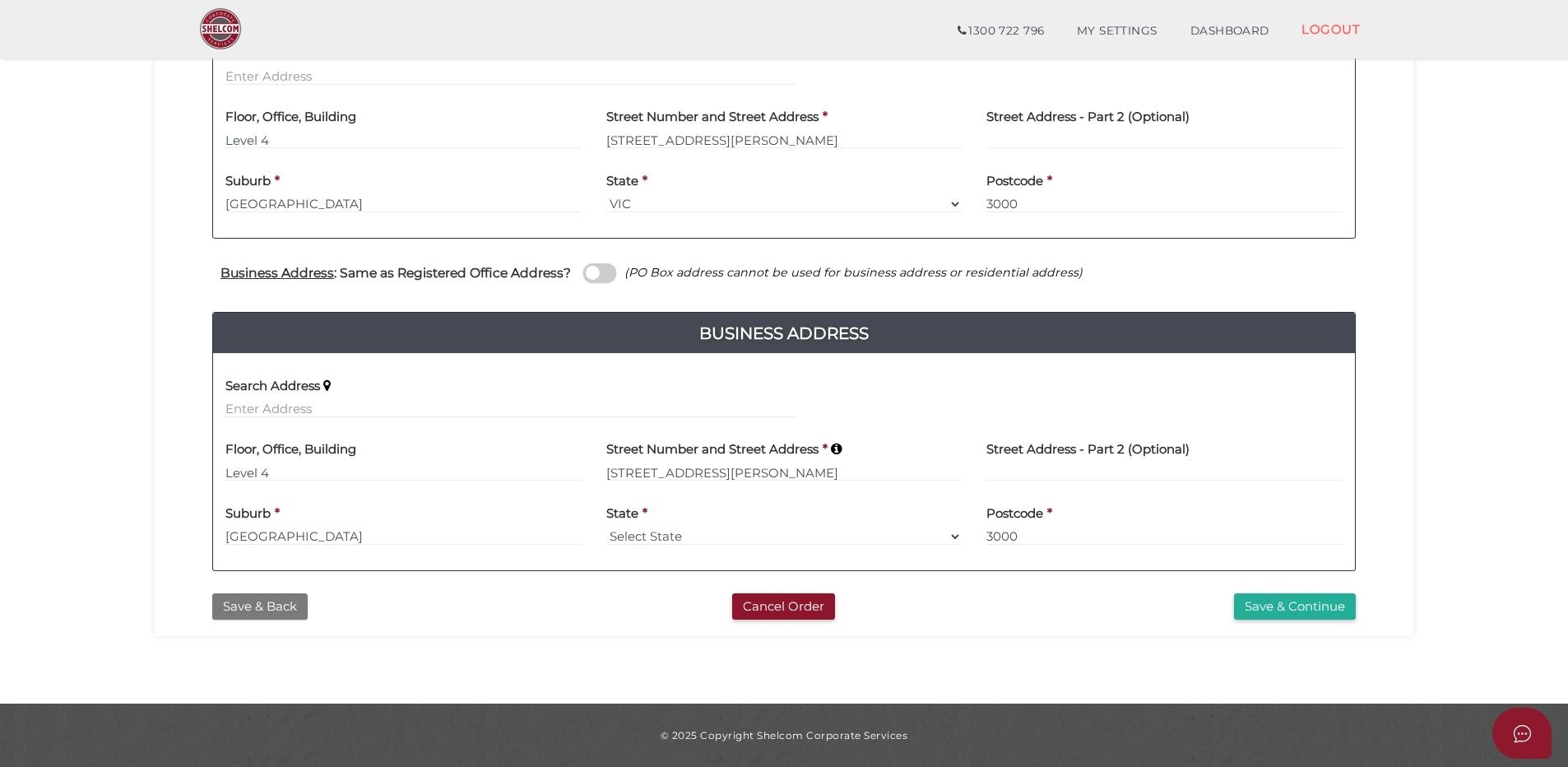
click at [243, 609] on button "Save & Back" at bounding box center [259, 607] width 95 height 27
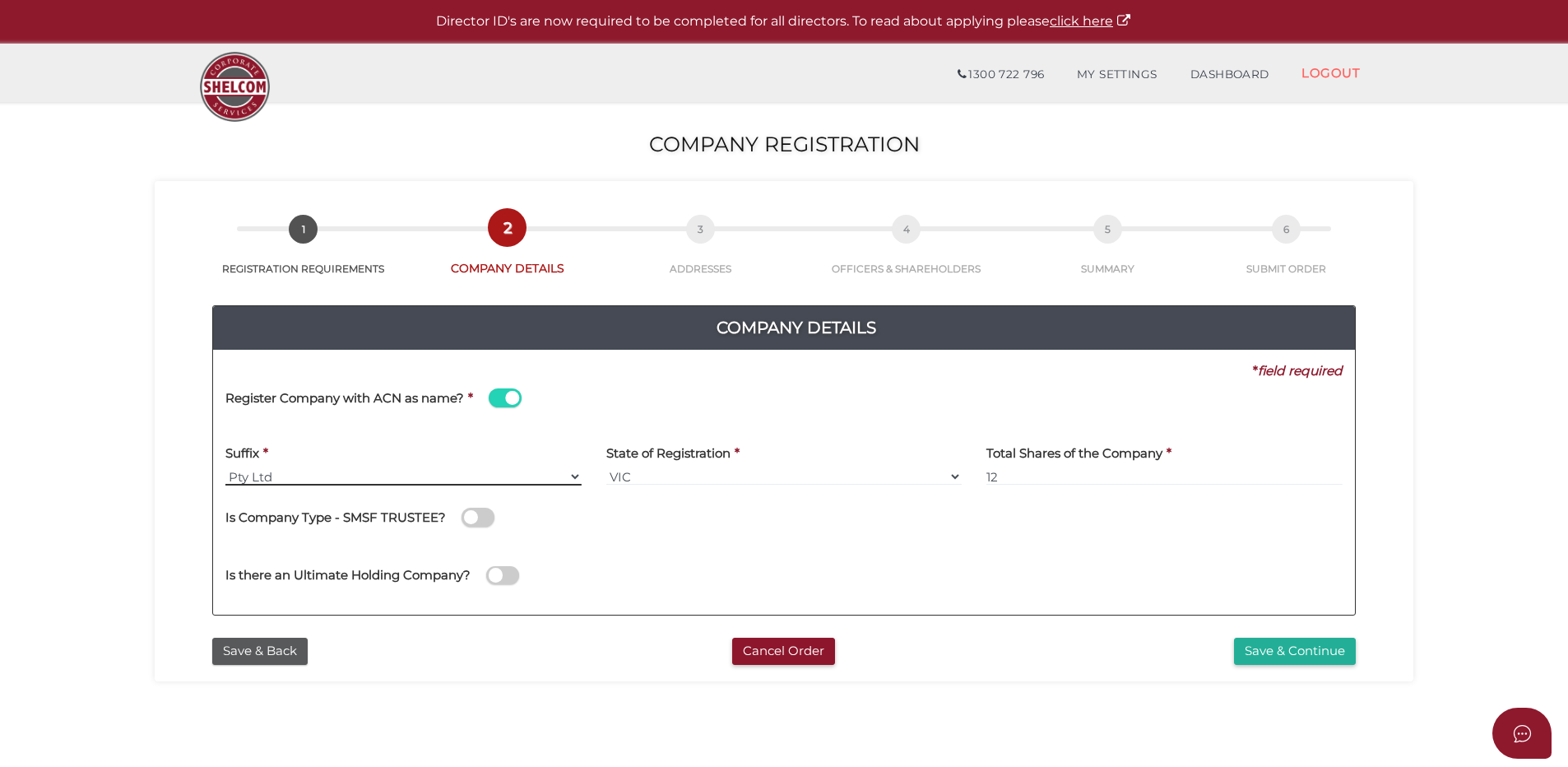
click at [281, 473] on select "Pty Ltd Pty Ltd Pty. Ltd. Pty Limited Proprietary Limited Proprietary Ltd" at bounding box center [404, 476] width 356 height 18
click at [225, 467] on select "Pty Ltd Pty Ltd Pty. Ltd. Pty Limited Proprietary Limited Proprietary Ltd" at bounding box center [404, 476] width 356 height 18
click at [286, 646] on button "Save & Back" at bounding box center [259, 651] width 95 height 27
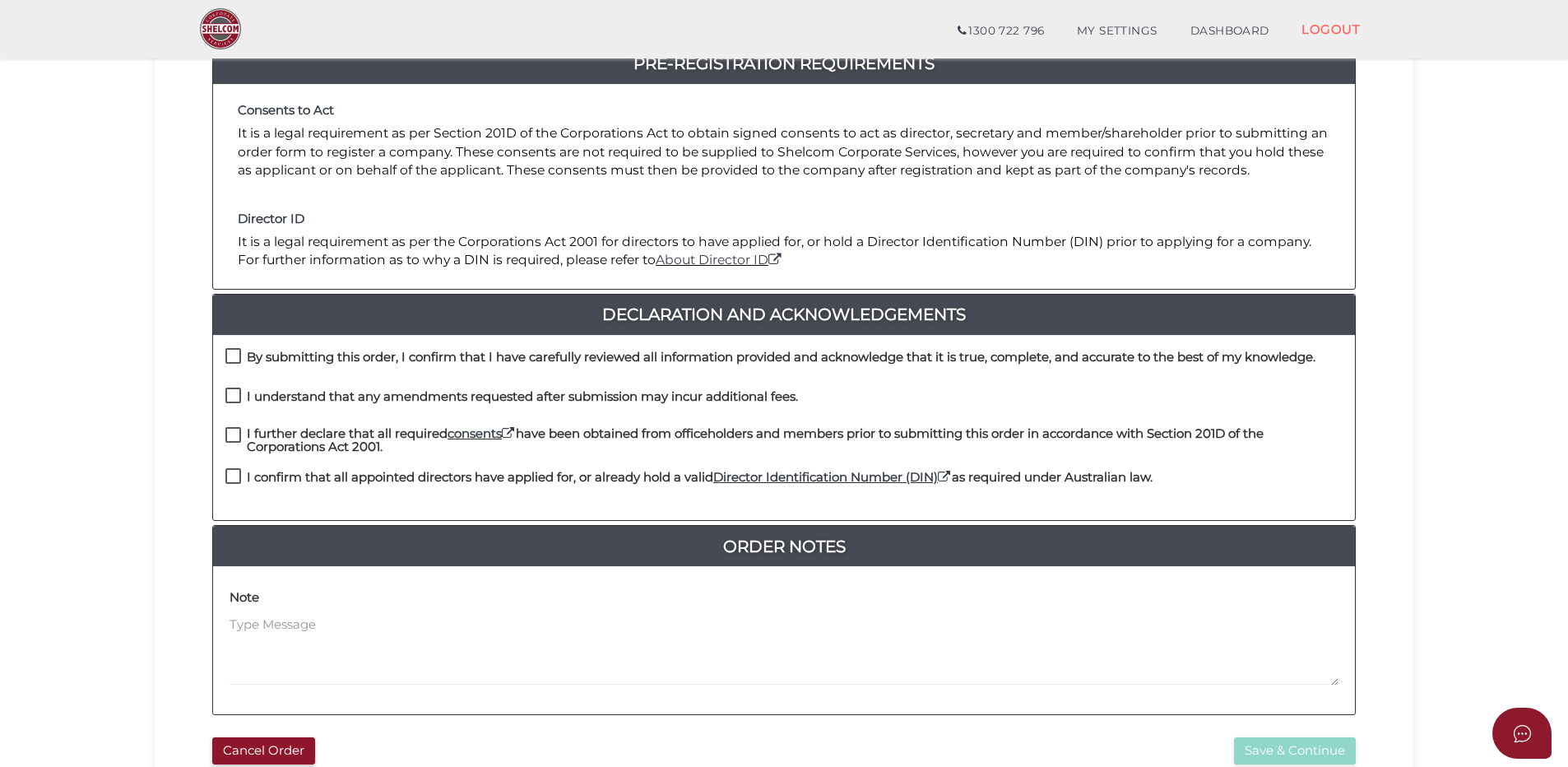
scroll to position [363, 0]
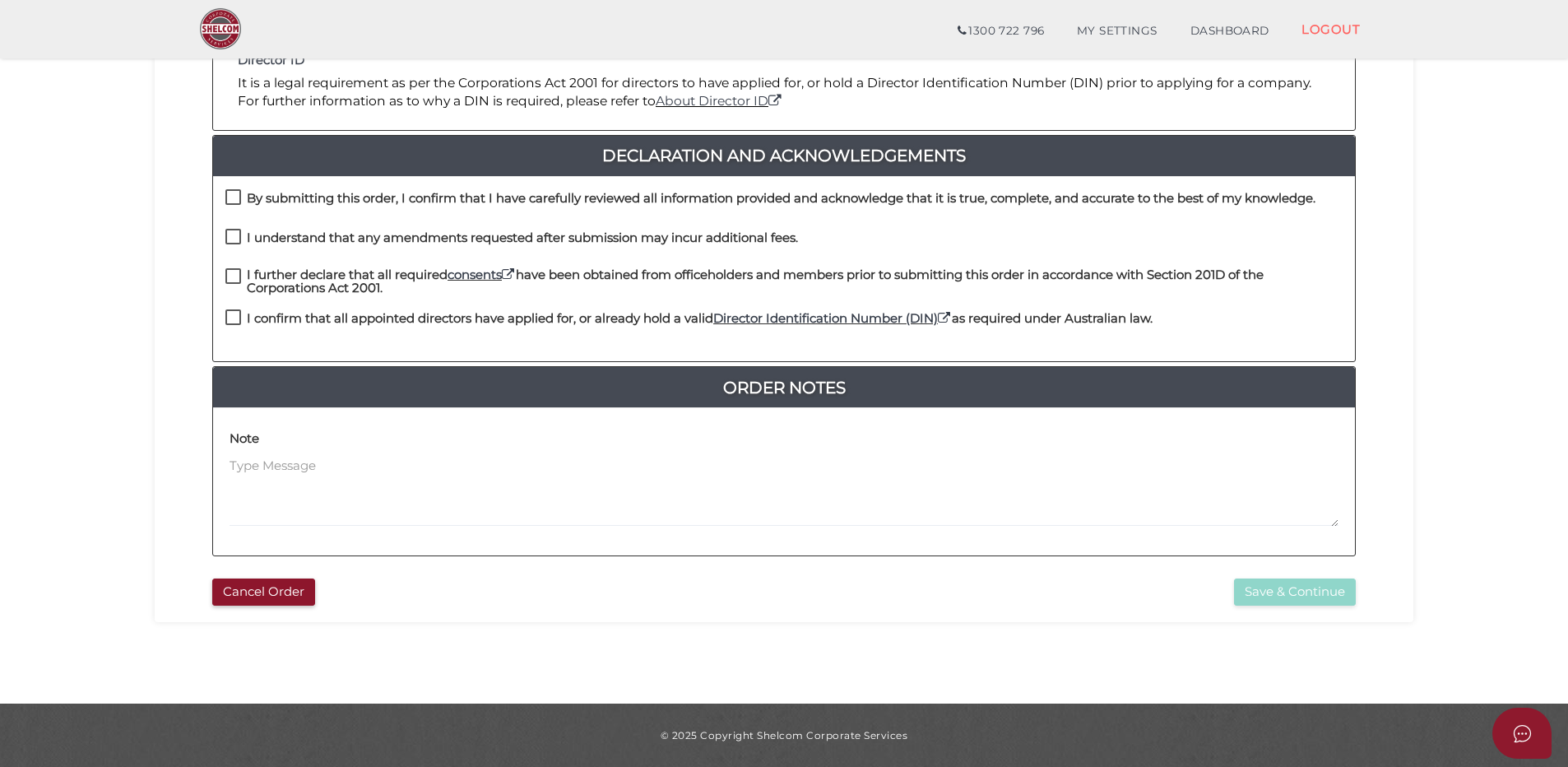
click at [236, 198] on label "By submitting this order, I confirm that I have carefully reviewed all informat…" at bounding box center [770, 201] width 1089 height 20
checkbox input "true"
click at [235, 239] on label "I understand that any amendments requested after submission may incur additiona…" at bounding box center [511, 241] width 572 height 20
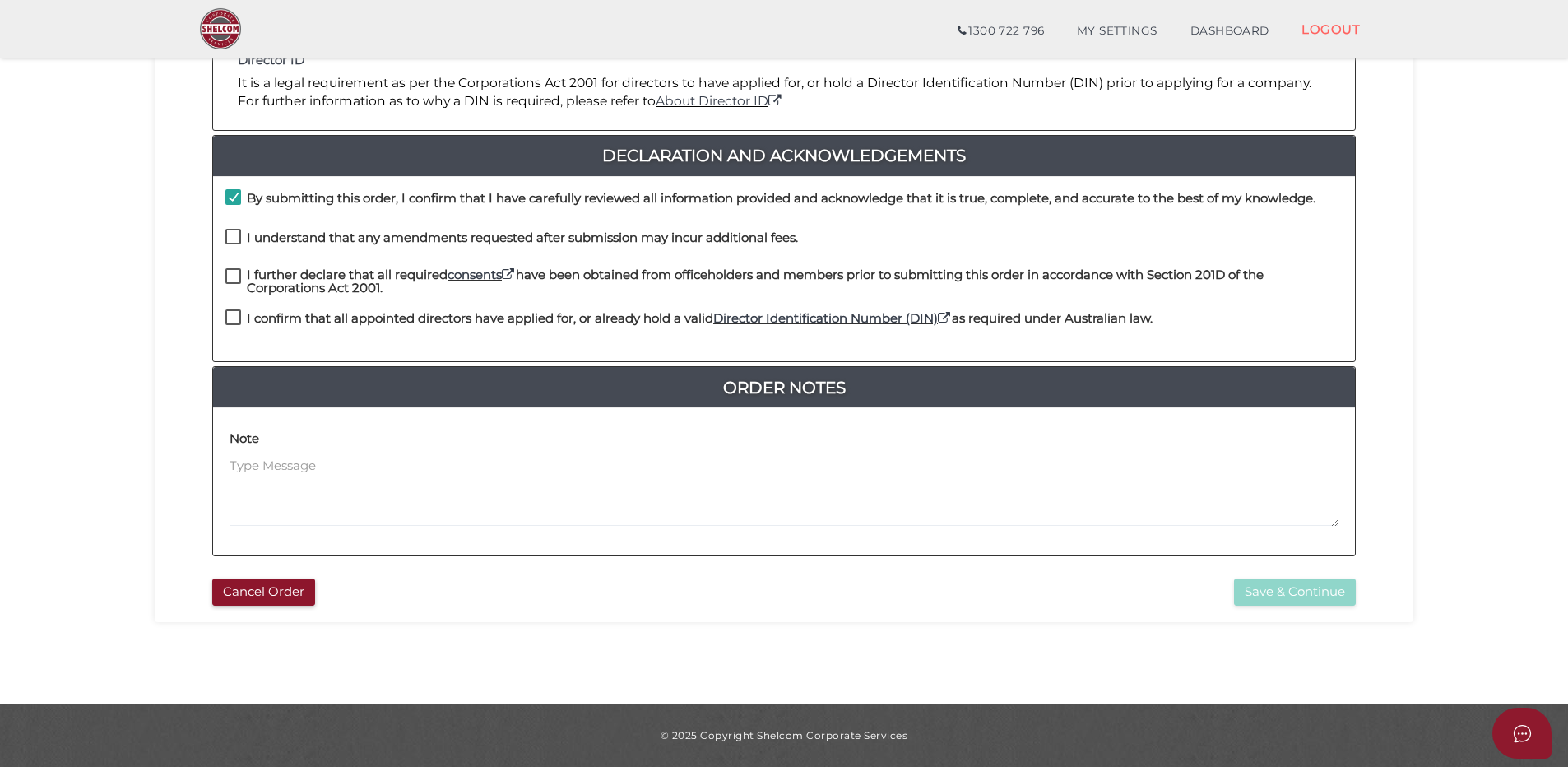
checkbox input "true"
click at [233, 277] on label "I further declare that all required consents have been obtained from officehold…" at bounding box center [784, 278] width 1117 height 20
drag, startPoint x: 233, startPoint y: 277, endPoint x: 231, endPoint y: 302, distance: 25.1
click at [231, 302] on div "I further declare that all required consents have been obtained from officehold…" at bounding box center [783, 289] width 1141 height 42
click at [233, 276] on label "I further declare that all required consents have been obtained from officehold…" at bounding box center [784, 278] width 1117 height 20
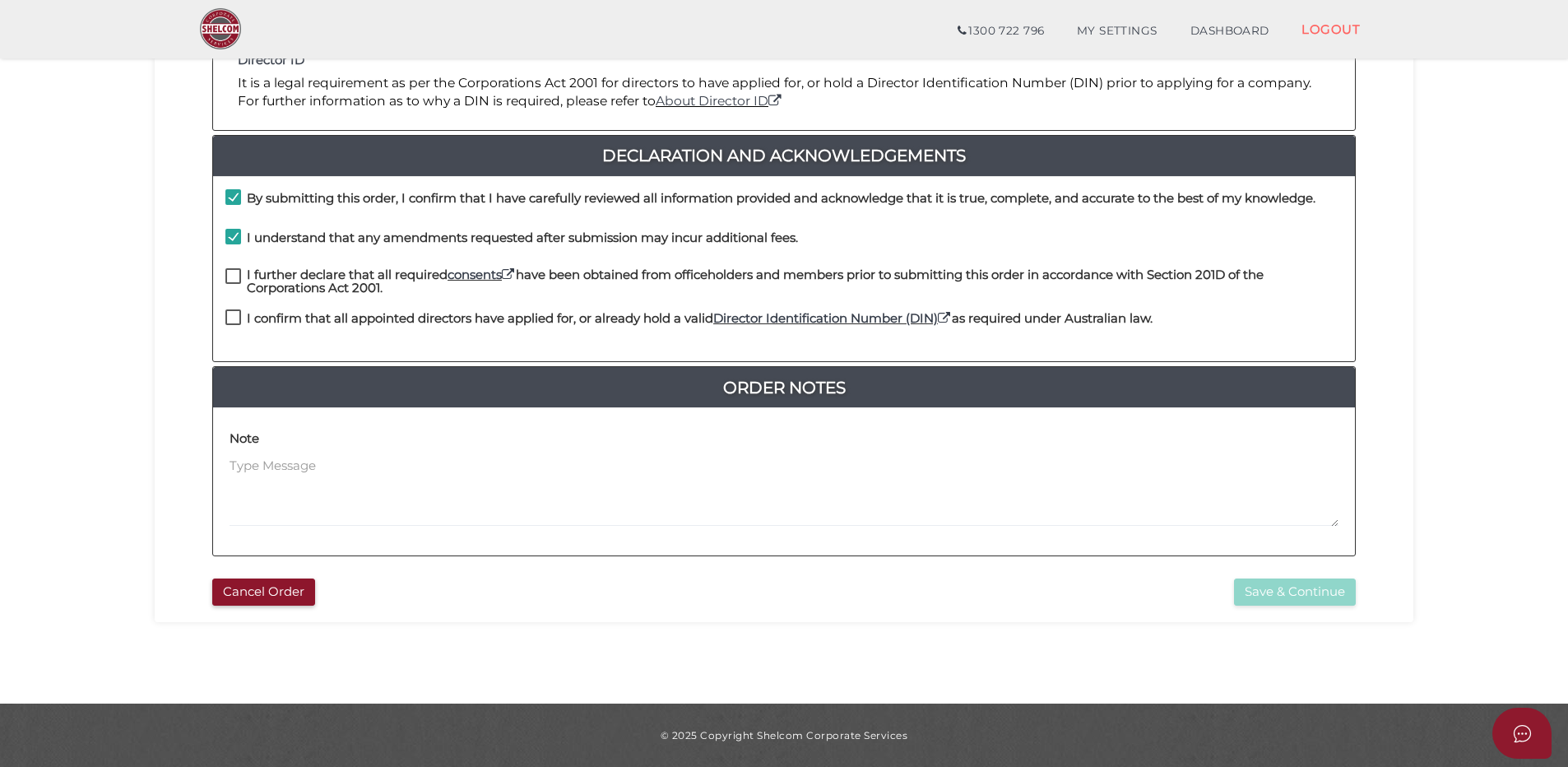
checkbox input "true"
click at [236, 316] on label "I confirm that all appointed directors have applied for, or already hold a vali…" at bounding box center [689, 322] width 927 height 20
checkbox input "true"
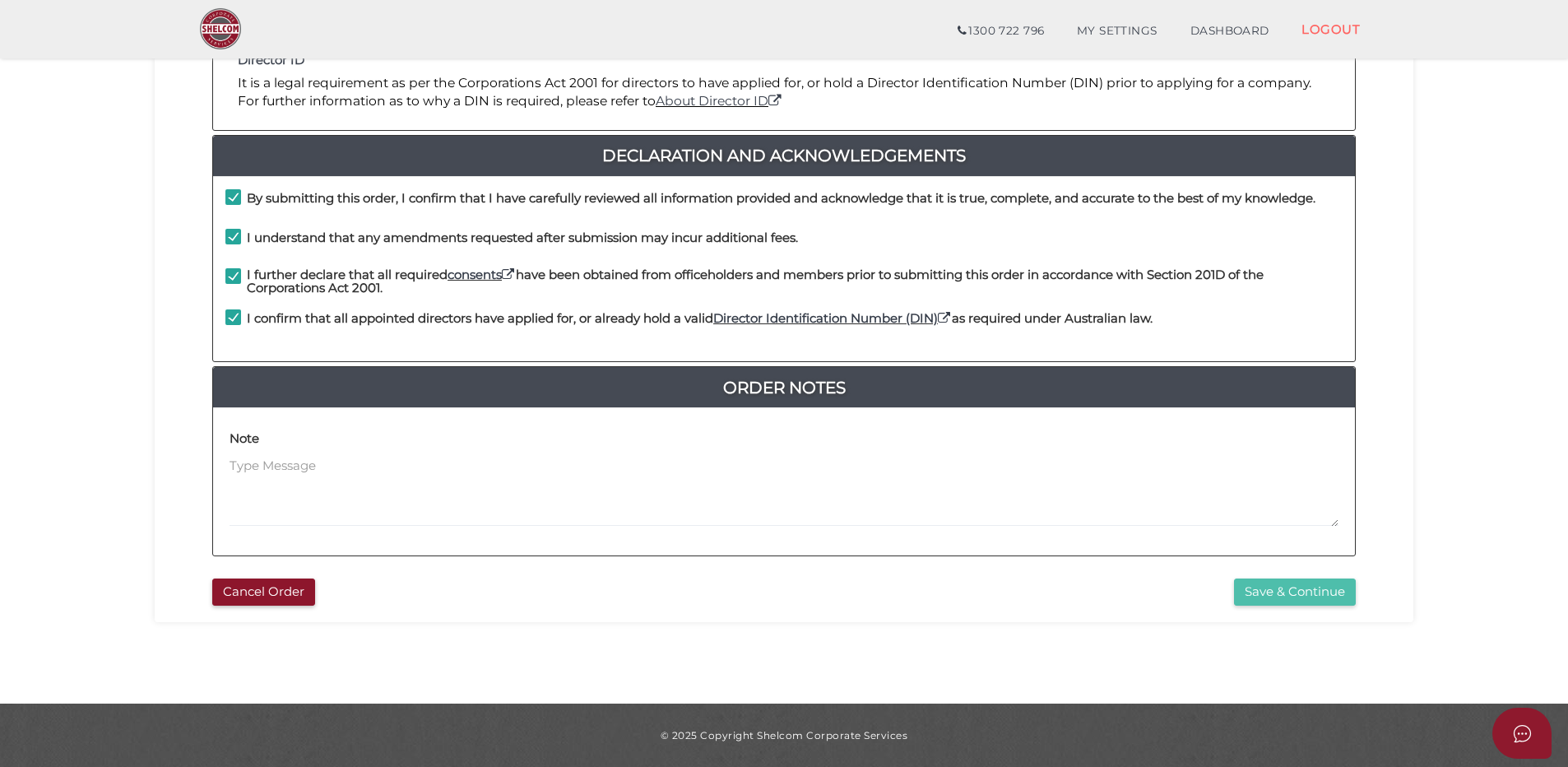
click at [1293, 594] on button "Save & Continue" at bounding box center [1294, 592] width 121 height 27
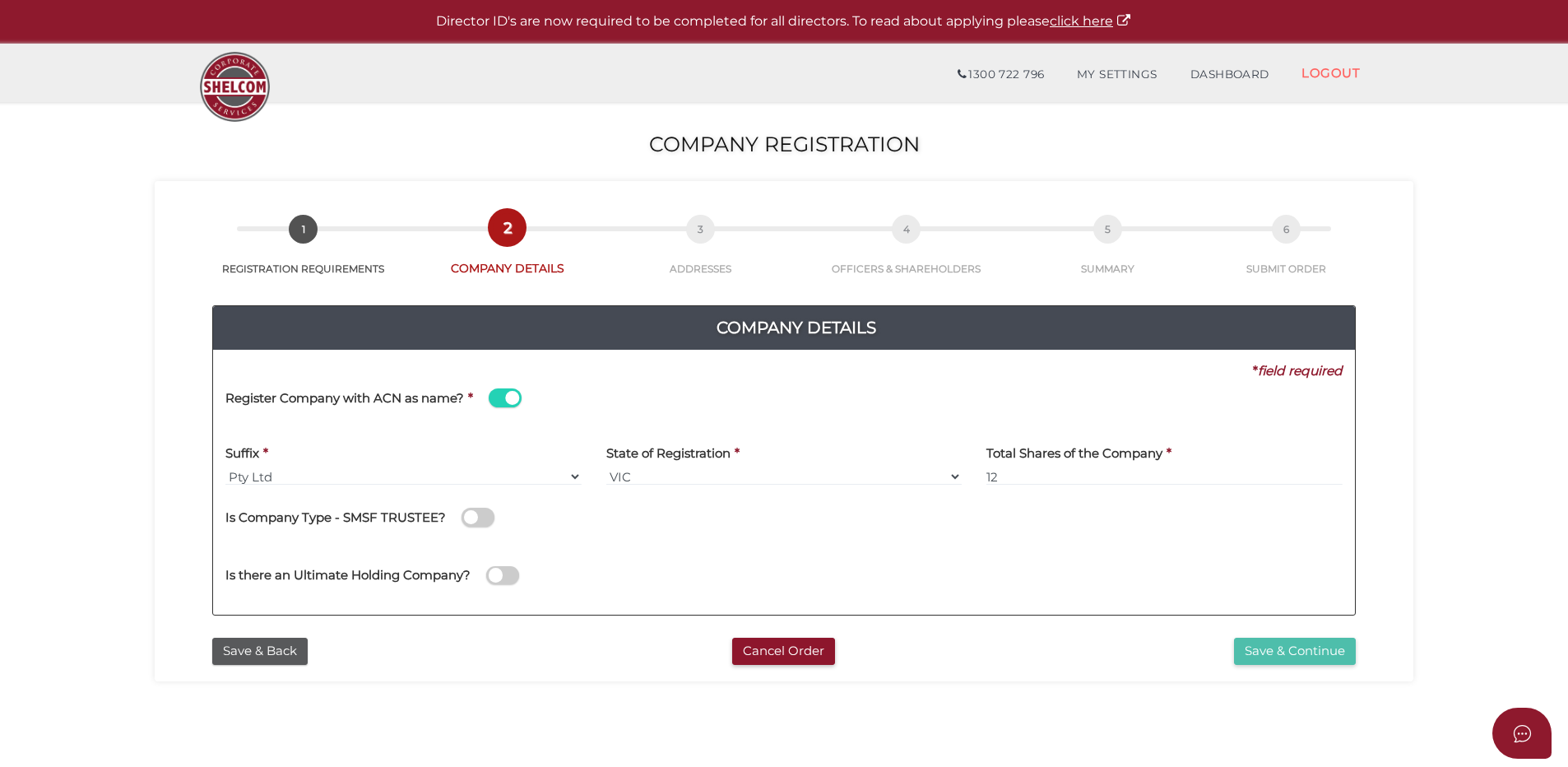
click at [1304, 648] on button "Save & Continue" at bounding box center [1294, 651] width 121 height 27
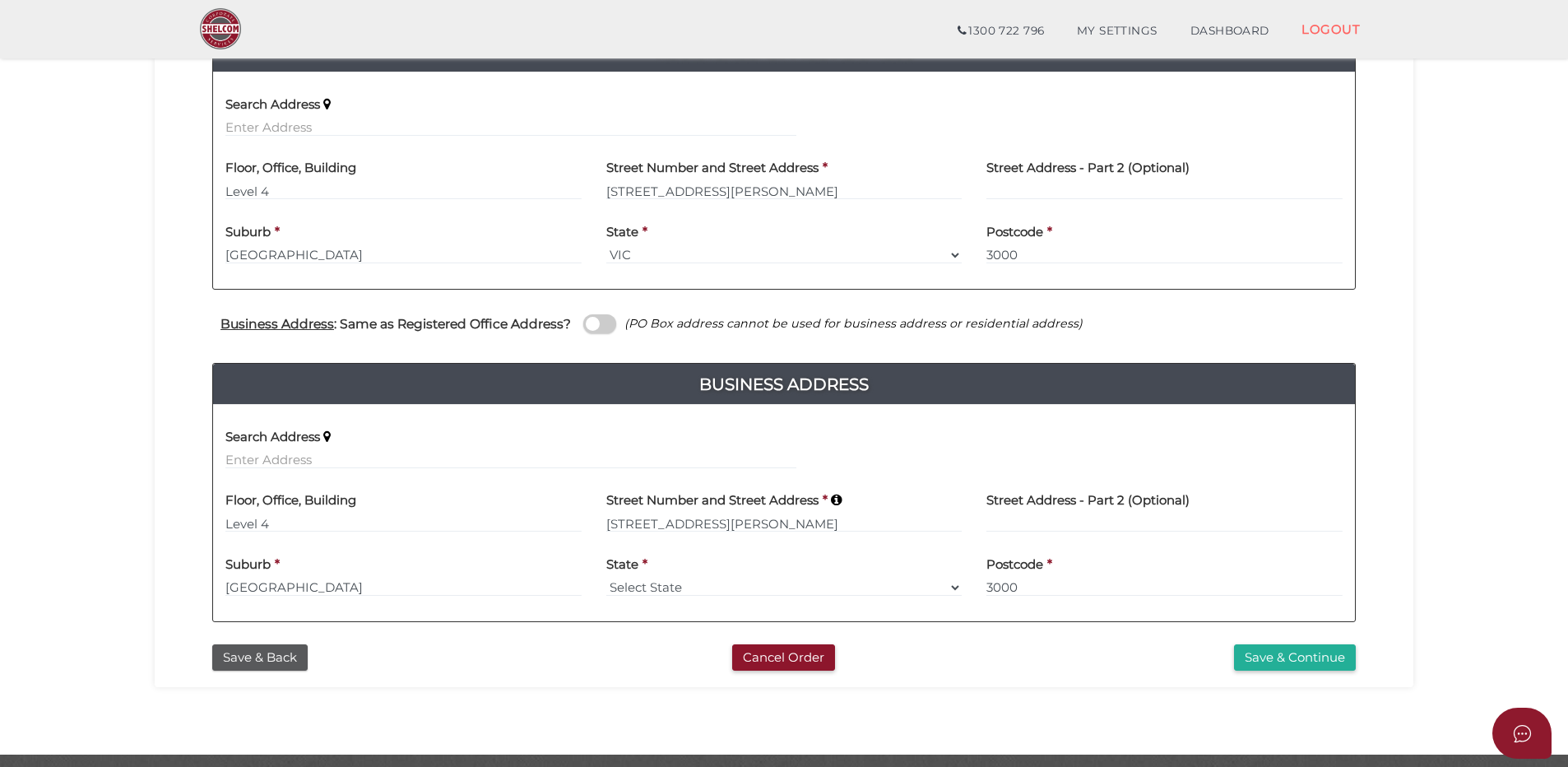
scroll to position [433, 0]
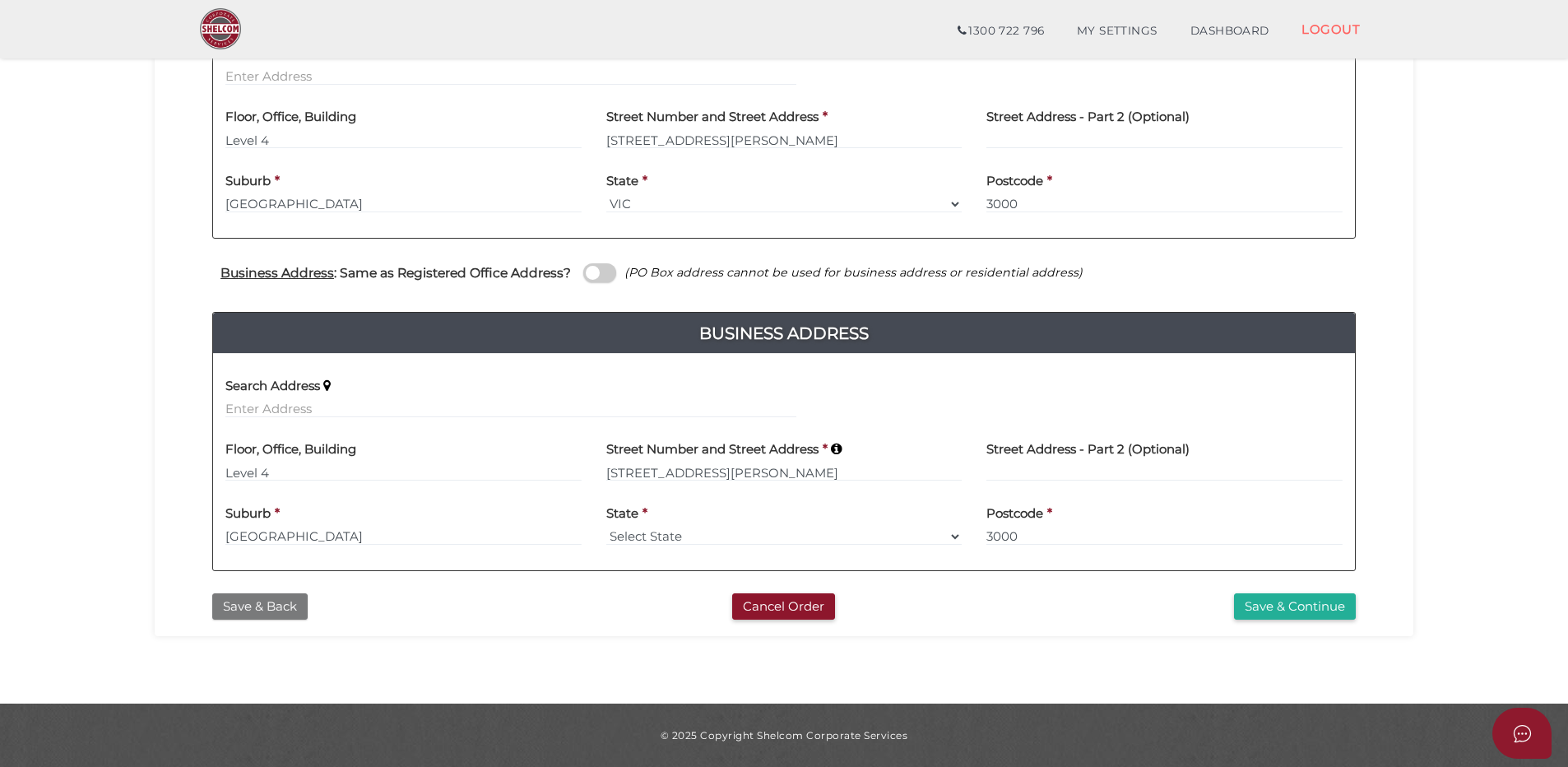
click at [245, 612] on button "Save & Back" at bounding box center [259, 607] width 95 height 27
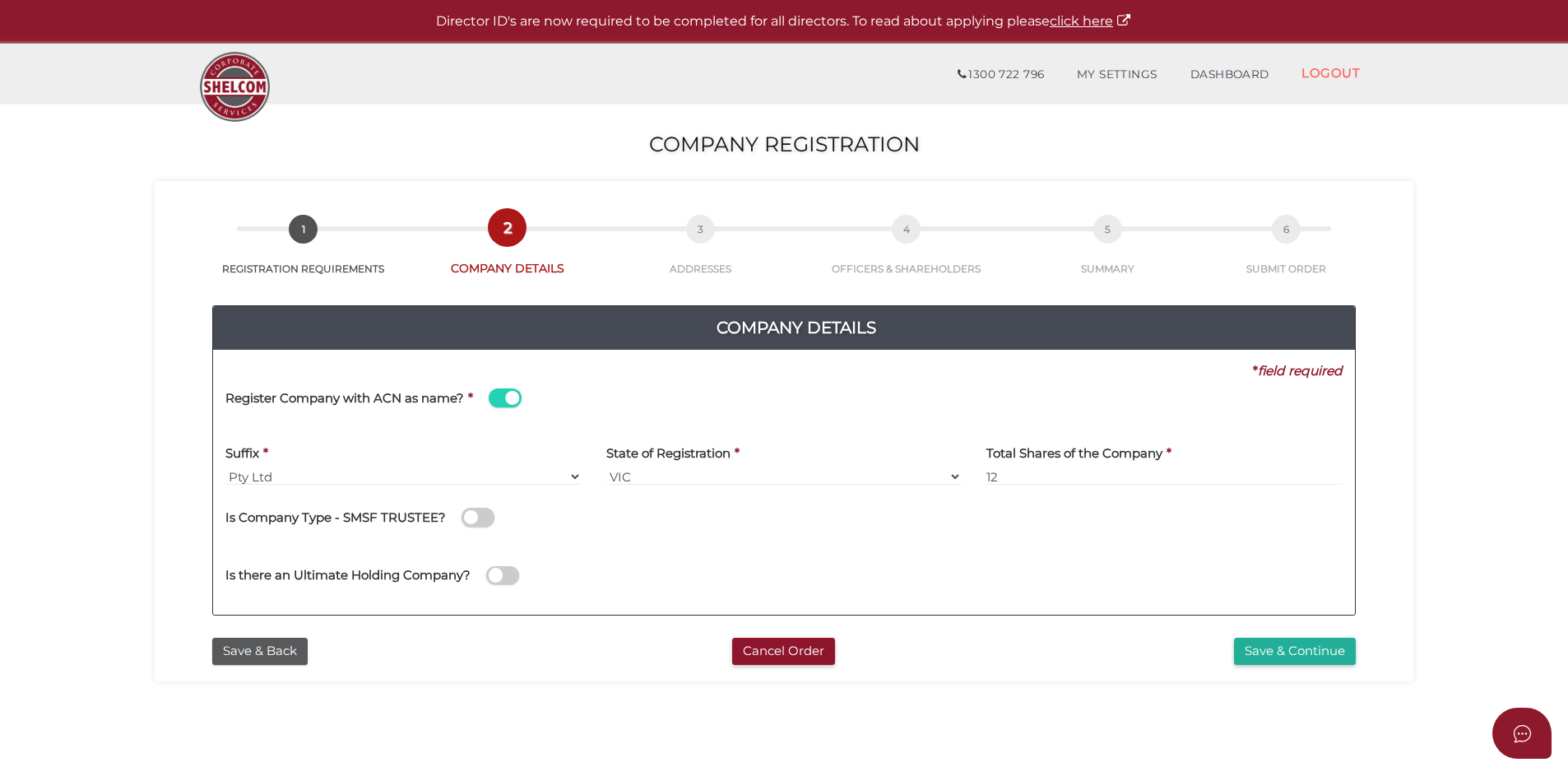
click at [496, 397] on span at bounding box center [505, 398] width 33 height 19
click at [0, 0] on input "checkbox" at bounding box center [0, 0] width 0 height 0
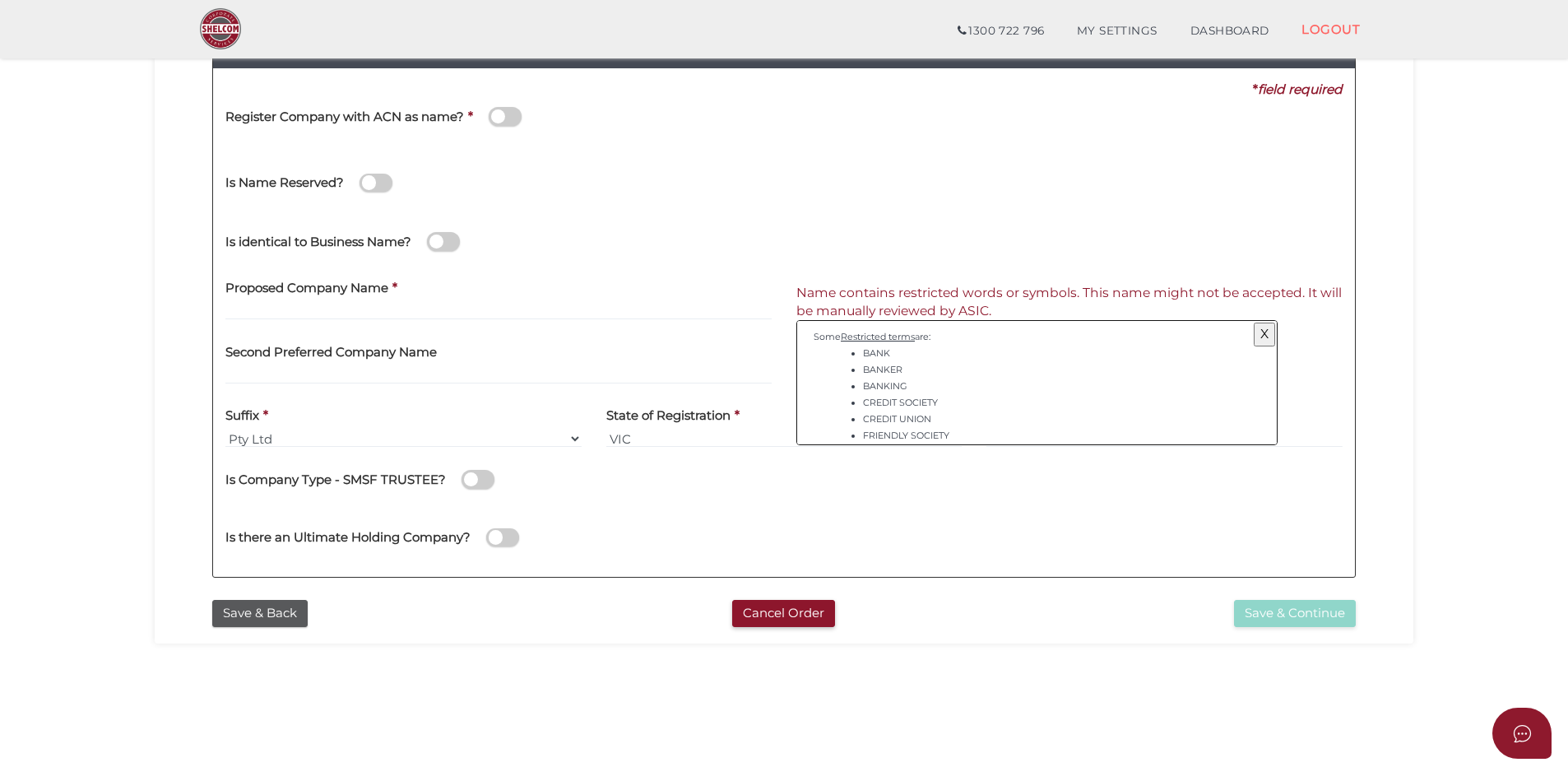
scroll to position [247, 0]
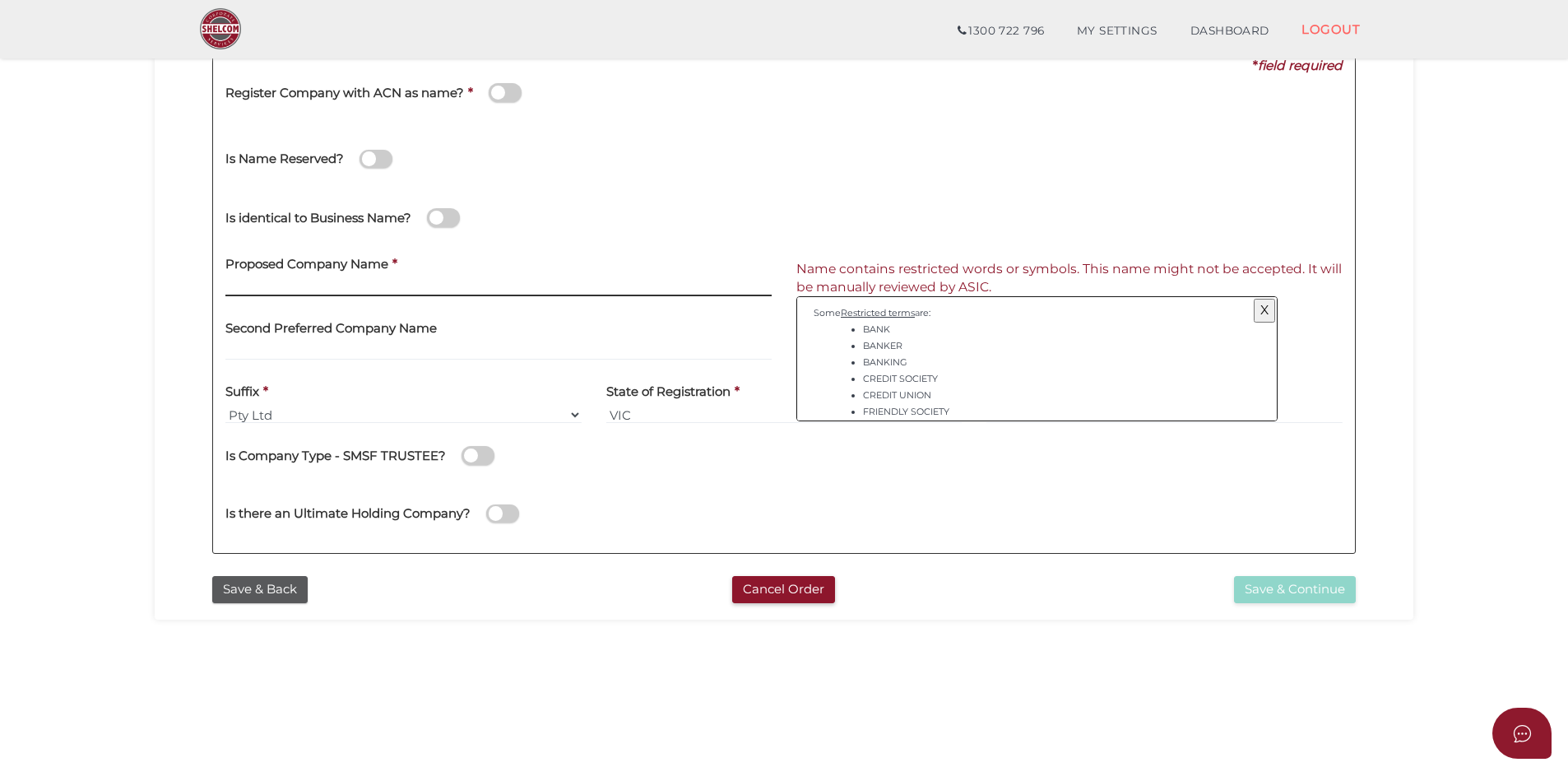
click at [385, 284] on input "text" at bounding box center [498, 287] width 546 height 18
click at [446, 216] on span at bounding box center [443, 218] width 33 height 19
click at [0, 0] on input "checkbox" at bounding box center [0, 0] width 0 height 0
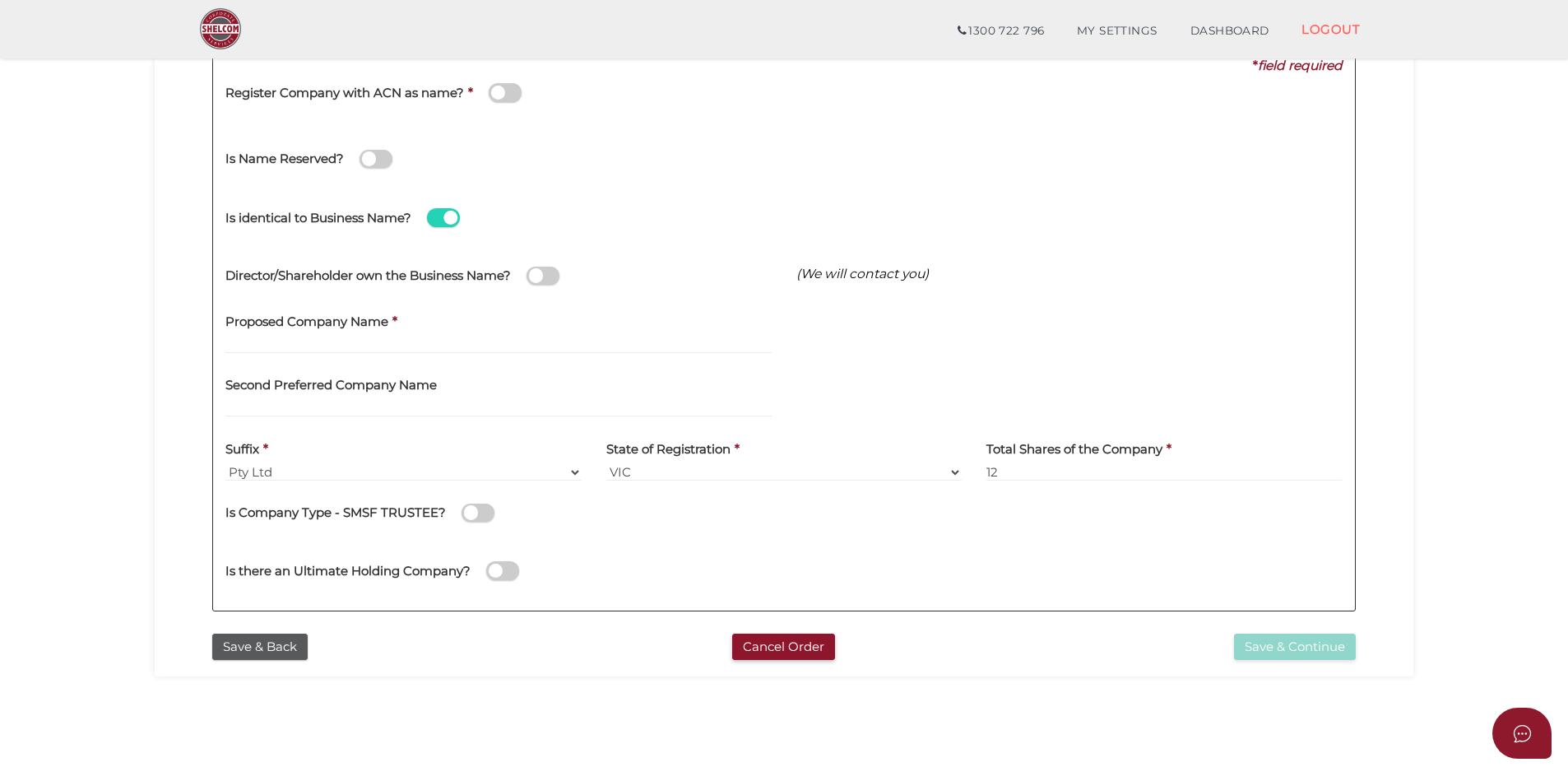
click at [445, 215] on span at bounding box center [443, 218] width 33 height 19
click at [0, 0] on input "checkbox" at bounding box center [0, 0] width 0 height 0
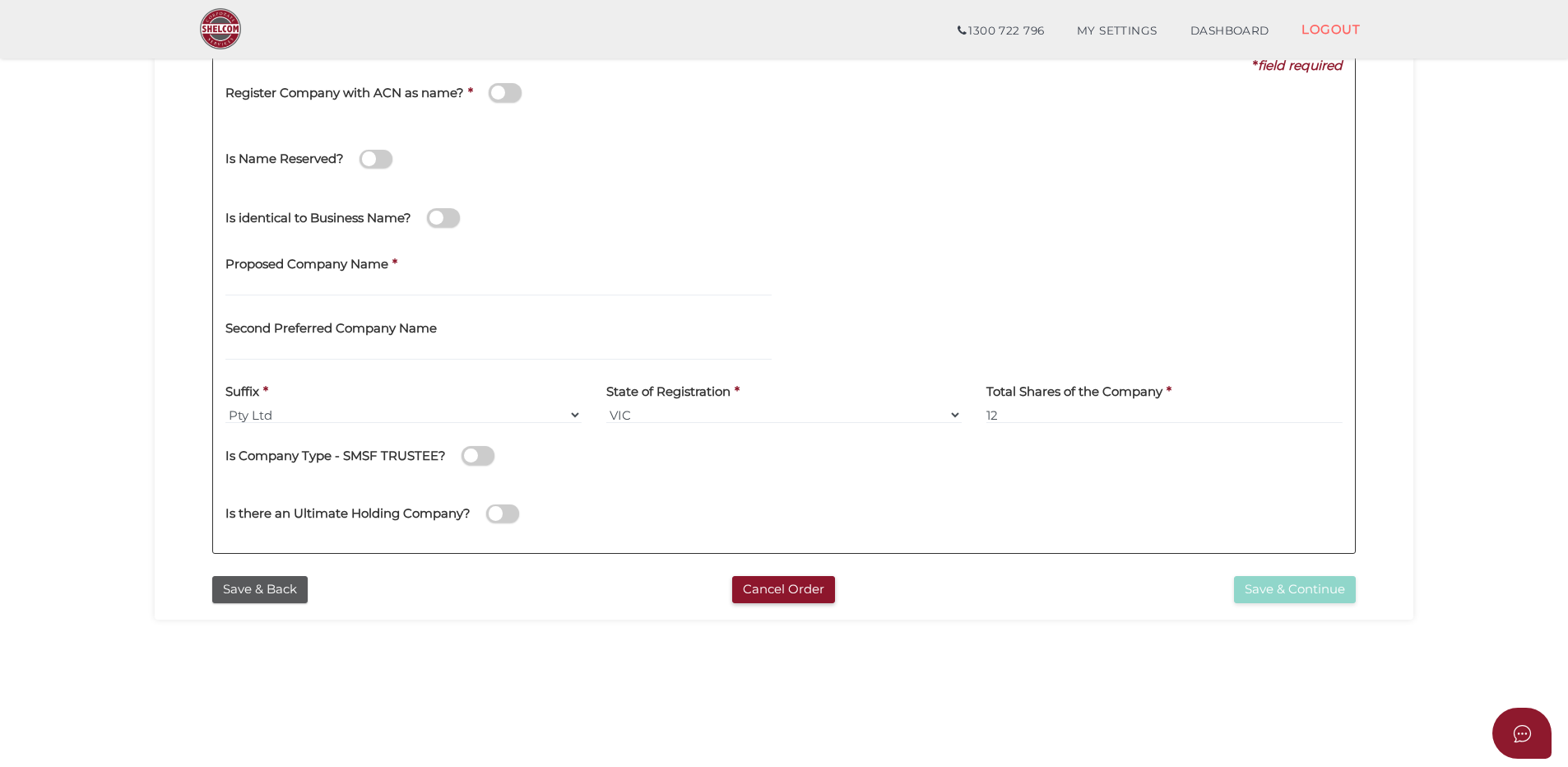
click at [397, 278] on div "Proposed Company Name *" at bounding box center [498, 271] width 546 height 52
click at [398, 285] on input "text" at bounding box center [498, 287] width 546 height 18
type input "Cornbridge"
click at [104, 386] on section "Company Registration 8baecf6c0e5a37e26a7bf54806741e92 1 REGISTRATION REQUIREMEN…" at bounding box center [784, 307] width 1568 height 1022
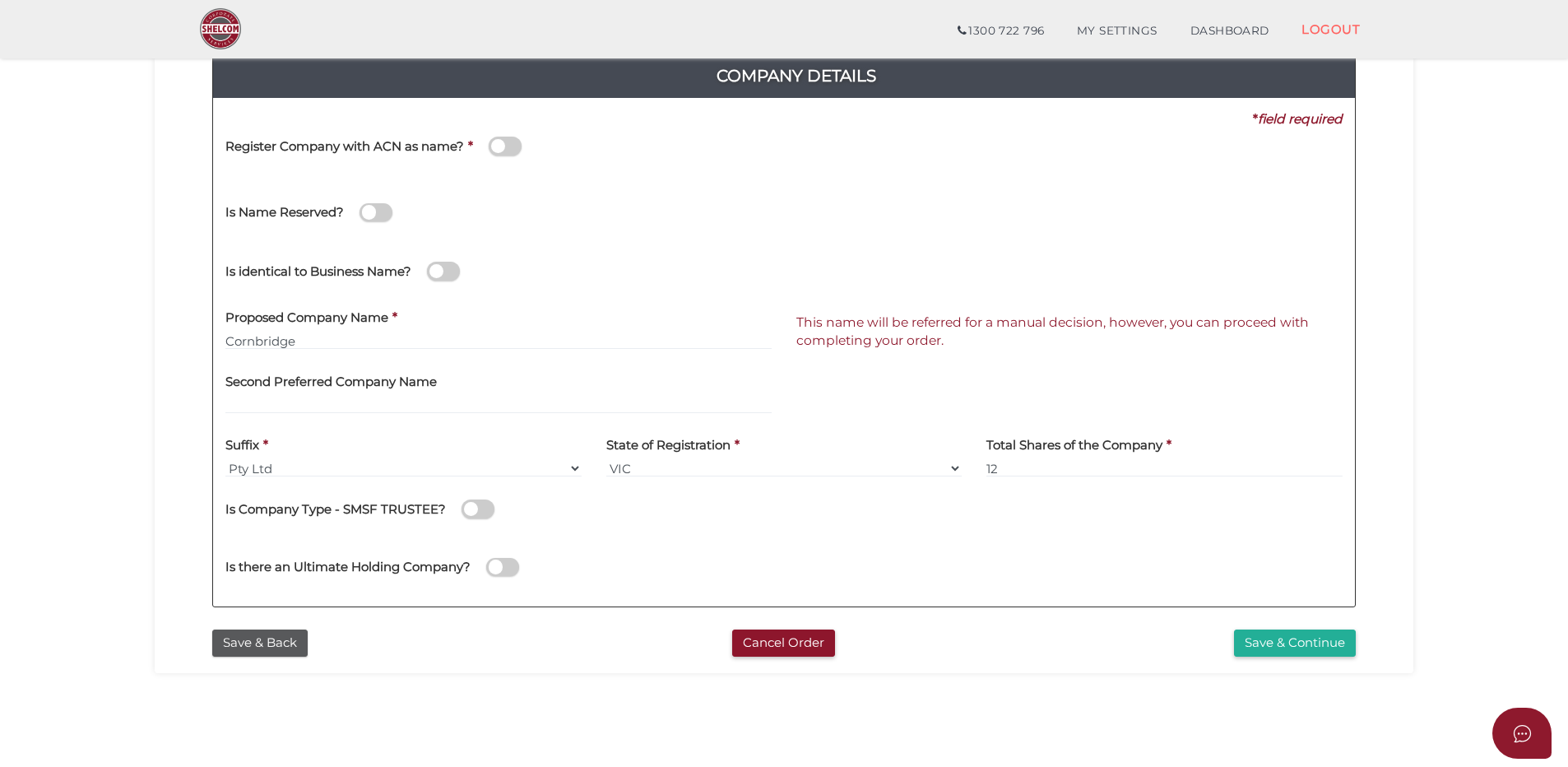
scroll to position [165, 0]
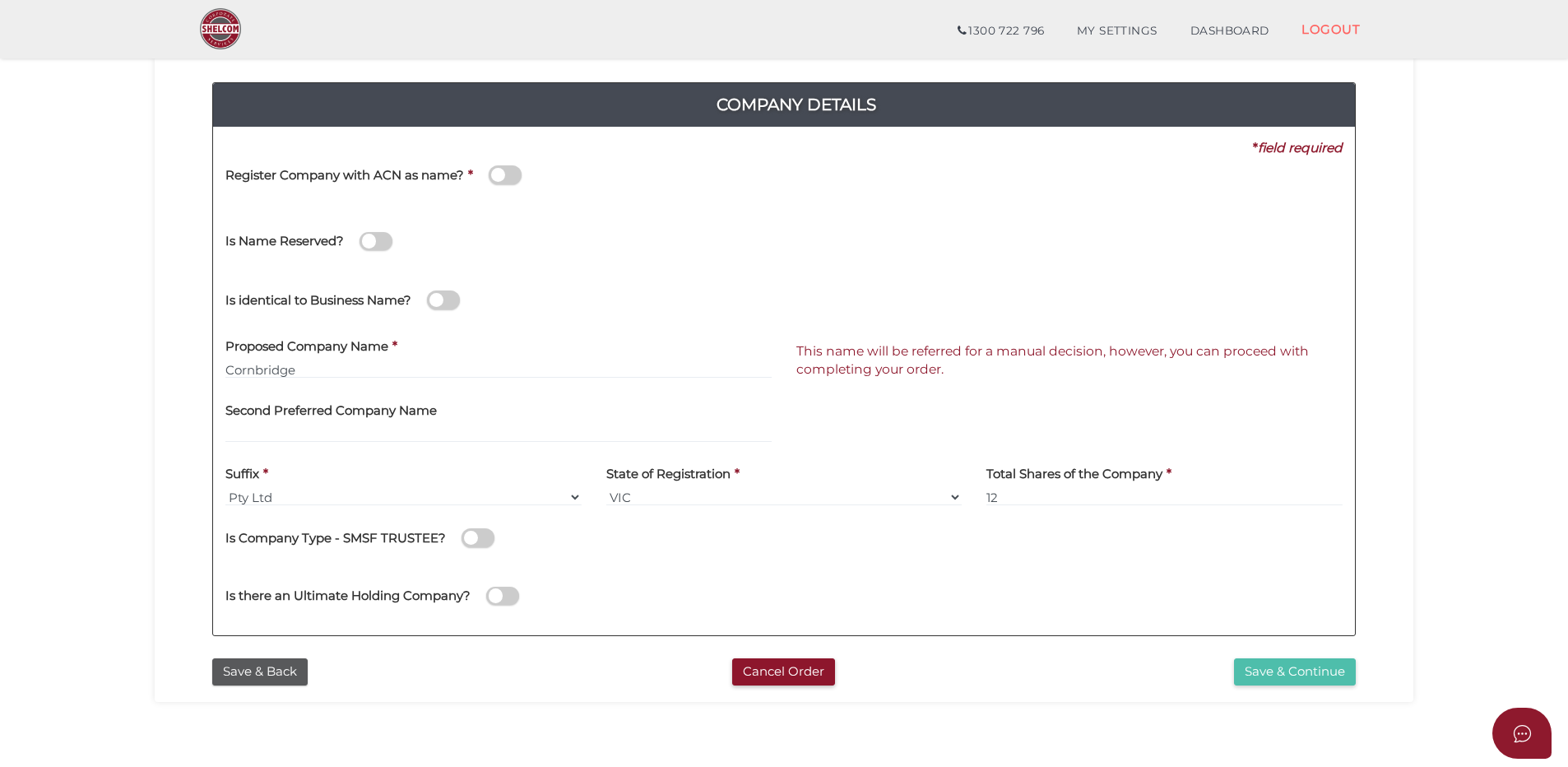
click at [1271, 670] on button "Save & Continue" at bounding box center [1294, 672] width 121 height 27
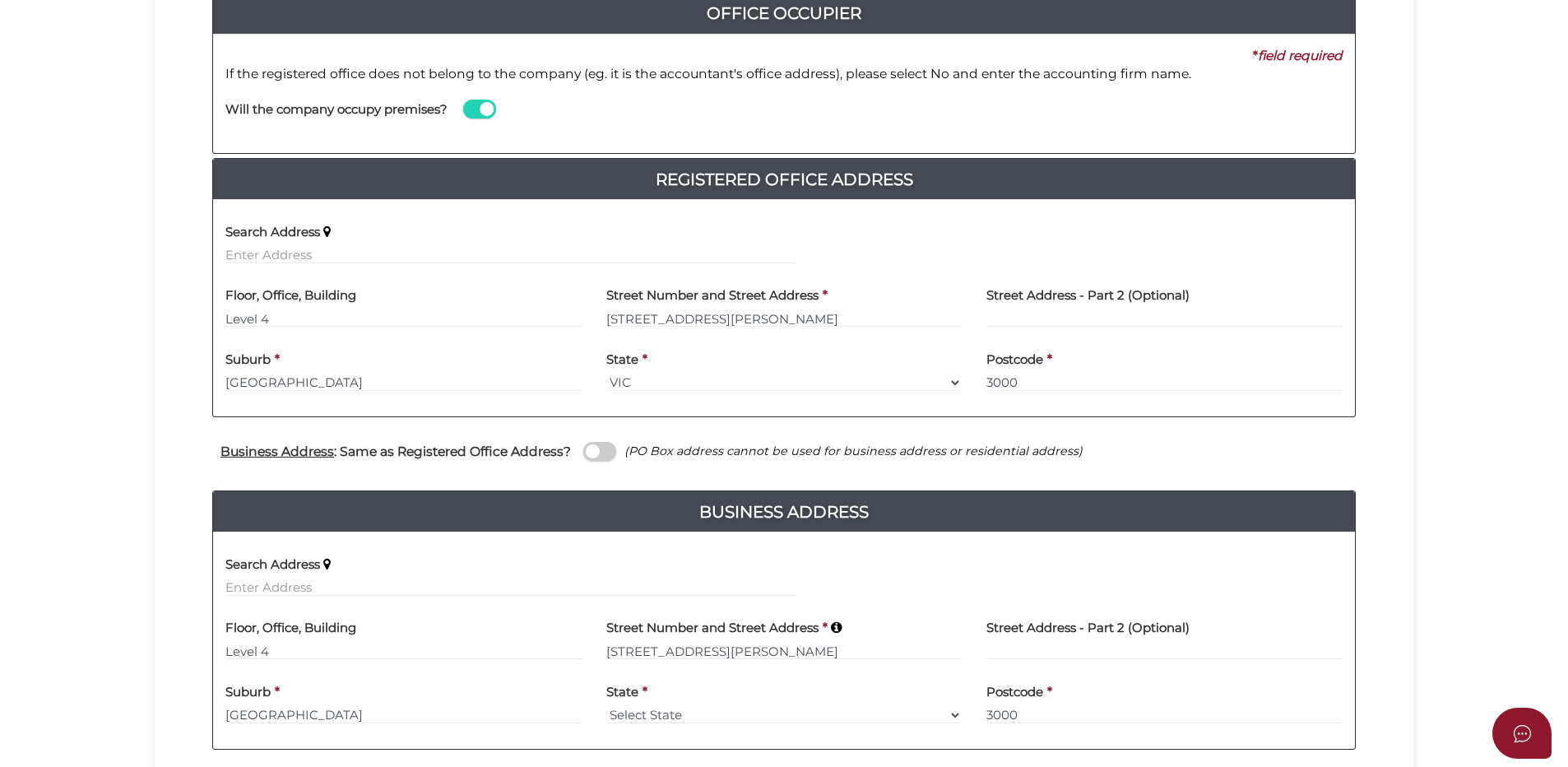
scroll to position [433, 0]
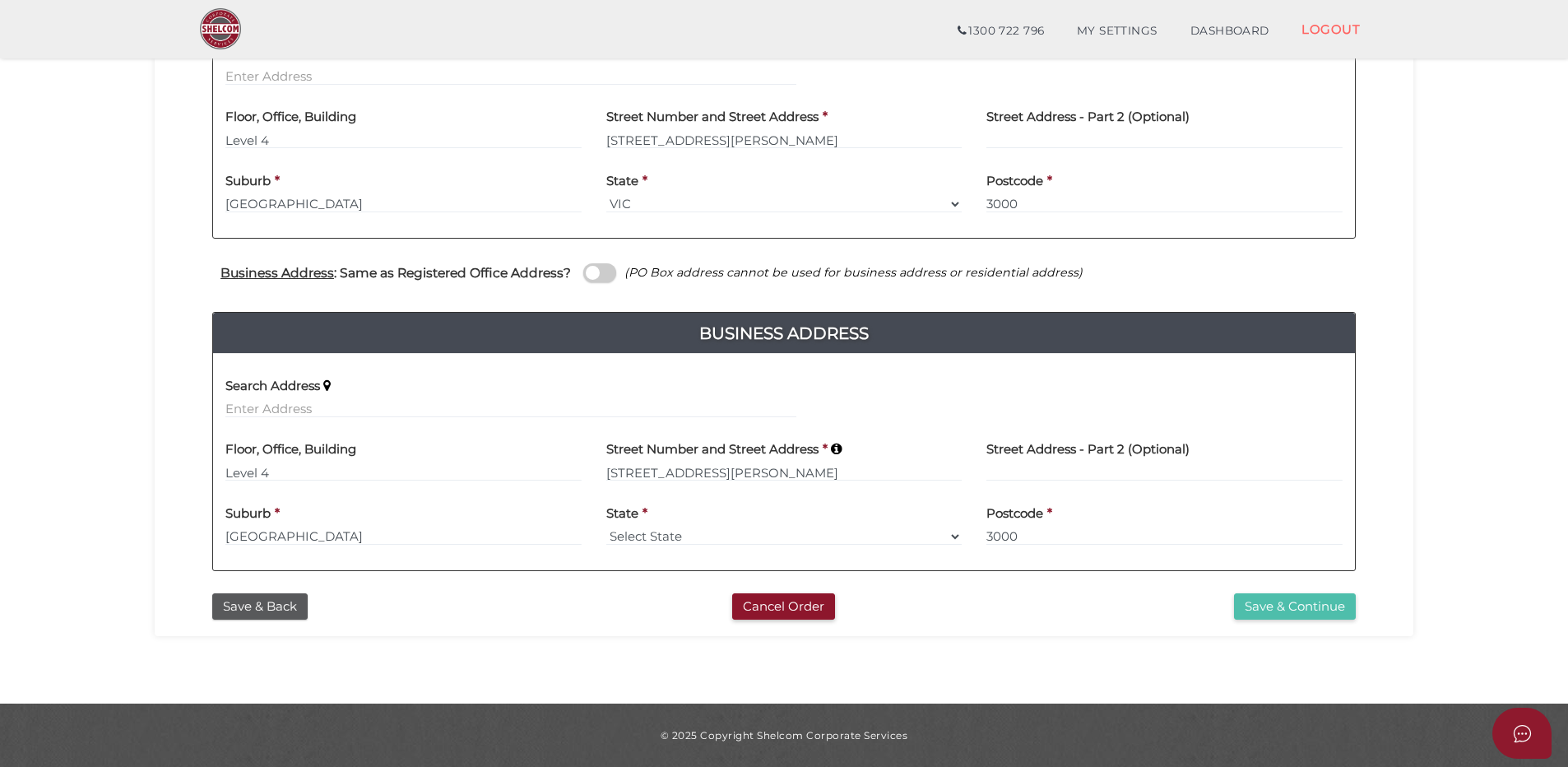
click at [1310, 600] on button "Save & Continue" at bounding box center [1294, 607] width 121 height 27
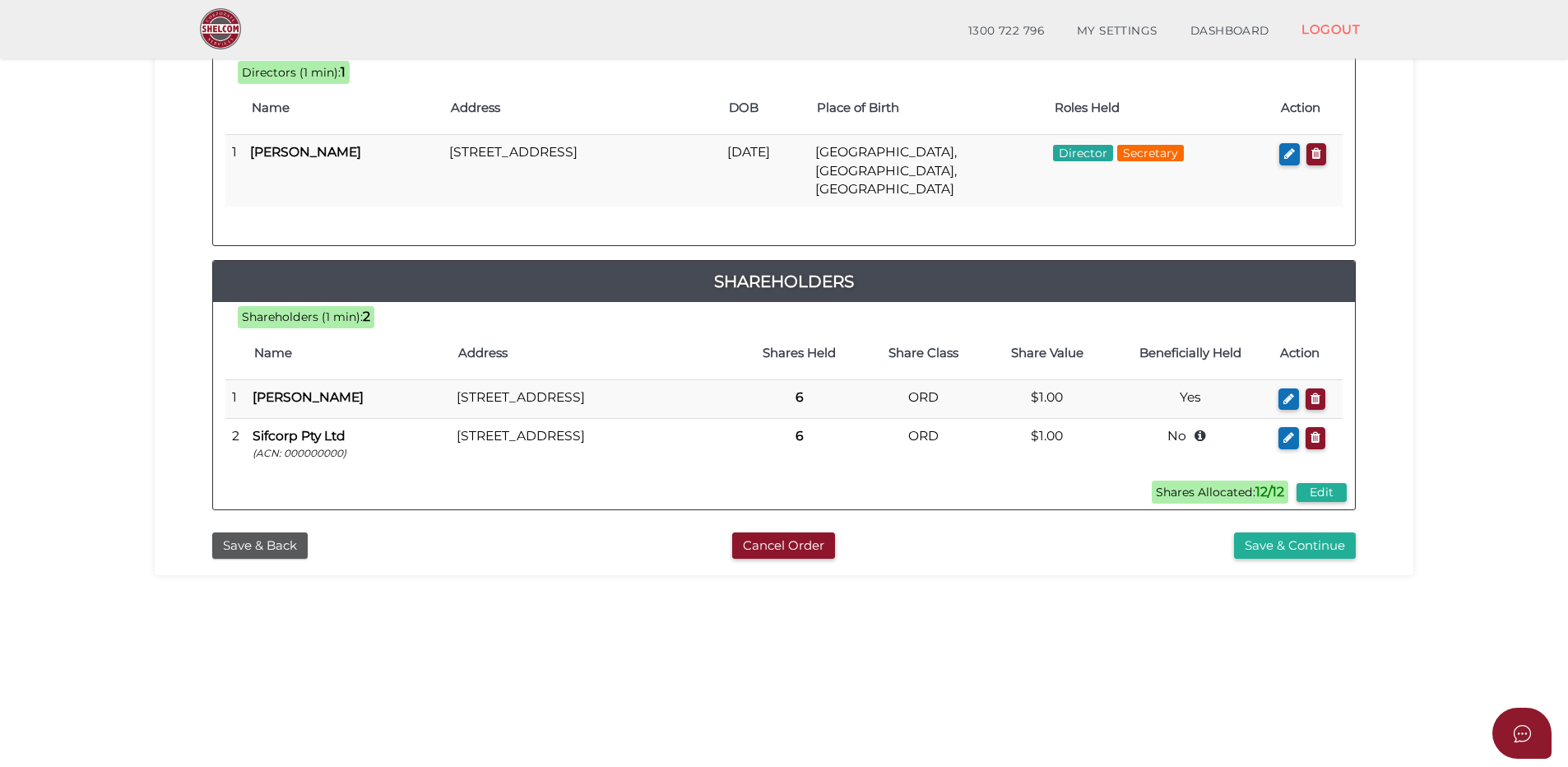
scroll to position [363, 0]
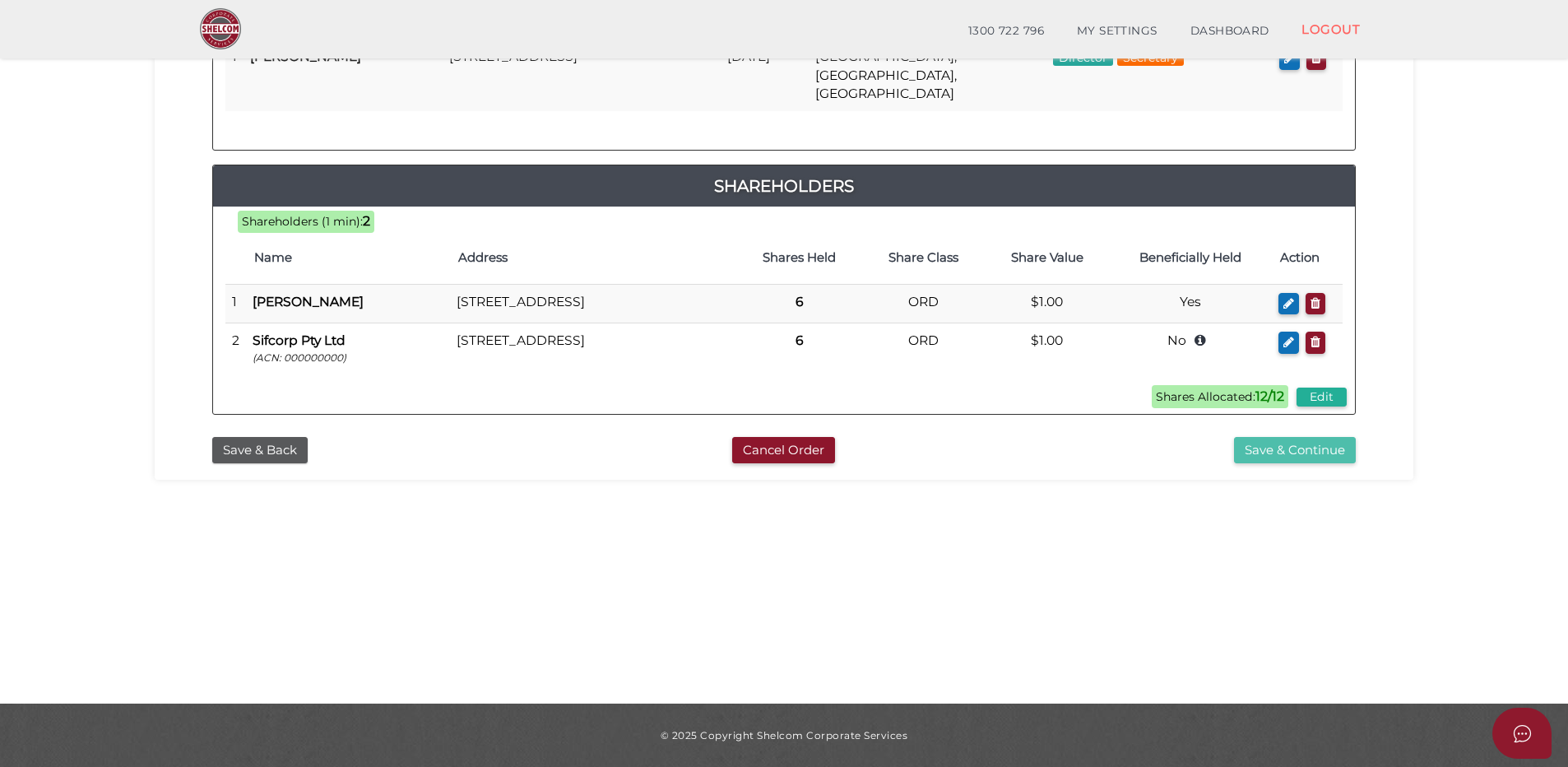
click at [1320, 438] on button "Save & Continue" at bounding box center [1294, 450] width 121 height 27
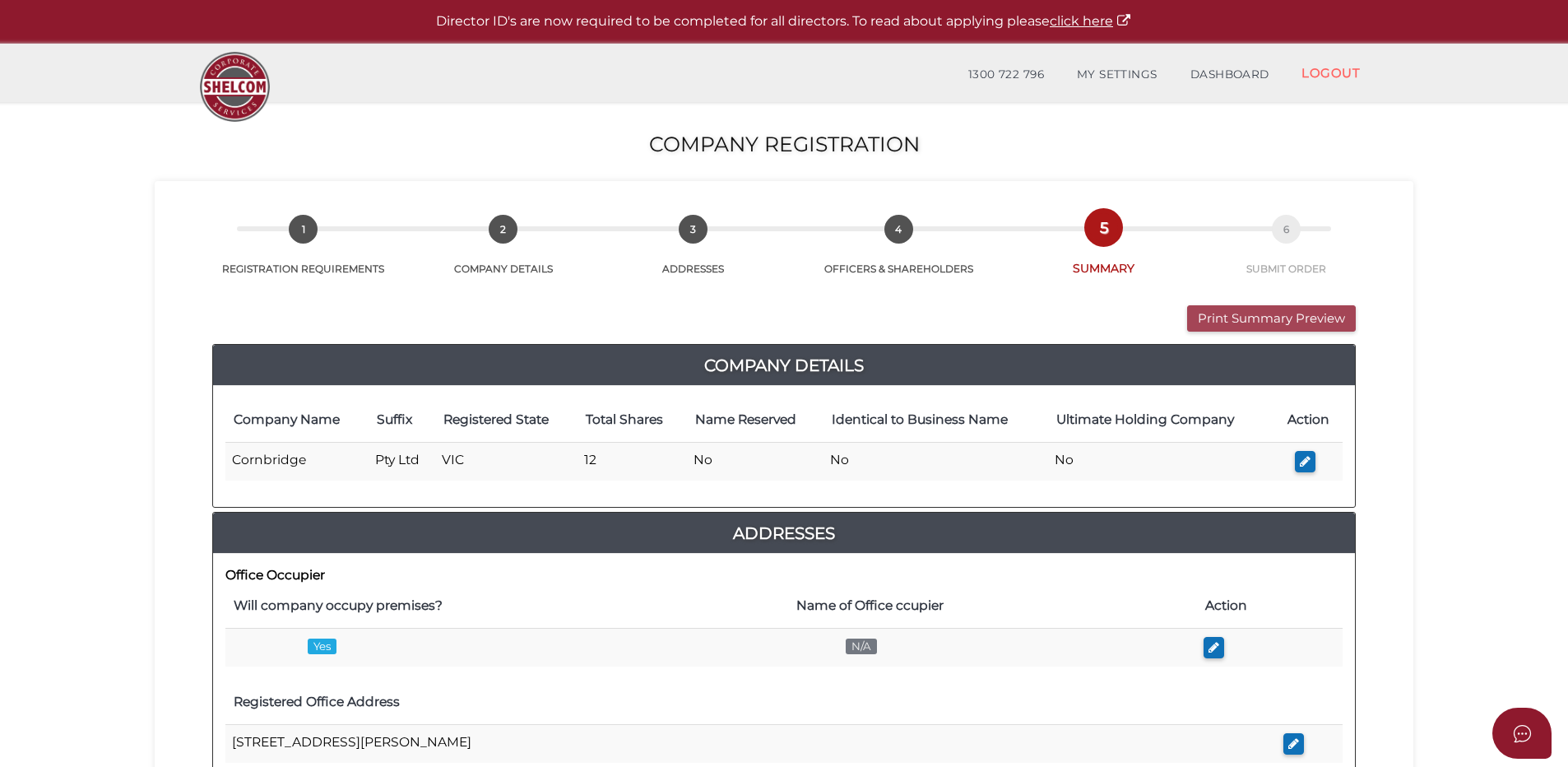
click at [1264, 315] on button "Print Summary Preview" at bounding box center [1270, 319] width 169 height 27
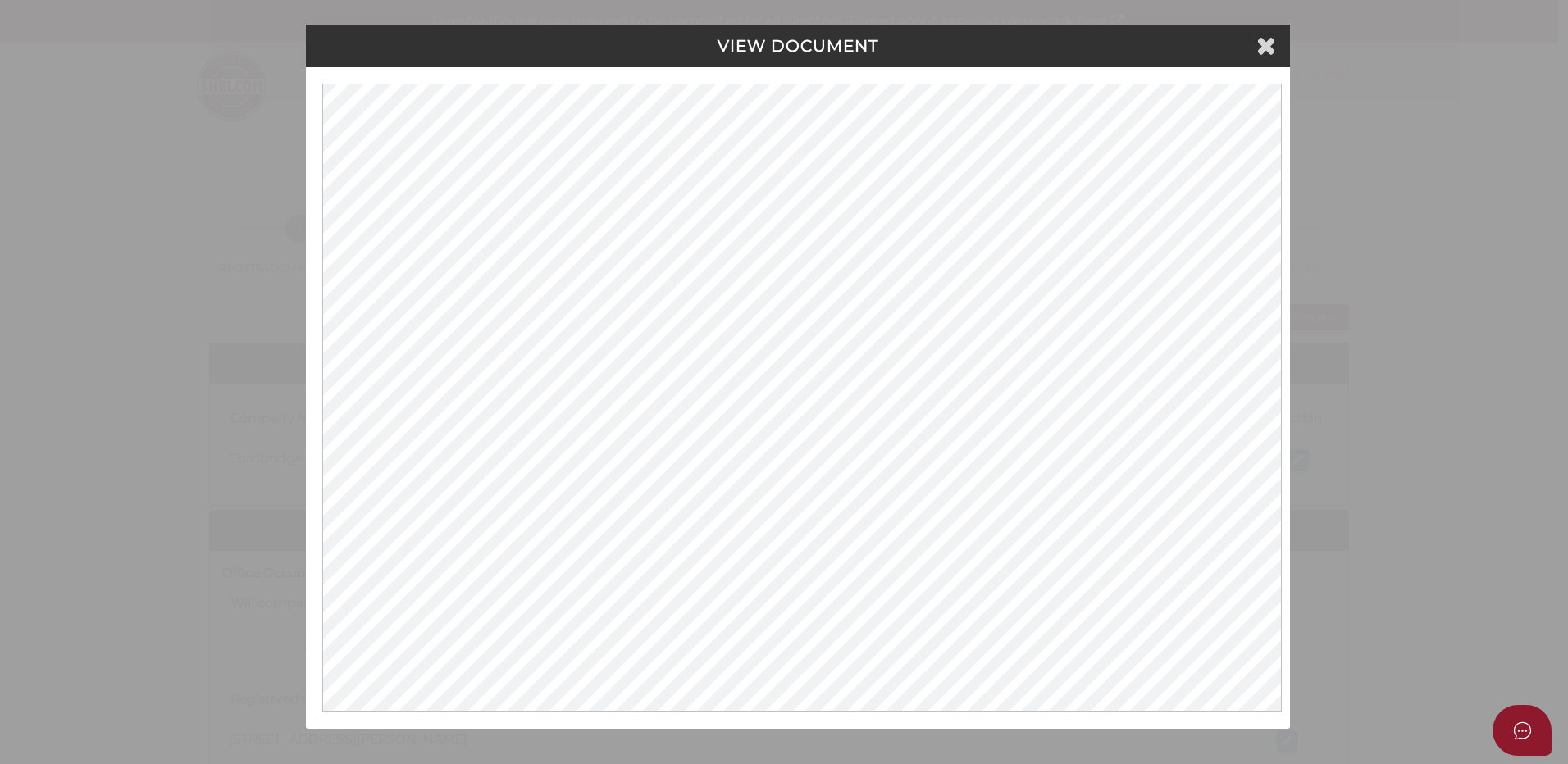
click at [1255, 57] on div "VIEW DOCUMENT" at bounding box center [798, 46] width 984 height 42
click at [1260, 53] on icon at bounding box center [1266, 45] width 19 height 25
